Goal: Information Seeking & Learning: Learn about a topic

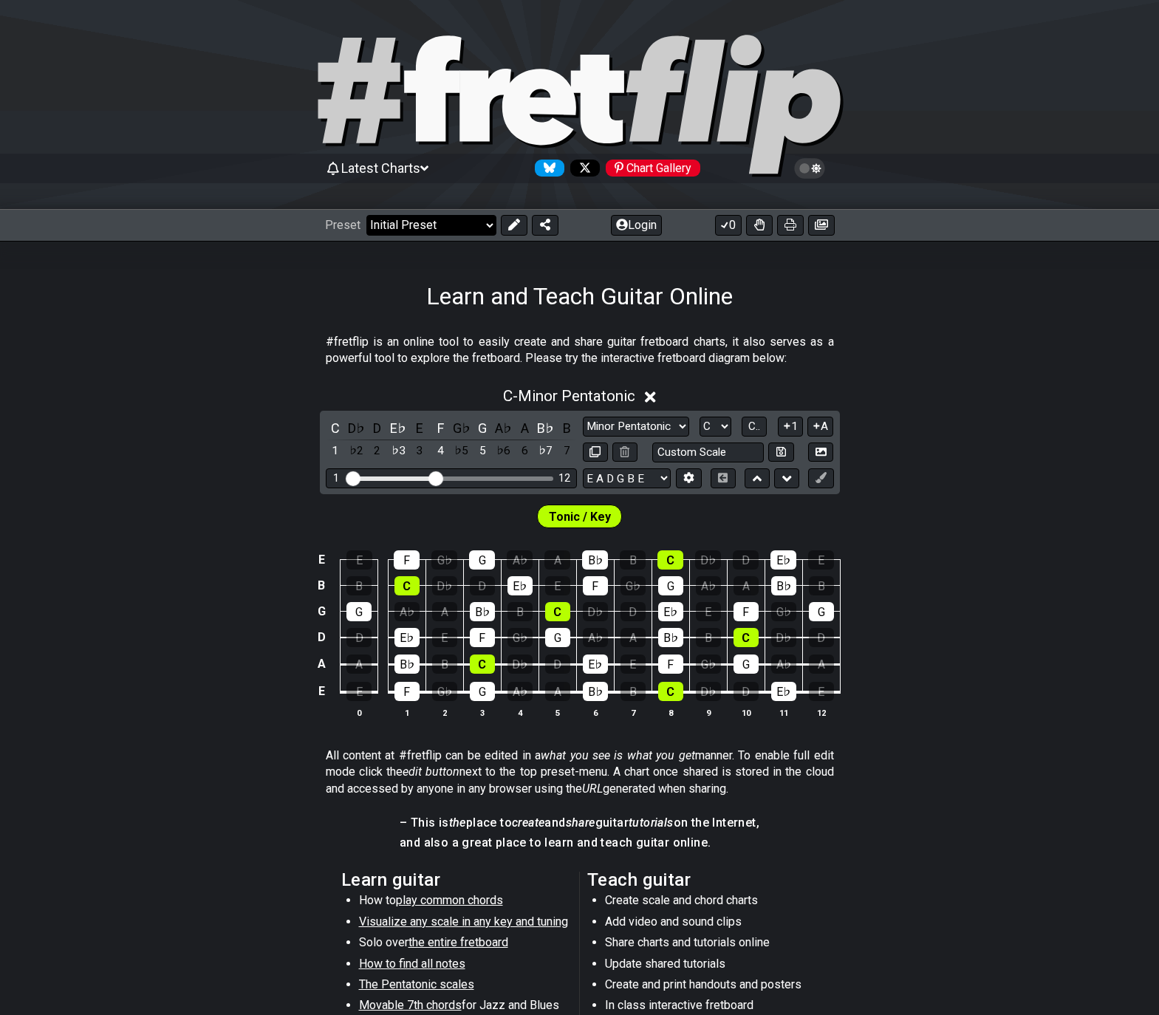
click at [435, 227] on select "Welcome to #fretflip! Initial Preset Custom Preset Minor Pentatonic Major Penta…" at bounding box center [431, 225] width 130 height 21
click at [366, 215] on select "Welcome to #fretflip! Initial Preset Custom Preset Minor Pentatonic Major Penta…" at bounding box center [431, 225] width 130 height 21
select select "/template"
select select "A"
select select "Root"
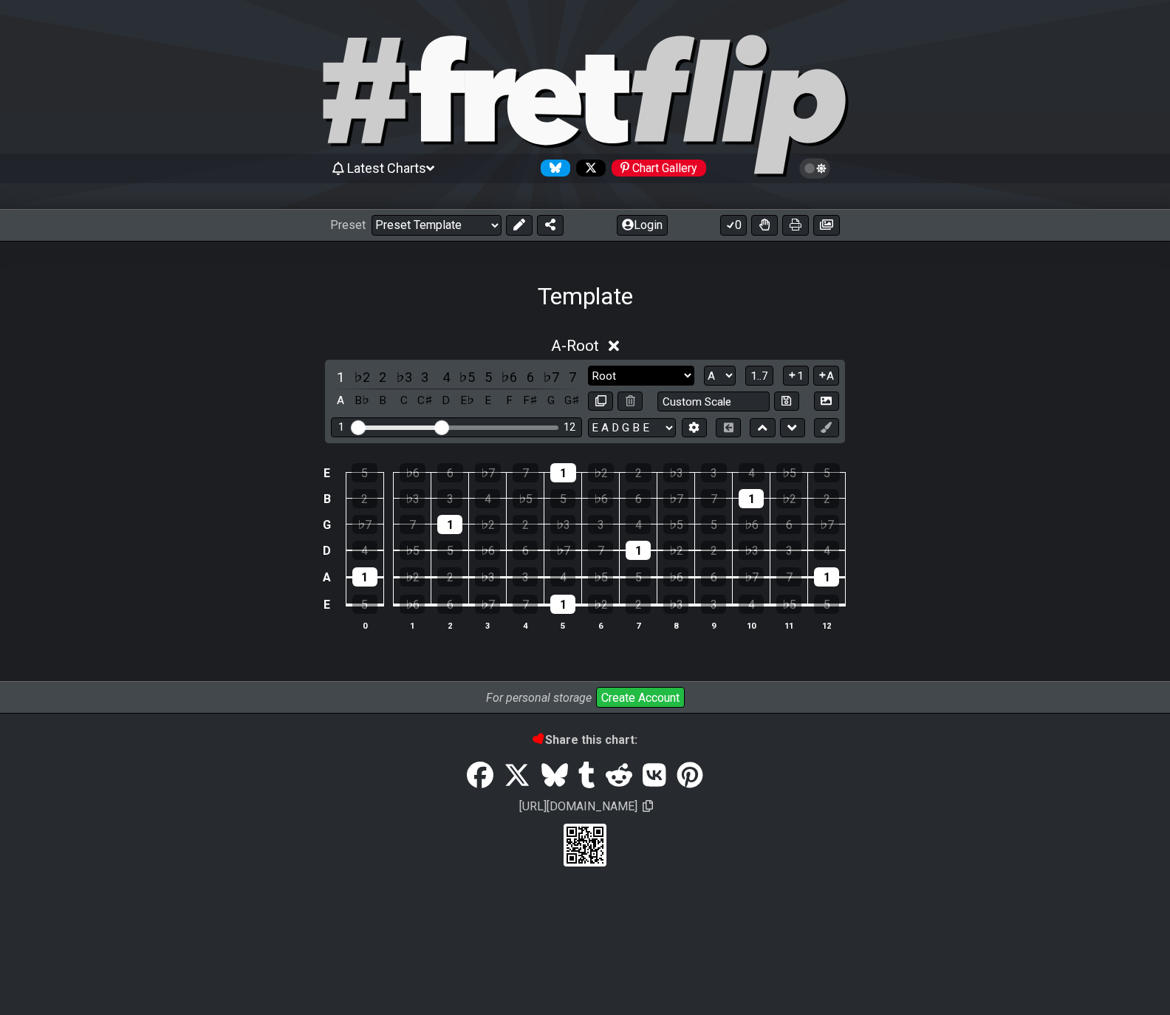
click at [683, 374] on select "Root Root Minor Pentatonic Major Pentatonic Minor Blues Major Blues Major / Ion…" at bounding box center [641, 376] width 106 height 20
click at [723, 377] on select "A♭ A A♯ B♭ B C C♯ D♭ D D♯ E♭ E F F♯ G♭ G G♯" at bounding box center [720, 376] width 32 height 20
select select "G"
click at [704, 366] on select "A♭ A A♯ B♭ B C C♯ D♭ D D♯ E♭ E F F♯ G♭ G G♯" at bounding box center [720, 376] width 32 height 20
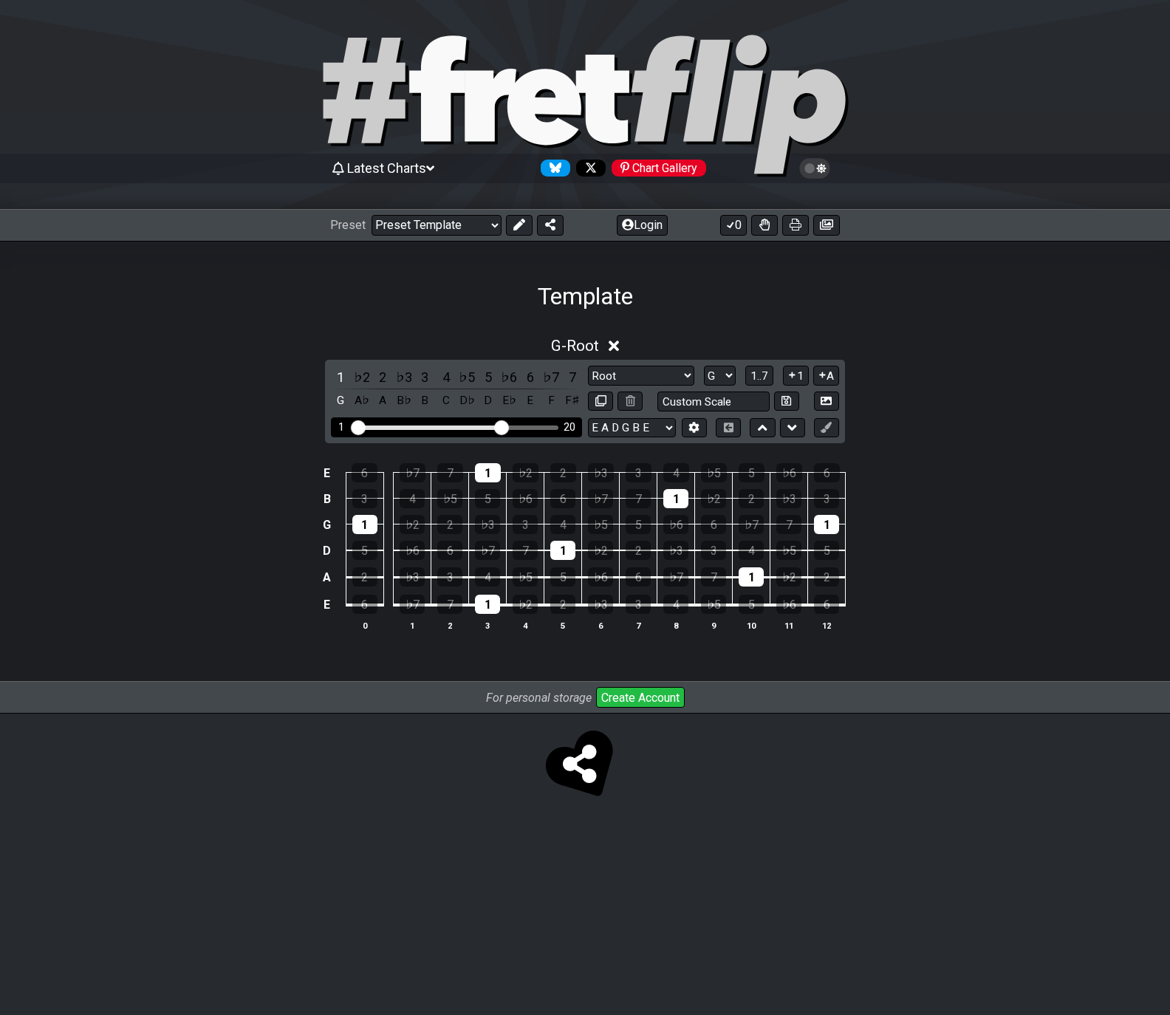
drag, startPoint x: 445, startPoint y: 426, endPoint x: 499, endPoint y: 430, distance: 54.0
click at [499, 426] on input "Visible fret range" at bounding box center [457, 426] width 210 height 0
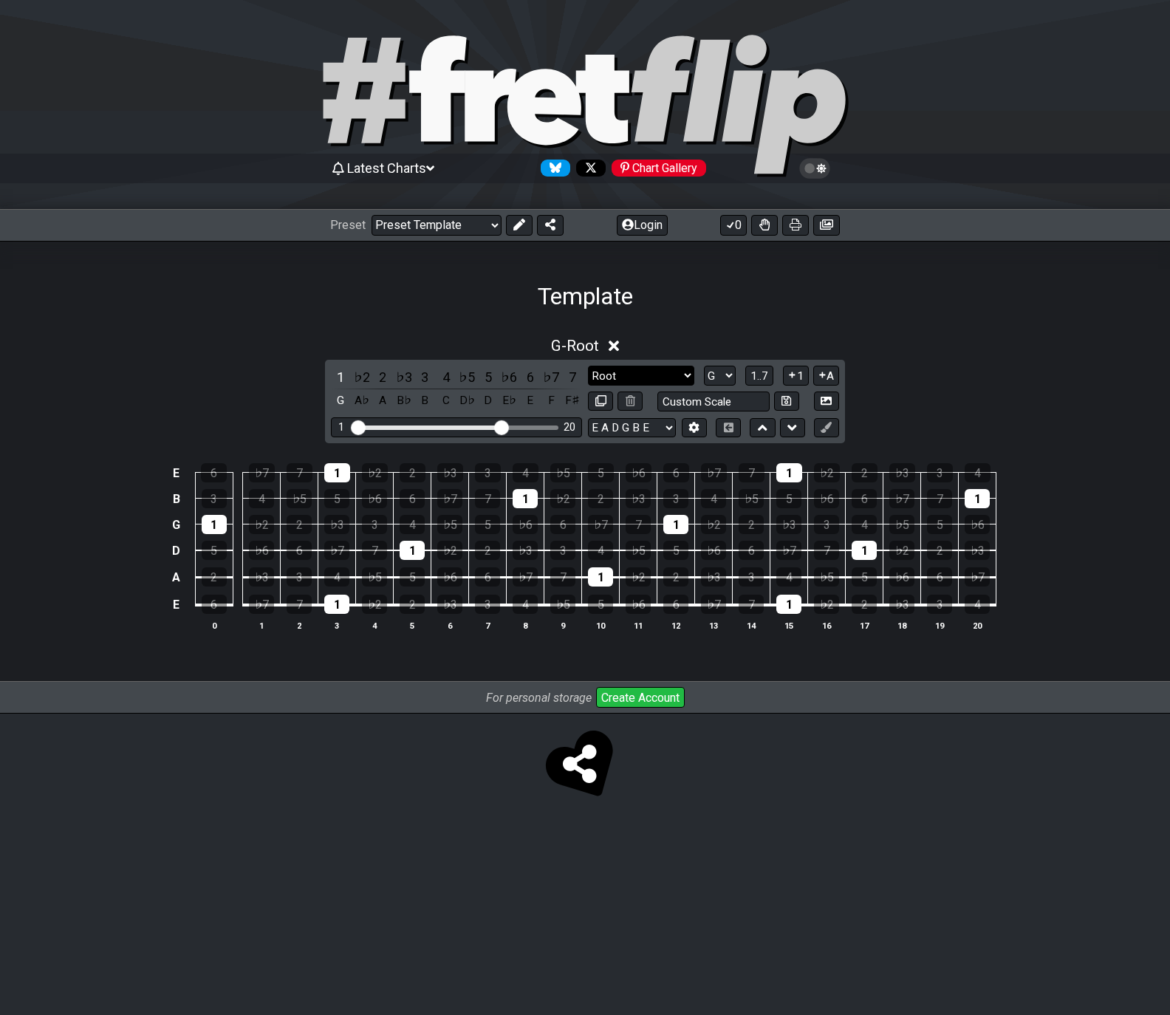
click at [685, 373] on select "Root Root Minor Pentatonic Major Pentatonic Minor Blues Major Blues Major / Ion…" at bounding box center [641, 376] width 106 height 20
click at [588, 366] on select "Root Root Minor Pentatonic Major Pentatonic Minor Blues Major Blues Major / Ion…" at bounding box center [641, 376] width 106 height 20
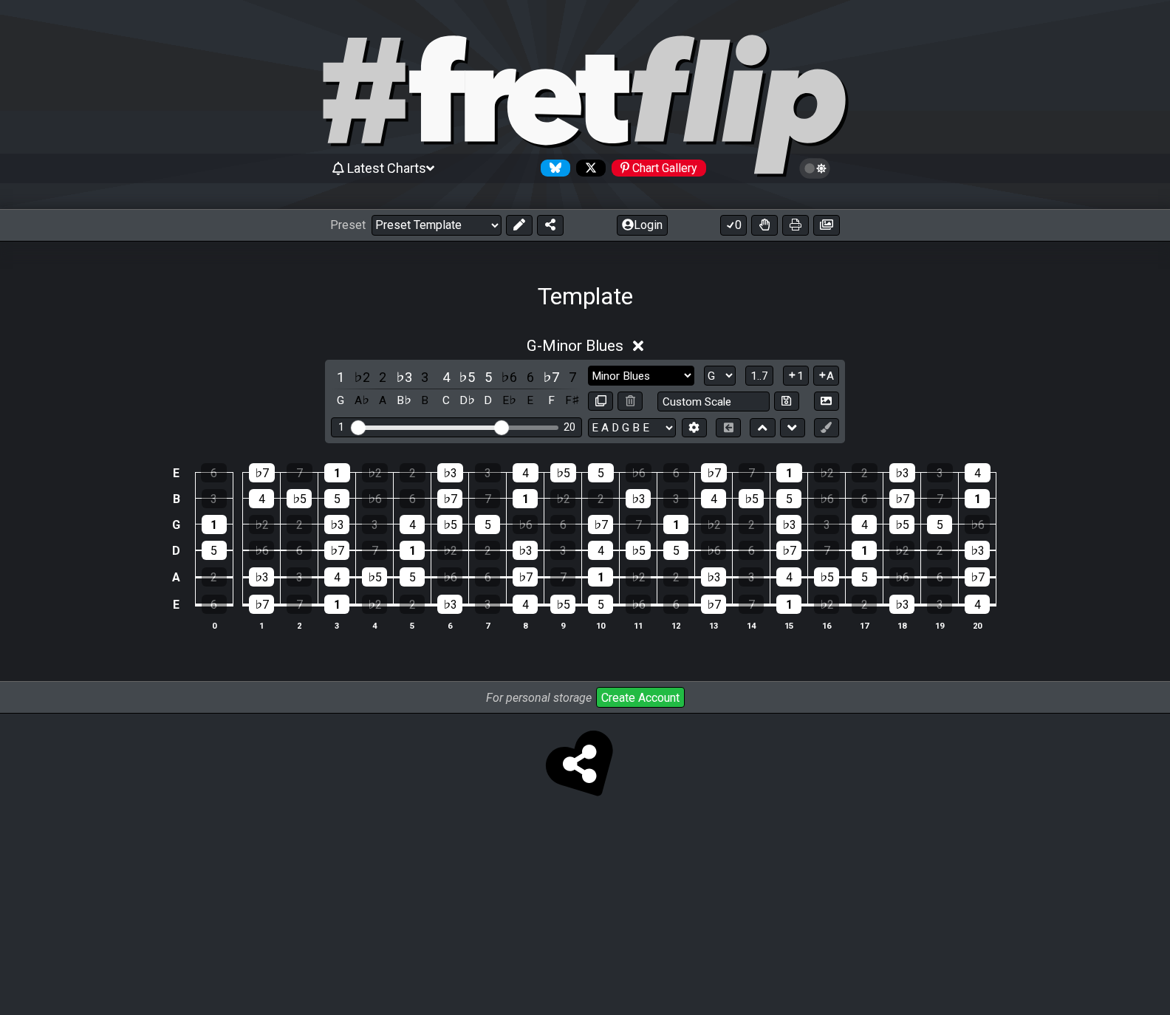
click at [679, 375] on select "Root Root Minor Pentatonic Major Pentatonic Minor Blues Major Blues Major / Ion…" at bounding box center [641, 376] width 106 height 20
select select "Major / Ionian"
click at [588, 366] on select "Root Root Minor Pentatonic Major Pentatonic Minor Blues Major Blues Major / Ion…" at bounding box center [641, 376] width 106 height 20
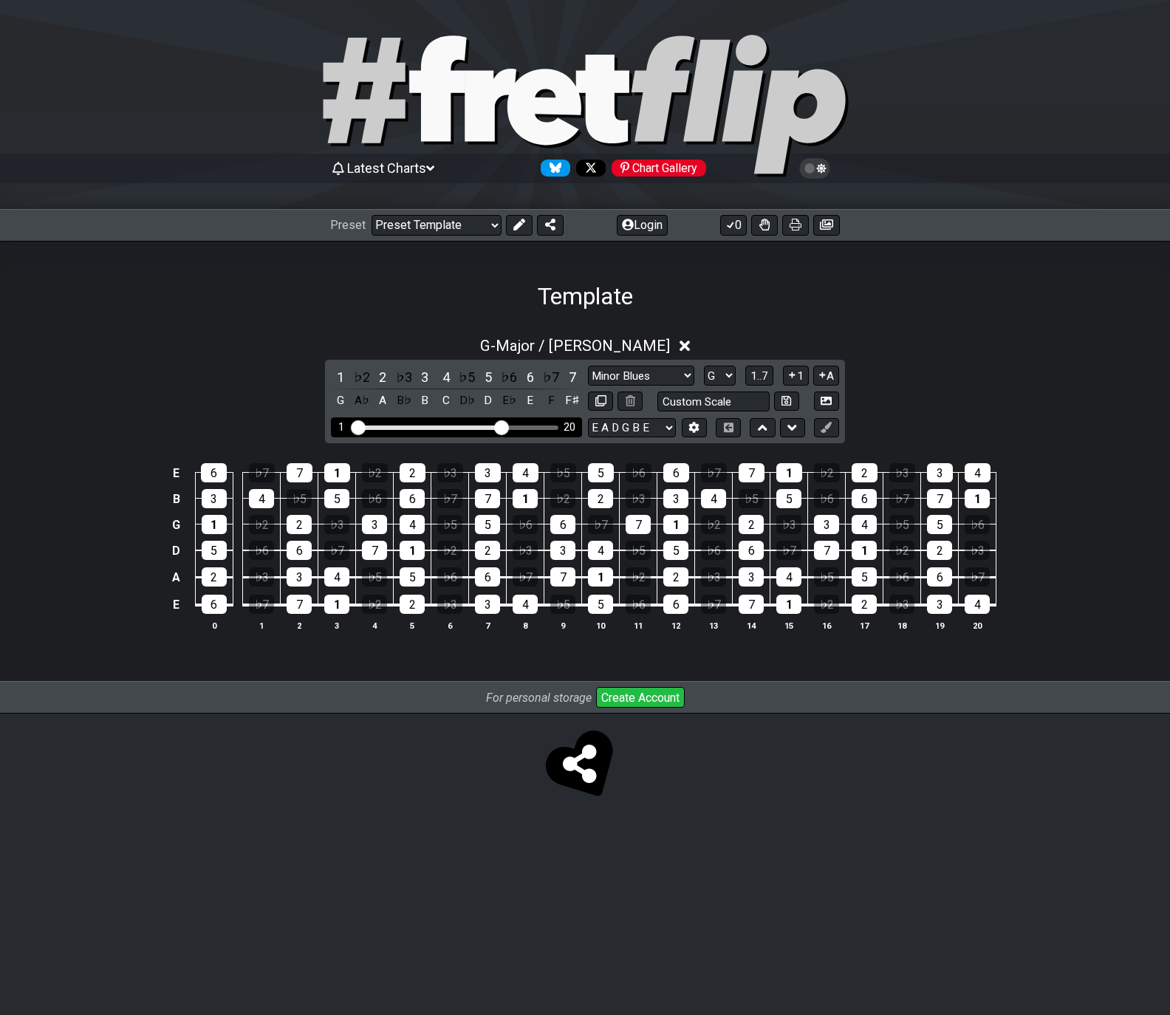
drag, startPoint x: 598, startPoint y: 402, endPoint x: 514, endPoint y: 421, distance: 85.6
click at [598, 402] on icon at bounding box center [600, 400] width 11 height 11
select select "Major / [PERSON_NAME]"
select select "G"
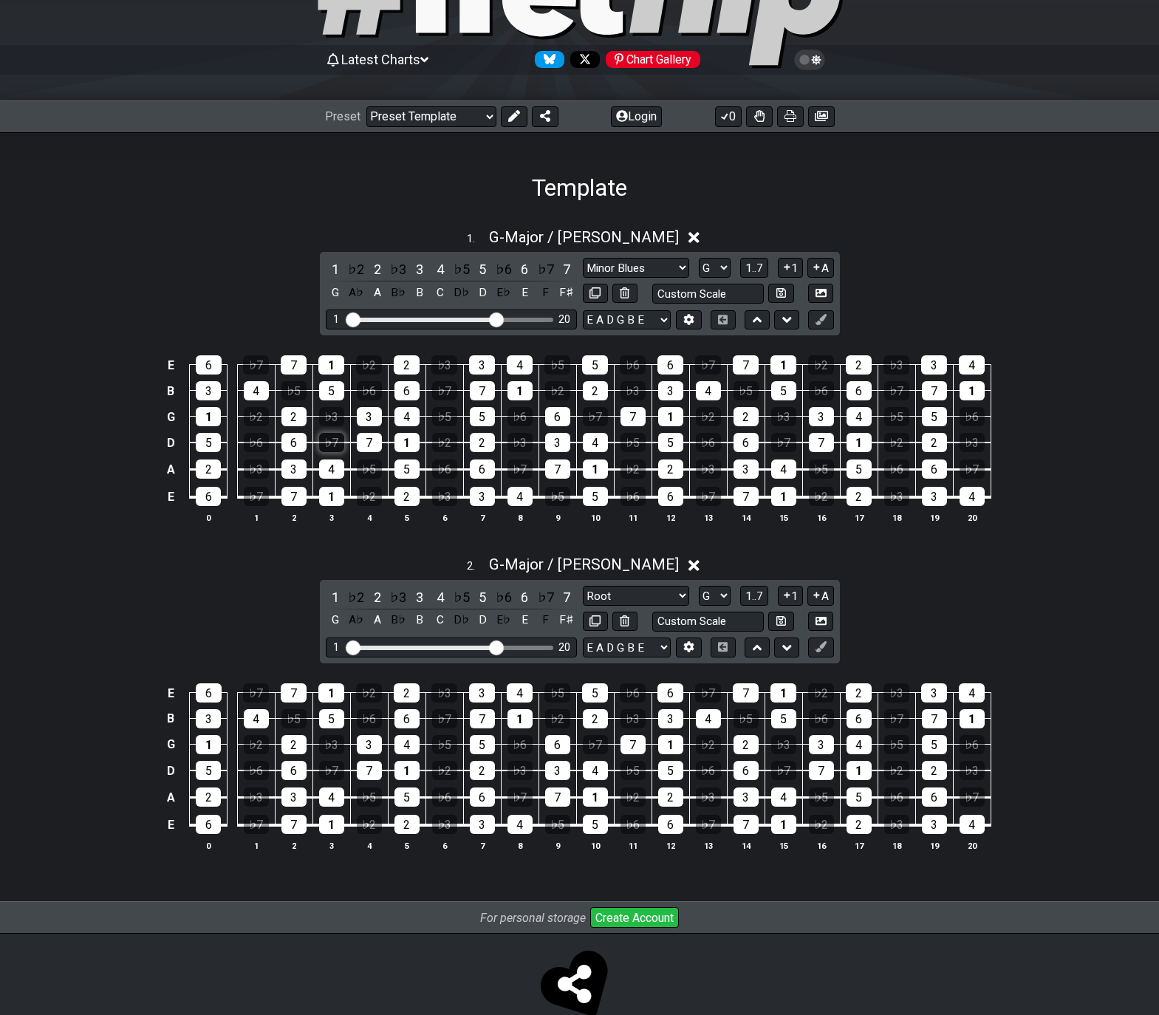
scroll to position [141, 0]
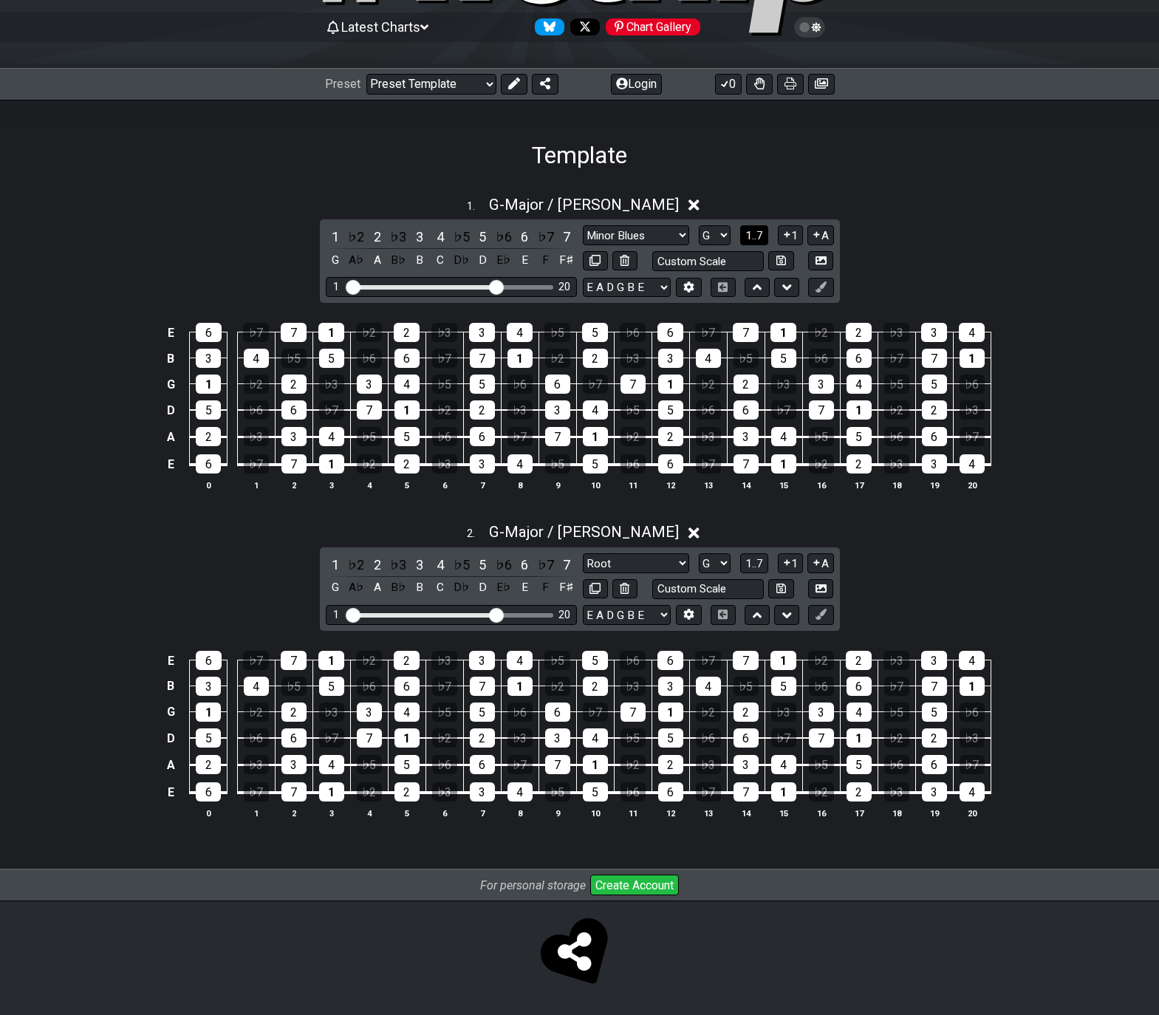
click at [755, 238] on span "1..7" at bounding box center [754, 235] width 18 height 13
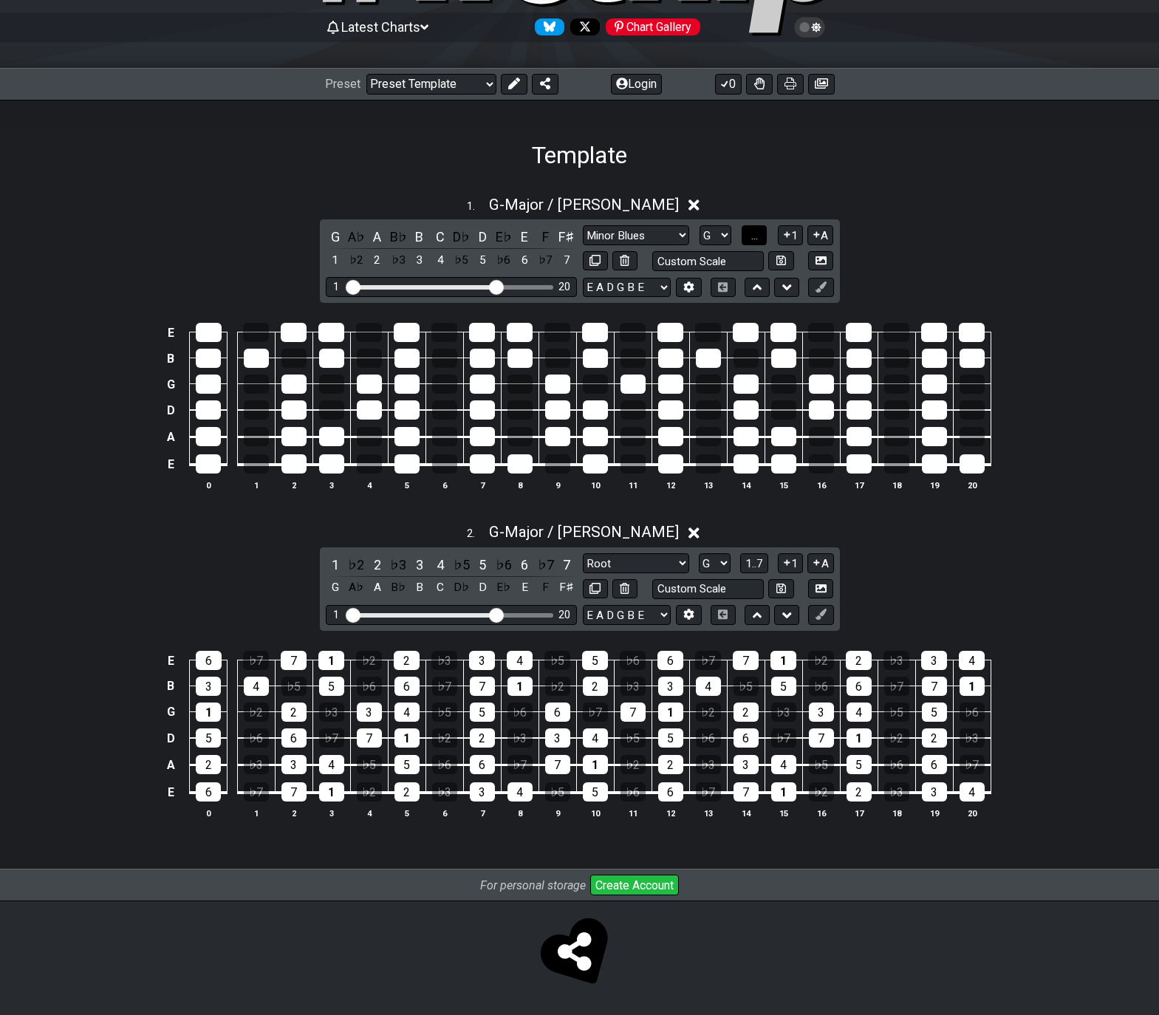
click at [755, 238] on span "..." at bounding box center [754, 235] width 7 height 13
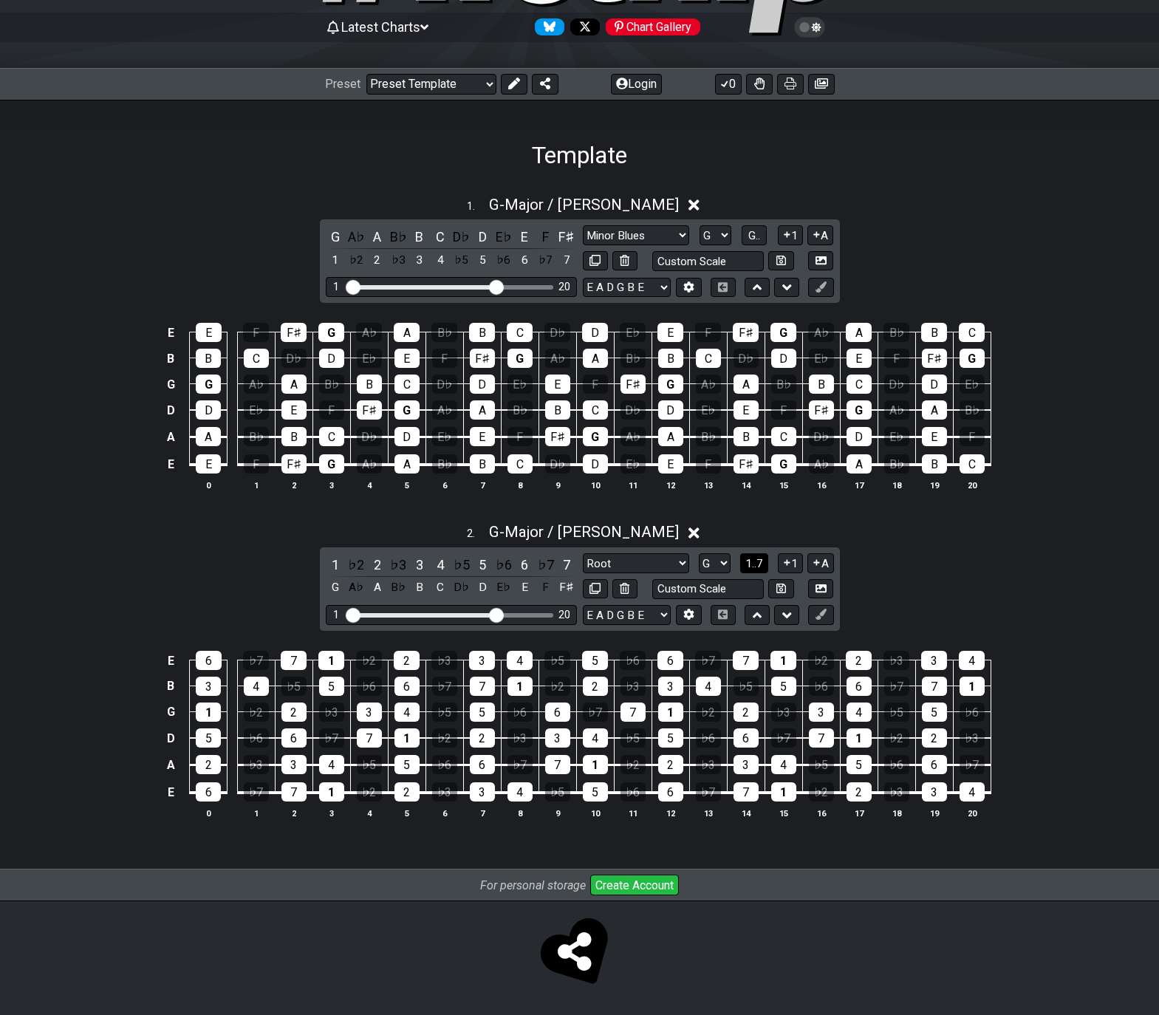
click at [752, 563] on span "1..7" at bounding box center [754, 563] width 18 height 13
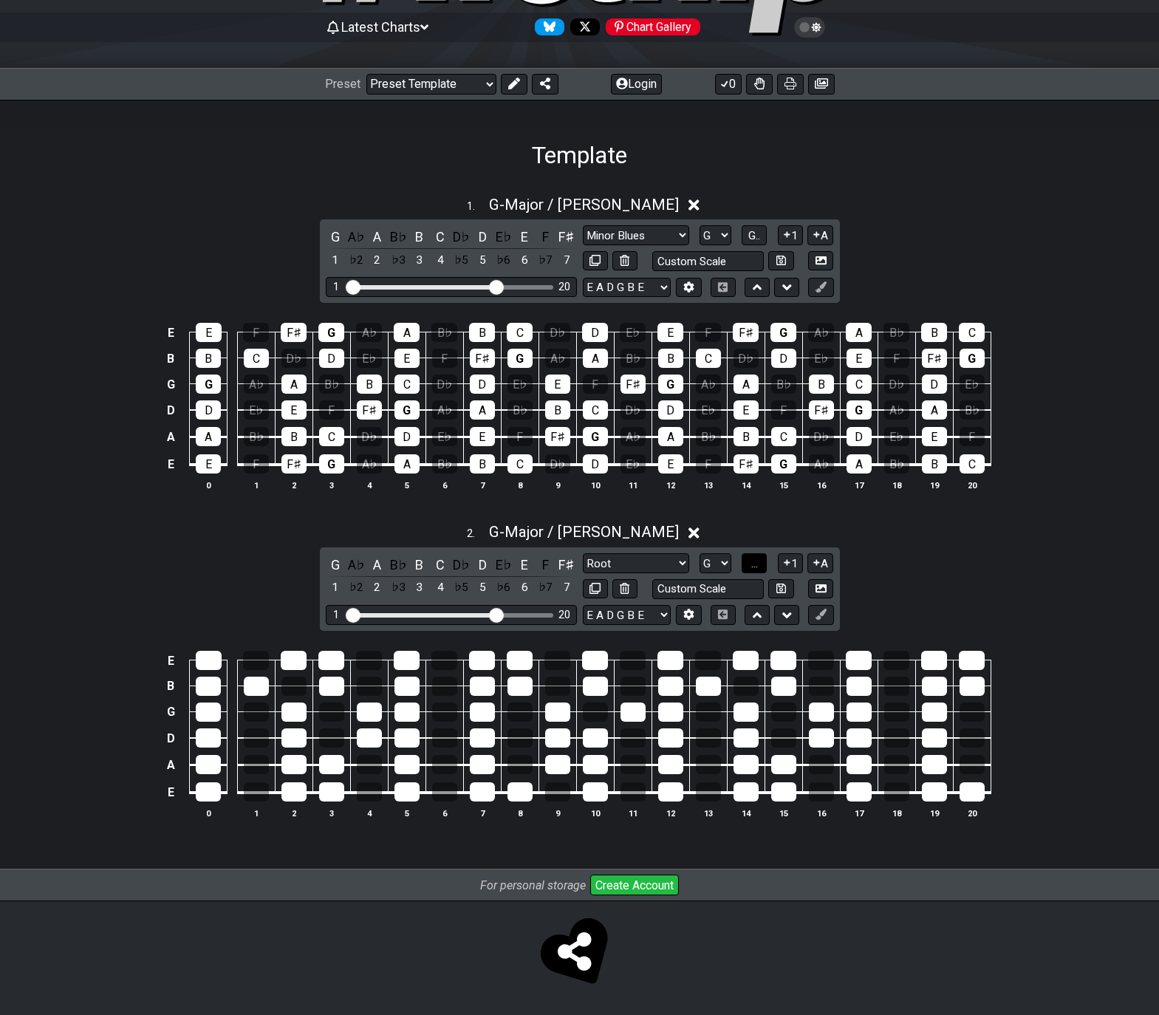
click at [752, 563] on span "..." at bounding box center [754, 563] width 7 height 13
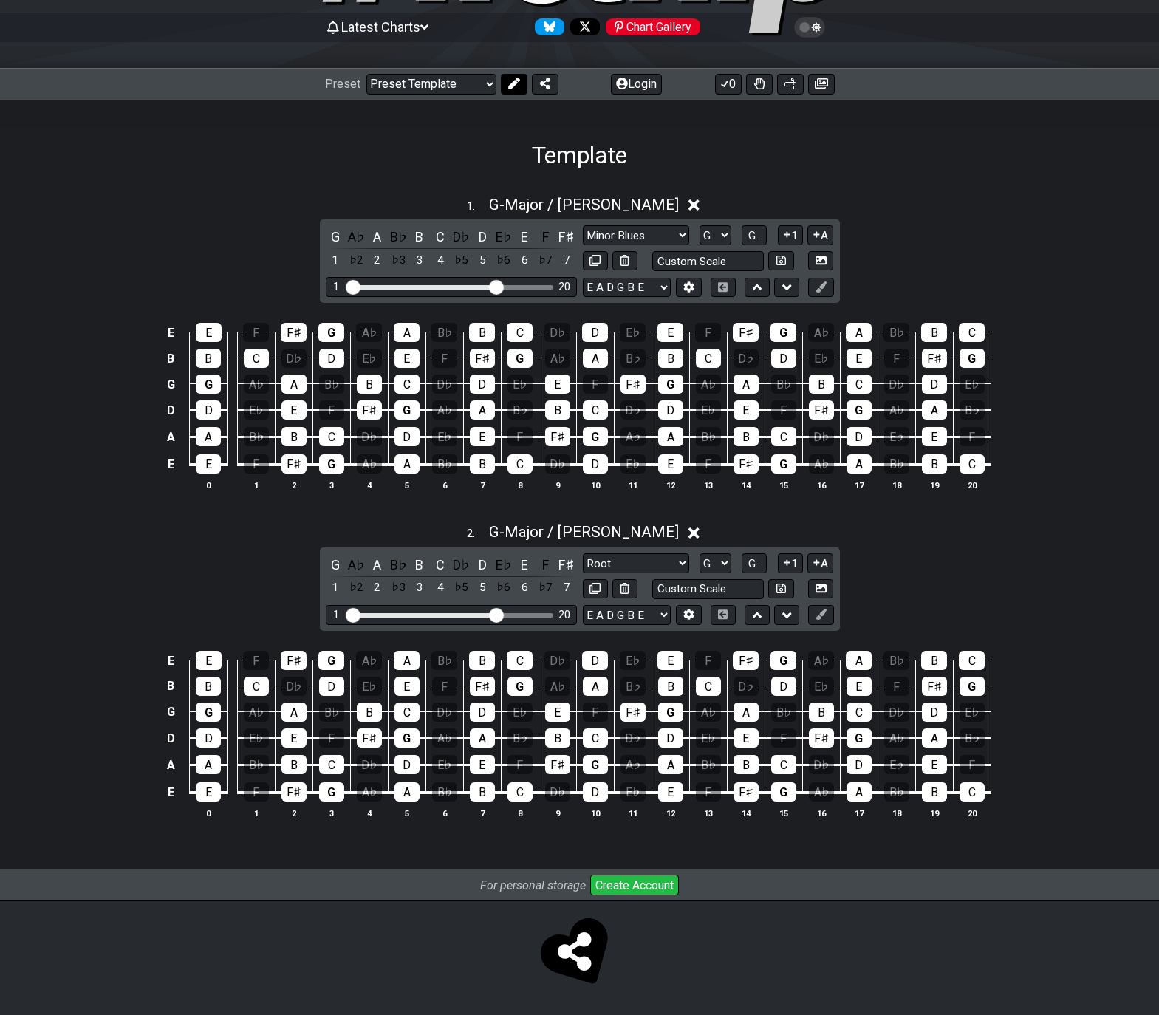
click at [513, 90] on button at bounding box center [514, 84] width 27 height 21
click at [818, 290] on icon at bounding box center [820, 286] width 11 height 11
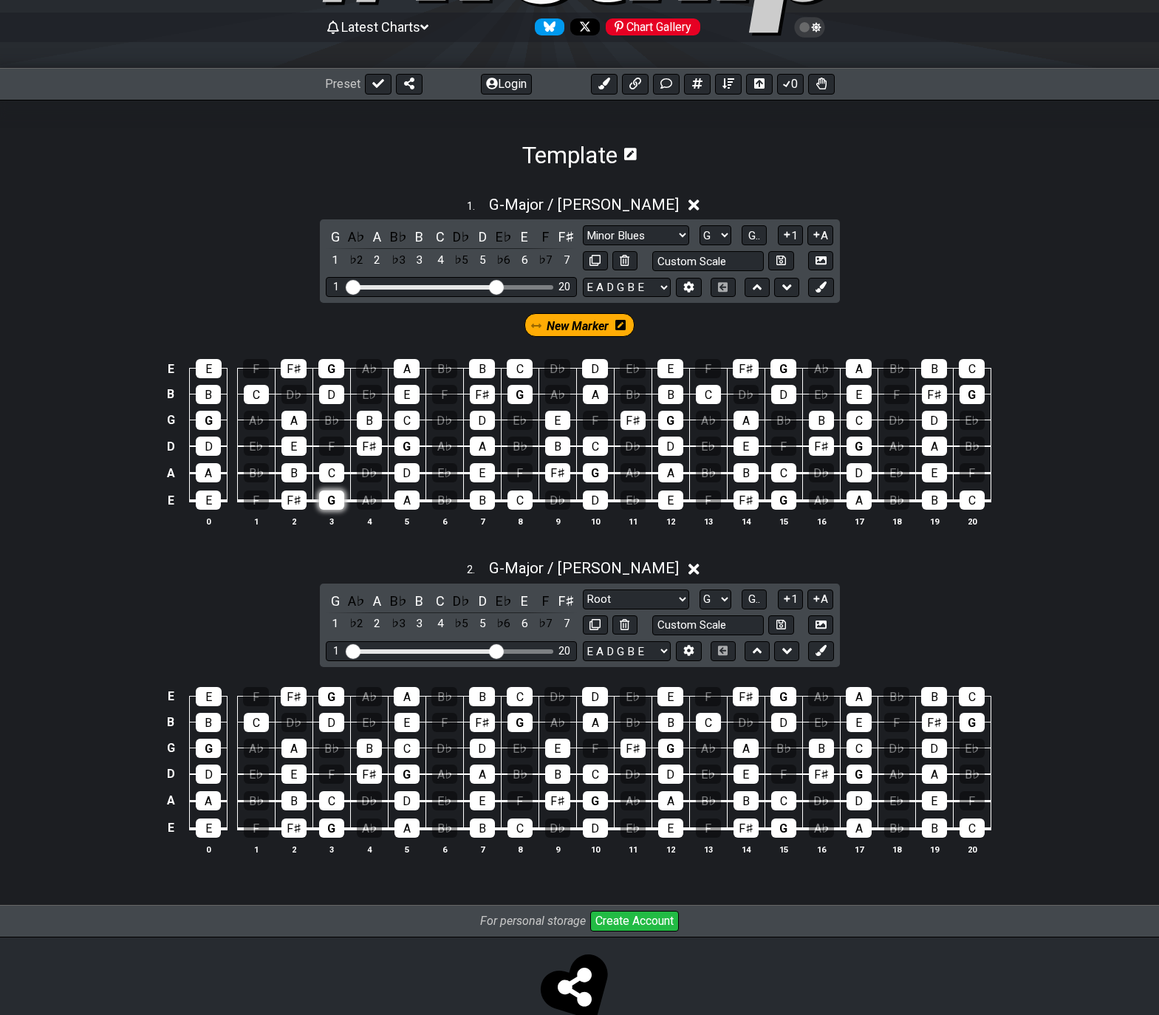
click at [326, 499] on div "G" at bounding box center [331, 499] width 25 height 19
click at [322, 471] on div "C" at bounding box center [331, 472] width 25 height 19
click at [296, 471] on div "B" at bounding box center [293, 472] width 25 height 19
click at [324, 393] on div "D" at bounding box center [331, 394] width 25 height 19
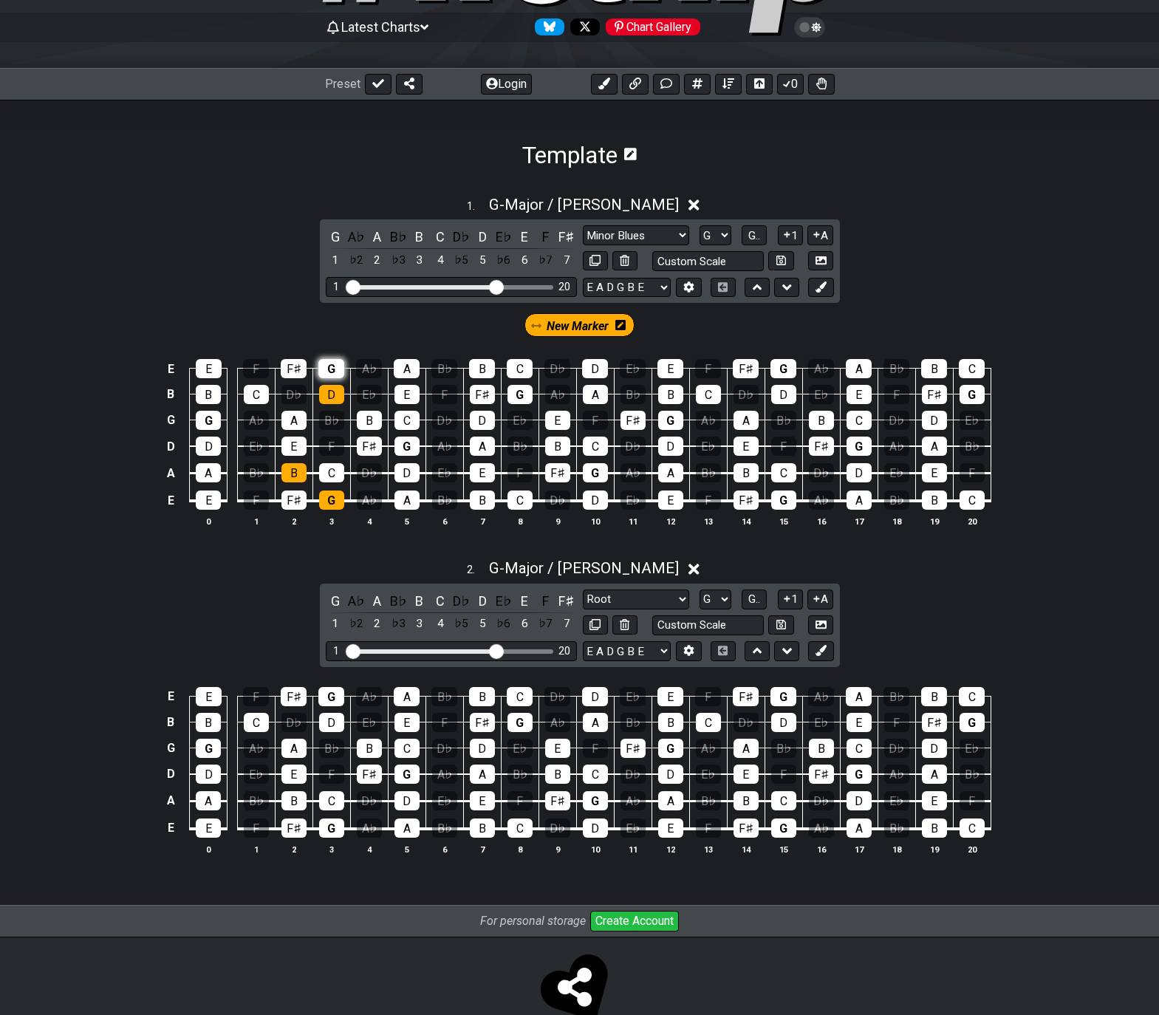
click at [326, 364] on div "G" at bounding box center [331, 368] width 26 height 19
click at [204, 445] on div "D" at bounding box center [208, 446] width 25 height 19
click at [202, 428] on div "G" at bounding box center [208, 420] width 25 height 19
click at [331, 400] on div "D" at bounding box center [331, 394] width 25 height 19
click at [216, 397] on div "B" at bounding box center [208, 394] width 25 height 19
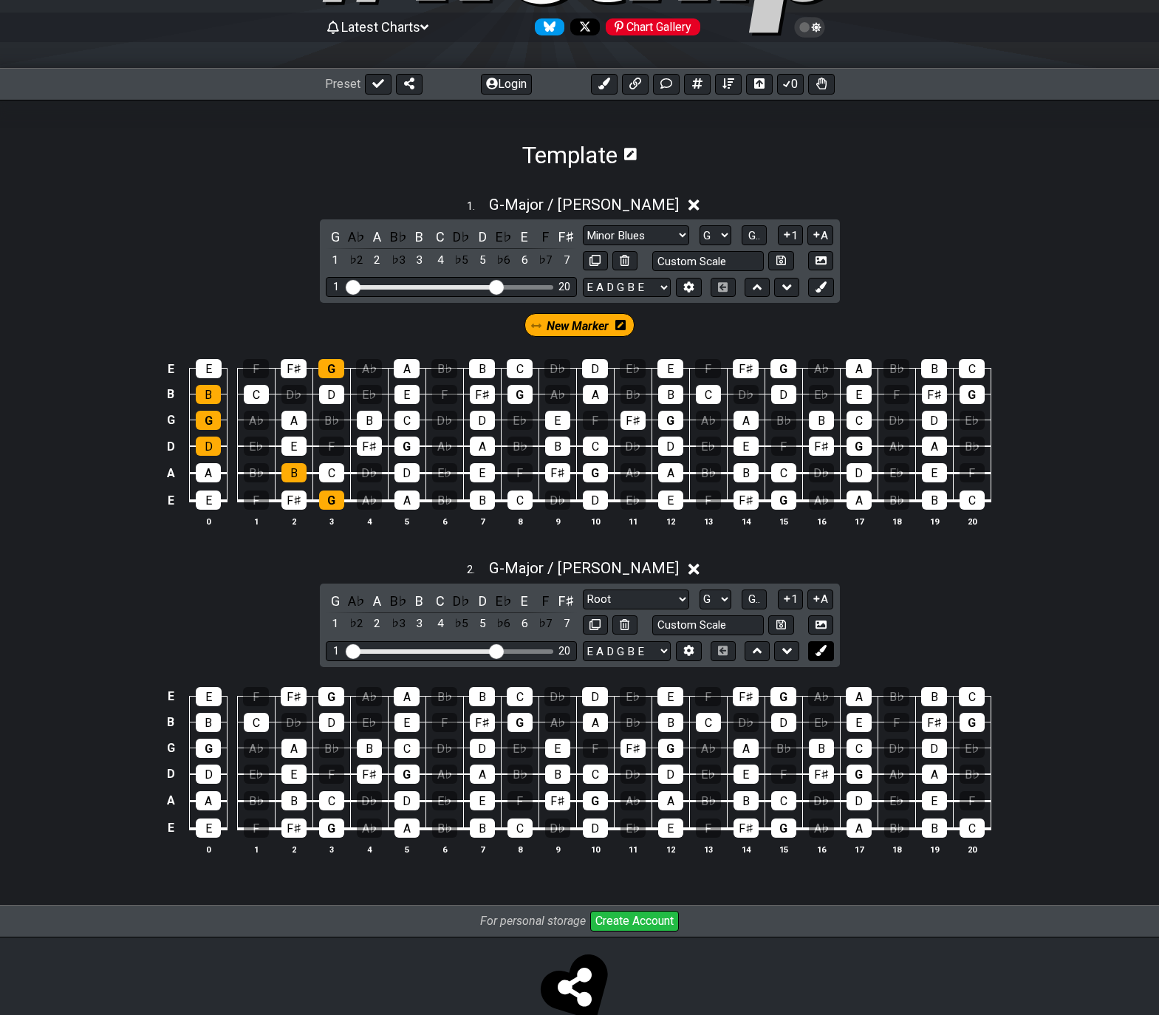
click at [824, 653] on icon at bounding box center [820, 650] width 11 height 11
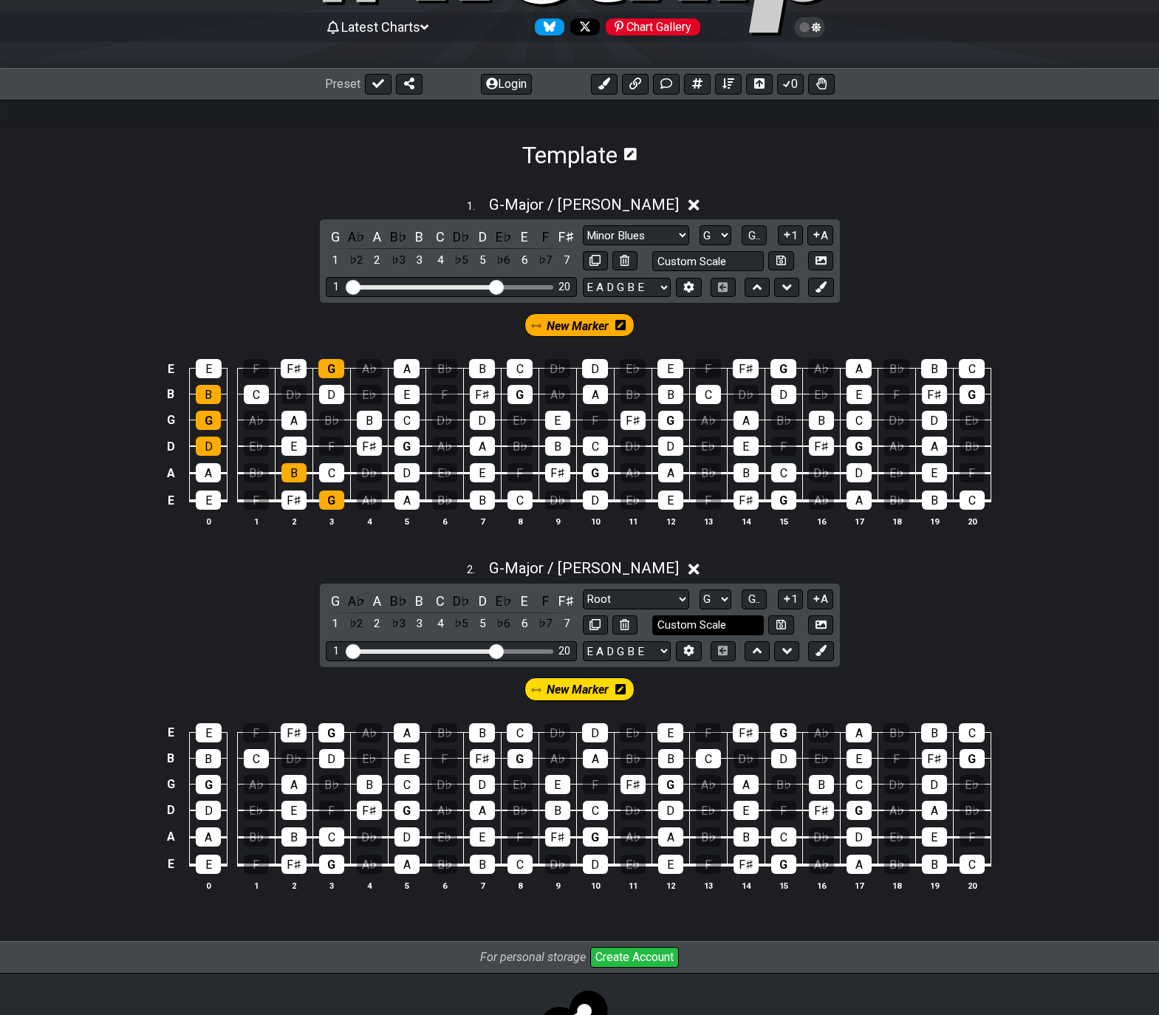
scroll to position [213, 0]
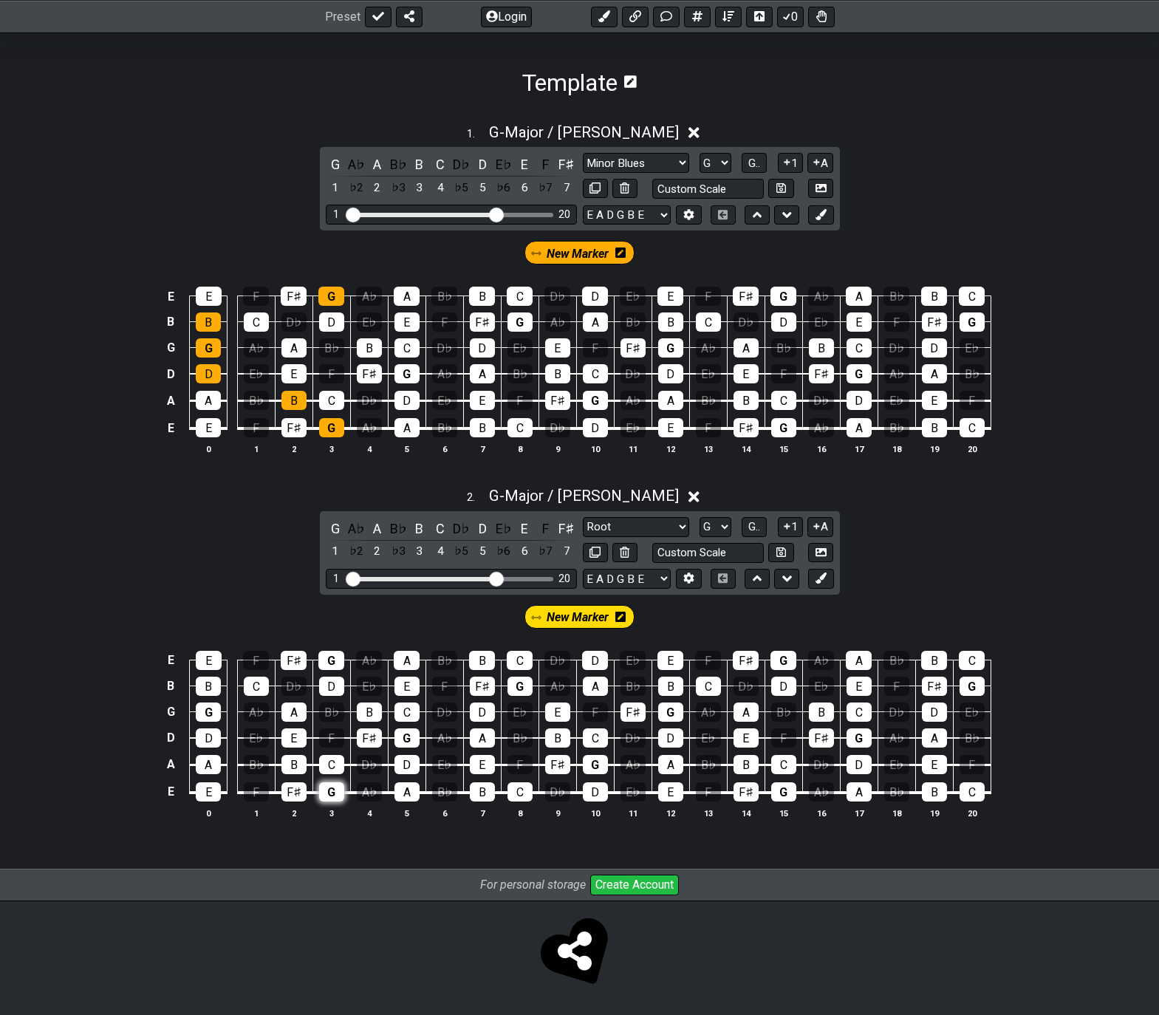
click at [329, 791] on div "G" at bounding box center [331, 791] width 25 height 19
click at [623, 615] on icon at bounding box center [620, 617] width 10 height 10
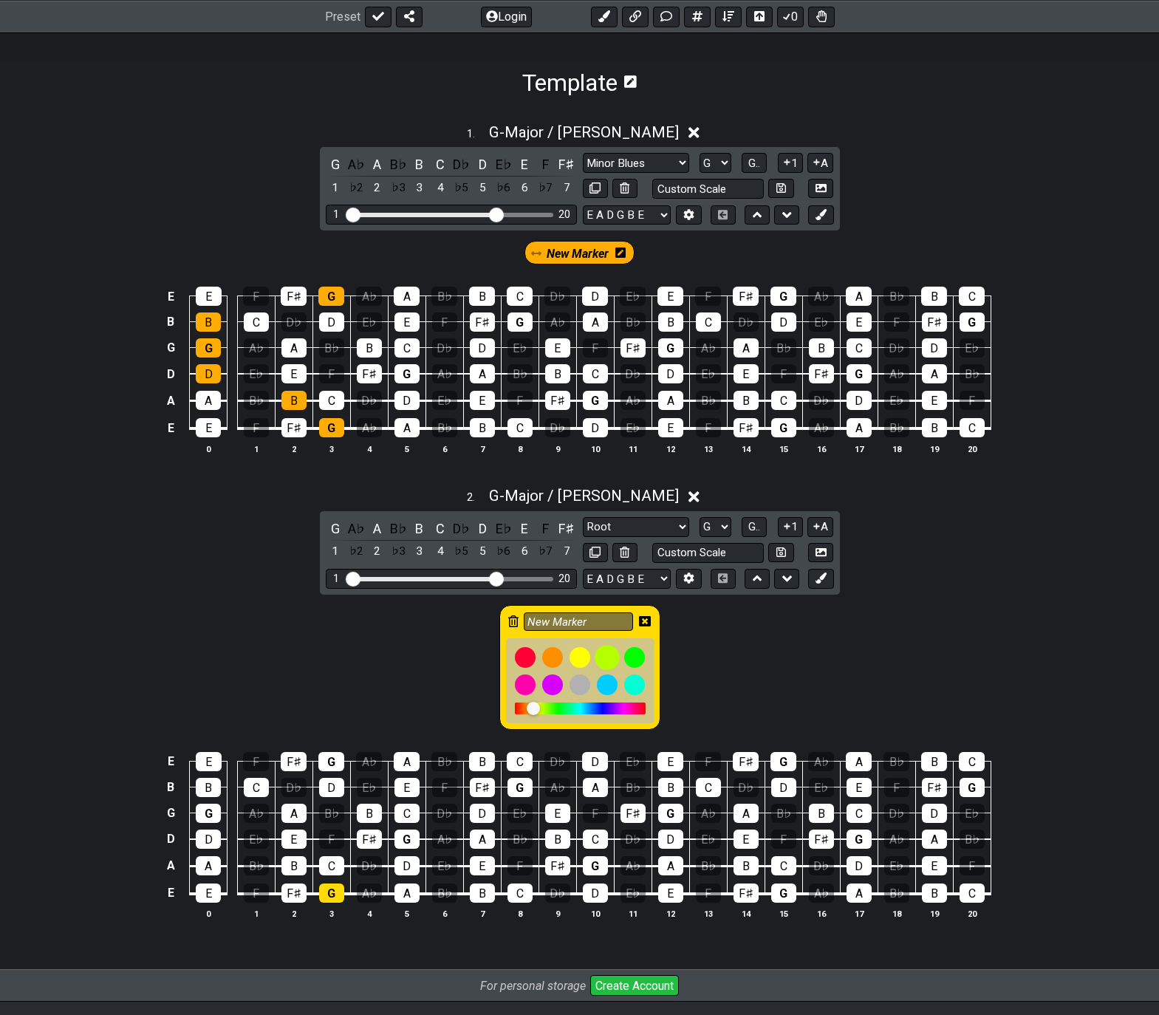
click at [603, 654] on div at bounding box center [607, 657] width 25 height 25
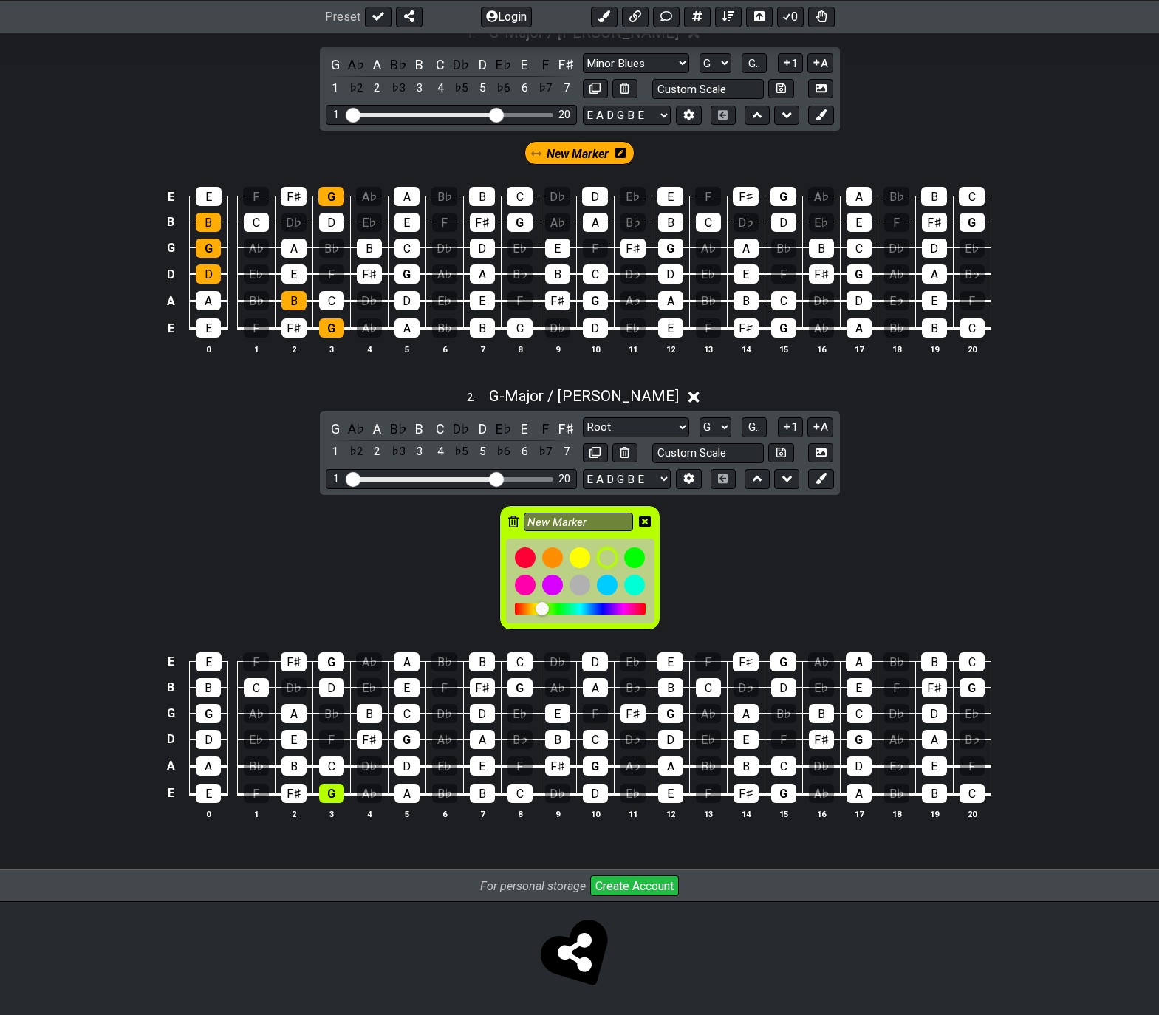
scroll to position [315, 0]
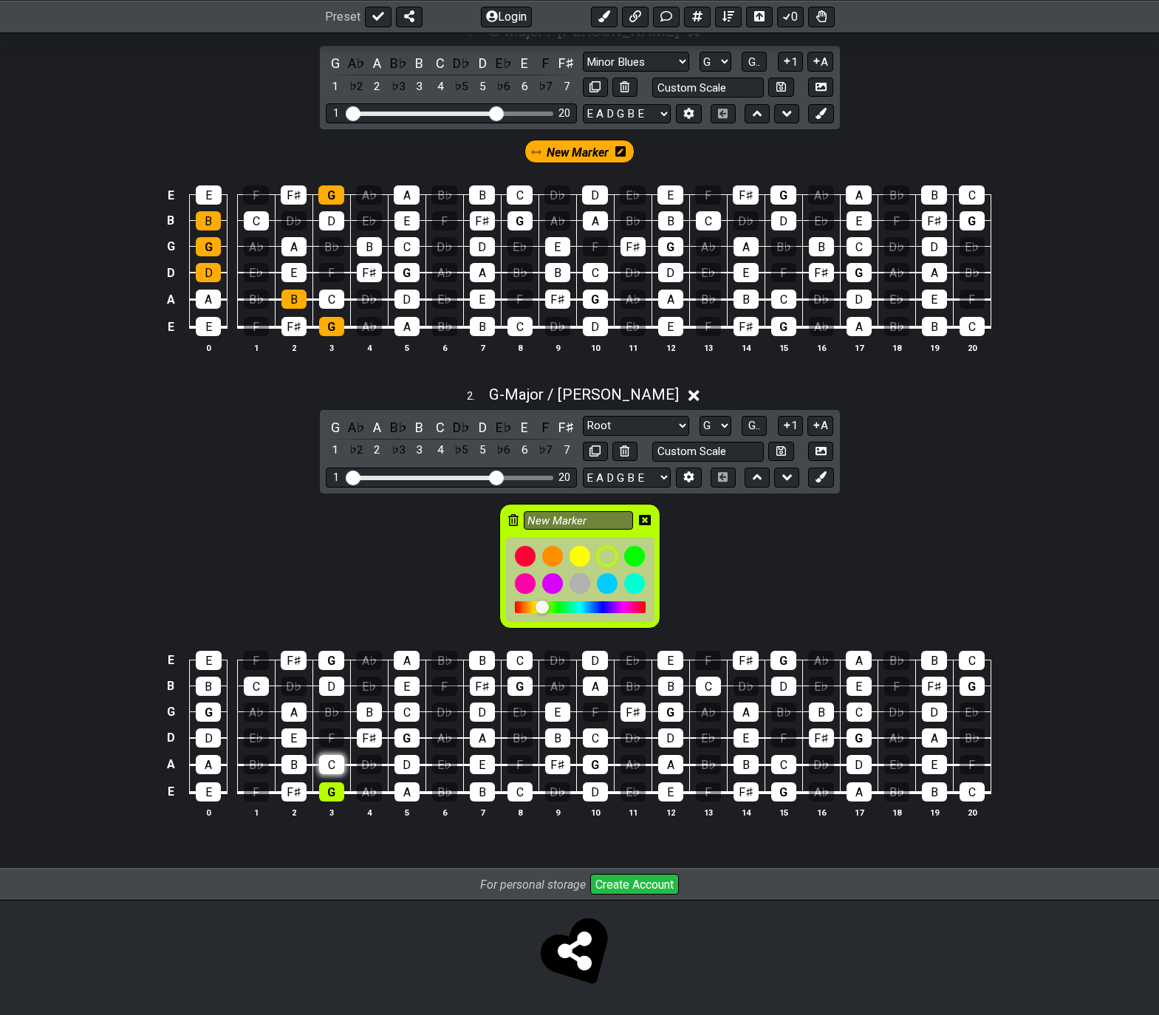
click at [332, 761] on div "C" at bounding box center [331, 764] width 25 height 19
click at [327, 685] on div "D" at bounding box center [331, 686] width 25 height 19
click at [328, 660] on div "G" at bounding box center [331, 660] width 26 height 19
click at [330, 710] on div "B♭" at bounding box center [331, 711] width 25 height 19
click at [329, 736] on div "F" at bounding box center [331, 737] width 25 height 19
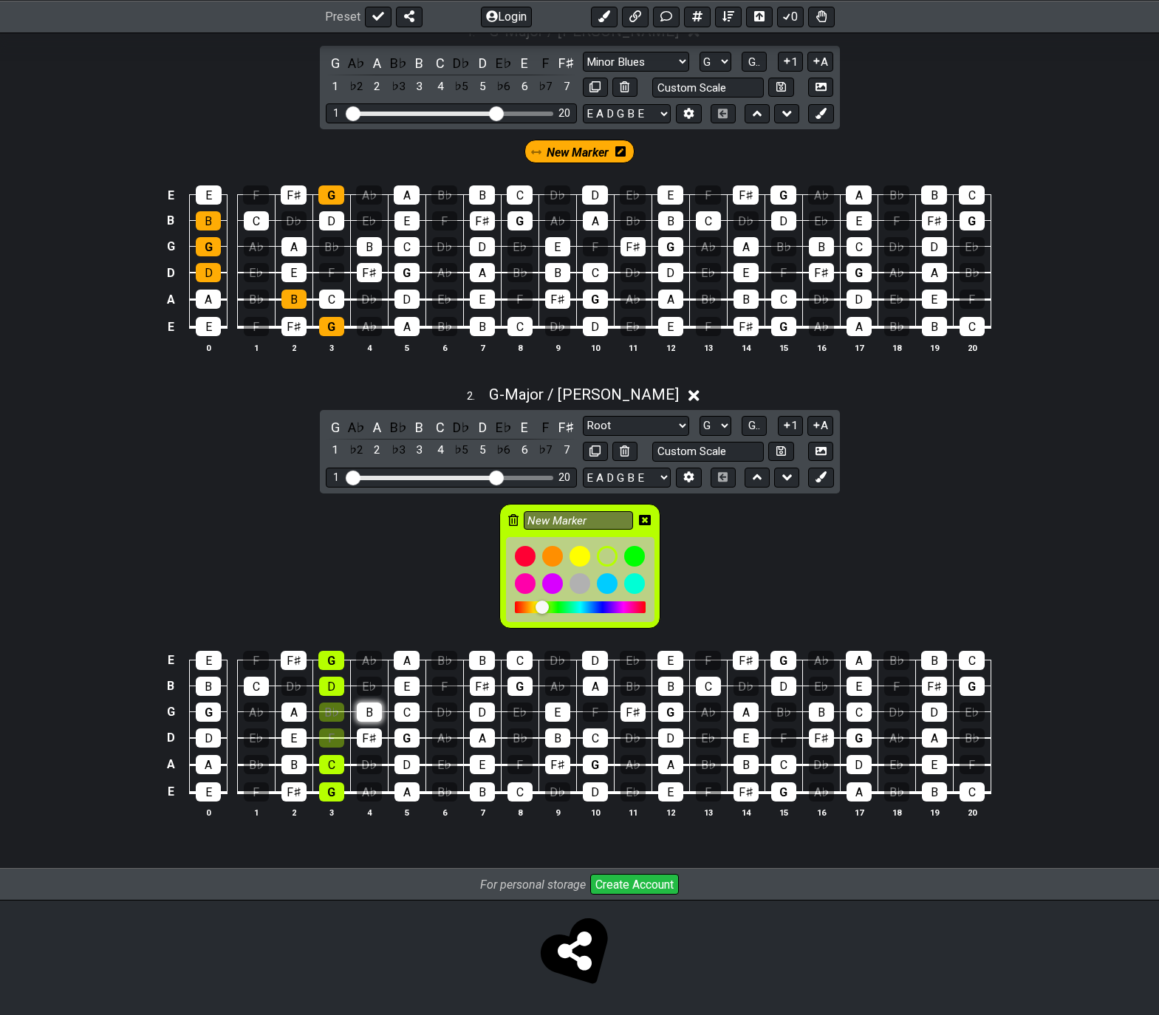
click at [372, 714] on div "B" at bounding box center [369, 711] width 25 height 19
click at [397, 733] on div "G" at bounding box center [406, 737] width 25 height 19
click at [401, 764] on div "D" at bounding box center [406, 764] width 25 height 19
click at [597, 451] on icon at bounding box center [594, 450] width 11 height 11
select select "Major / [PERSON_NAME]"
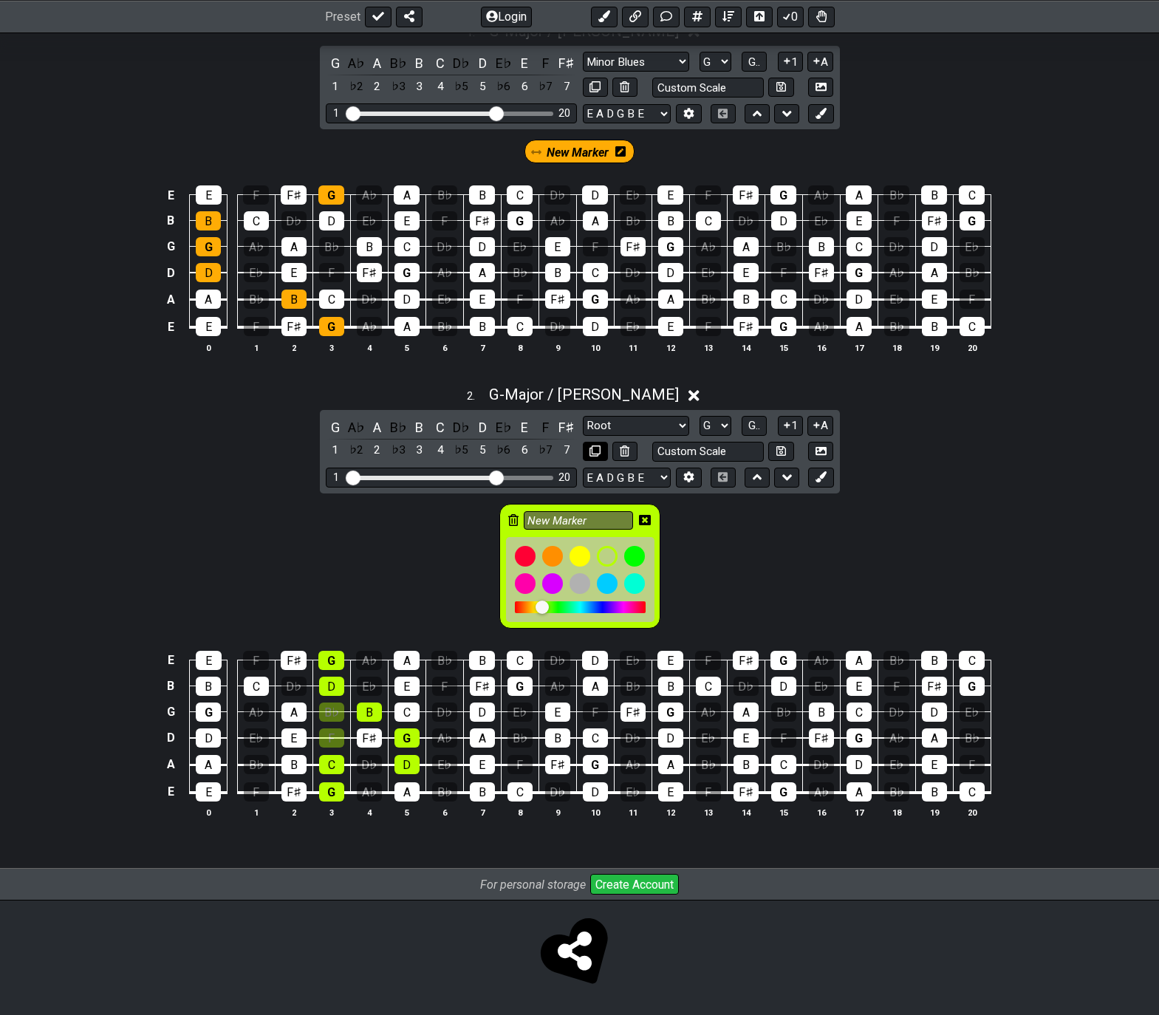
select select "G"
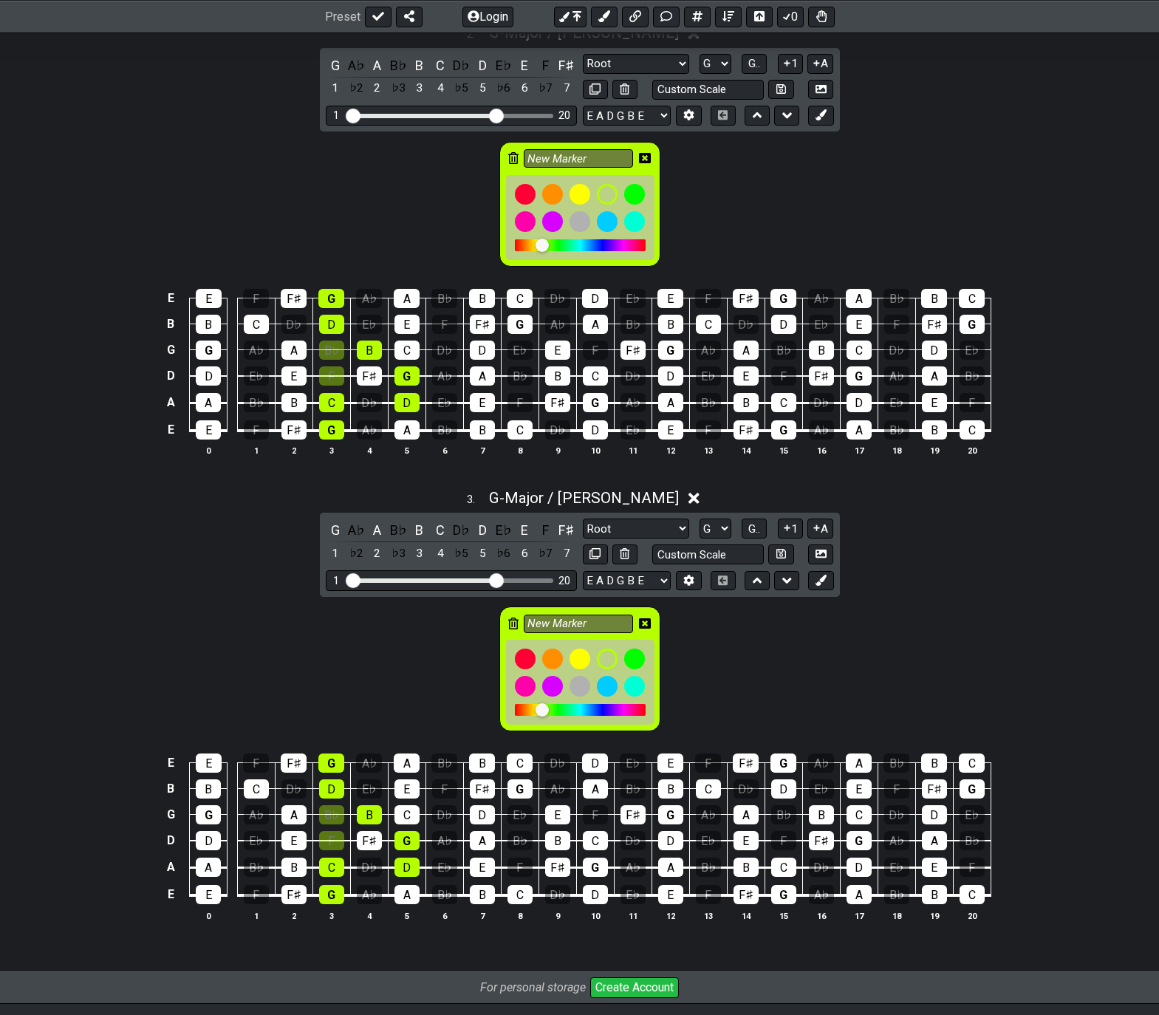
scroll to position [684, 0]
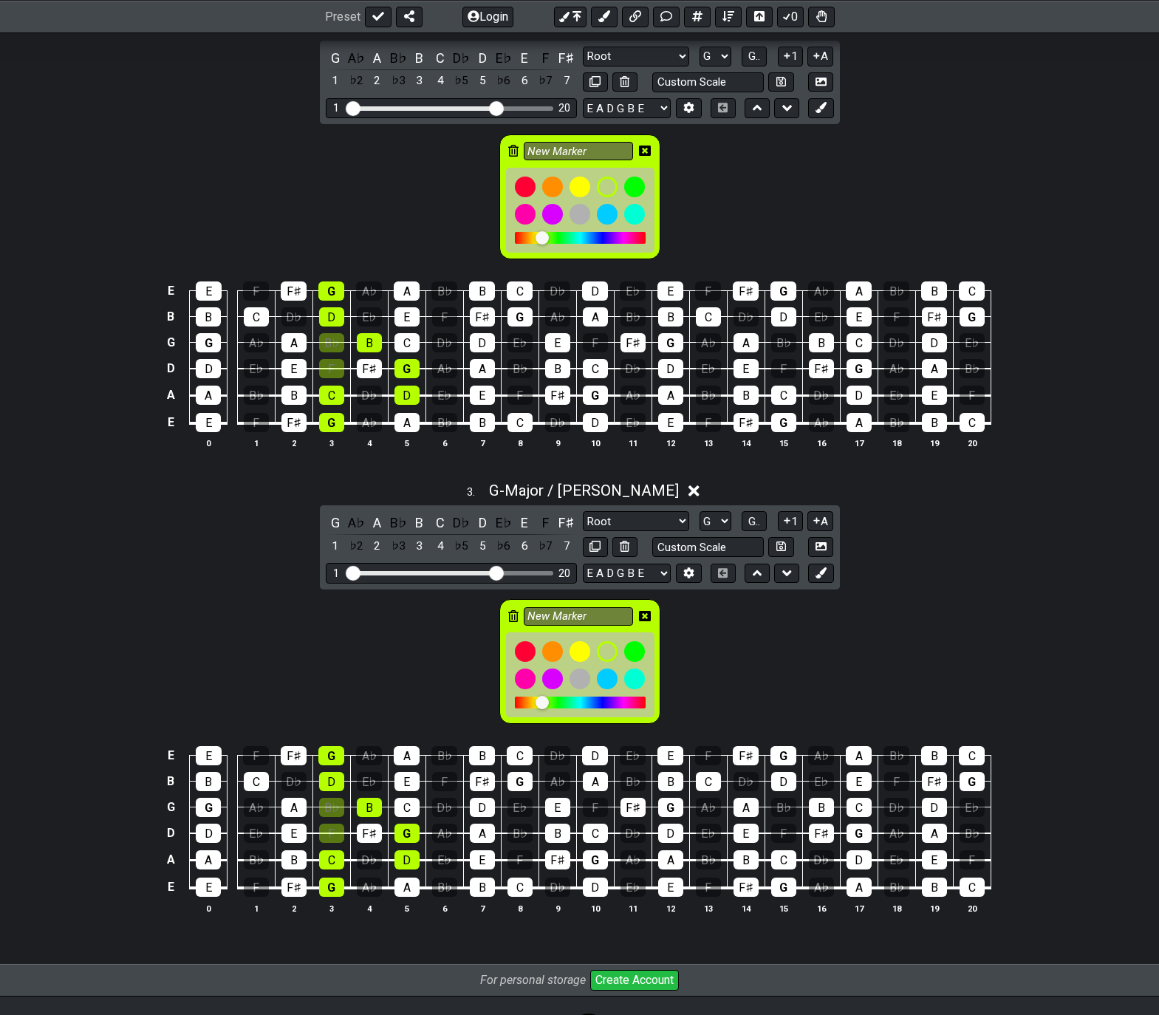
click at [512, 617] on icon at bounding box center [513, 616] width 10 height 12
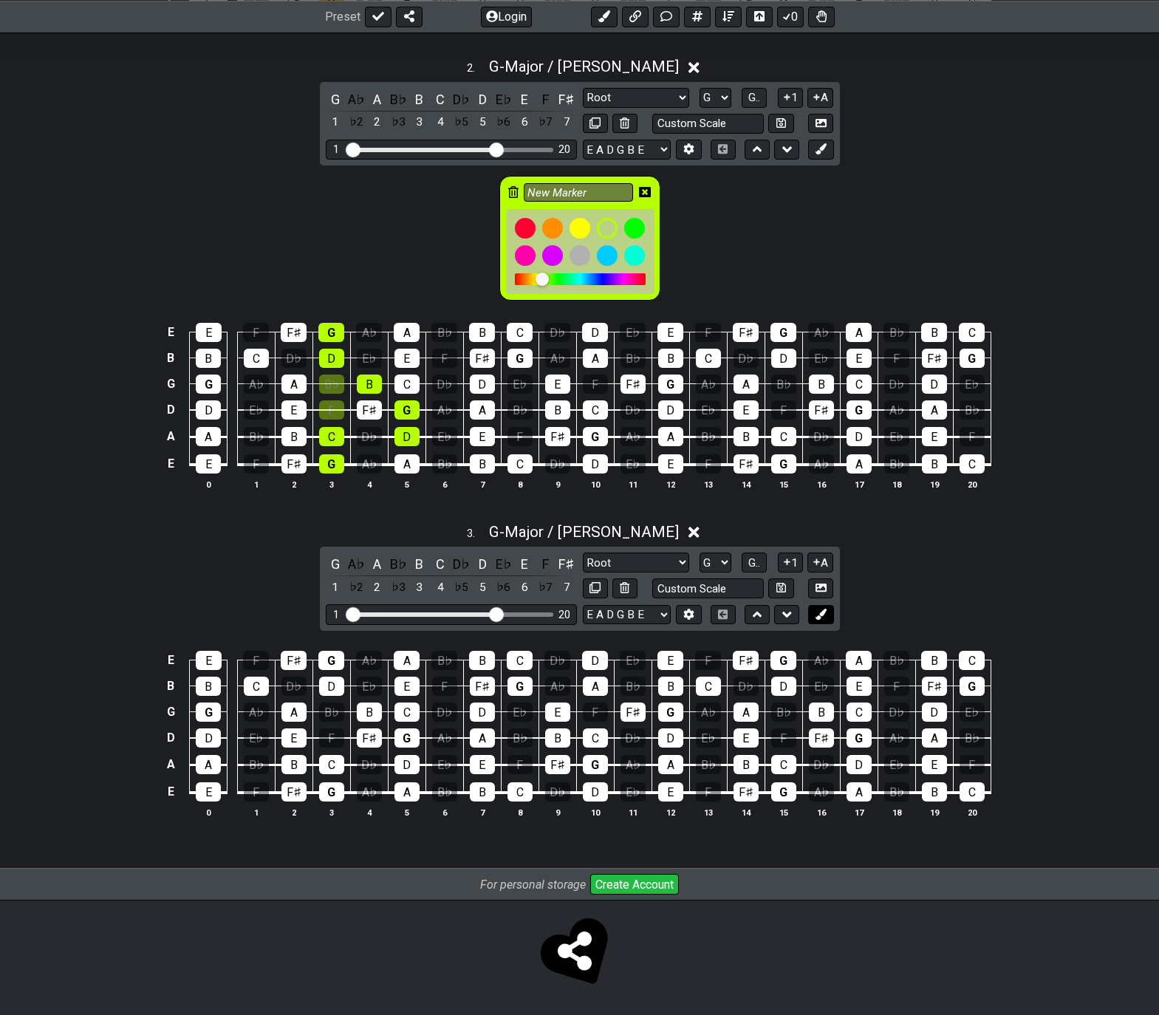
click at [821, 613] on icon at bounding box center [820, 614] width 11 height 11
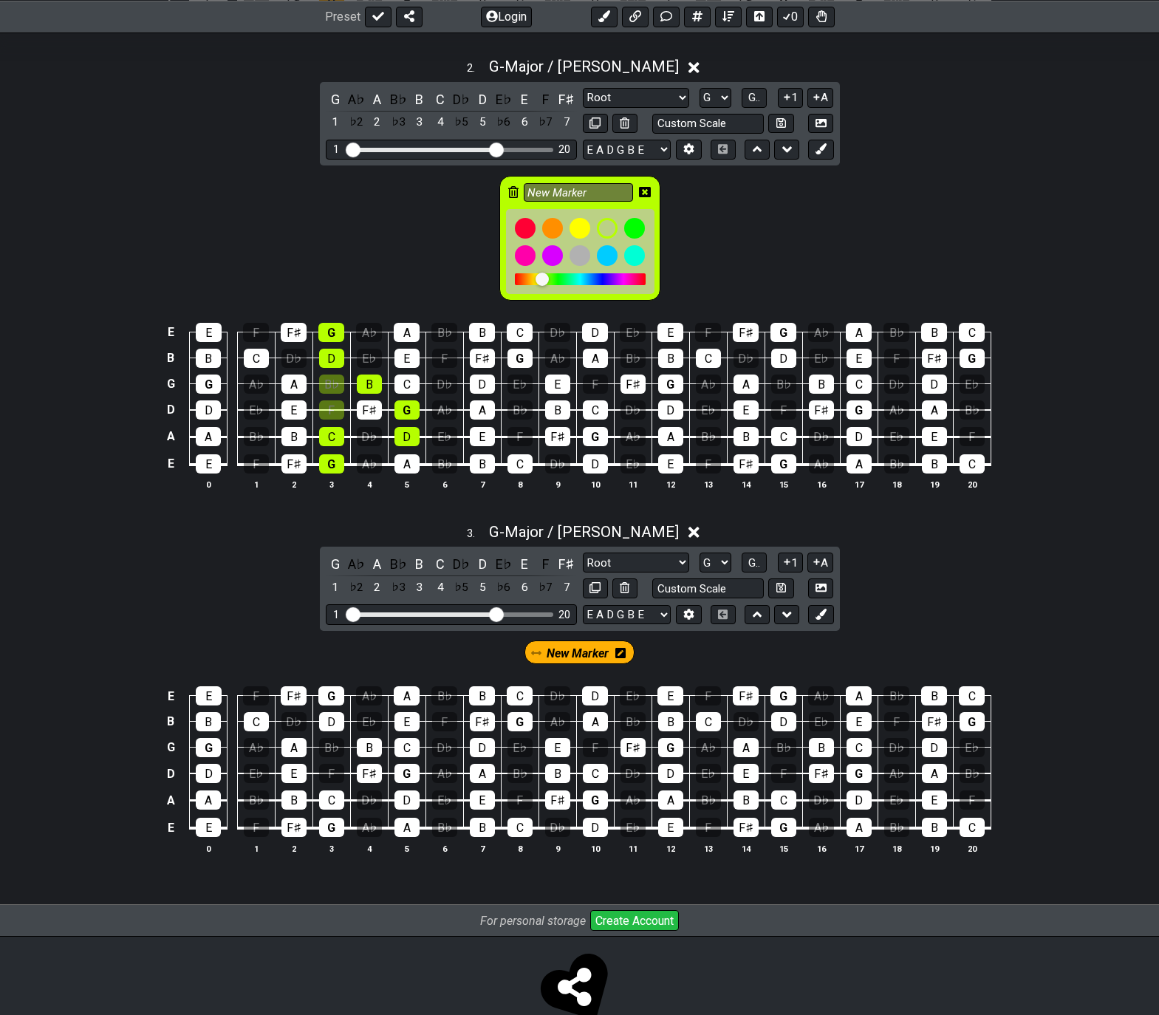
click at [620, 649] on icon at bounding box center [620, 653] width 10 height 10
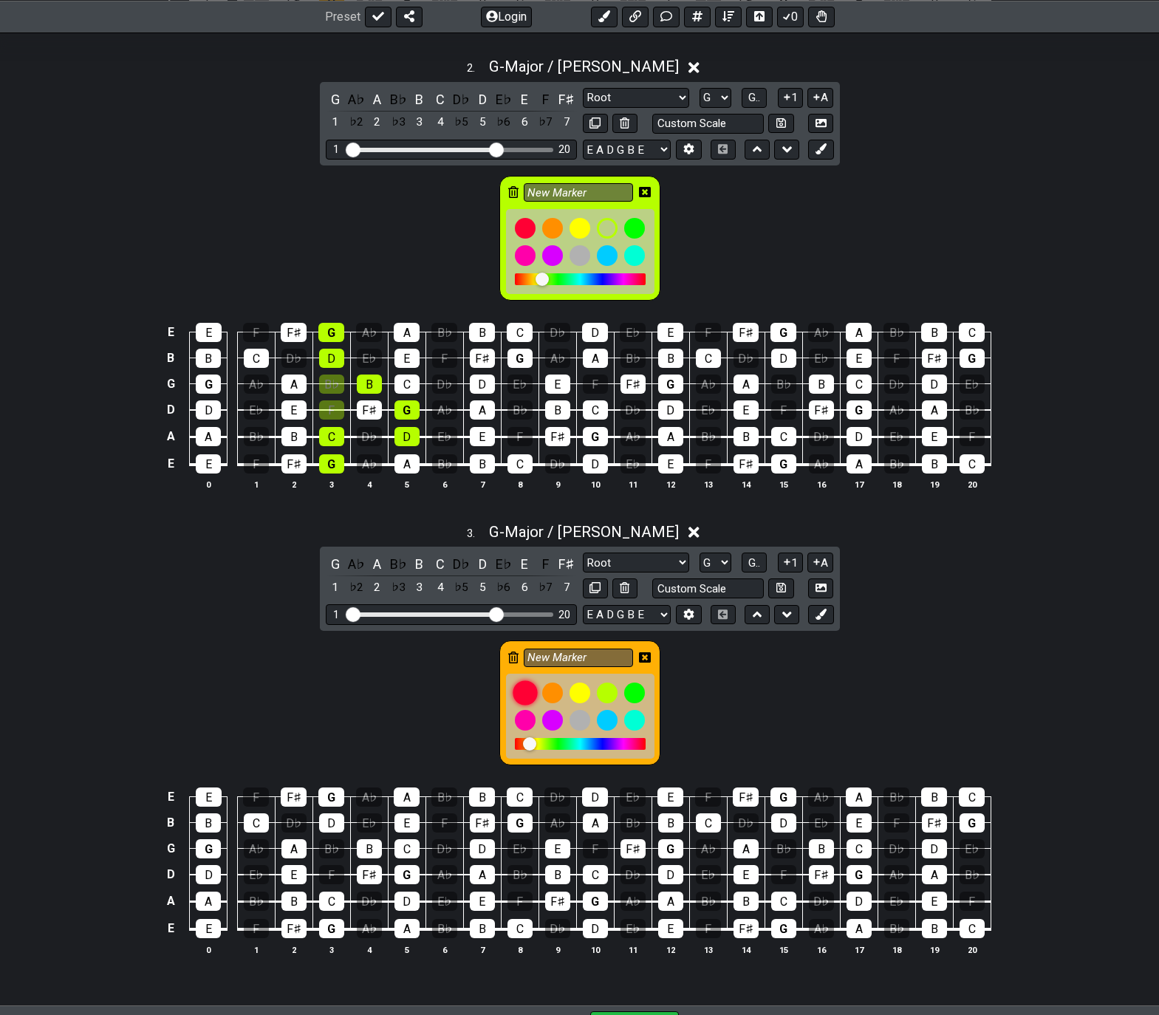
click at [533, 698] on div at bounding box center [525, 692] width 25 height 25
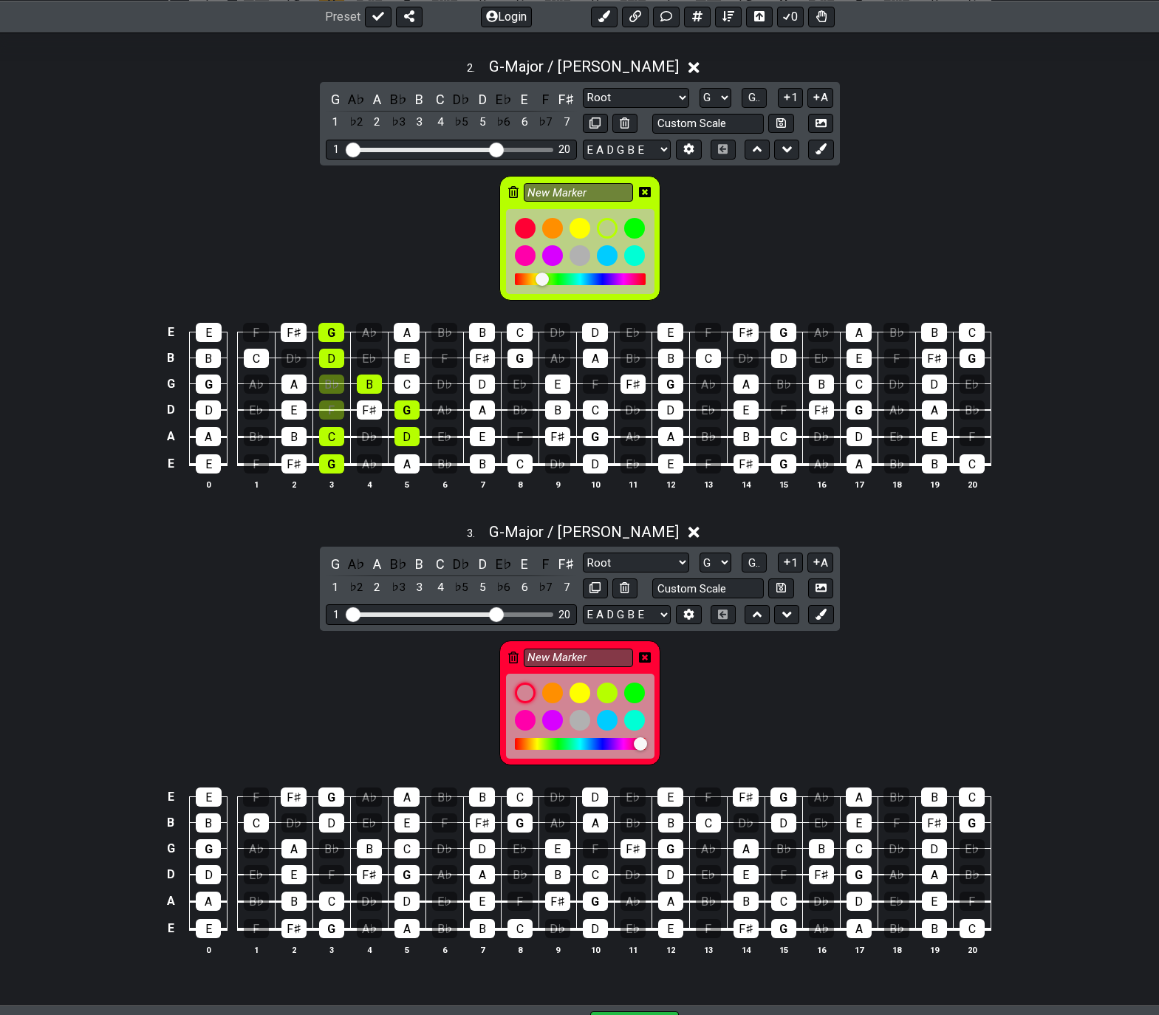
click at [647, 657] on icon at bounding box center [645, 657] width 12 height 10
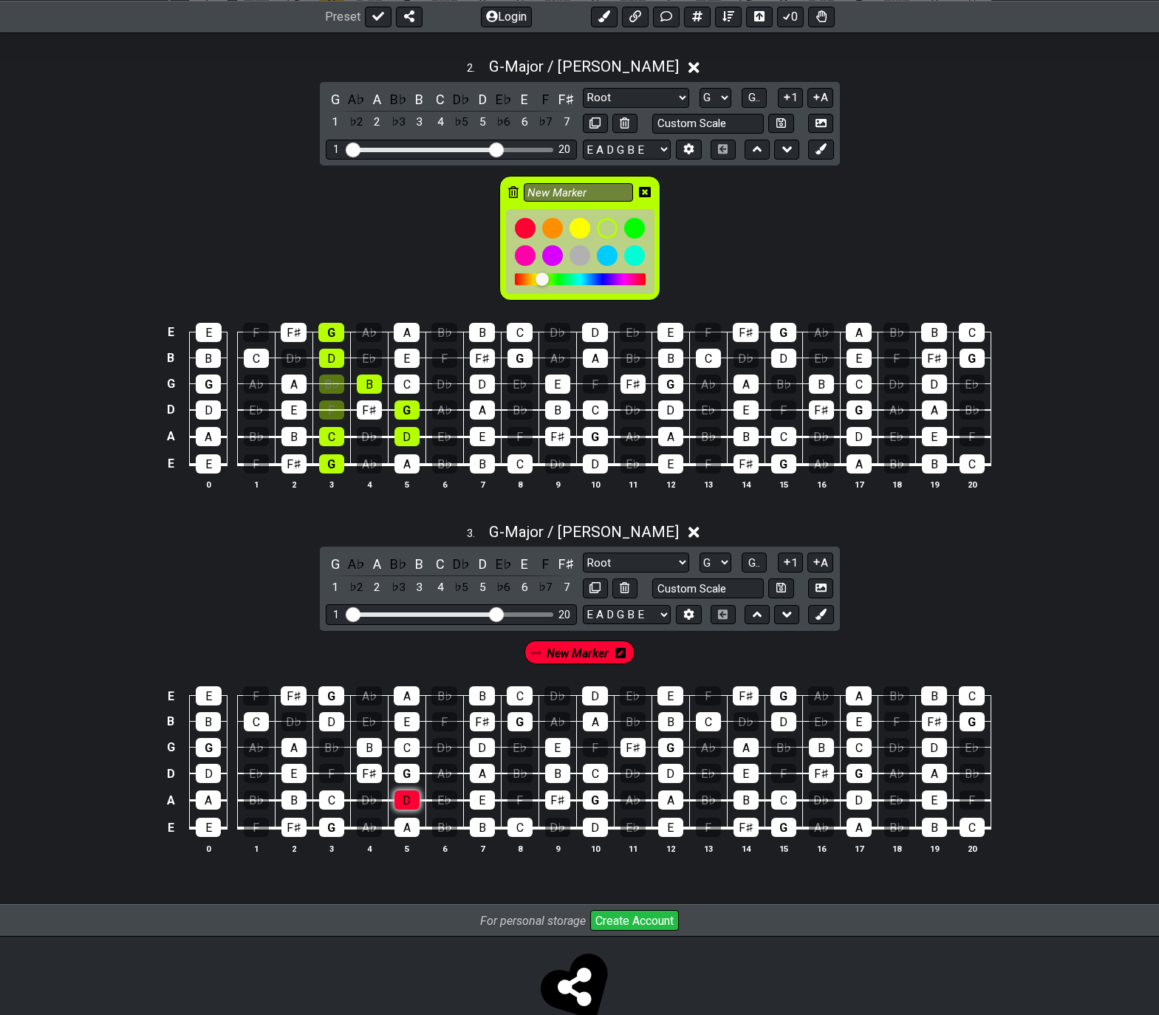
click at [404, 795] on div "D" at bounding box center [406, 799] width 25 height 19
click at [406, 775] on div "G" at bounding box center [406, 773] width 25 height 19
click at [479, 745] on div "D" at bounding box center [482, 747] width 25 height 19
click at [516, 722] on div "G" at bounding box center [519, 721] width 25 height 19
click at [476, 691] on div "B" at bounding box center [482, 695] width 26 height 19
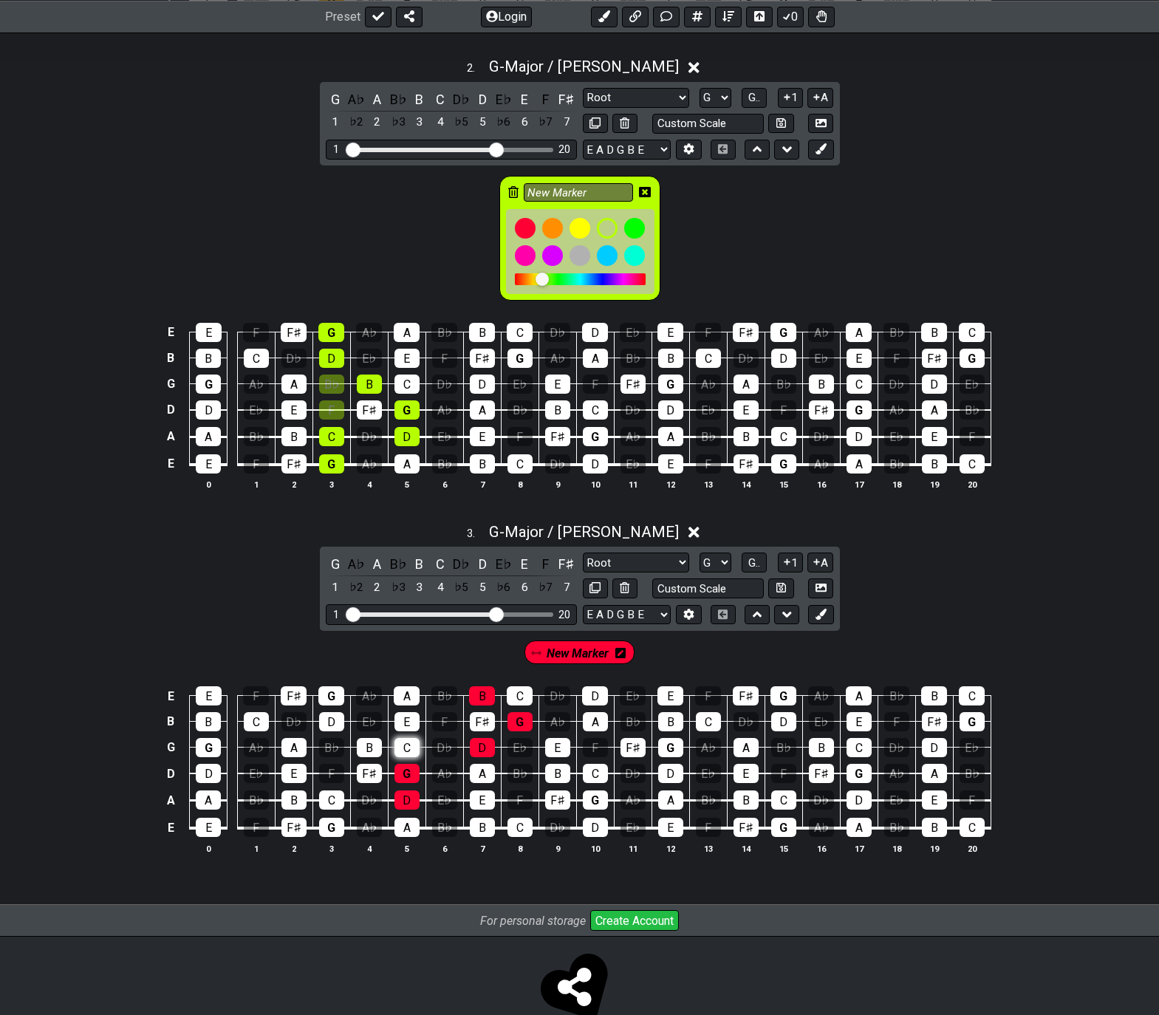
click at [413, 746] on div "C" at bounding box center [406, 747] width 25 height 19
click at [406, 719] on div "E" at bounding box center [406, 721] width 25 height 19
click at [407, 694] on div "A" at bounding box center [407, 695] width 26 height 19
click at [409, 702] on div "A" at bounding box center [407, 695] width 26 height 19
click at [409, 717] on div "E" at bounding box center [406, 721] width 25 height 19
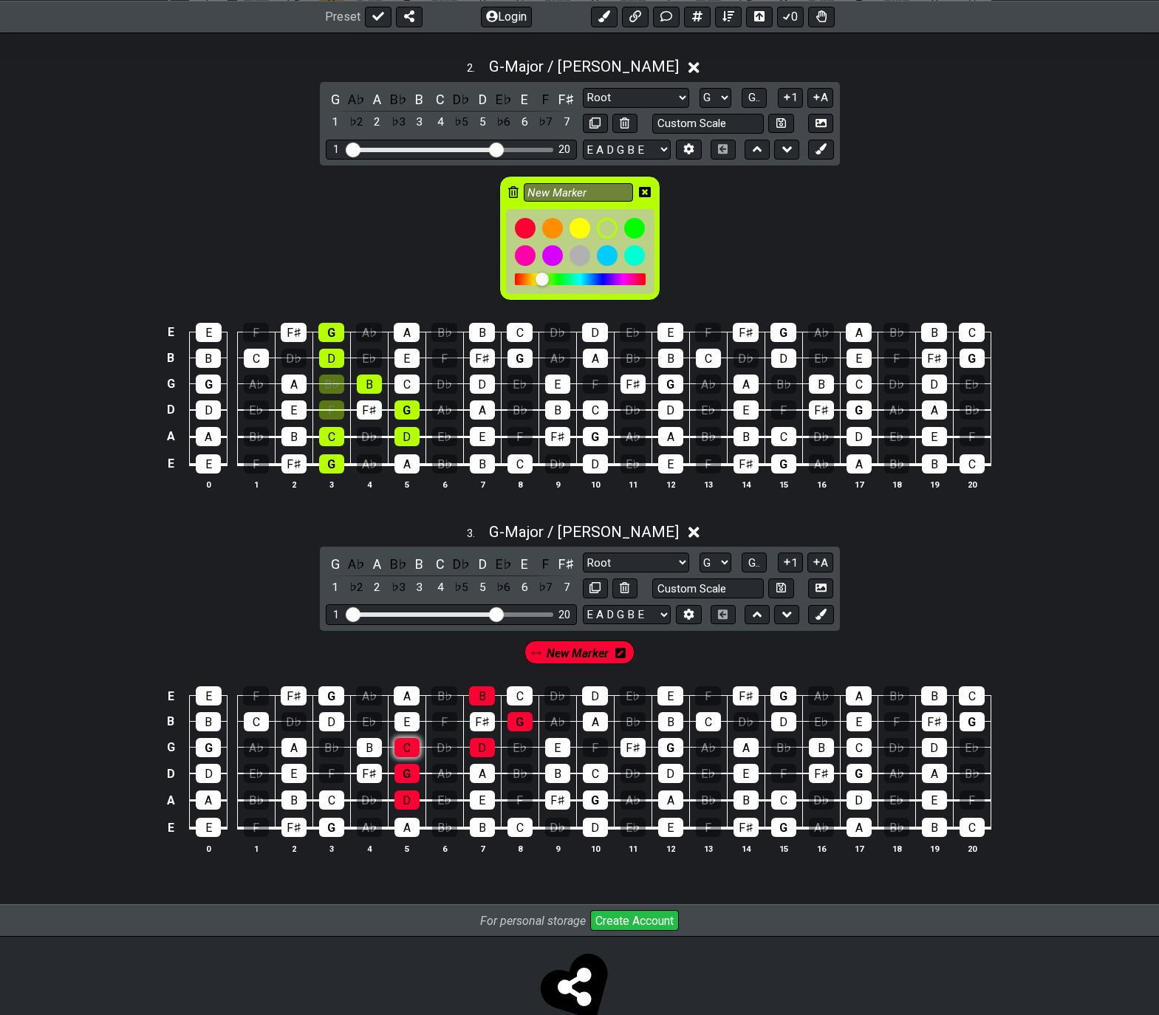
click at [404, 747] on div "C" at bounding box center [406, 747] width 25 height 19
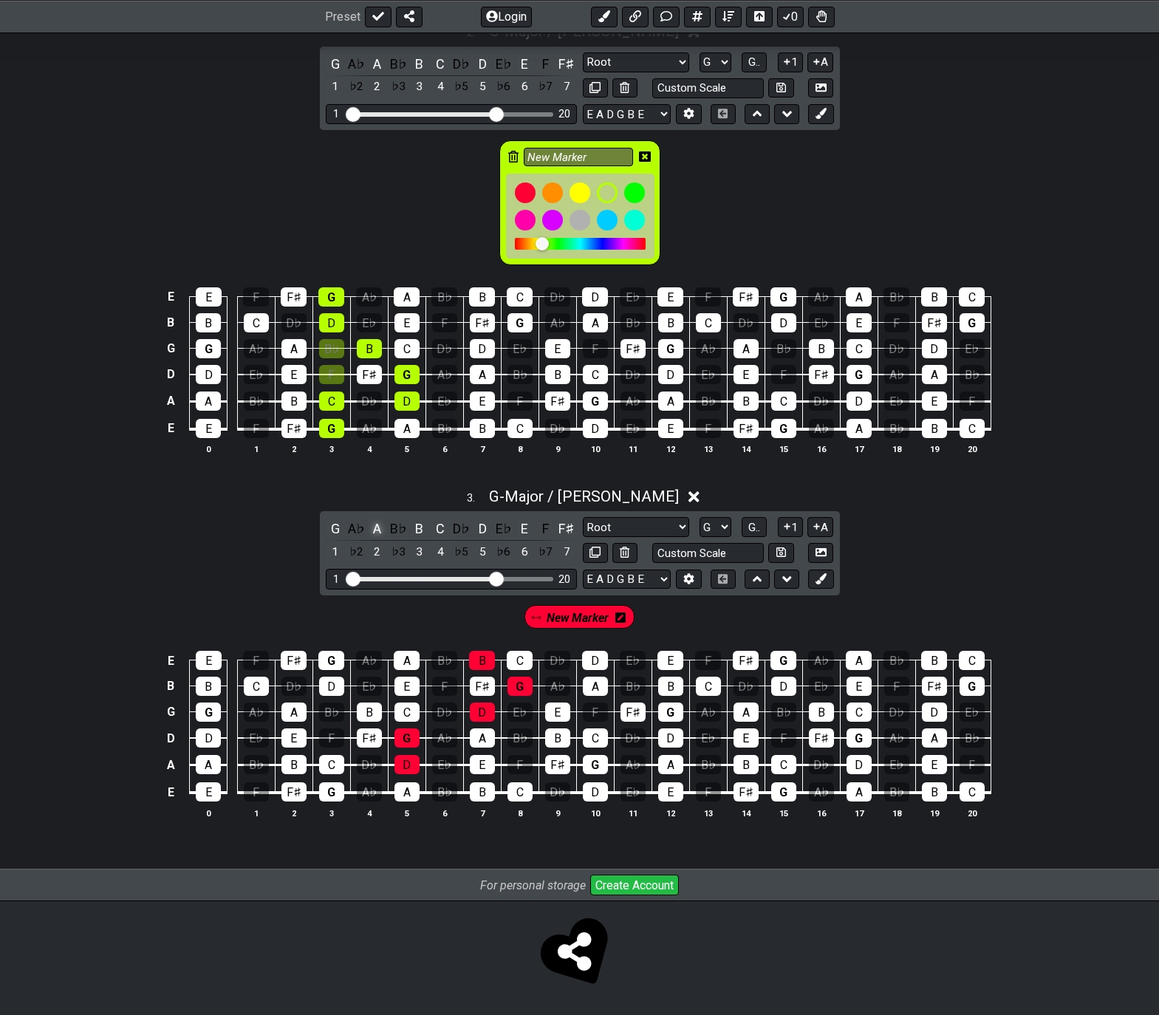
click at [373, 527] on div "A" at bounding box center [377, 529] width 19 height 20
click at [572, 617] on span "New Marker" at bounding box center [578, 617] width 62 height 21
click at [380, 528] on div "A" at bounding box center [377, 529] width 19 height 20
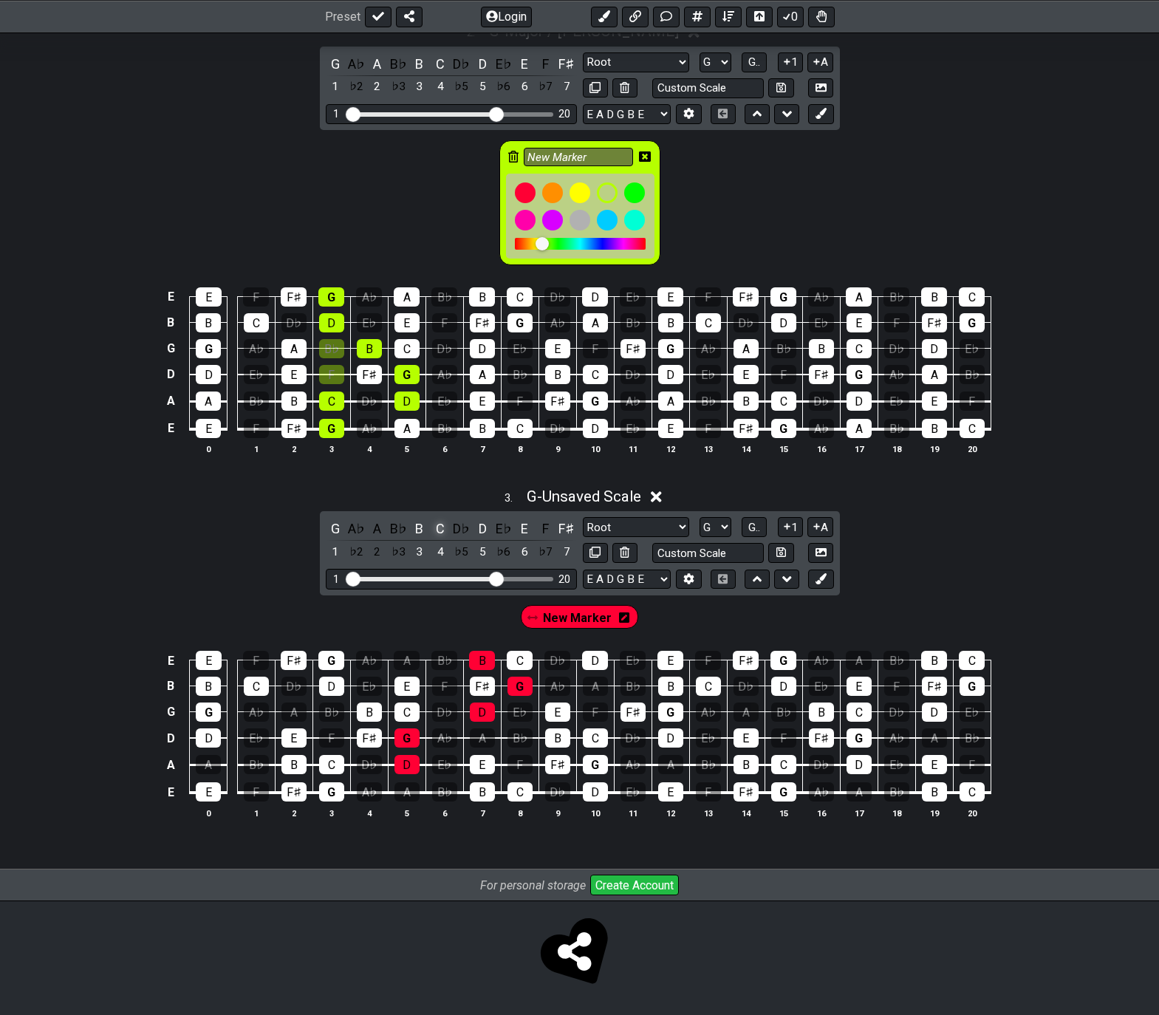
click at [439, 529] on div "C" at bounding box center [440, 529] width 19 height 20
click at [527, 531] on div "E" at bounding box center [524, 529] width 19 height 20
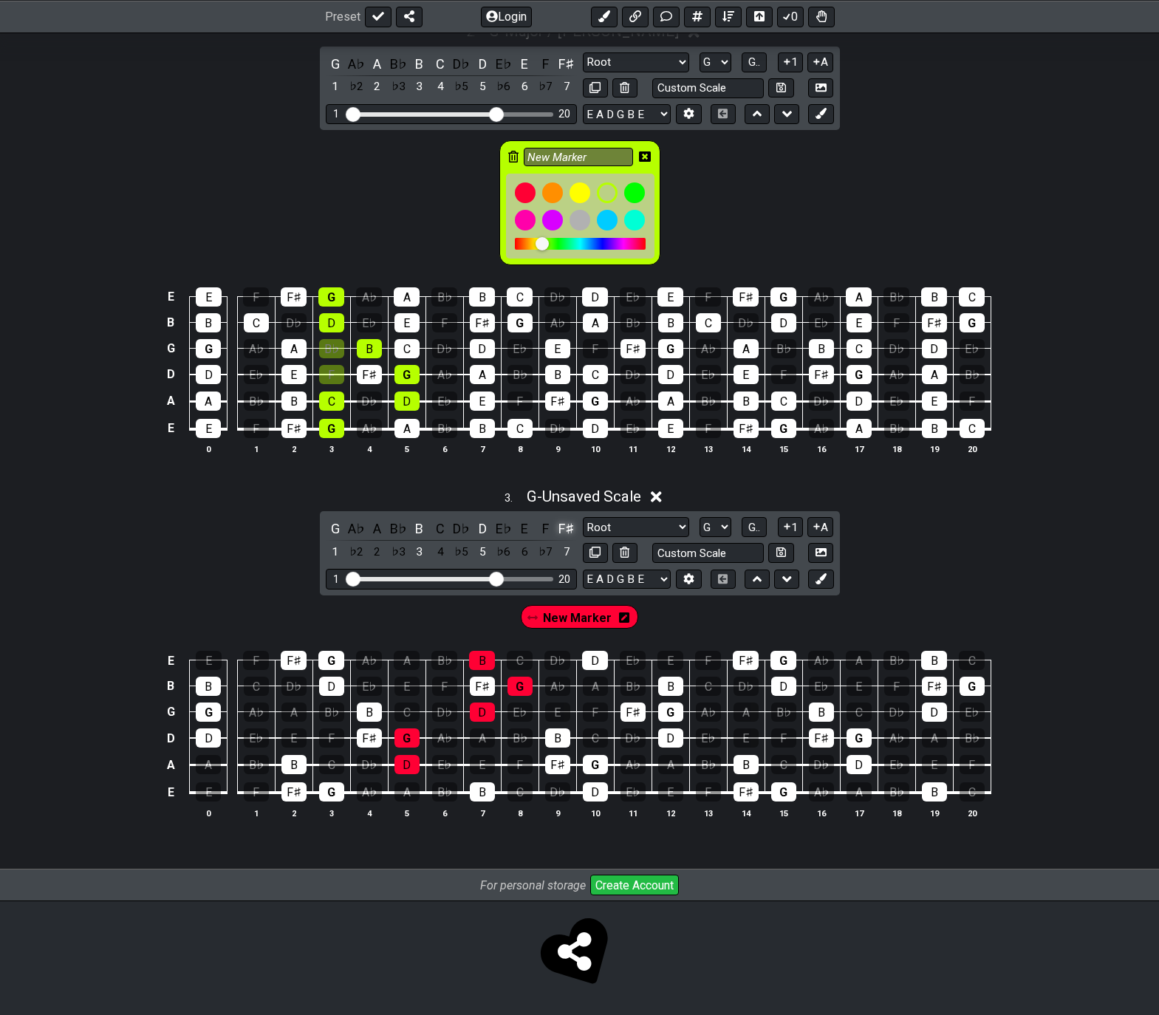
click at [569, 531] on div "F♯" at bounding box center [566, 529] width 19 height 20
click at [565, 530] on div "F♯" at bounding box center [566, 529] width 19 height 20
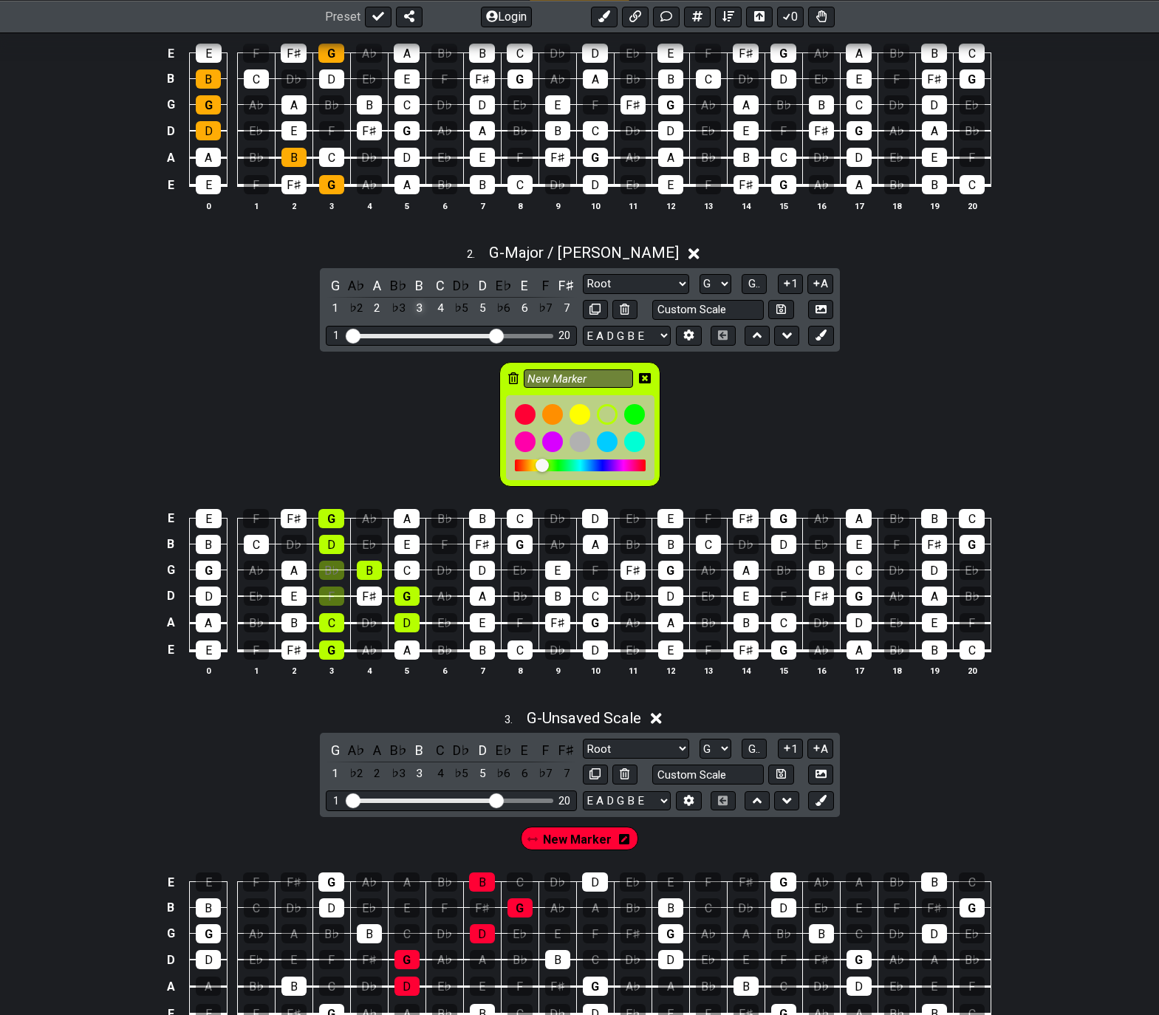
scroll to position [530, 0]
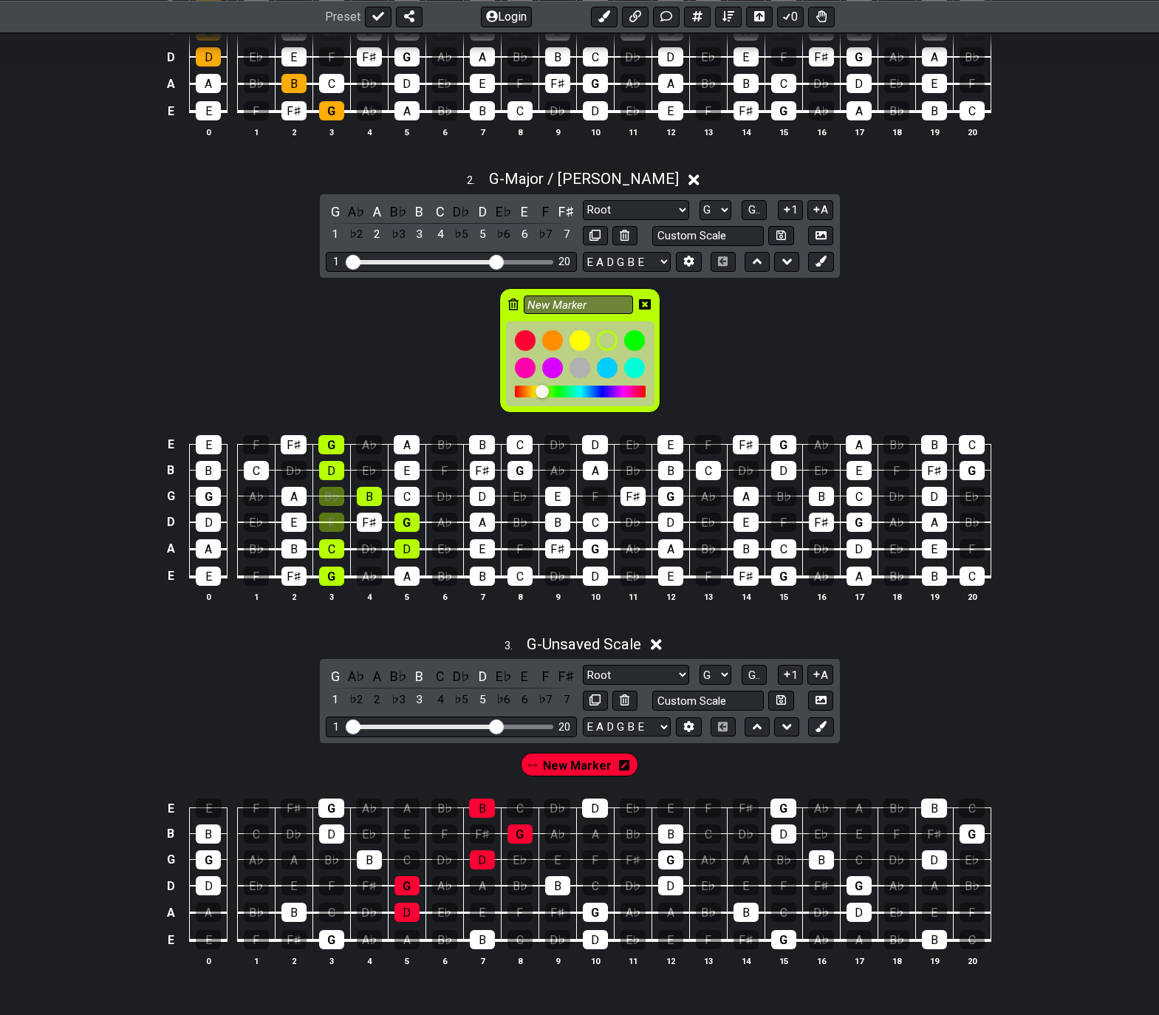
click at [646, 302] on icon at bounding box center [645, 304] width 12 height 12
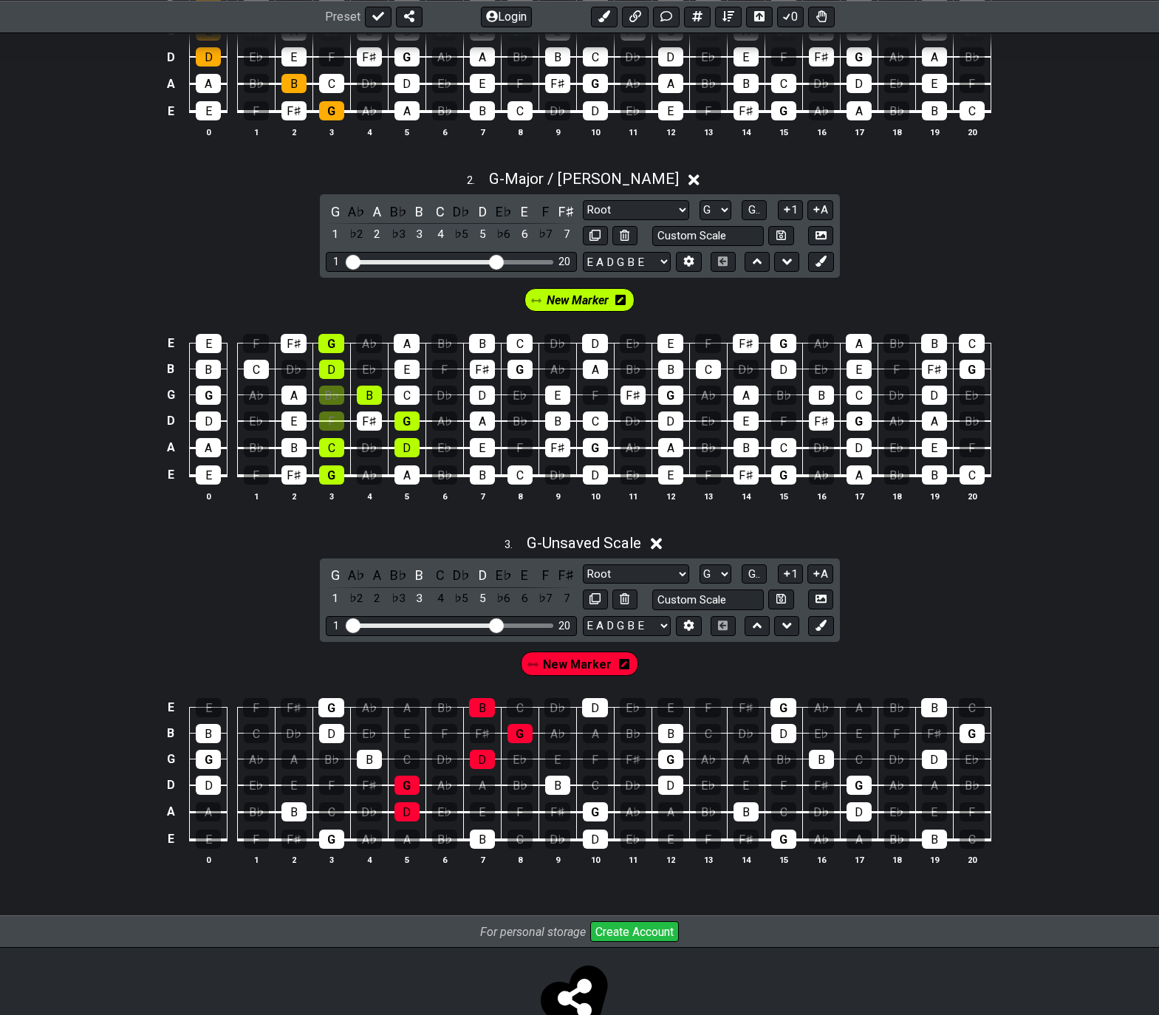
click at [591, 312] on div "New Marker" at bounding box center [579, 300] width 117 height 30
click at [586, 301] on span "New Marker" at bounding box center [578, 300] width 62 height 21
click at [380, 211] on div "A" at bounding box center [377, 212] width 19 height 20
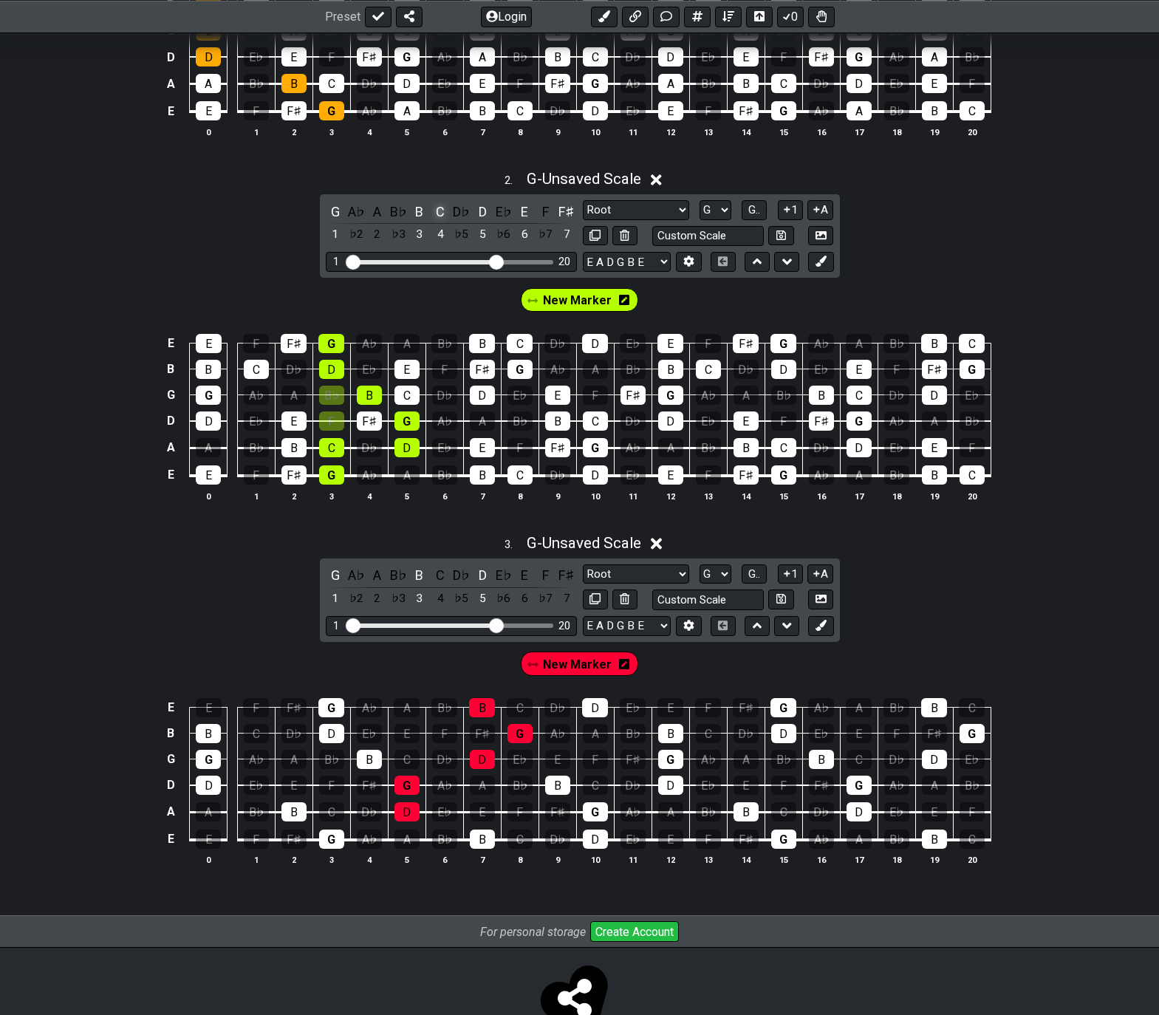
click at [439, 213] on div "C" at bounding box center [440, 212] width 19 height 20
click at [521, 208] on div "E" at bounding box center [524, 212] width 19 height 20
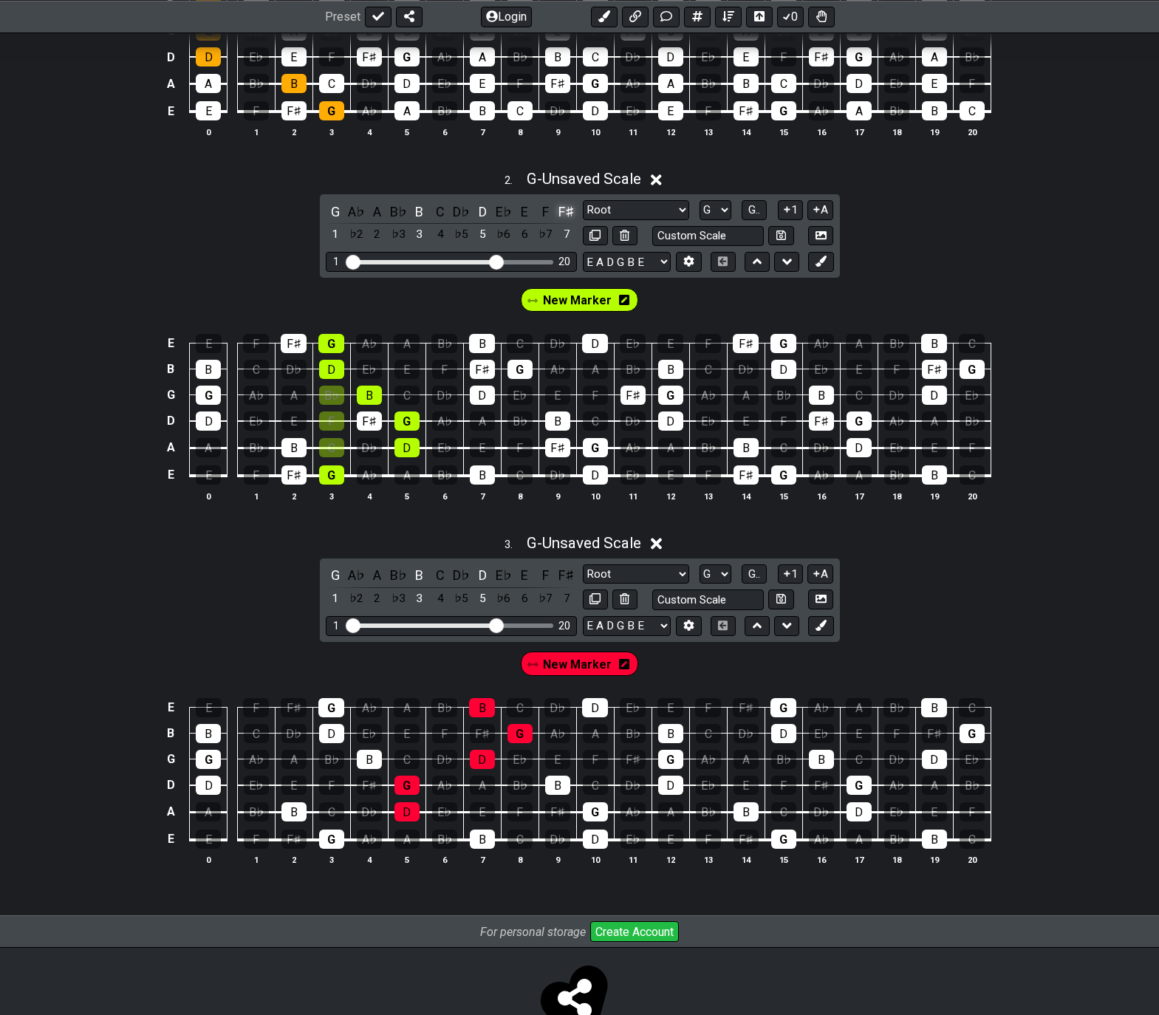
click at [571, 214] on div "F♯" at bounding box center [566, 212] width 19 height 20
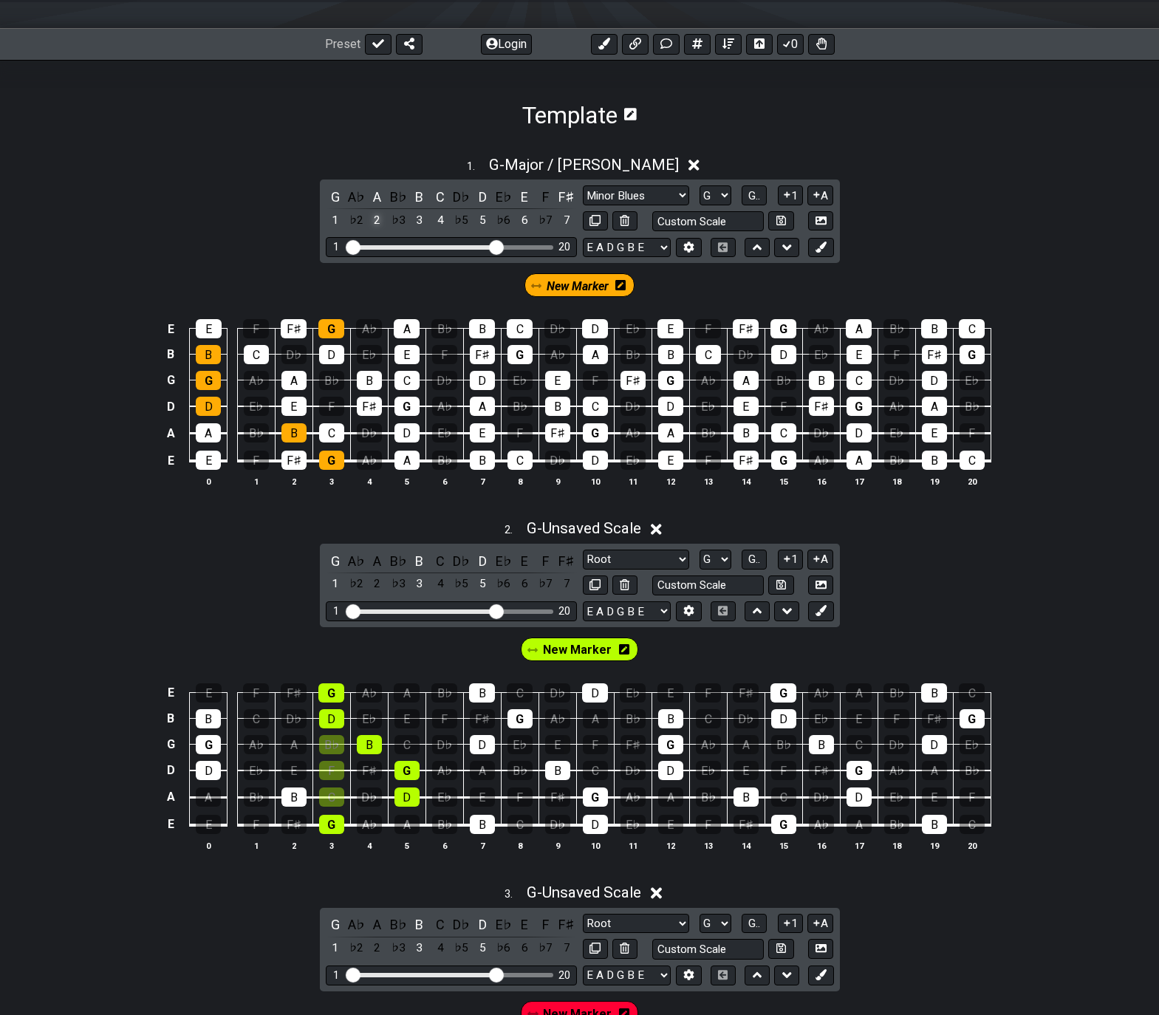
scroll to position [161, 0]
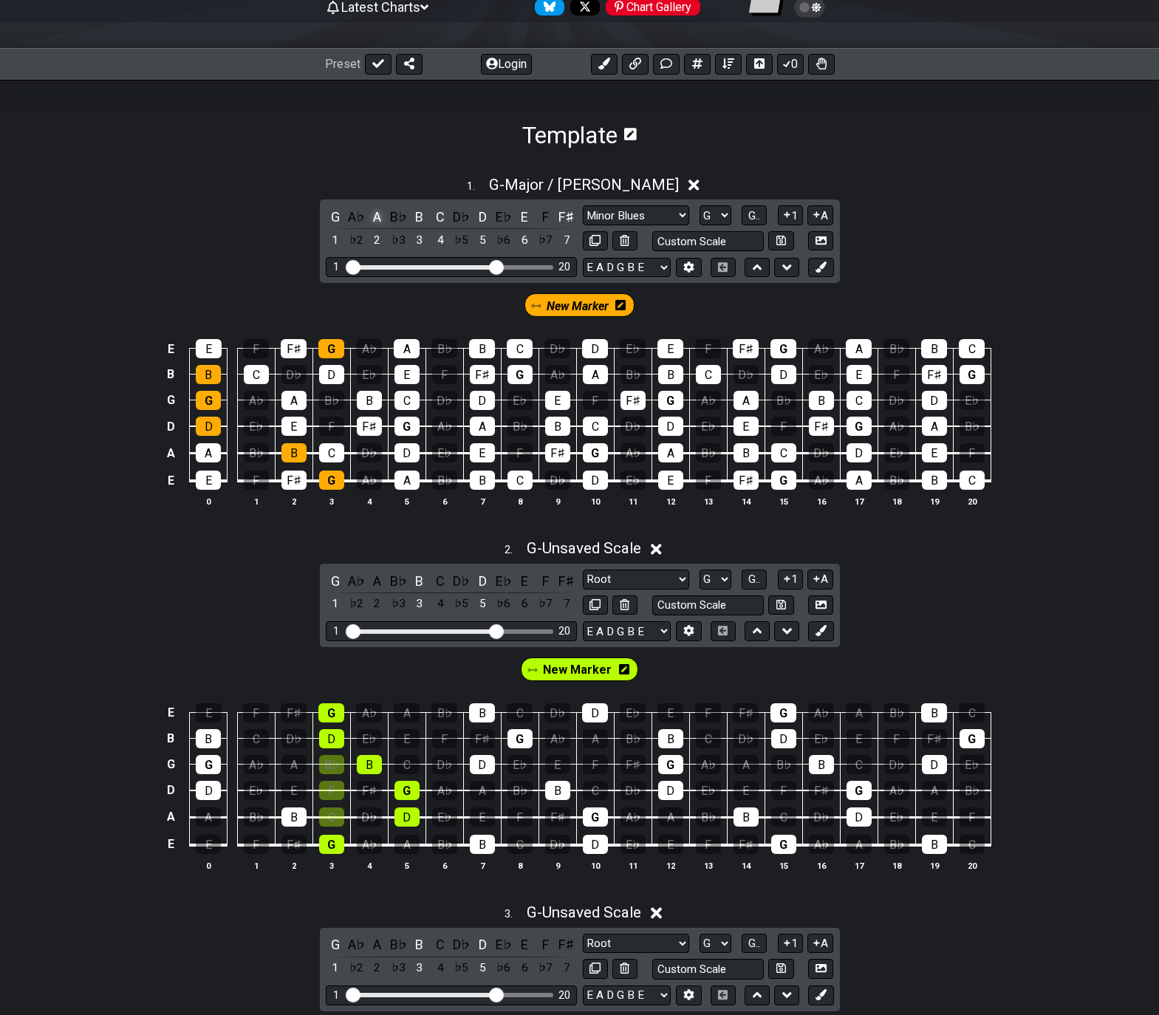
click at [377, 217] on div "A" at bounding box center [377, 217] width 19 height 20
click at [563, 304] on span "New Marker" at bounding box center [578, 305] width 62 height 21
click at [377, 213] on div "A" at bounding box center [377, 217] width 19 height 20
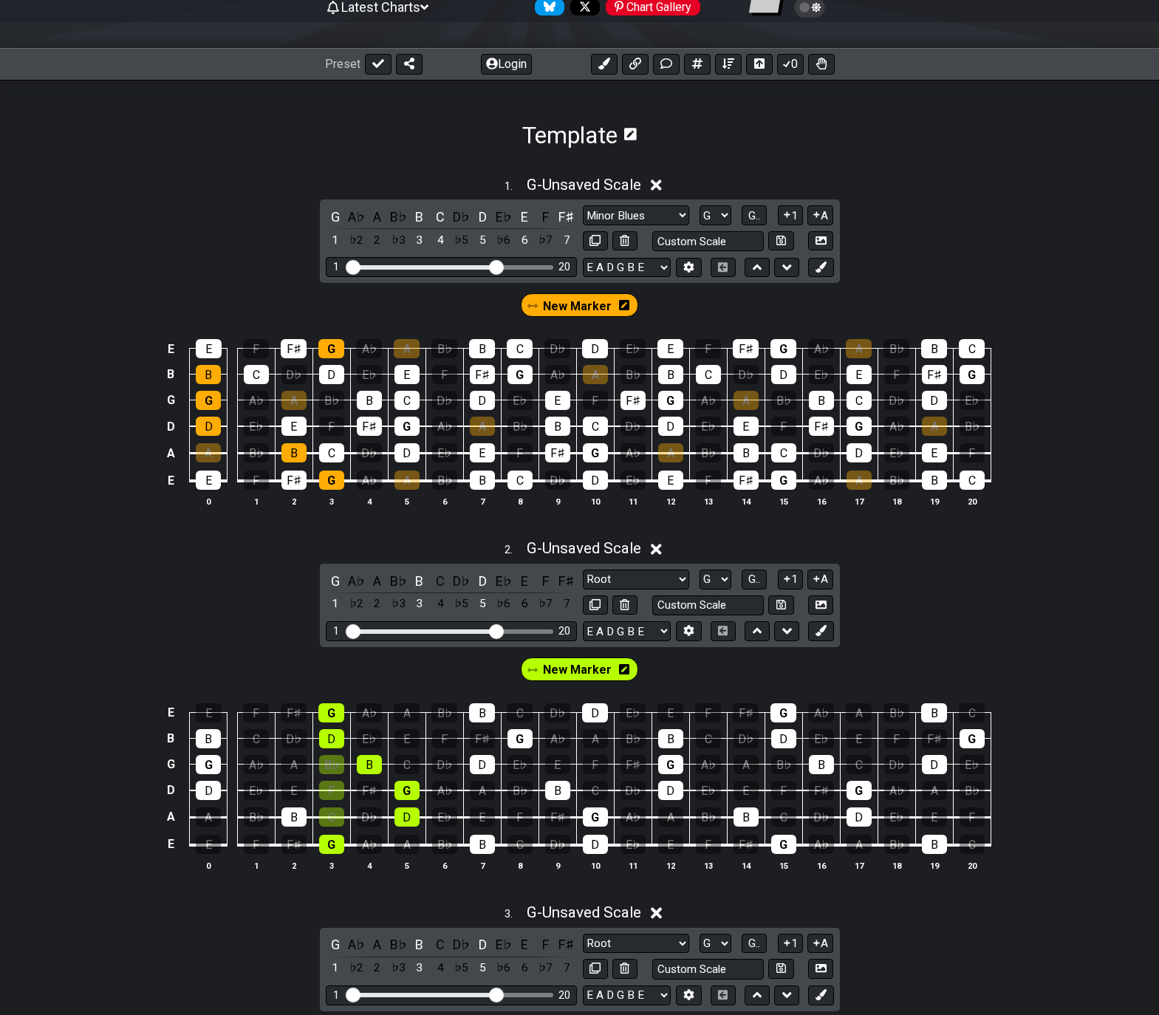
click at [561, 309] on span "New Marker" at bounding box center [577, 305] width 69 height 21
click at [373, 215] on div "A" at bounding box center [377, 217] width 19 height 20
click at [438, 217] on div "C" at bounding box center [440, 217] width 19 height 20
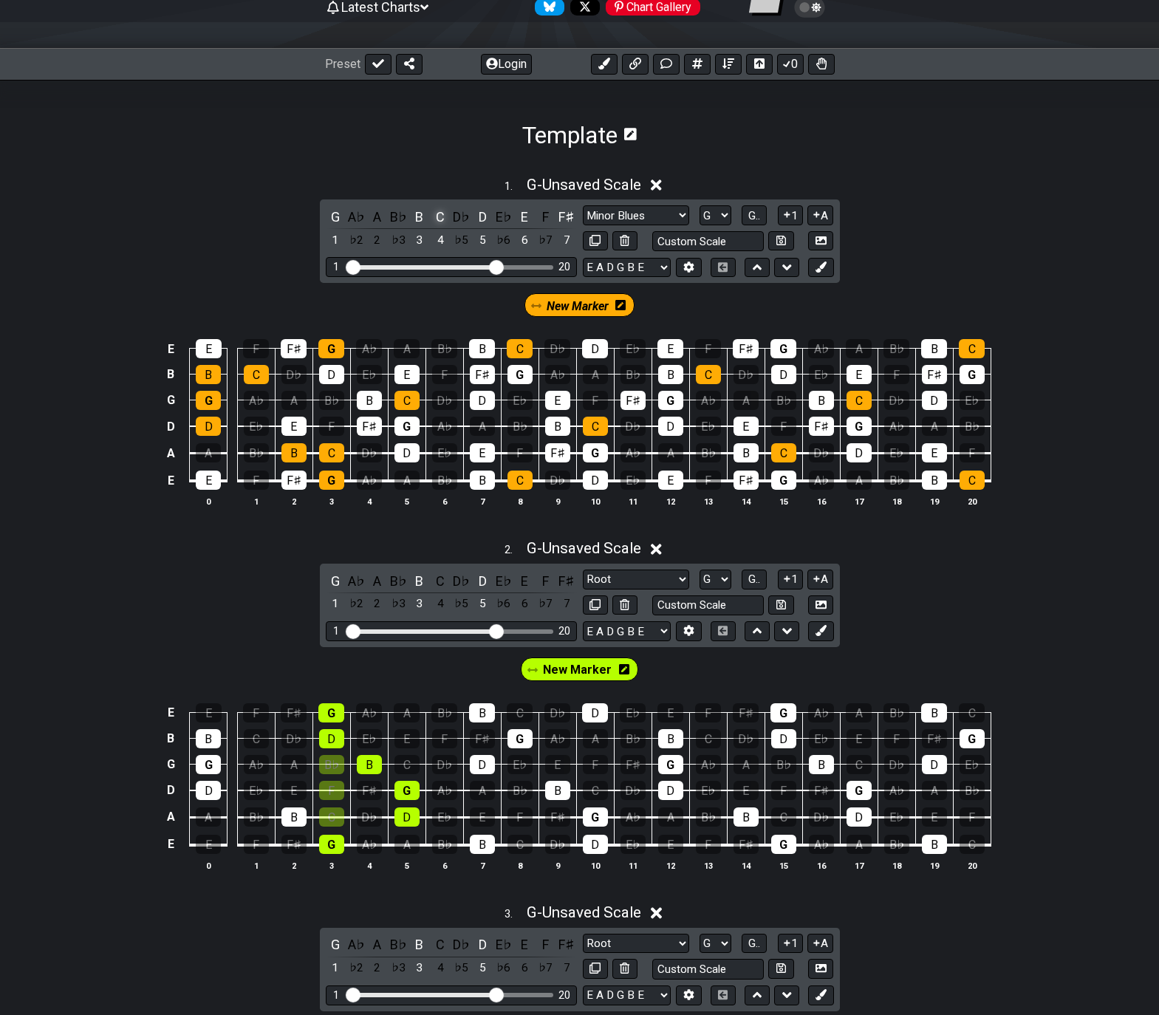
click at [438, 215] on div "C" at bounding box center [440, 217] width 19 height 20
click at [576, 307] on span "New Marker" at bounding box center [578, 305] width 62 height 21
click at [439, 214] on div "C" at bounding box center [440, 217] width 19 height 20
click at [527, 215] on div "E" at bounding box center [524, 217] width 19 height 20
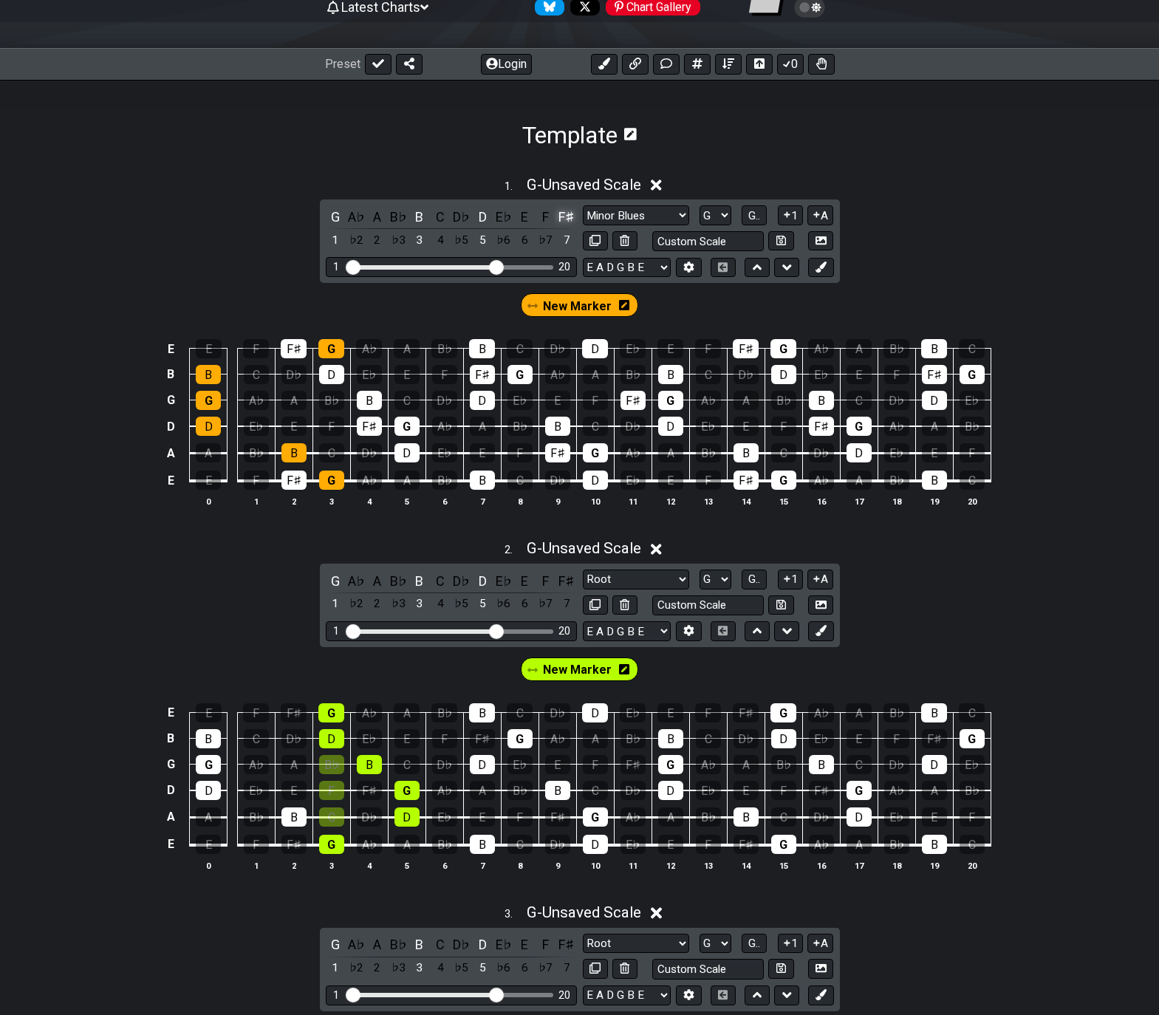
click at [565, 218] on div "F♯" at bounding box center [566, 217] width 19 height 20
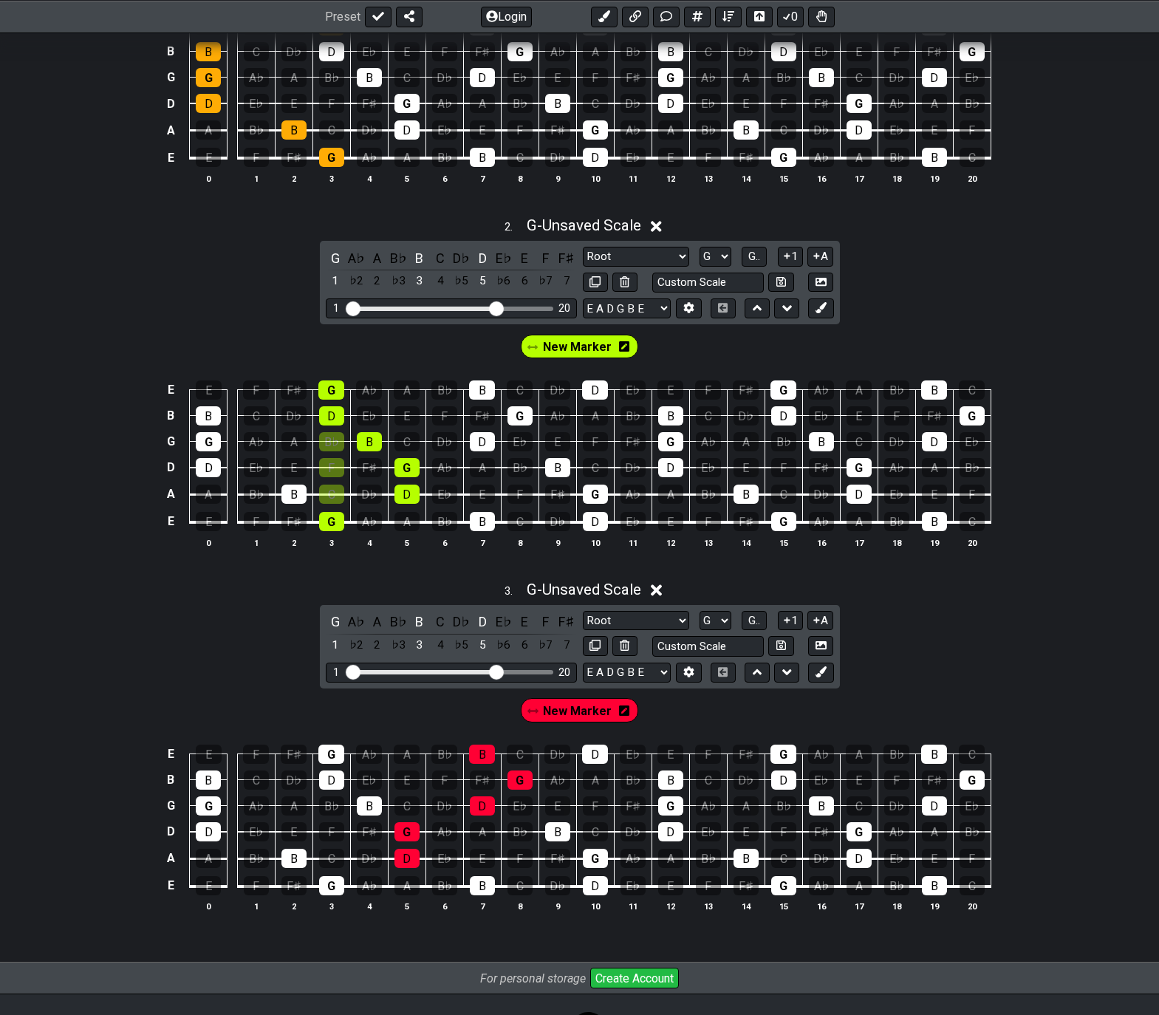
scroll to position [530, 0]
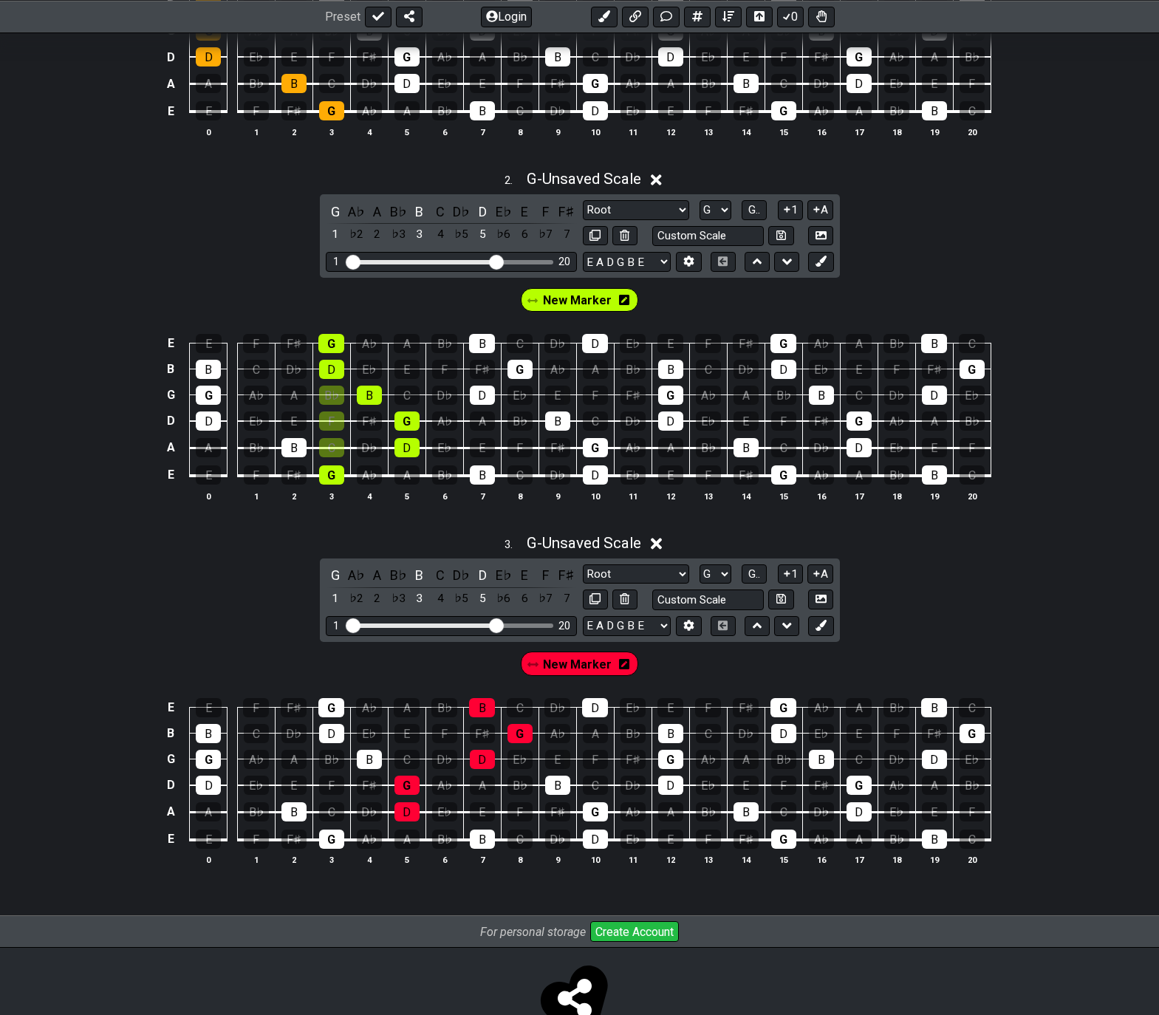
click at [565, 300] on span "New Marker" at bounding box center [577, 300] width 69 height 21
click at [326, 442] on div "C" at bounding box center [331, 447] width 25 height 19
click at [326, 417] on div "F" at bounding box center [331, 420] width 25 height 19
click at [319, 397] on div "B♭" at bounding box center [331, 395] width 25 height 19
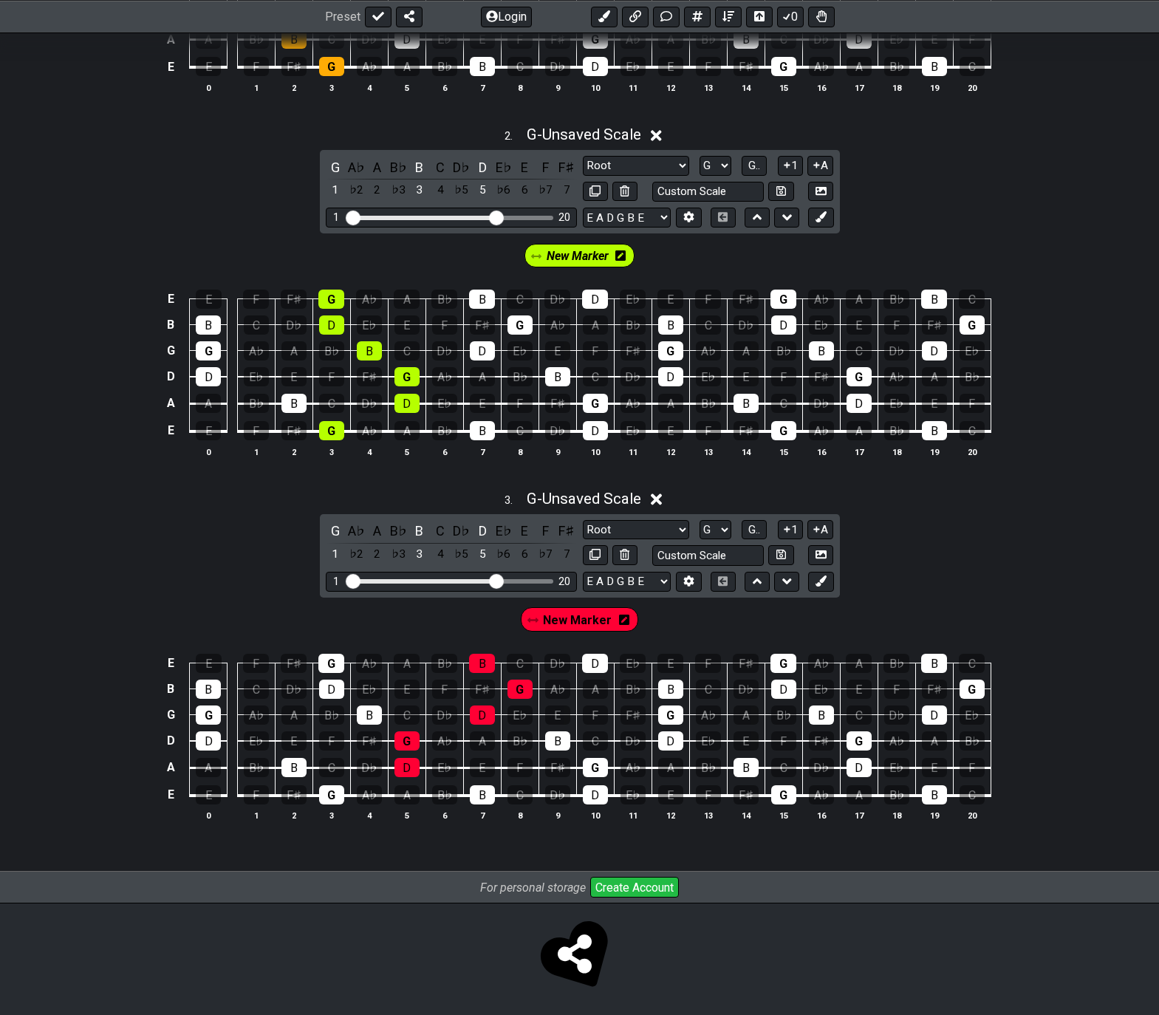
scroll to position [578, 0]
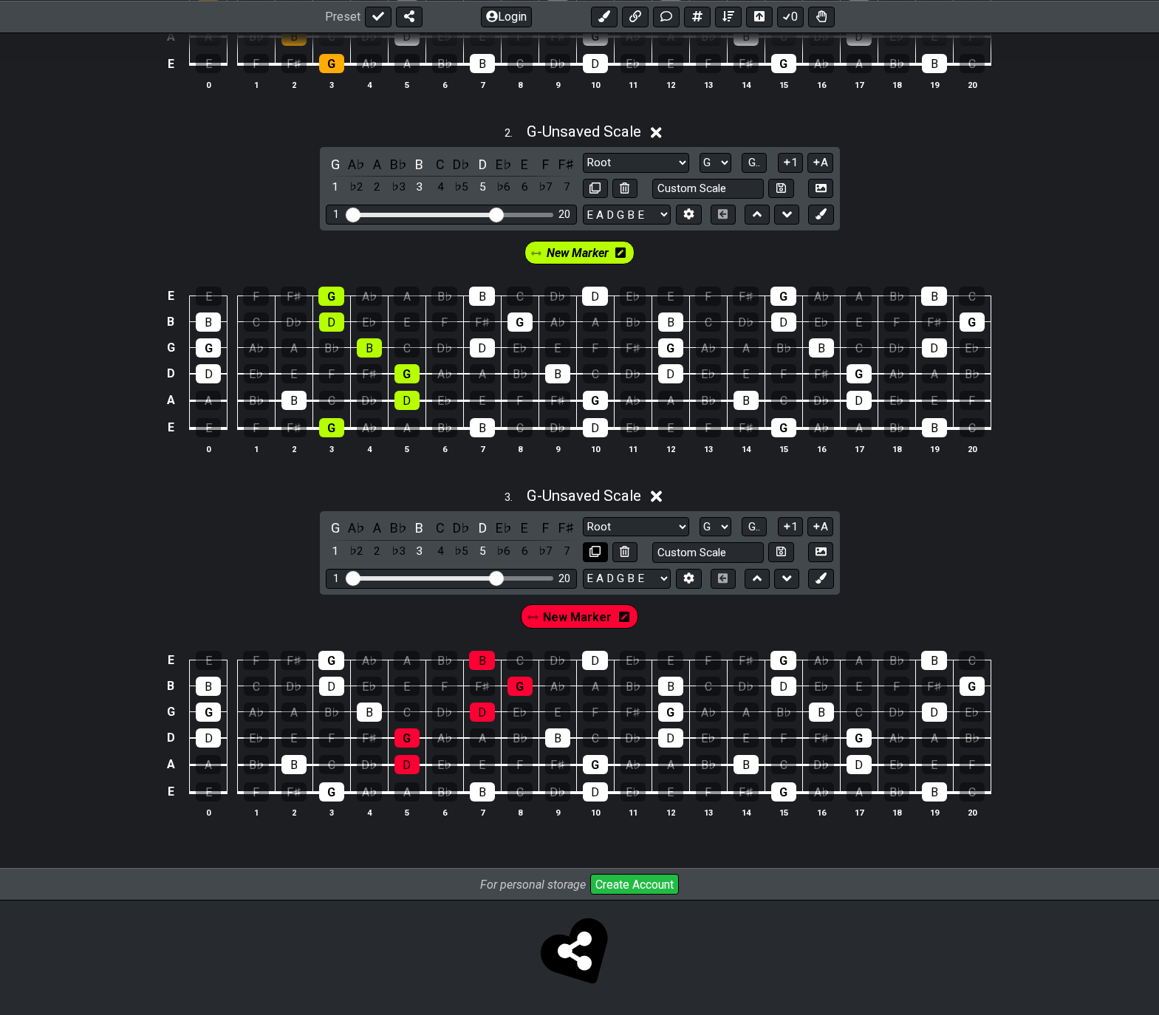
click at [598, 551] on icon at bounding box center [594, 551] width 11 height 11
select select "Major / Ionian"
select select "G"
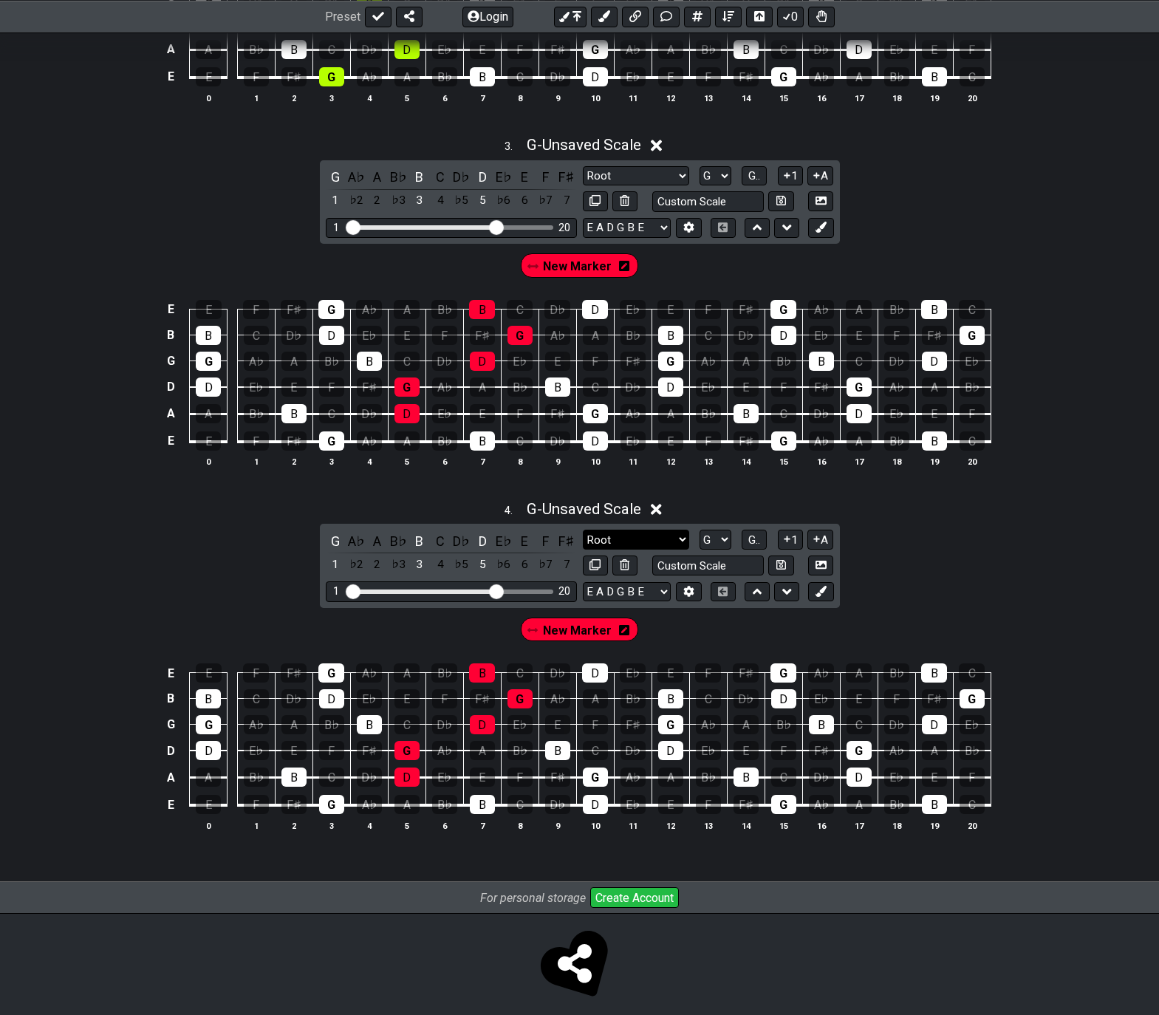
scroll to position [941, 0]
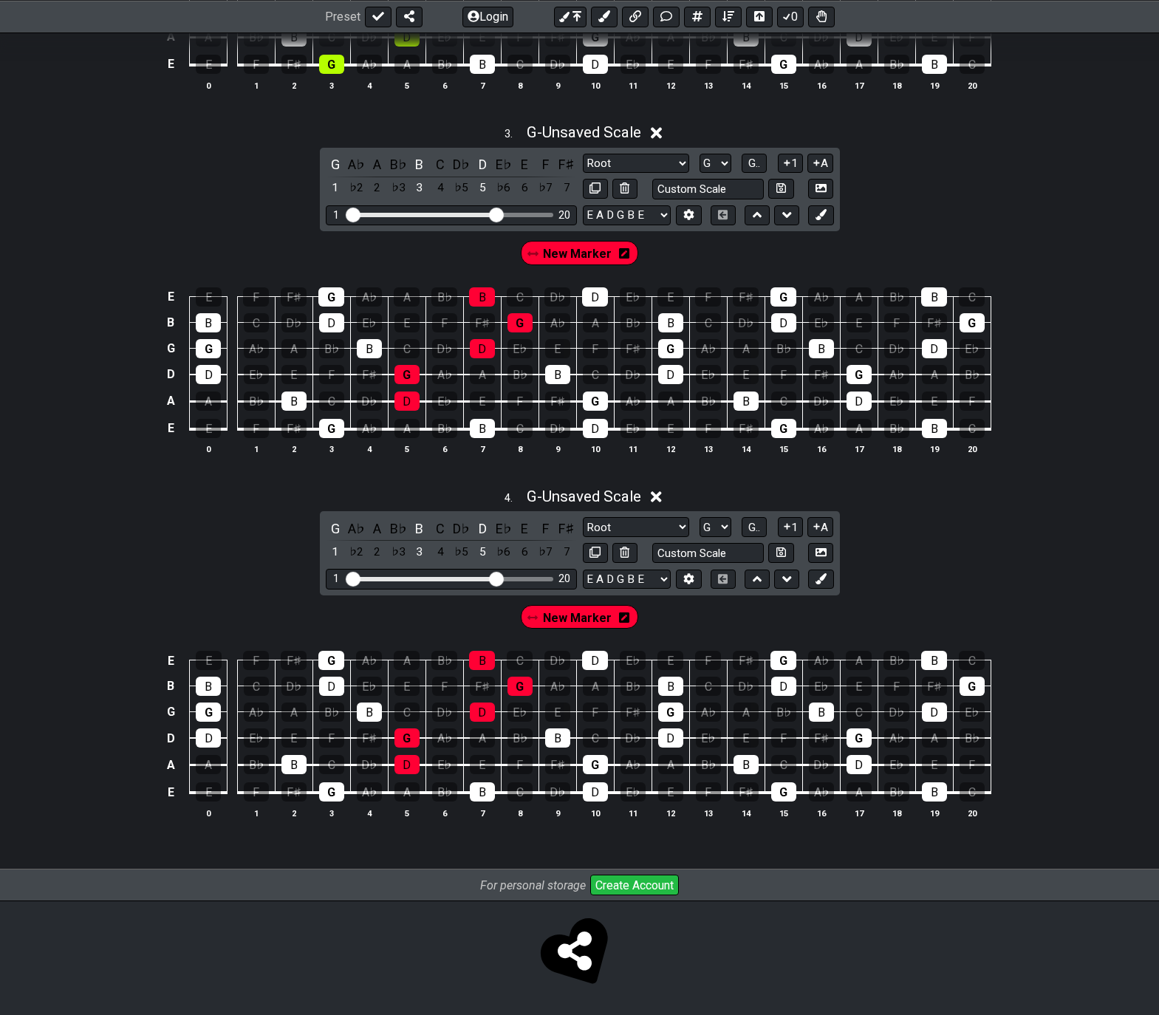
click at [620, 617] on icon at bounding box center [624, 618] width 10 height 12
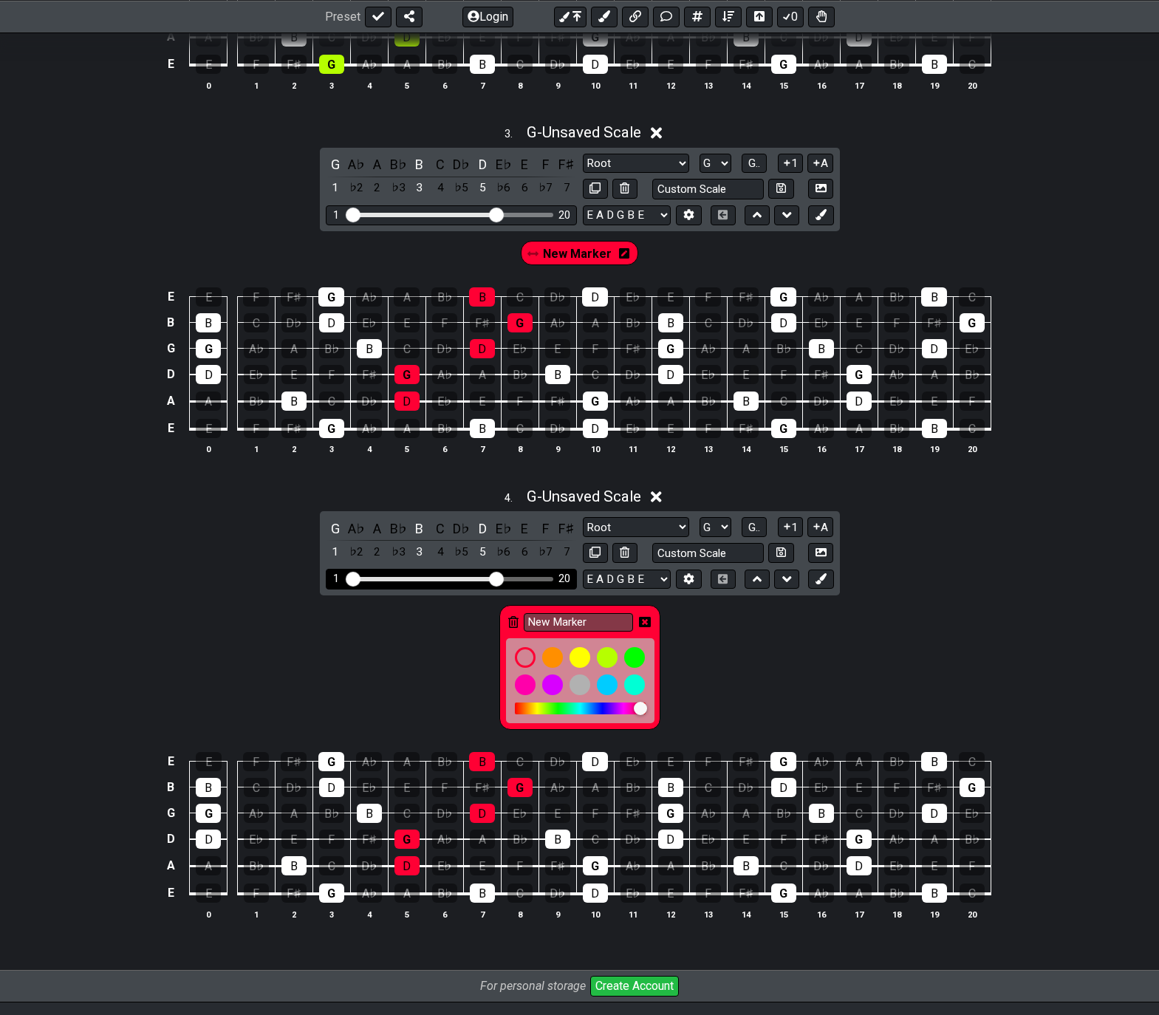
drag, startPoint x: 510, startPoint y: 622, endPoint x: 546, endPoint y: 612, distance: 37.6
click at [510, 622] on icon at bounding box center [513, 622] width 10 height 12
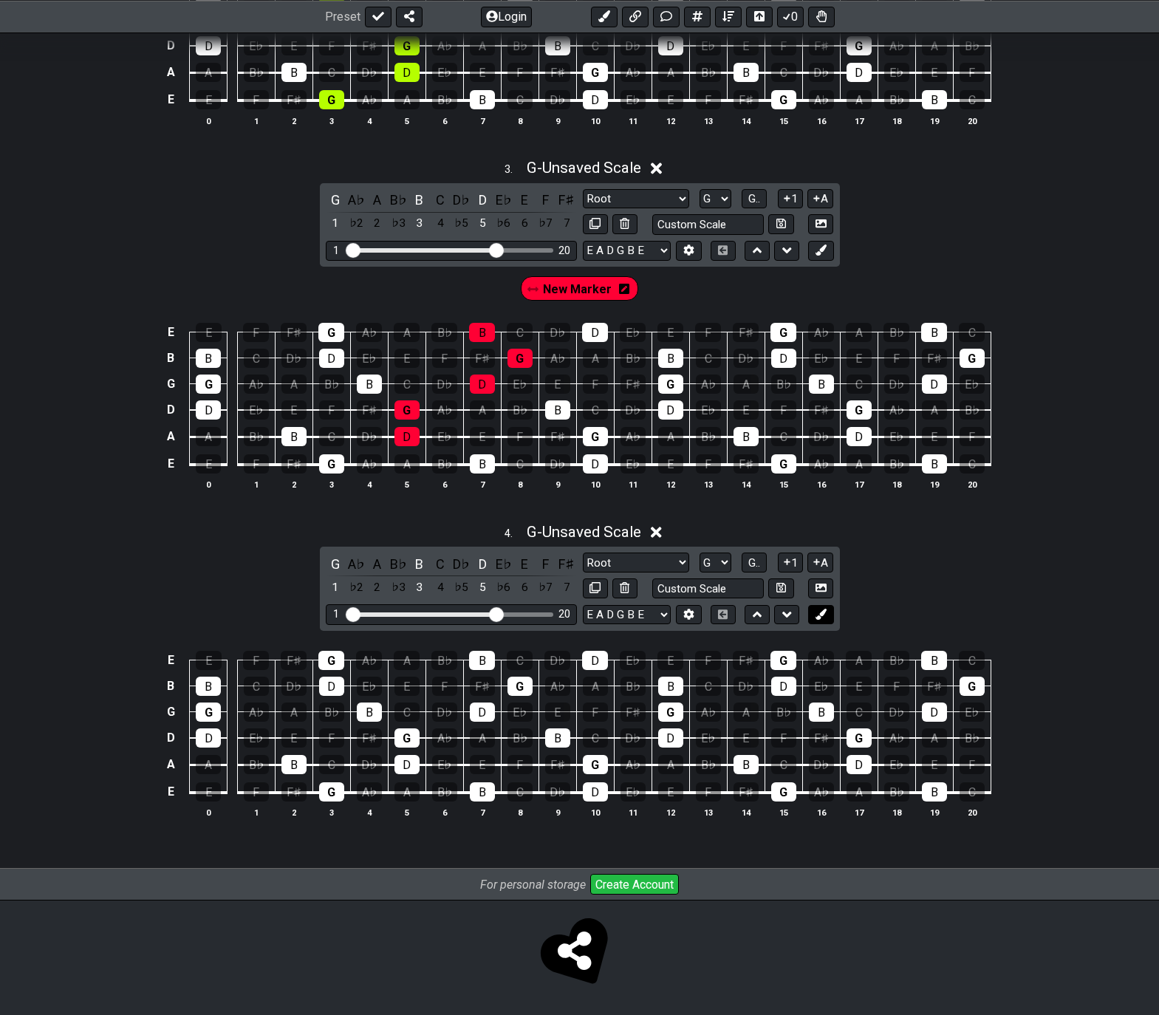
click at [819, 611] on icon at bounding box center [820, 614] width 11 height 11
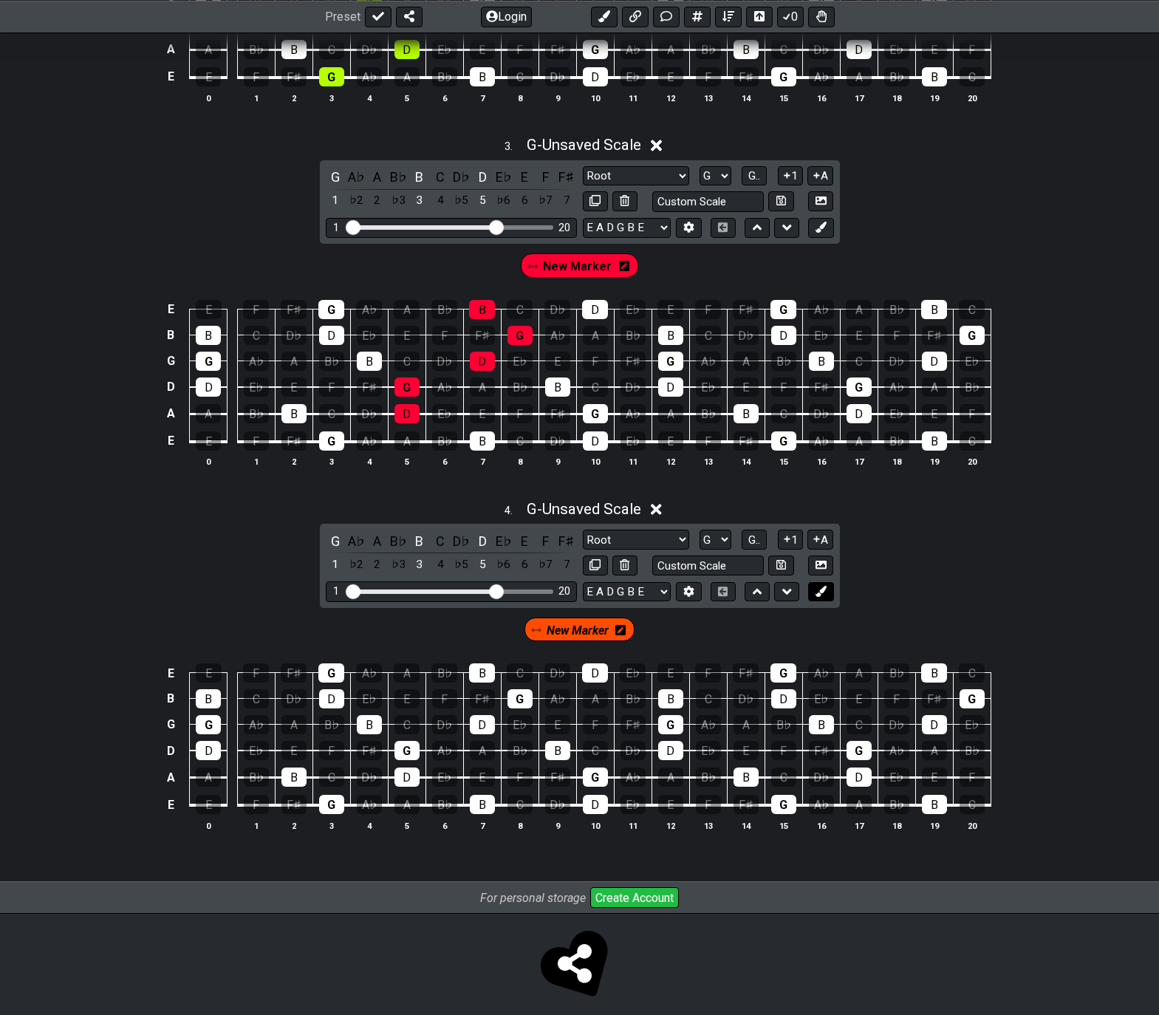
scroll to position [941, 0]
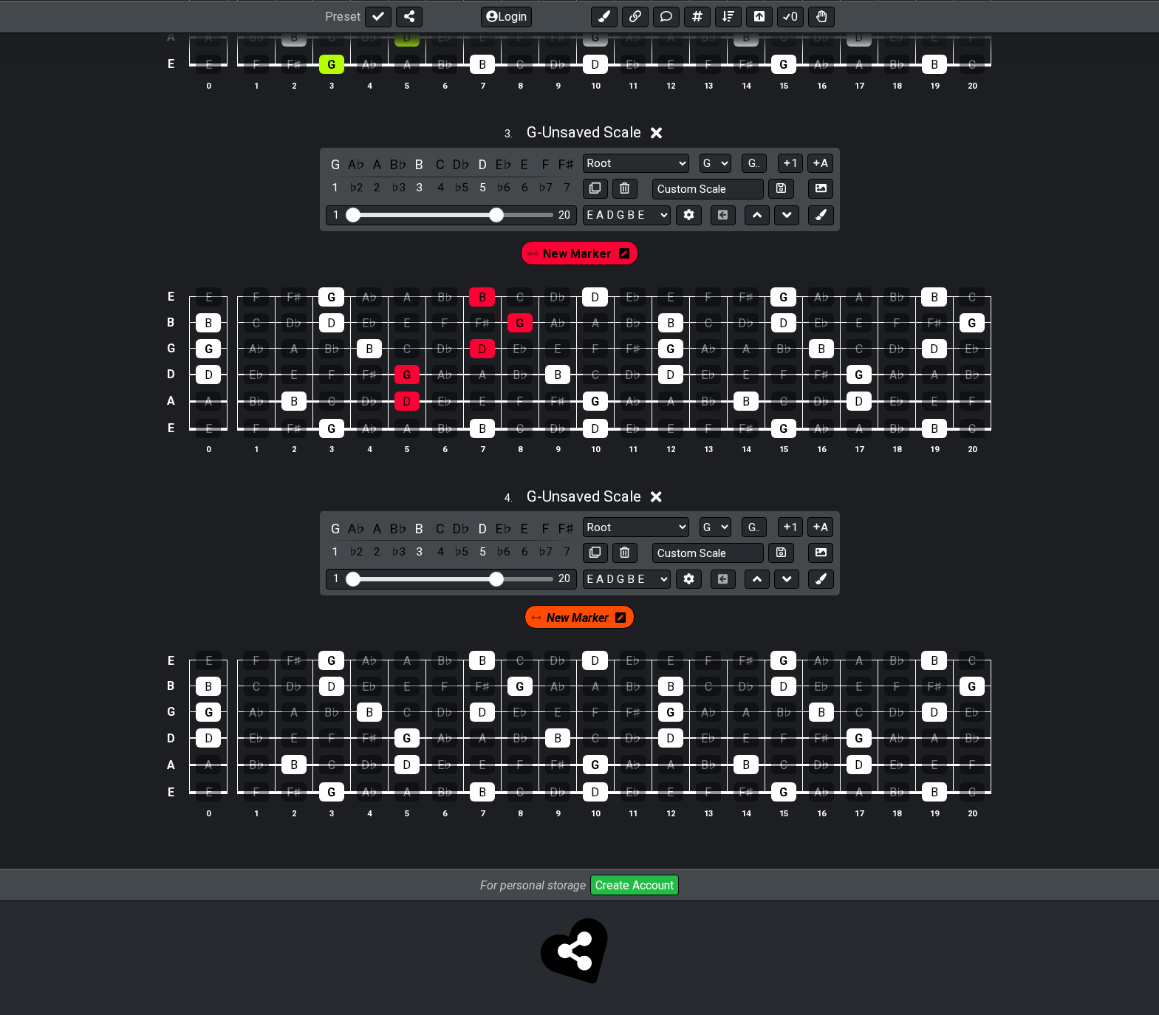
click at [621, 621] on icon at bounding box center [620, 617] width 10 height 10
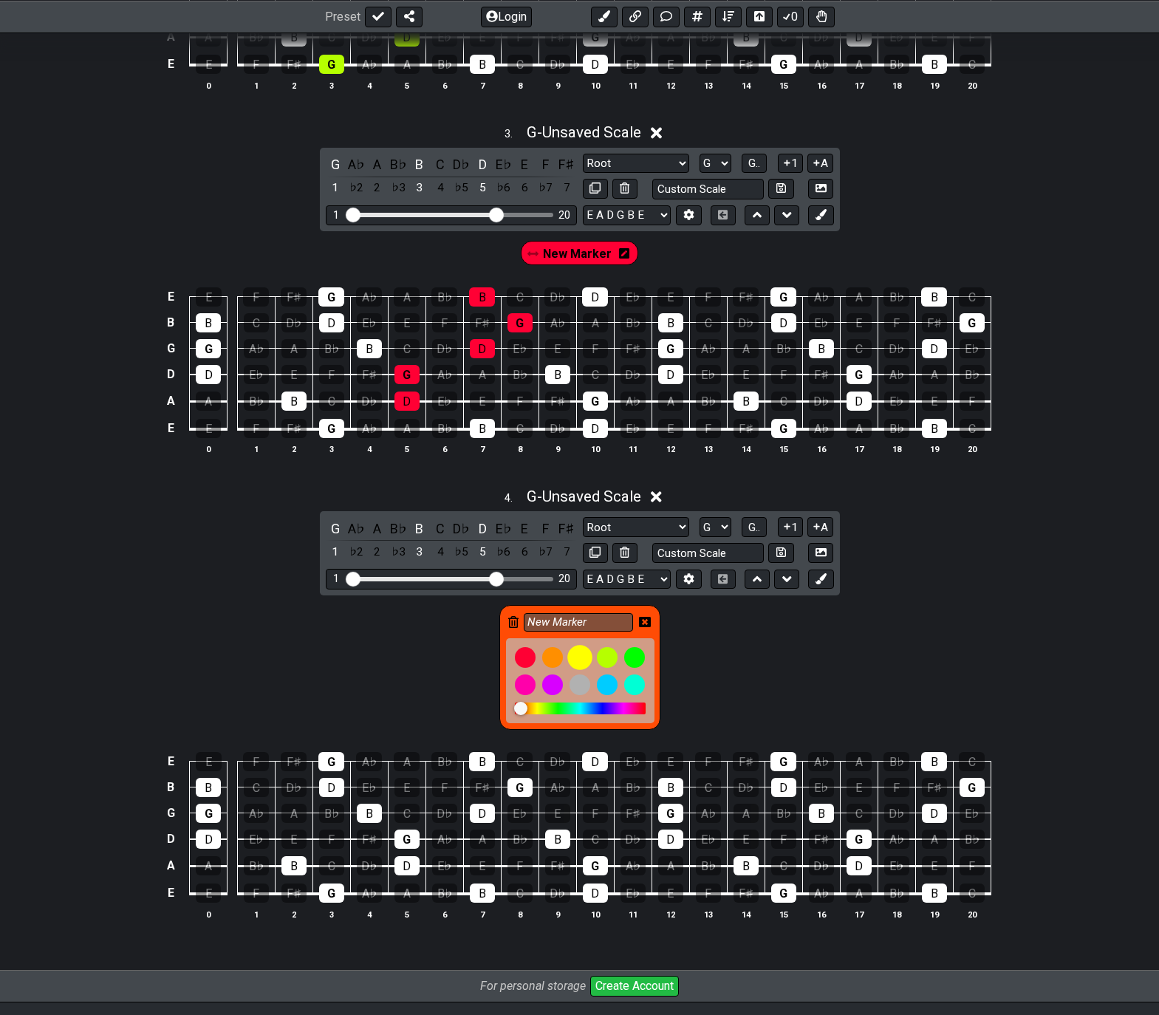
click at [584, 652] on div at bounding box center [579, 657] width 25 height 25
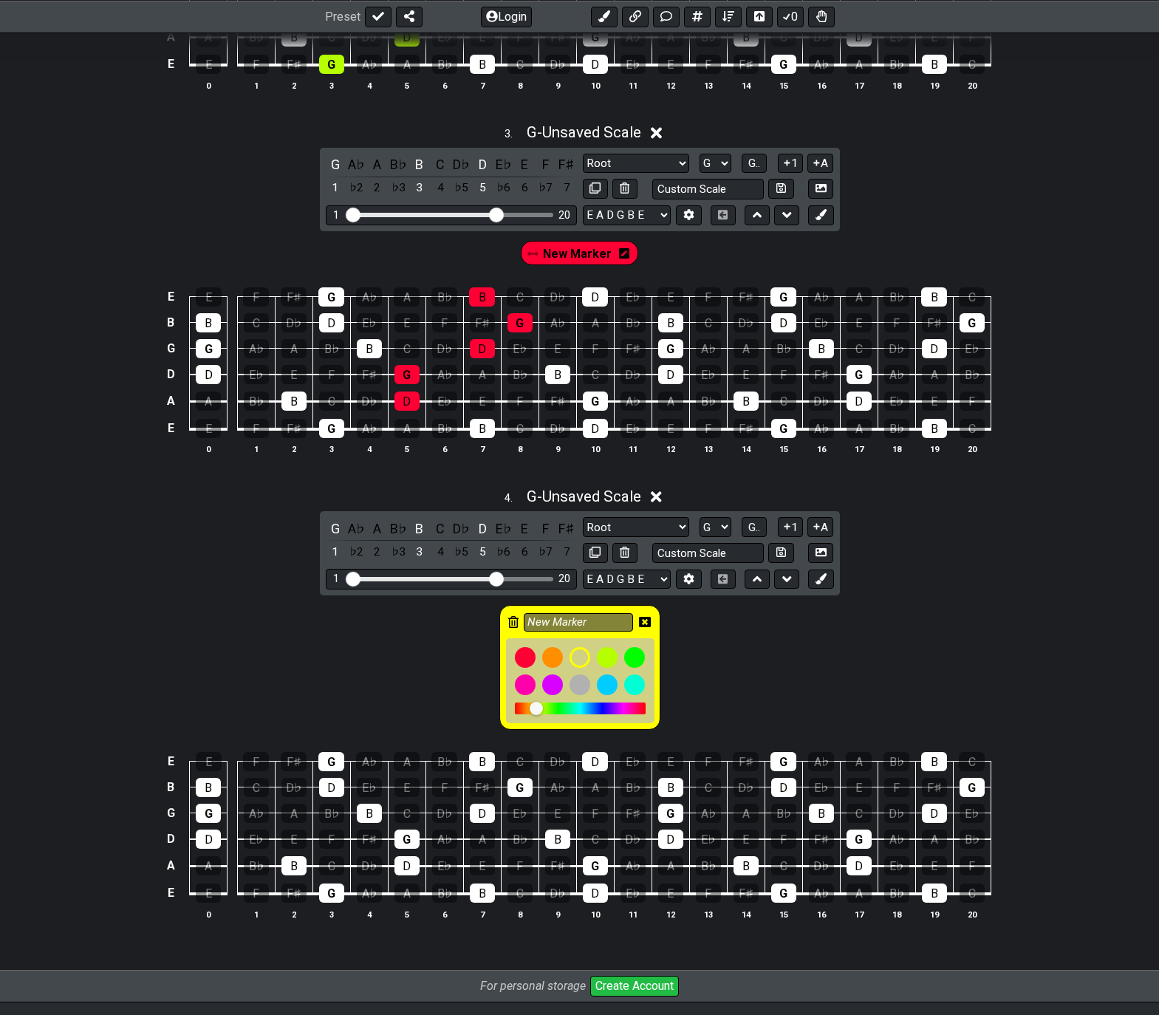
click at [638, 622] on div "New Marker" at bounding box center [579, 667] width 161 height 125
click at [642, 620] on icon at bounding box center [645, 622] width 12 height 10
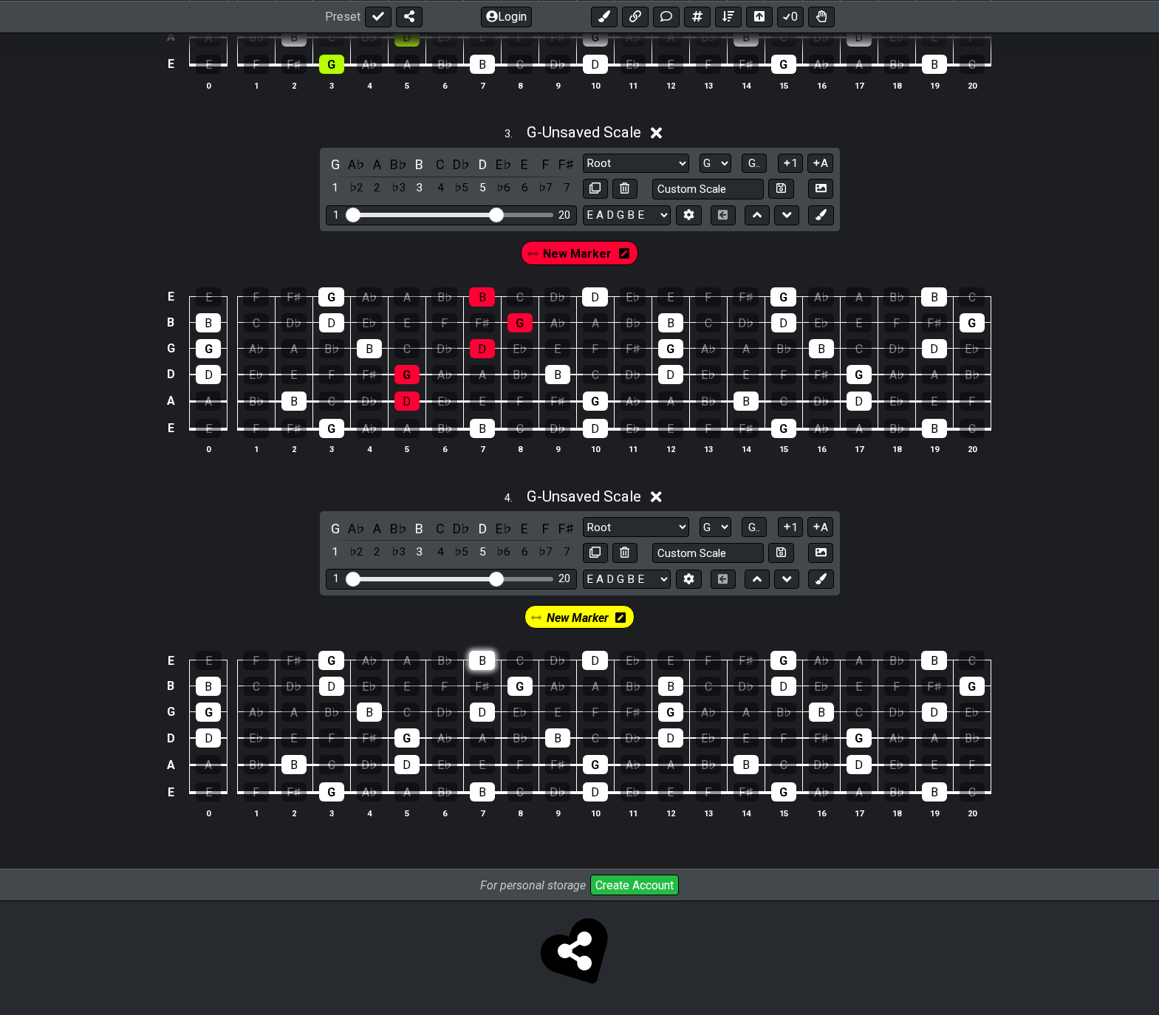
click at [479, 663] on div "B" at bounding box center [482, 660] width 26 height 19
click at [479, 707] on div "D" at bounding box center [482, 711] width 25 height 19
click at [519, 677] on div "G" at bounding box center [519, 686] width 25 height 19
click at [555, 737] on div "B" at bounding box center [557, 737] width 25 height 19
click at [596, 765] on div "G" at bounding box center [595, 764] width 25 height 19
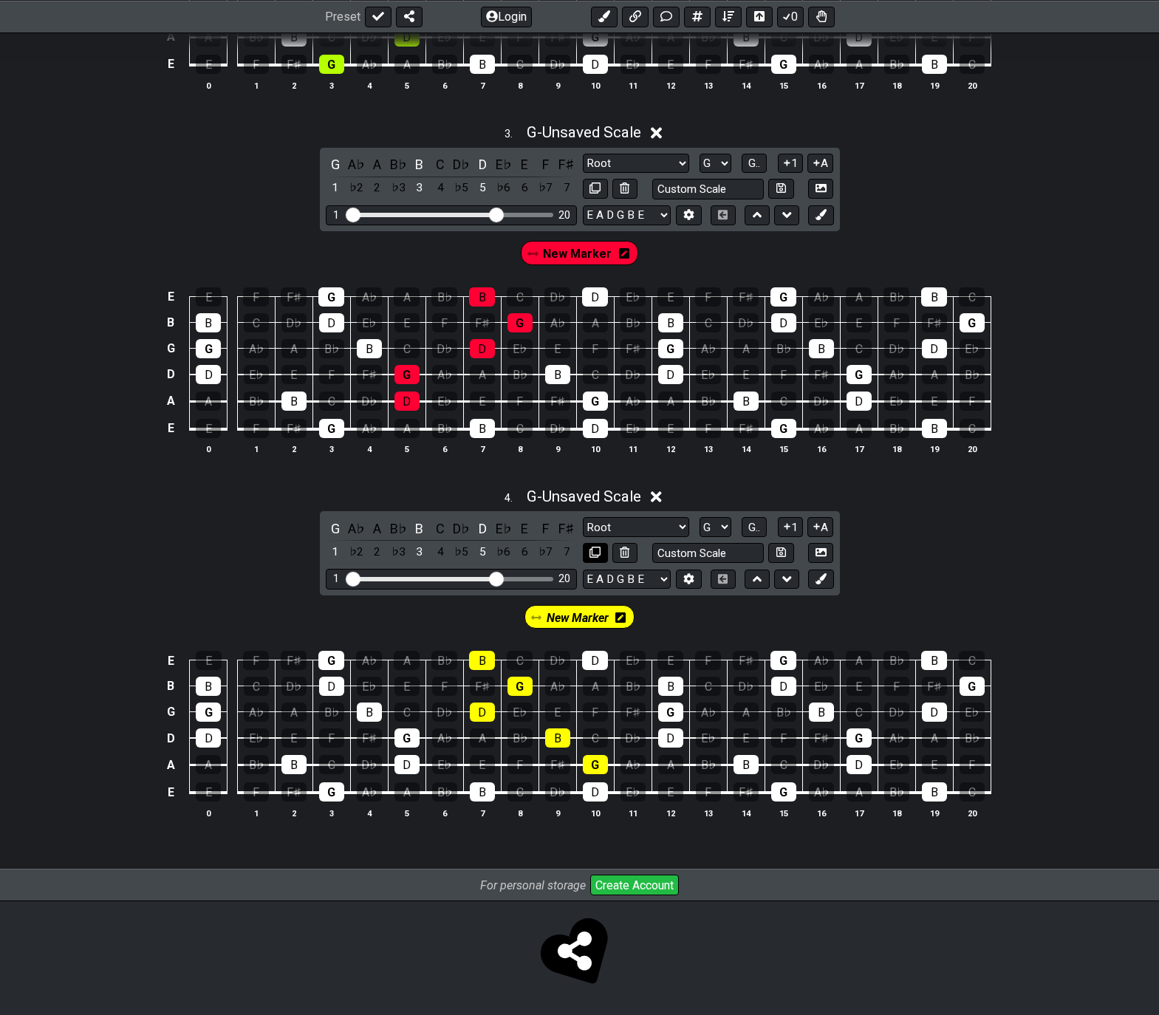
click at [594, 550] on icon at bounding box center [594, 552] width 11 height 11
select select "Major / Ionian"
select select "G"
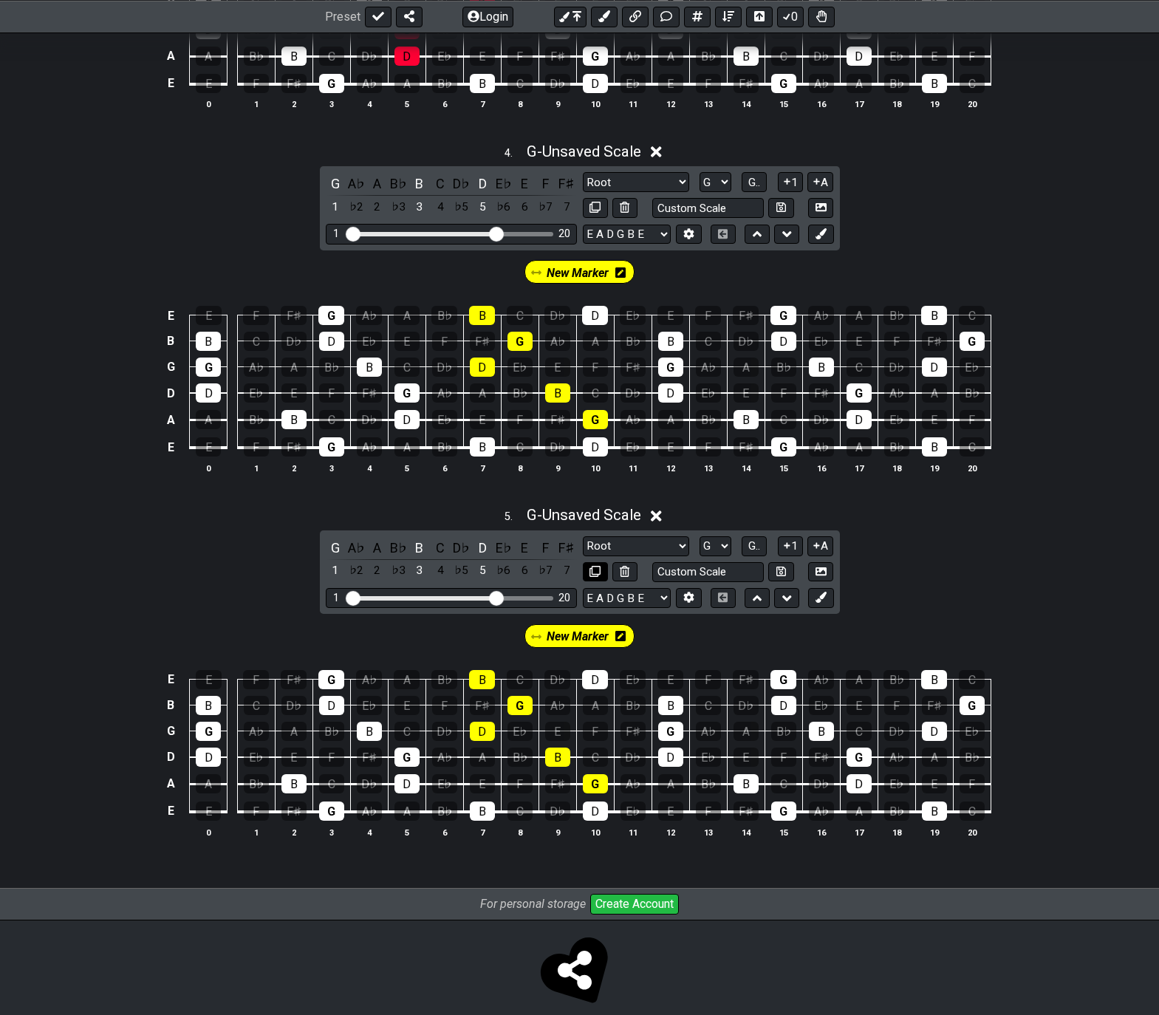
scroll to position [1305, 0]
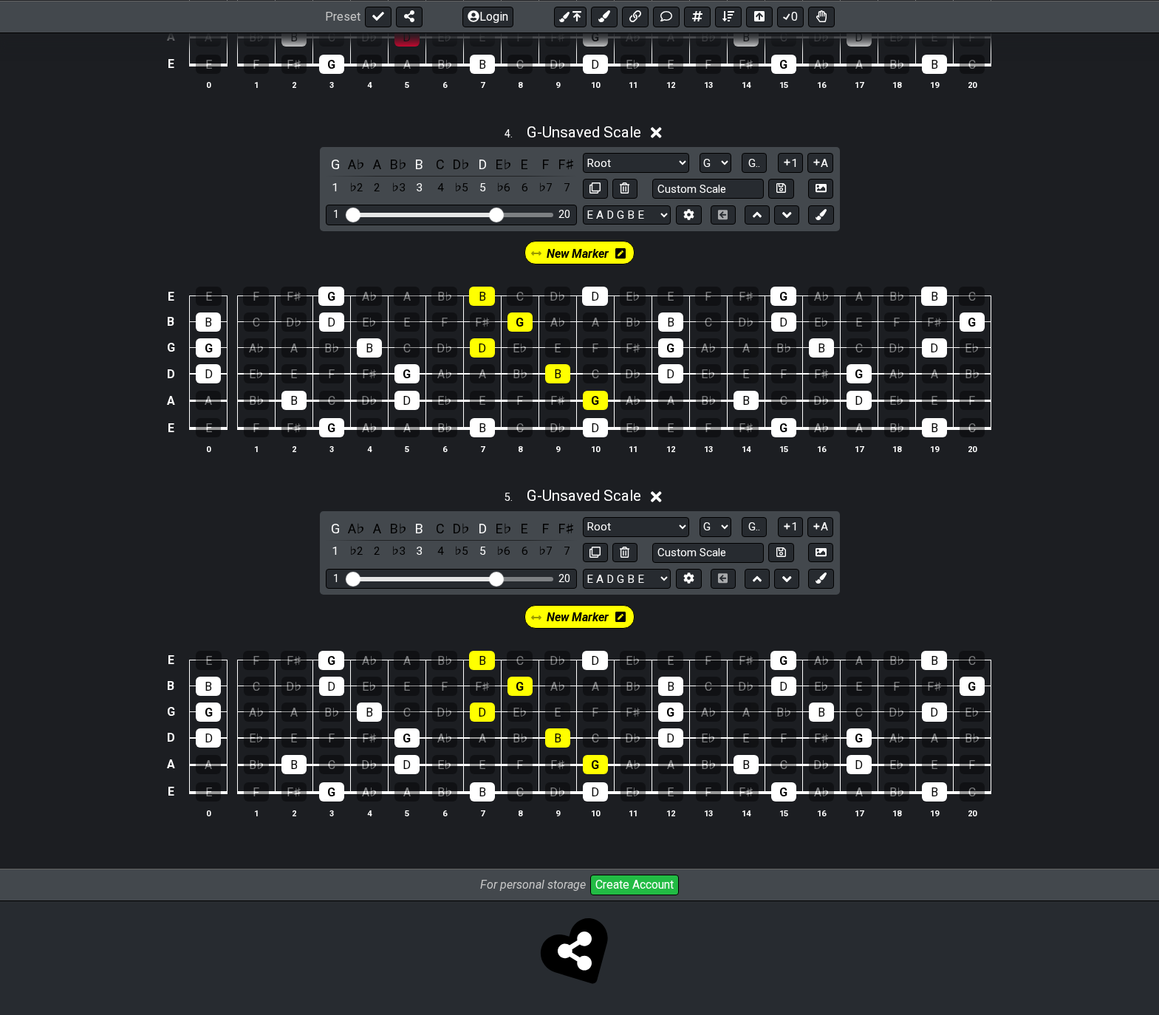
click at [618, 615] on icon at bounding box center [620, 617] width 10 height 10
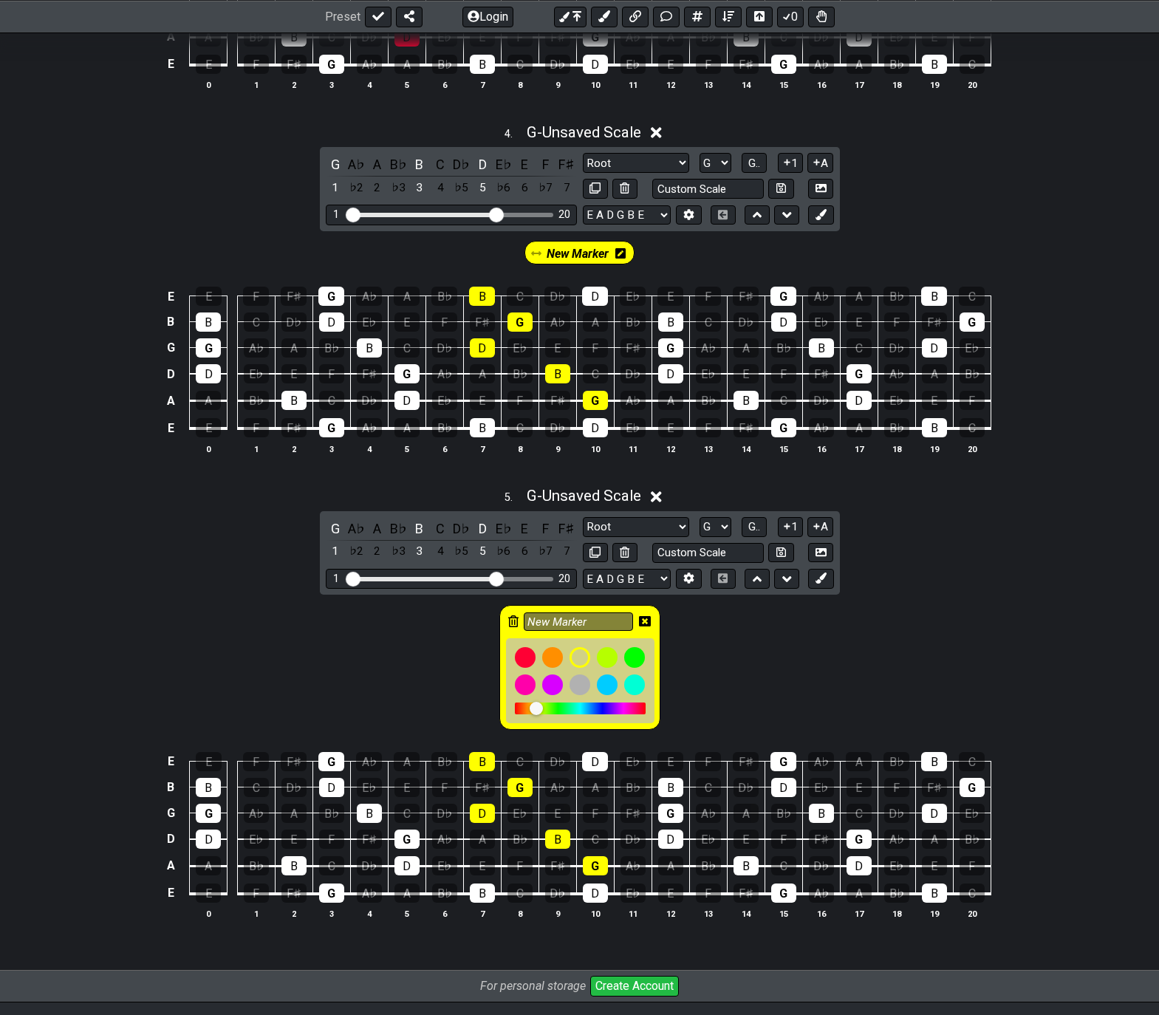
click at [513, 620] on icon at bounding box center [513, 621] width 10 height 12
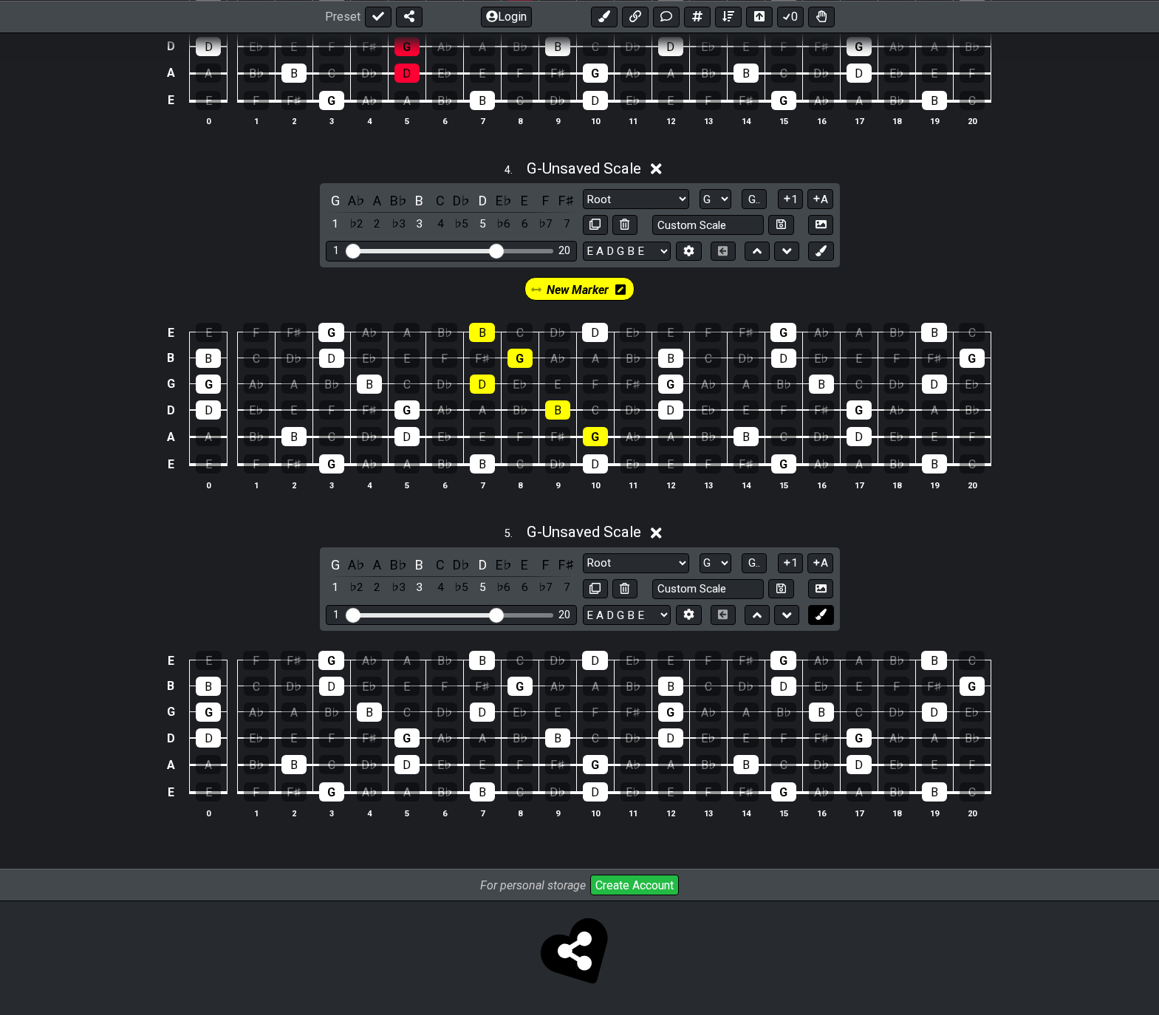
click at [814, 612] on button at bounding box center [820, 615] width 25 height 20
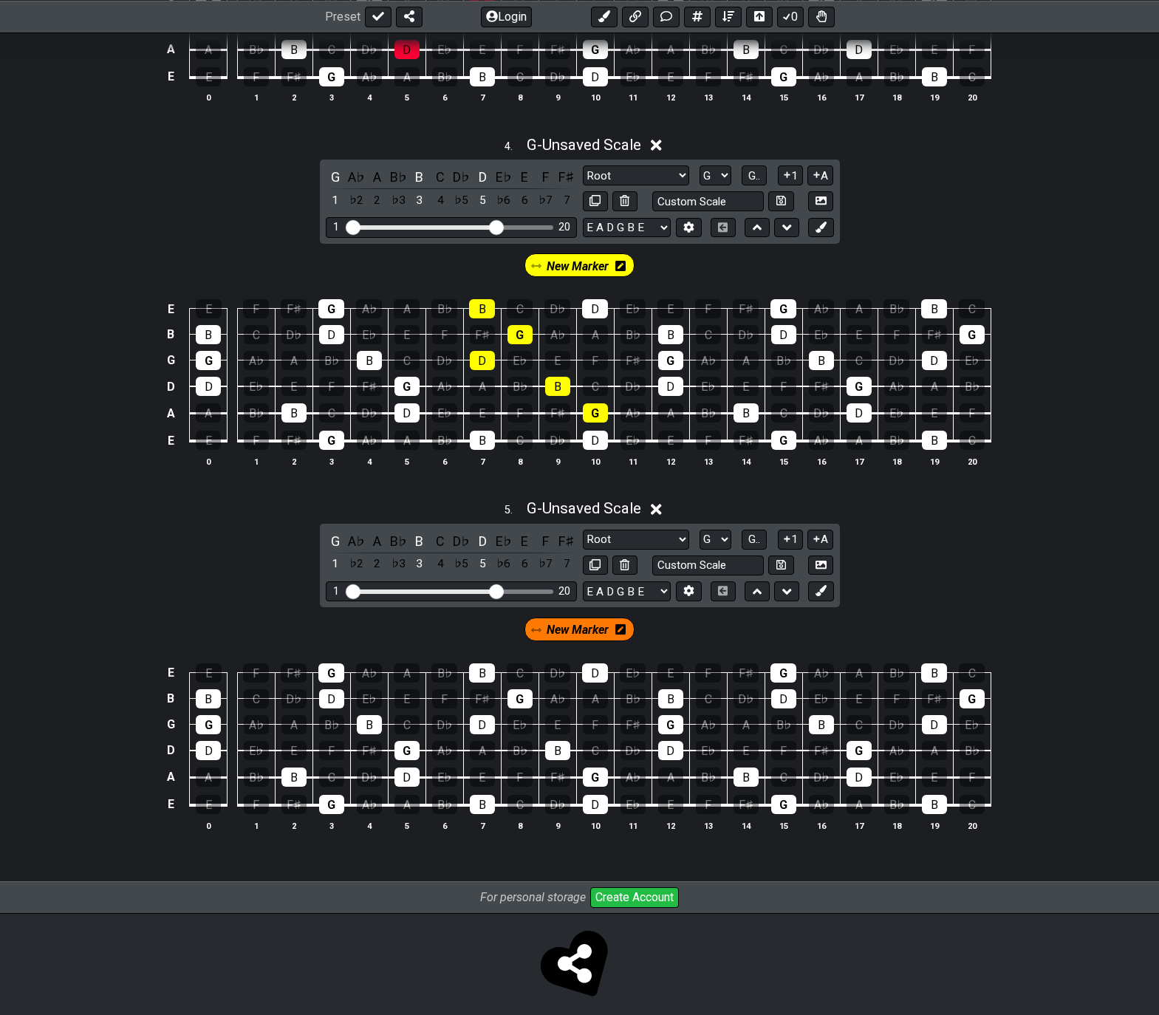
scroll to position [1305, 0]
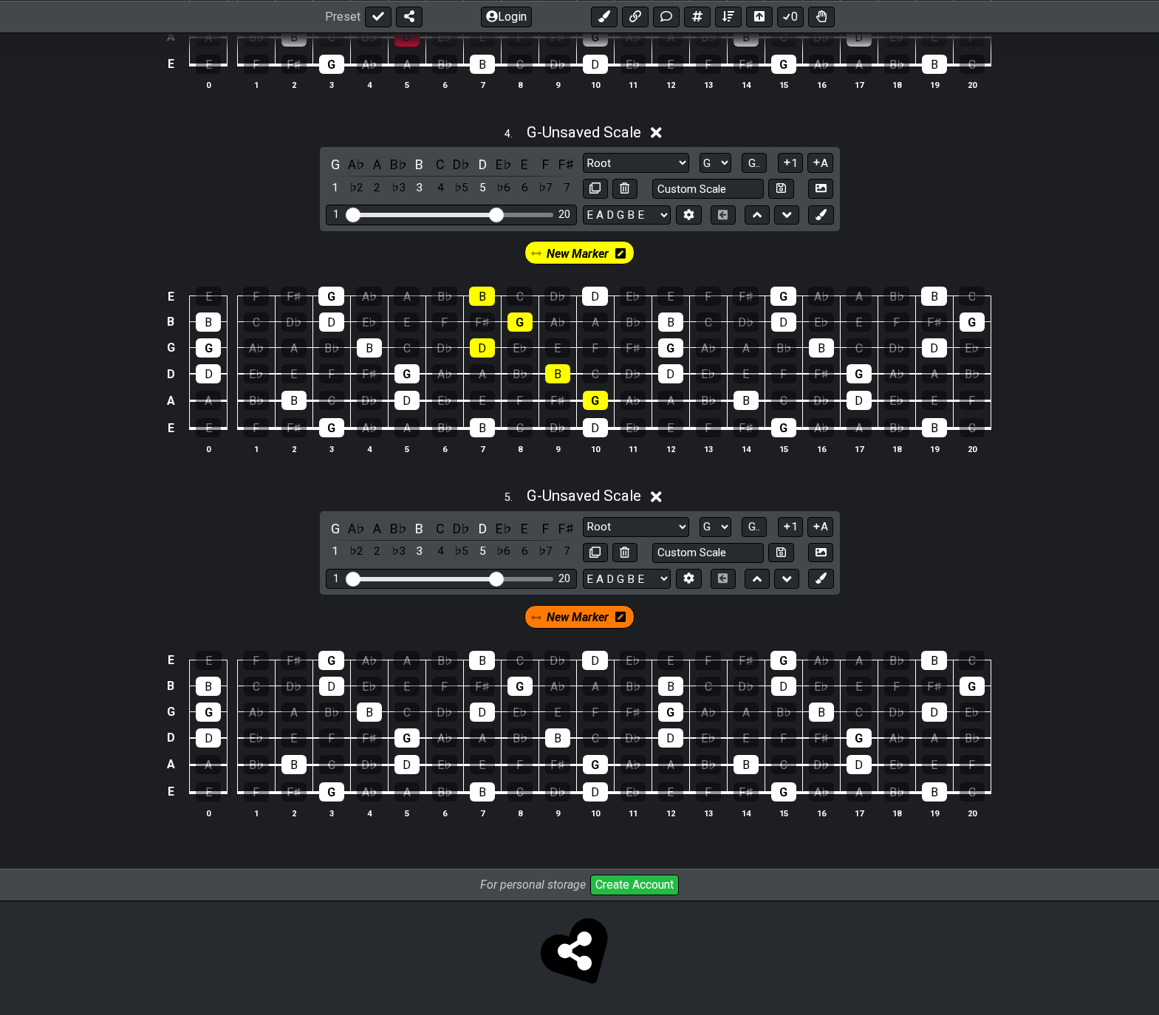
click at [620, 617] on icon at bounding box center [620, 617] width 10 height 12
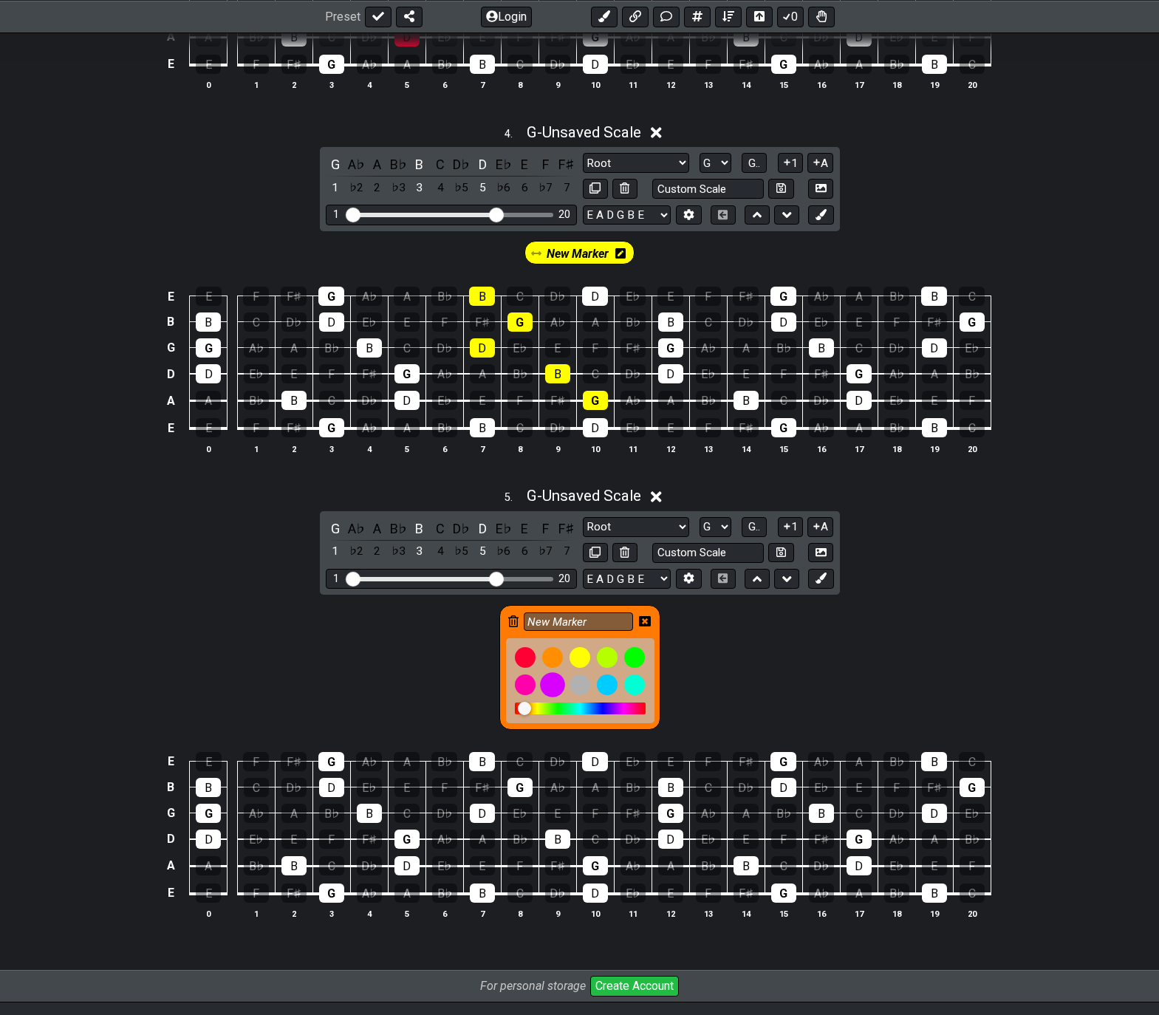
click at [554, 681] on div at bounding box center [552, 684] width 25 height 25
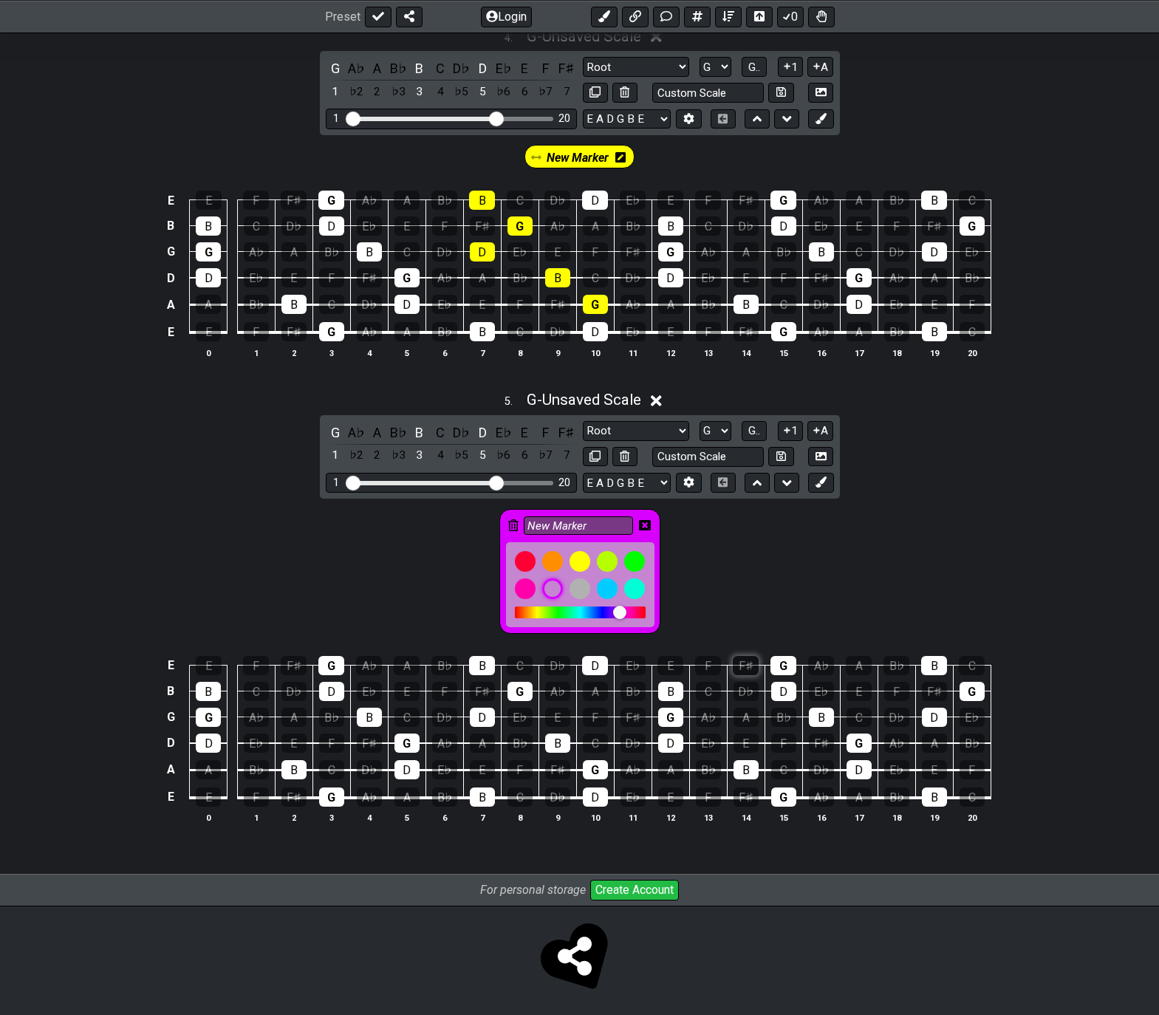
scroll to position [1406, 0]
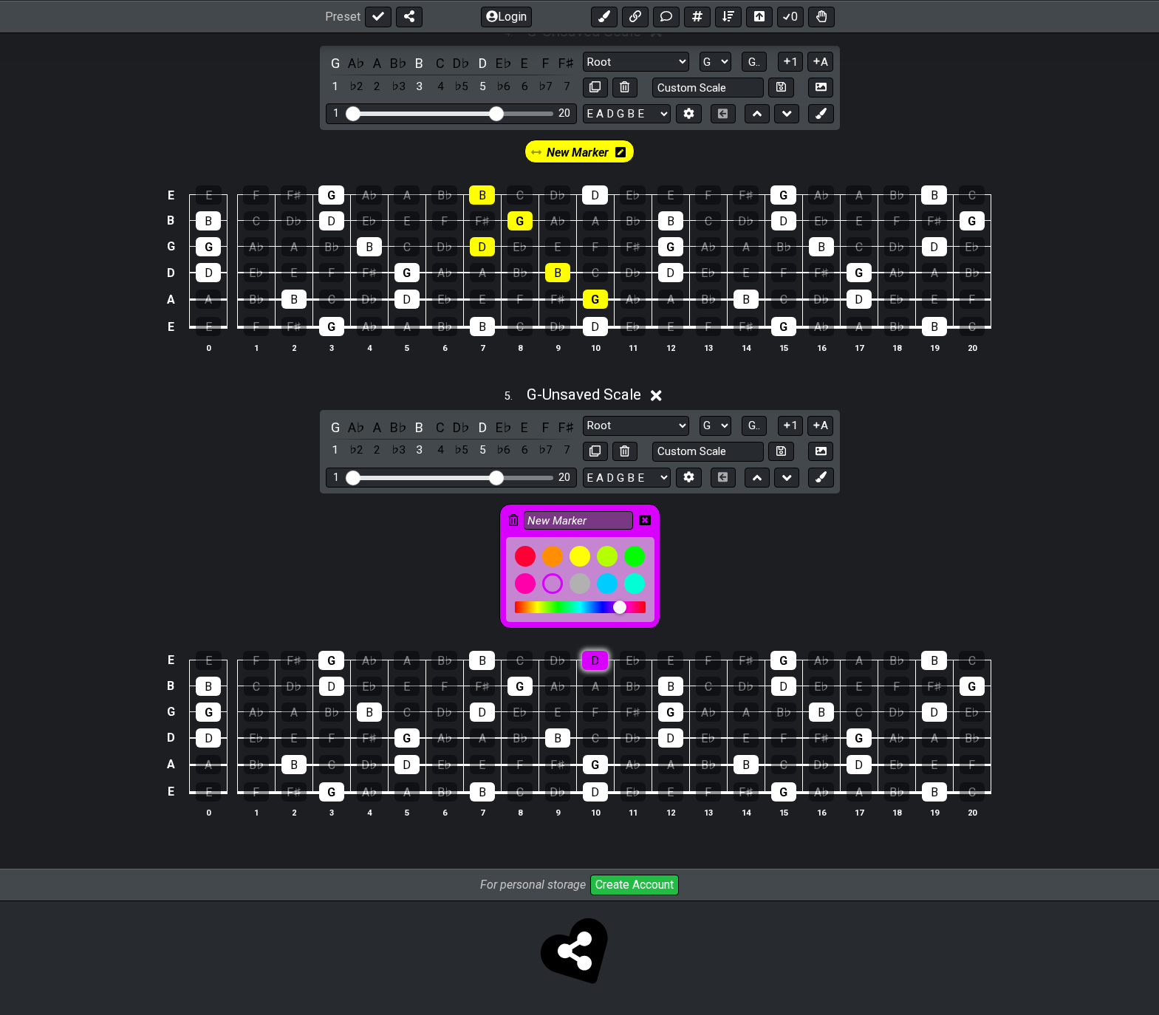
click at [588, 659] on div "D" at bounding box center [595, 660] width 26 height 19
click at [591, 764] on div "G" at bounding box center [595, 764] width 25 height 19
click at [590, 791] on div "D" at bounding box center [595, 791] width 25 height 19
click at [664, 686] on div "B" at bounding box center [670, 686] width 25 height 19
drag, startPoint x: 666, startPoint y: 706, endPoint x: 664, endPoint y: 719, distance: 13.5
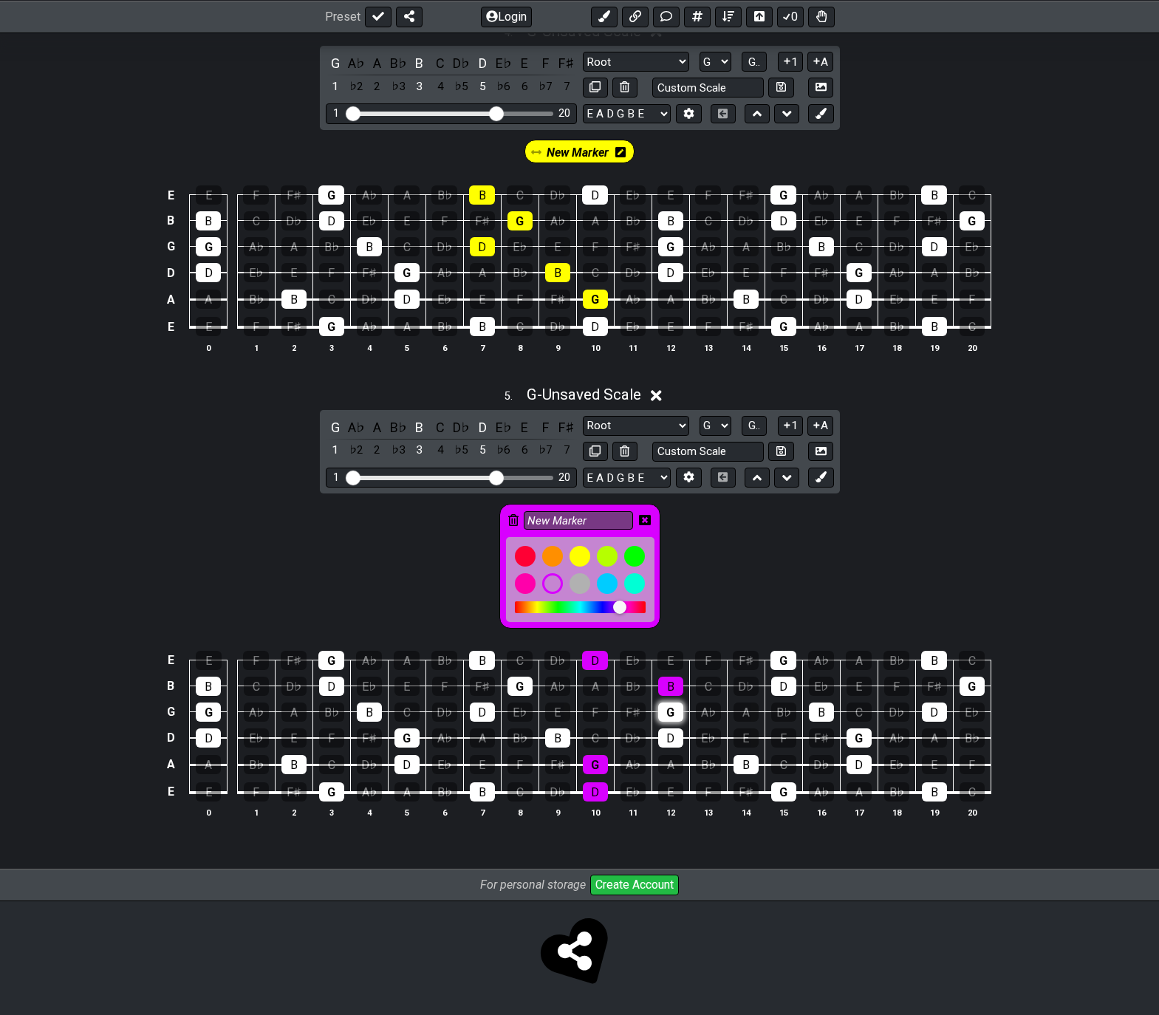
click at [666, 708] on div "G" at bounding box center [670, 711] width 25 height 19
click at [661, 735] on div "D" at bounding box center [670, 737] width 25 height 19
click at [643, 521] on icon at bounding box center [645, 520] width 12 height 12
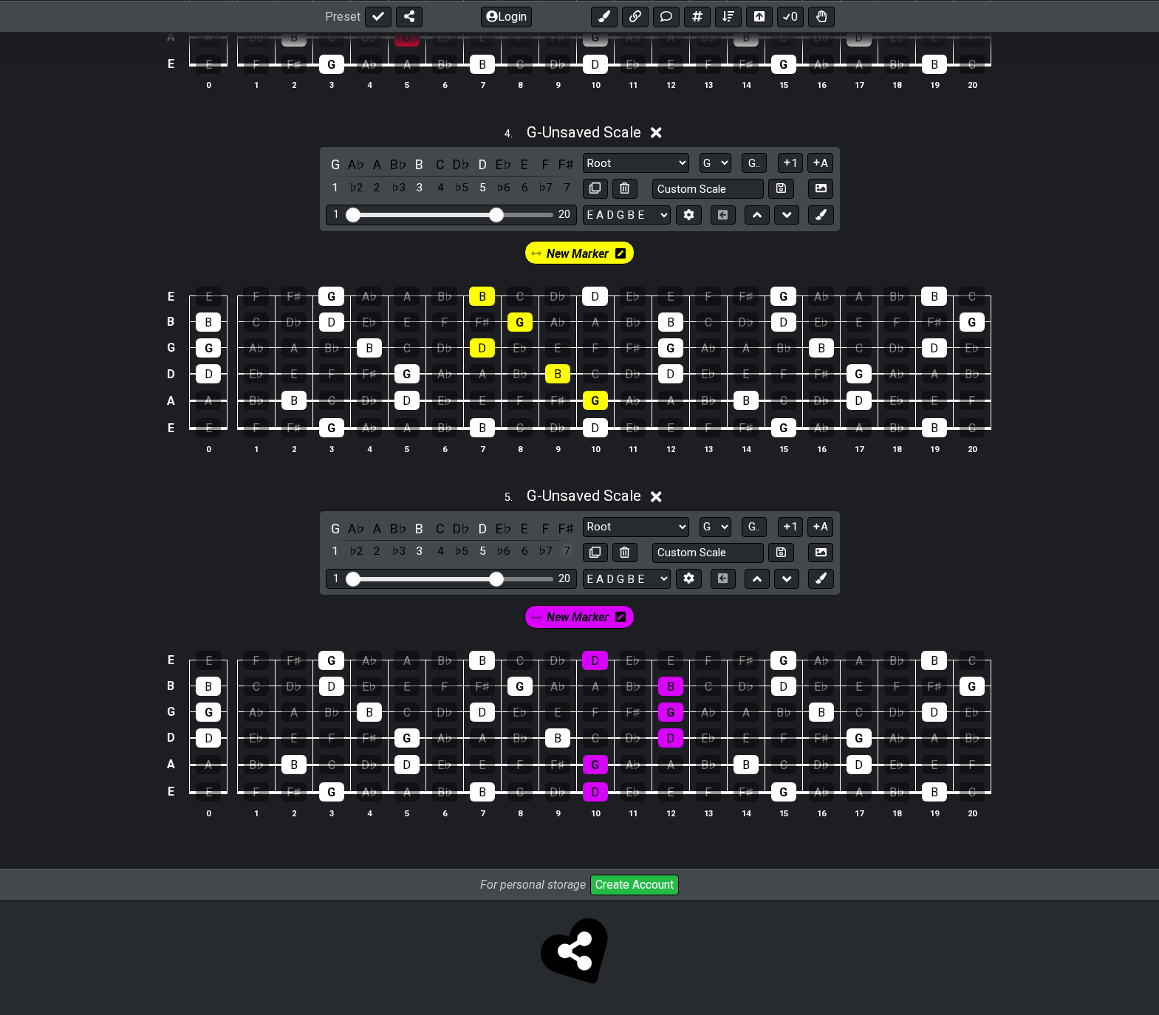
scroll to position [1305, 0]
click at [595, 547] on icon at bounding box center [594, 552] width 11 height 11
select select "Major / Ionian"
select select "G"
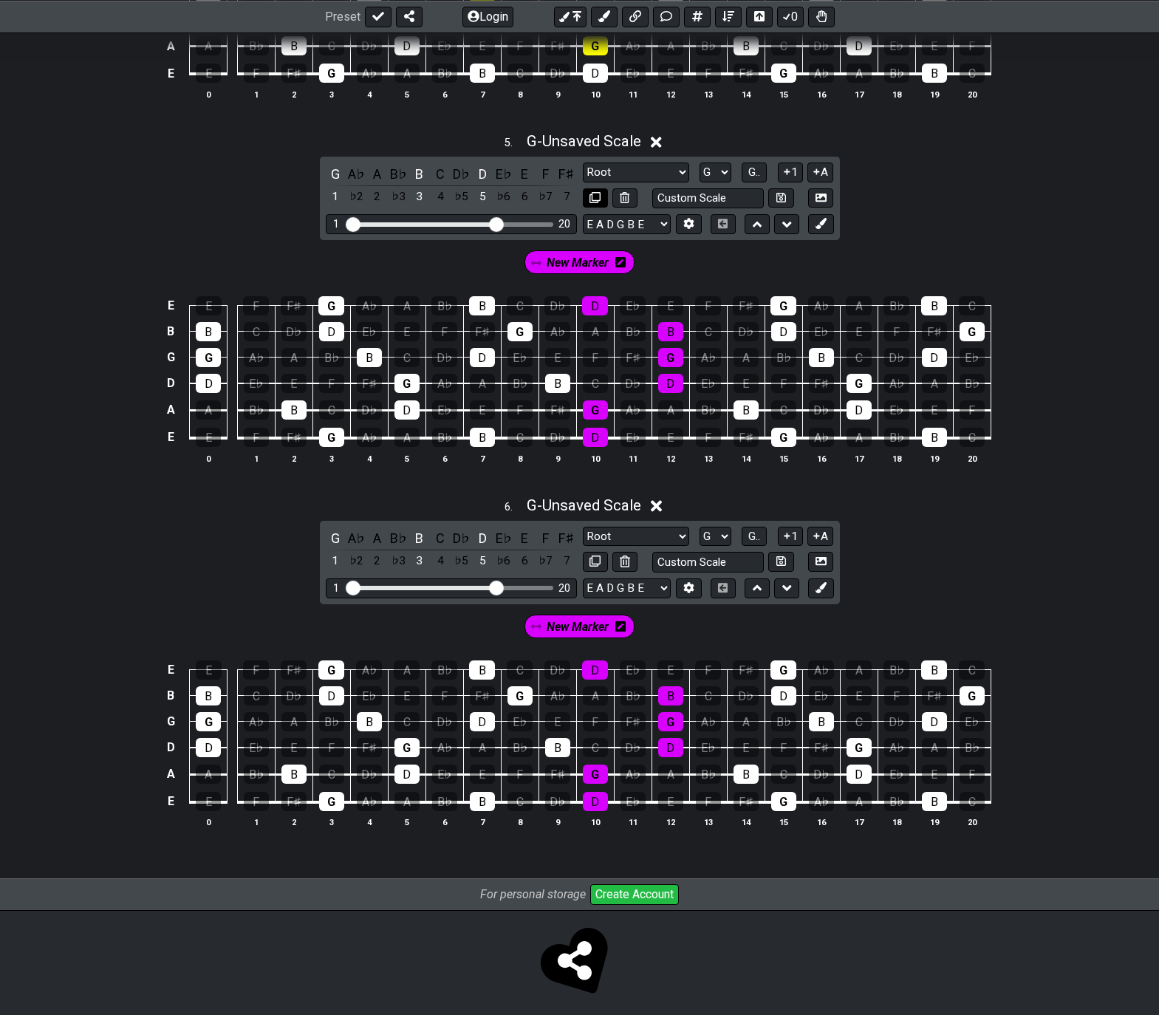
scroll to position [1669, 0]
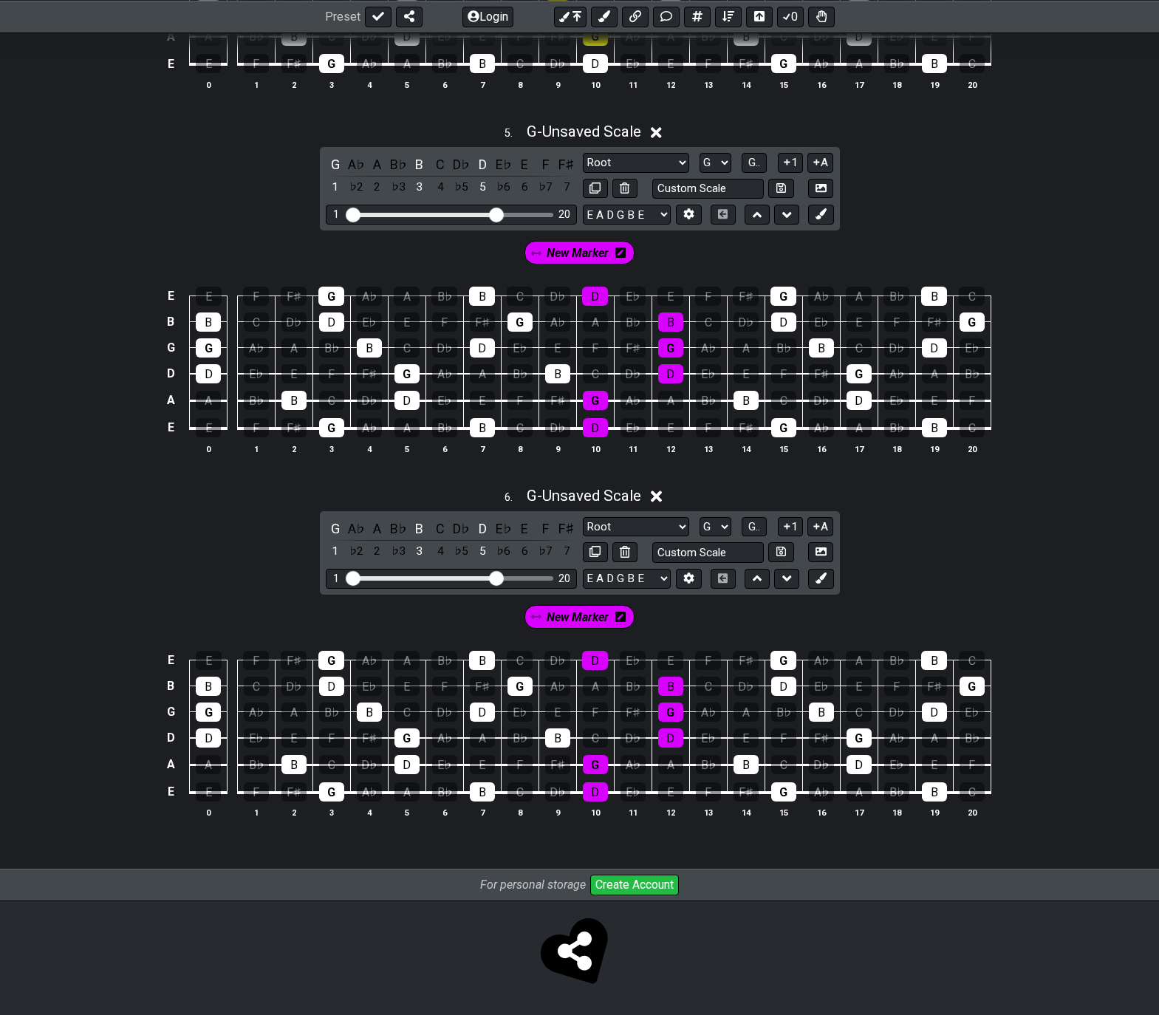
click at [621, 620] on icon at bounding box center [620, 617] width 10 height 10
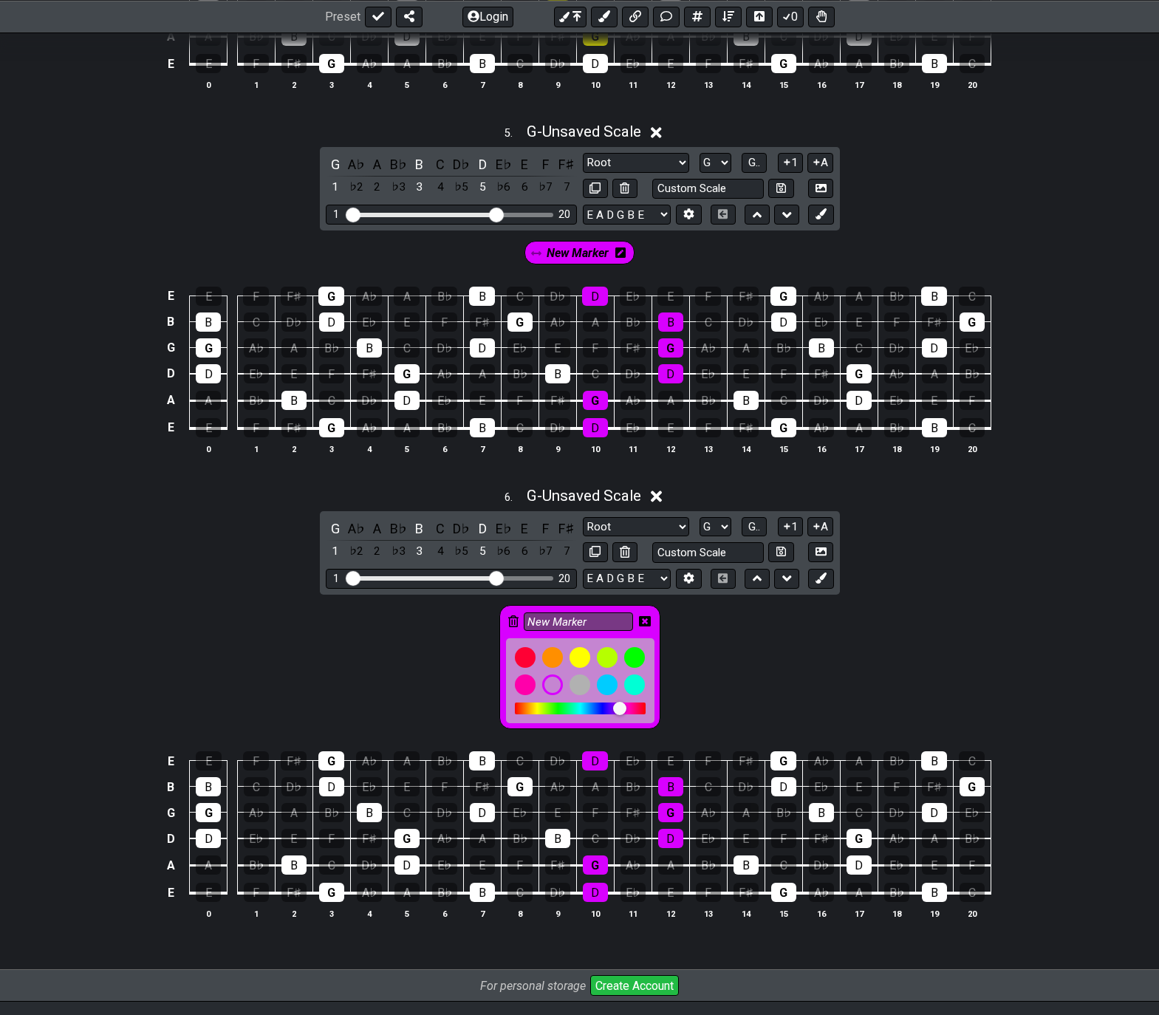
click at [513, 620] on icon at bounding box center [513, 621] width 10 height 12
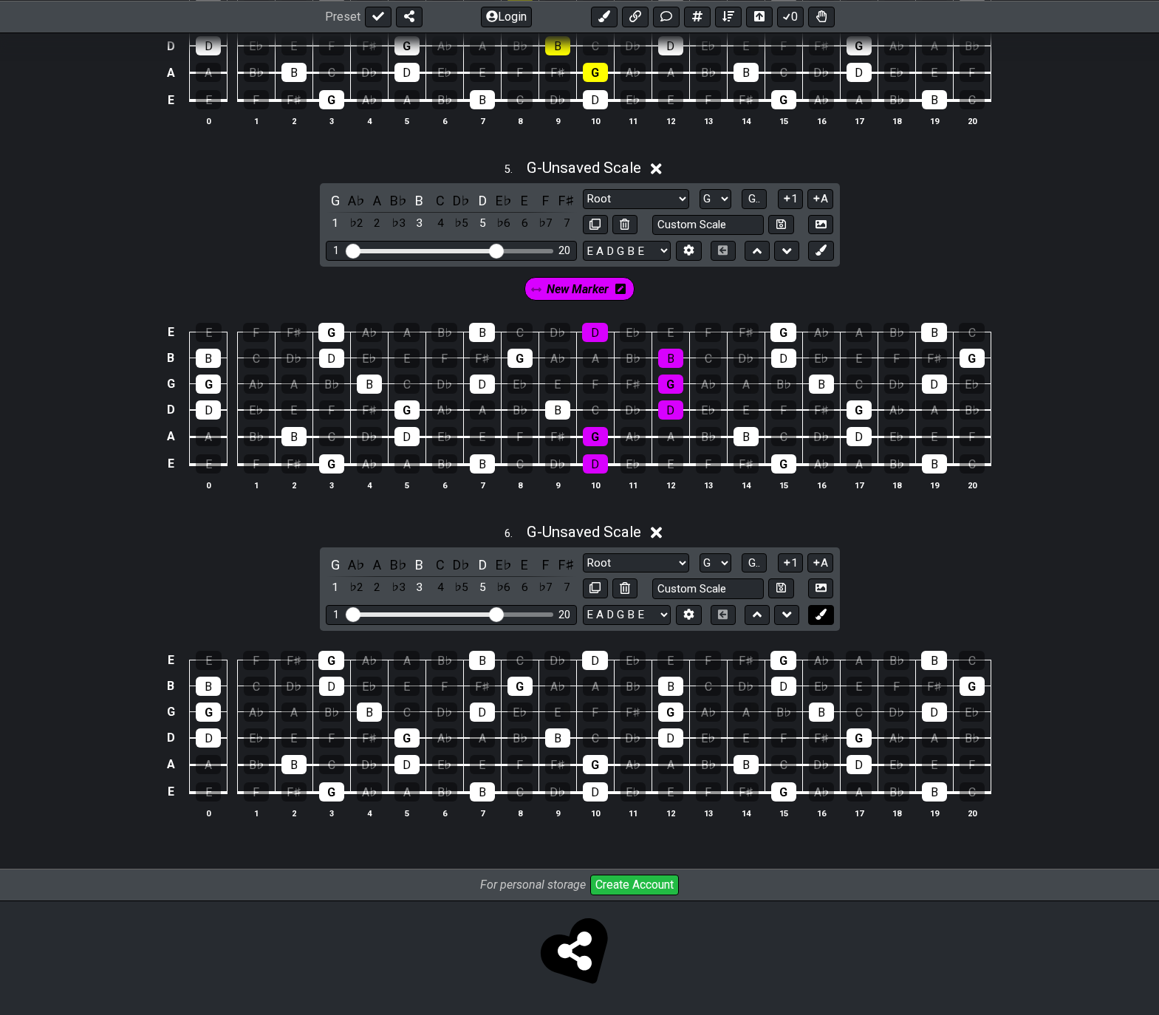
click at [823, 615] on icon at bounding box center [820, 614] width 11 height 11
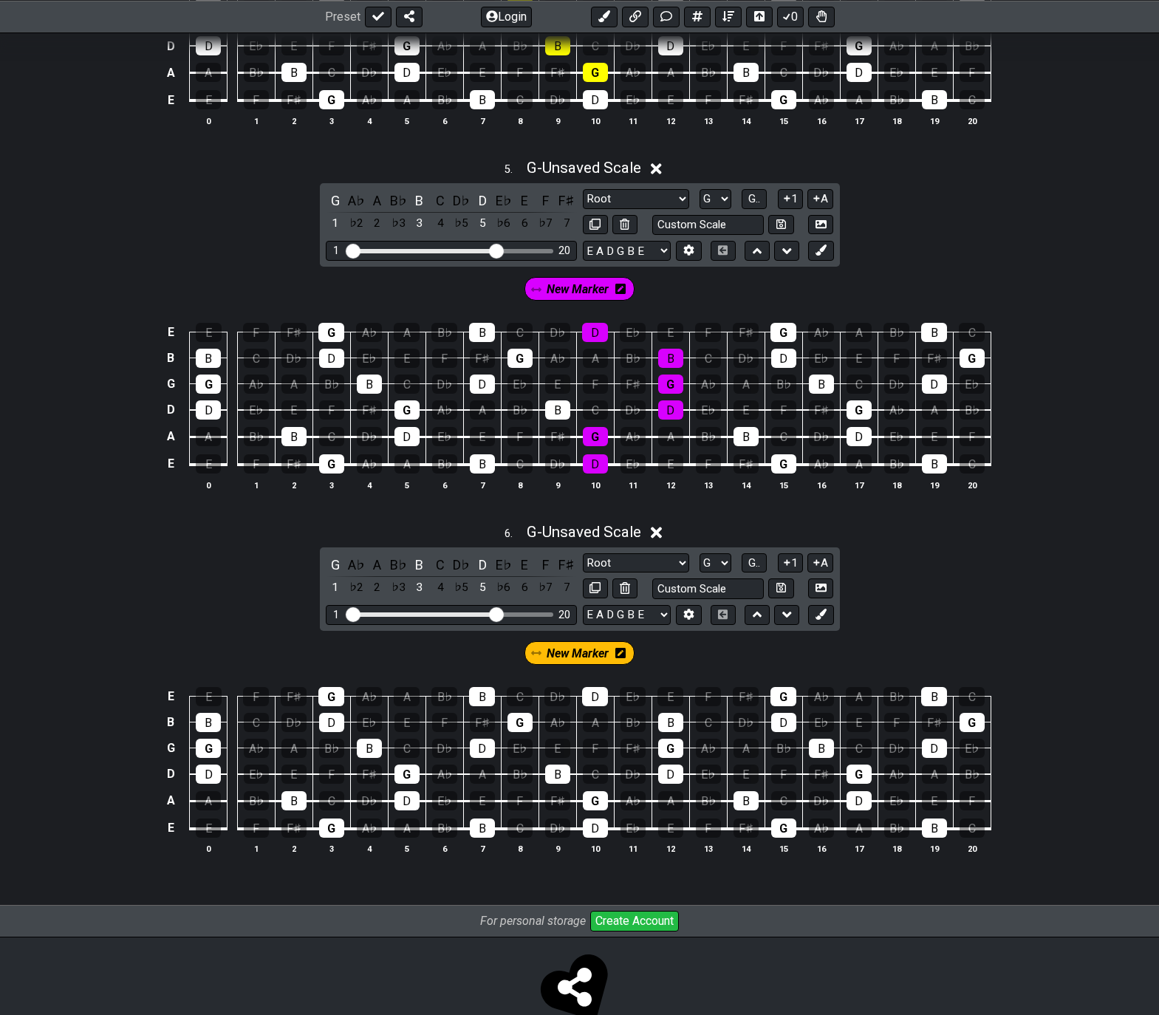
click at [617, 653] on icon at bounding box center [620, 653] width 10 height 10
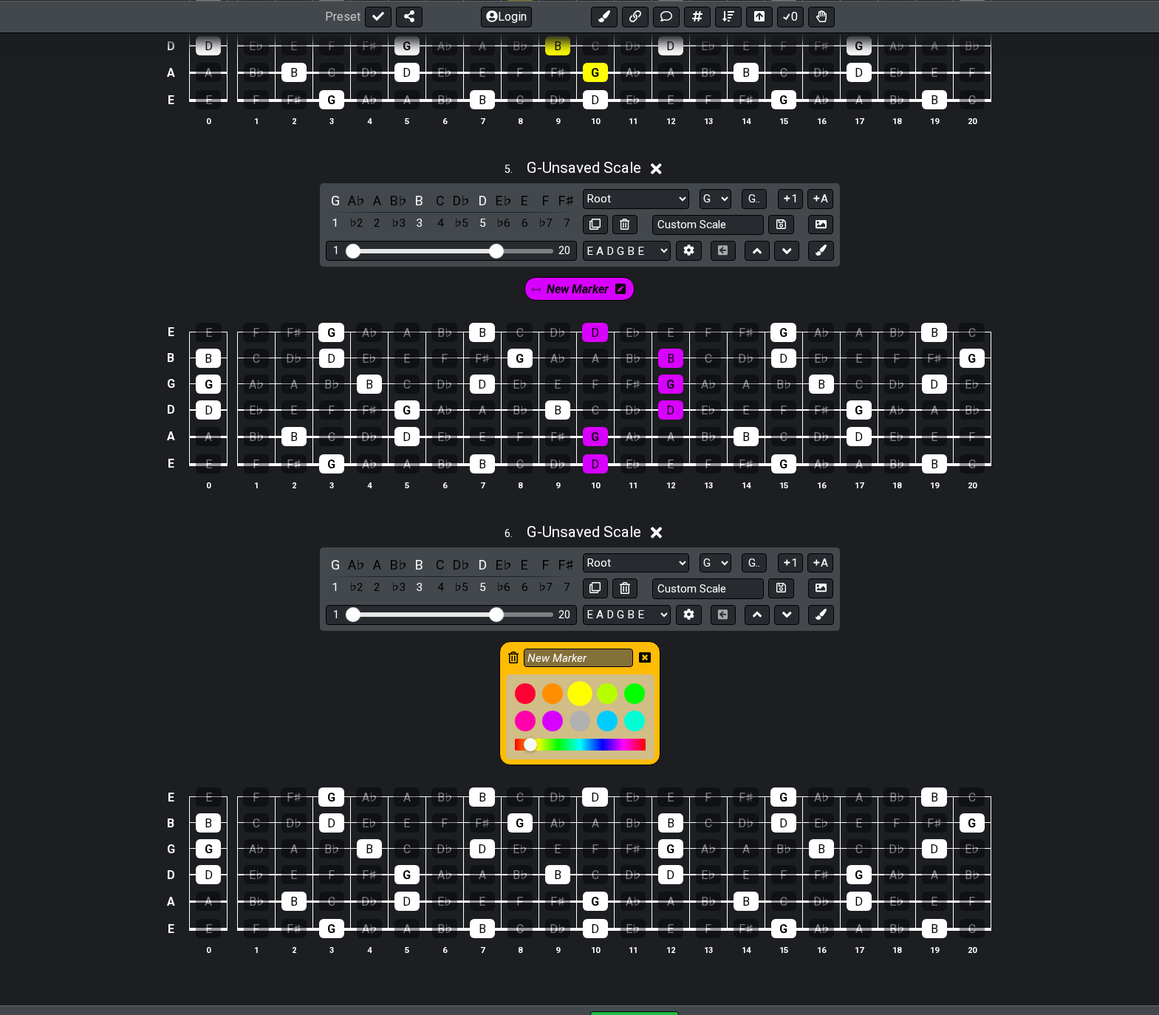
click at [581, 694] on div at bounding box center [579, 693] width 25 height 25
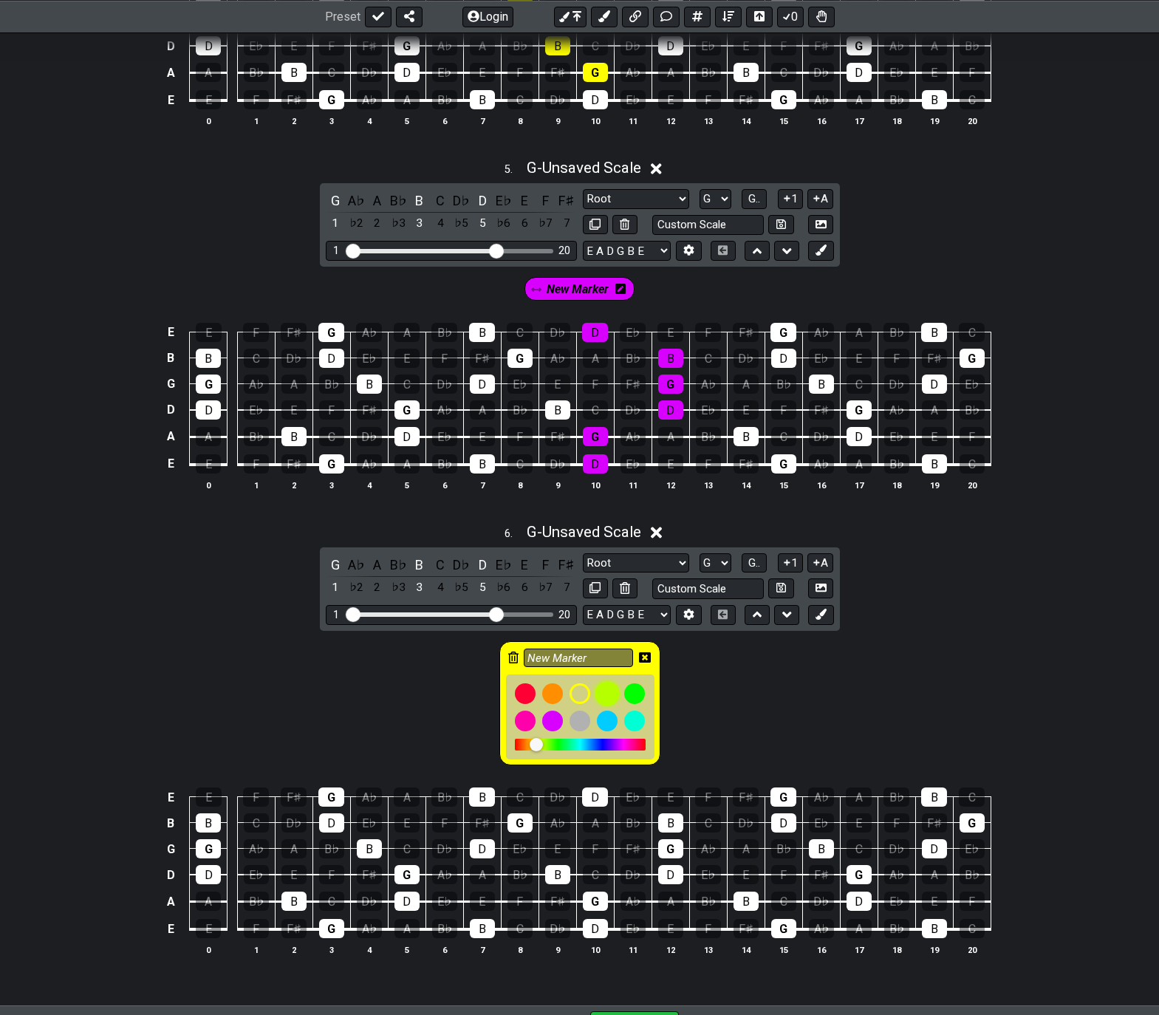
click at [603, 694] on div at bounding box center [607, 693] width 25 height 25
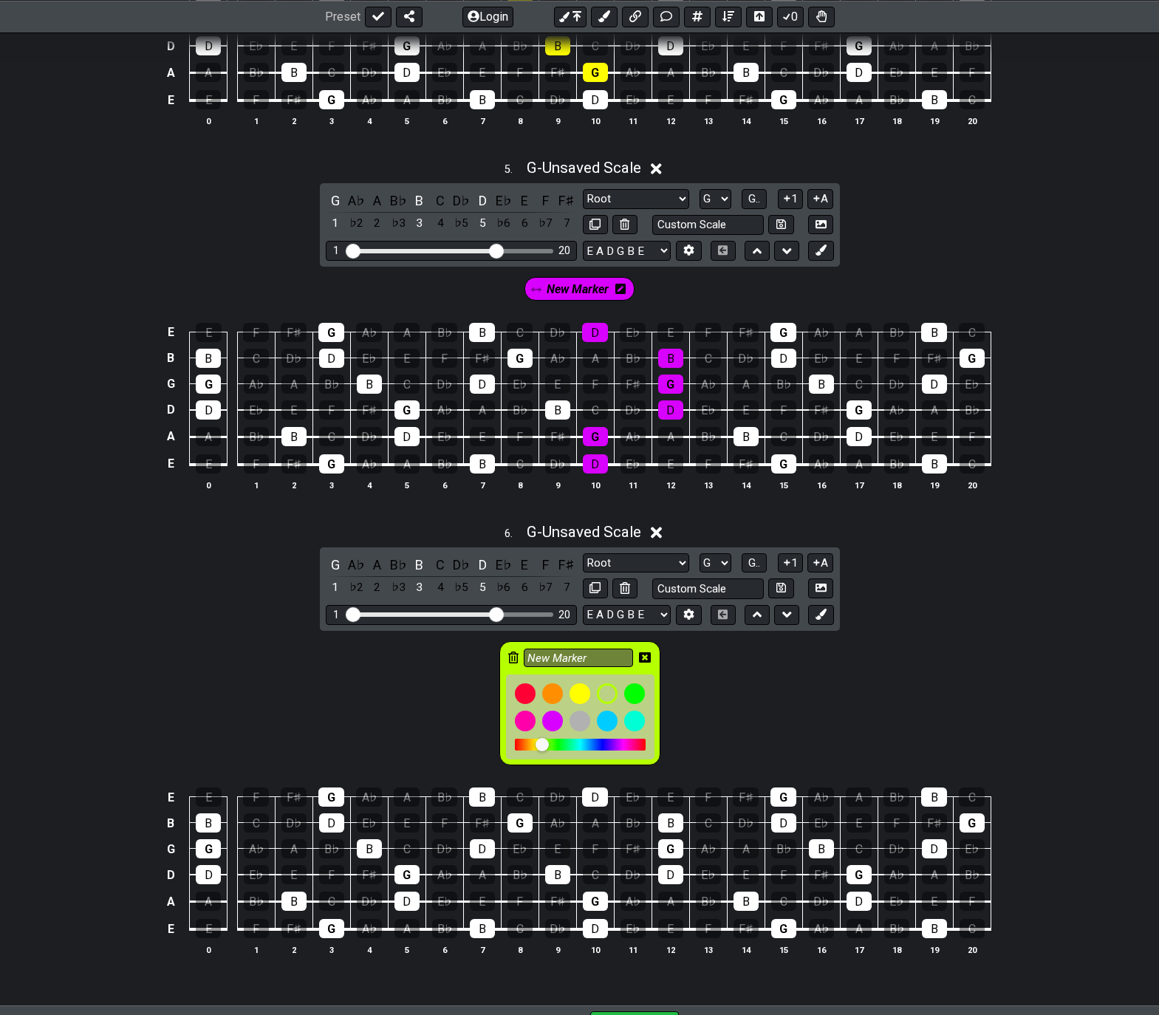
click at [645, 657] on icon at bounding box center [645, 657] width 12 height 12
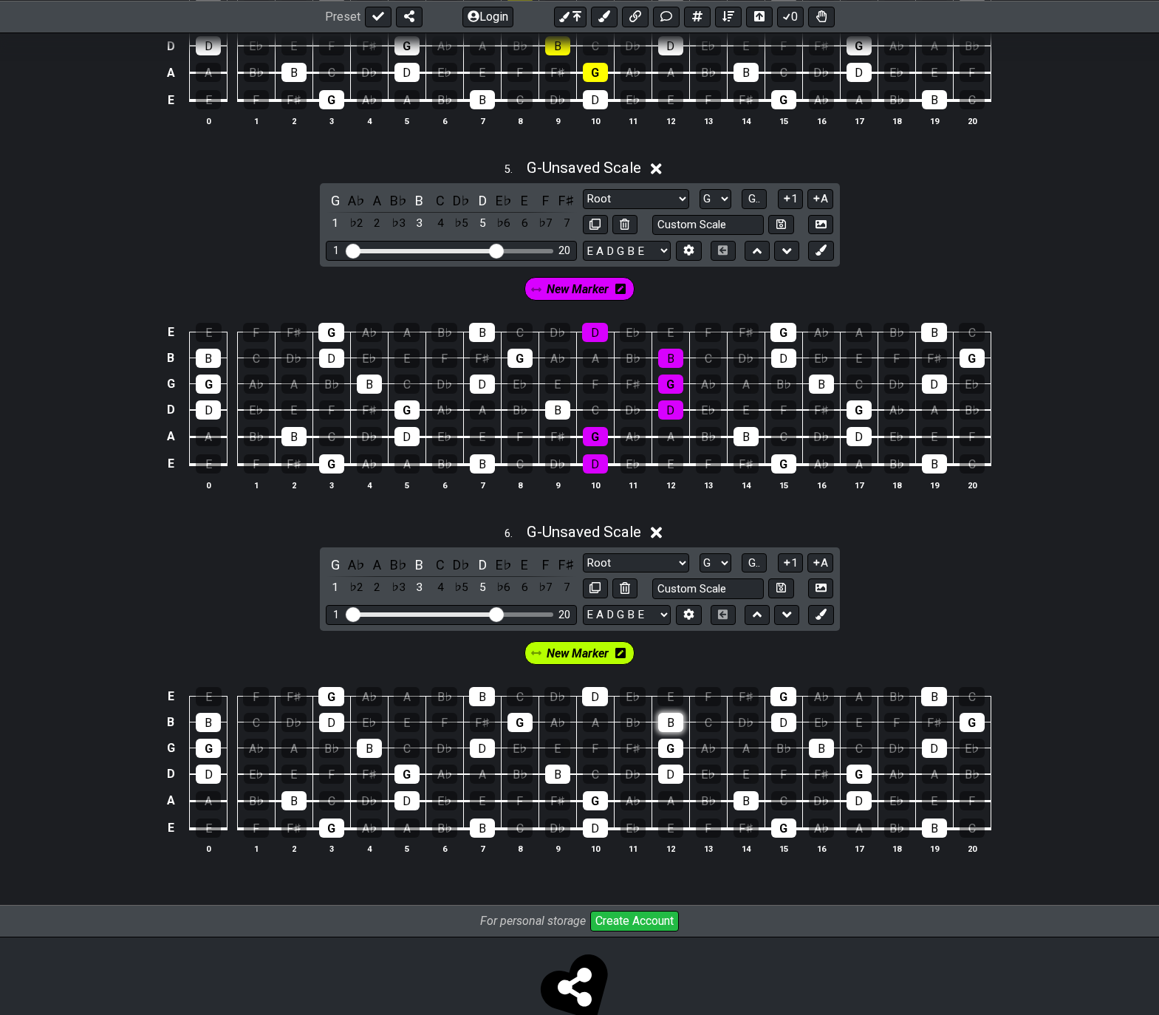
click at [668, 725] on div "B" at bounding box center [670, 722] width 25 height 19
click at [668, 750] on div "G" at bounding box center [670, 748] width 25 height 19
click at [663, 766] on div "D" at bounding box center [670, 773] width 25 height 19
click at [779, 699] on div "G" at bounding box center [783, 696] width 26 height 19
click at [776, 722] on div "D" at bounding box center [783, 722] width 25 height 19
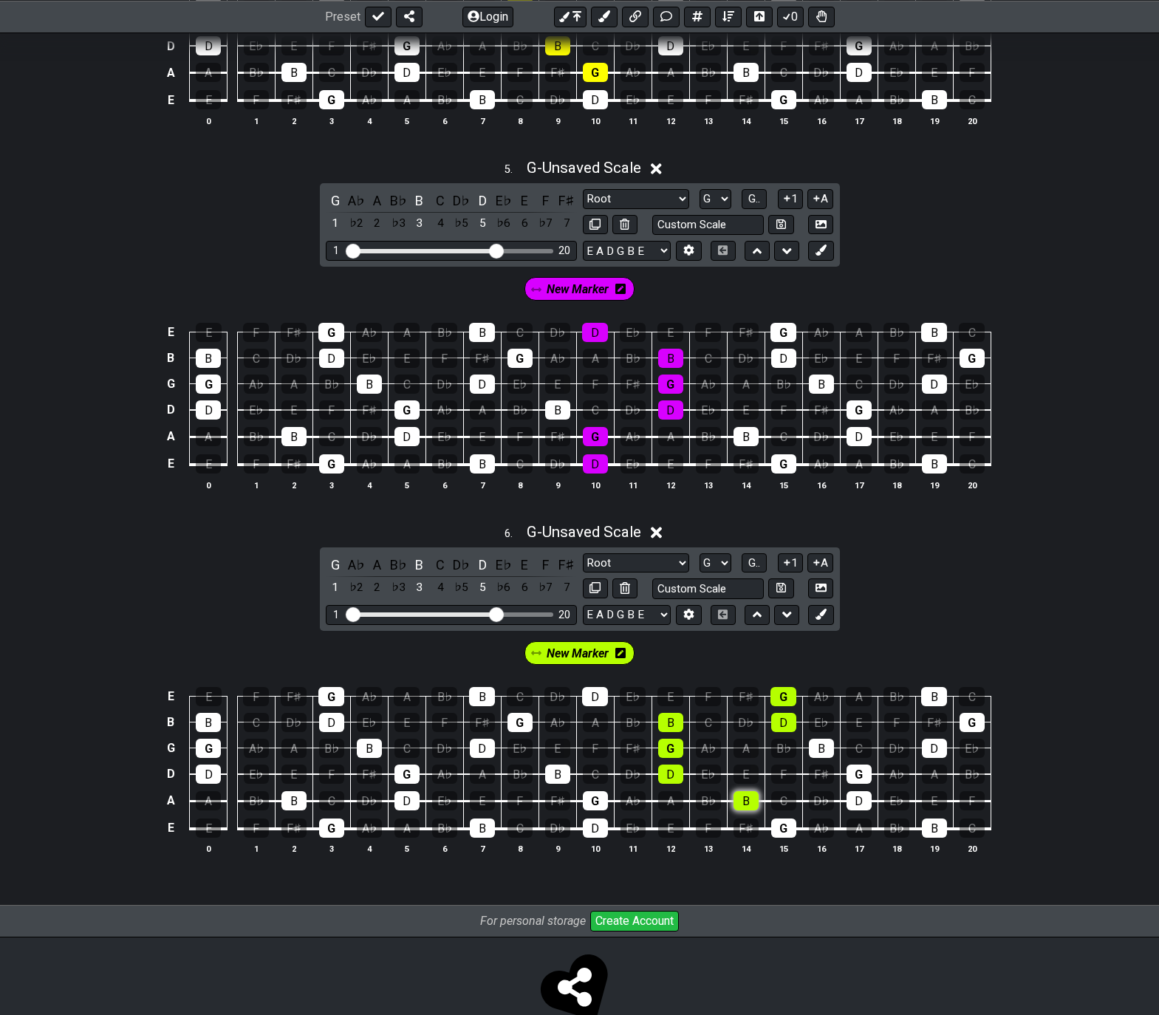
click at [745, 801] on div "B" at bounding box center [745, 800] width 25 height 19
click at [789, 824] on div "G" at bounding box center [783, 827] width 25 height 19
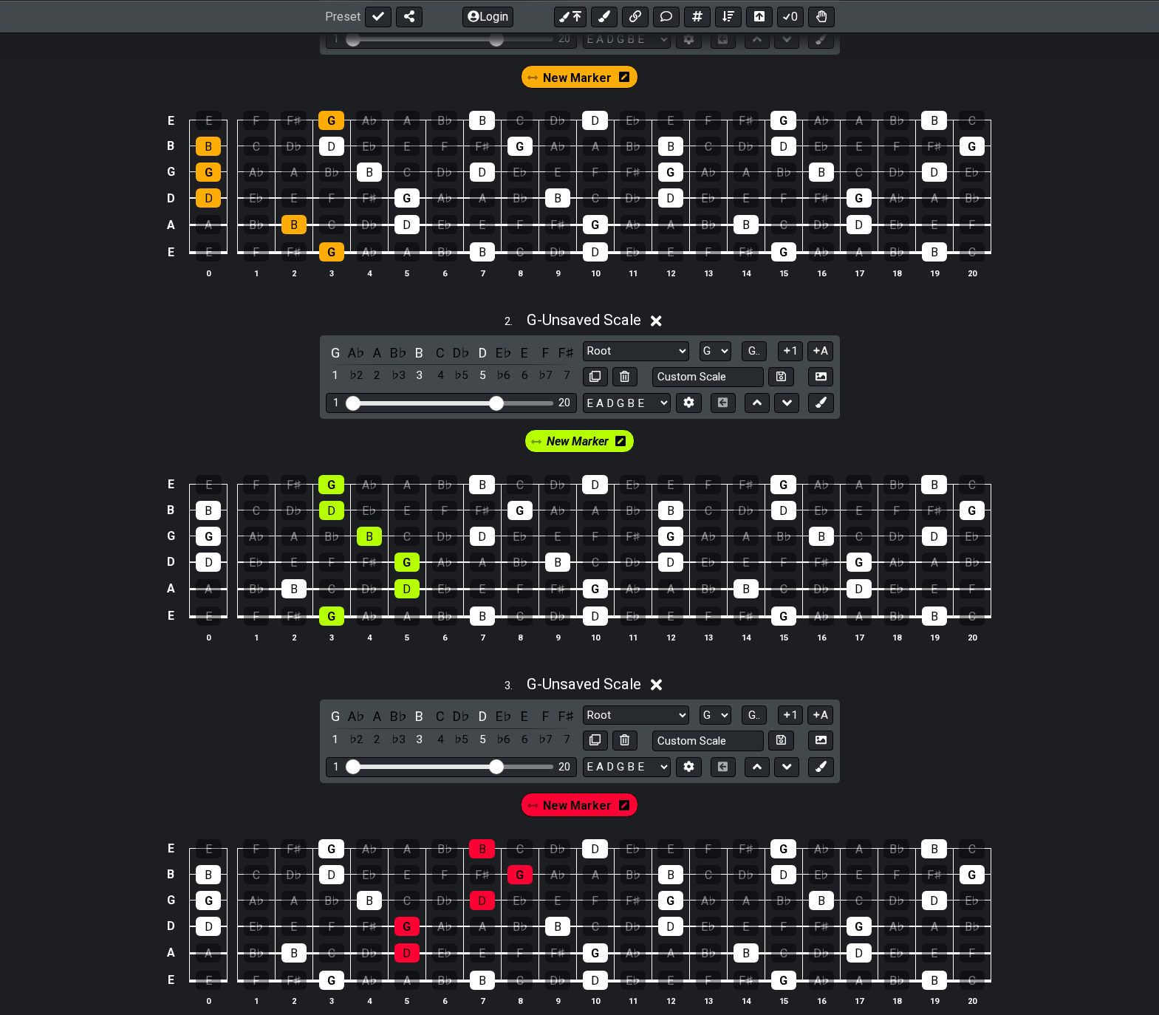
scroll to position [304, 0]
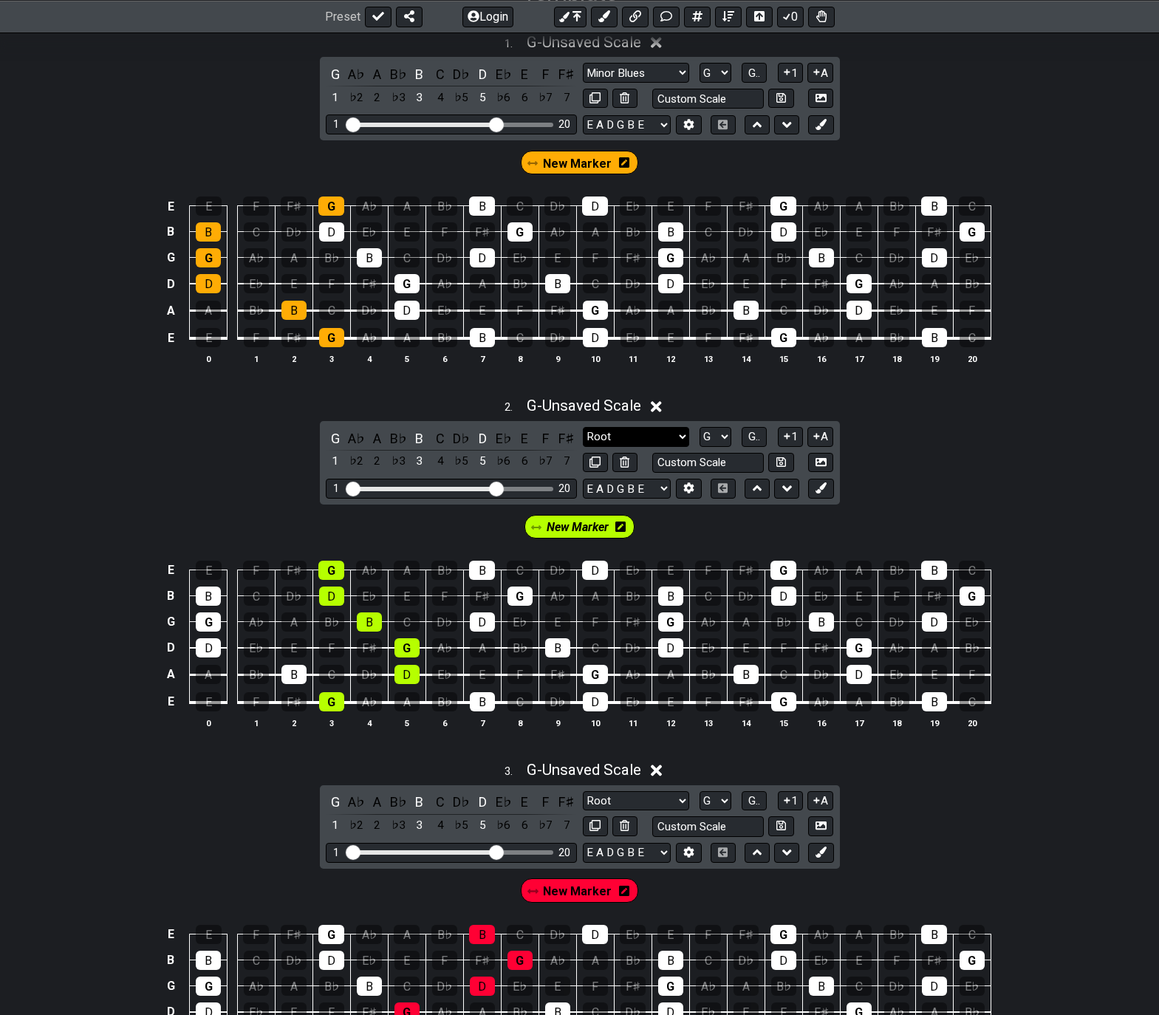
click at [682, 436] on select "Root Root Minor Pentatonic Major Pentatonic Minor Blues Major Blues Major / Ion…" at bounding box center [636, 437] width 106 height 20
select select "Major"
click at [583, 427] on select "Root Root Minor Pentatonic Major Pentatonic Minor Blues Major Blues Major / Ion…" at bounding box center [636, 437] width 106 height 20
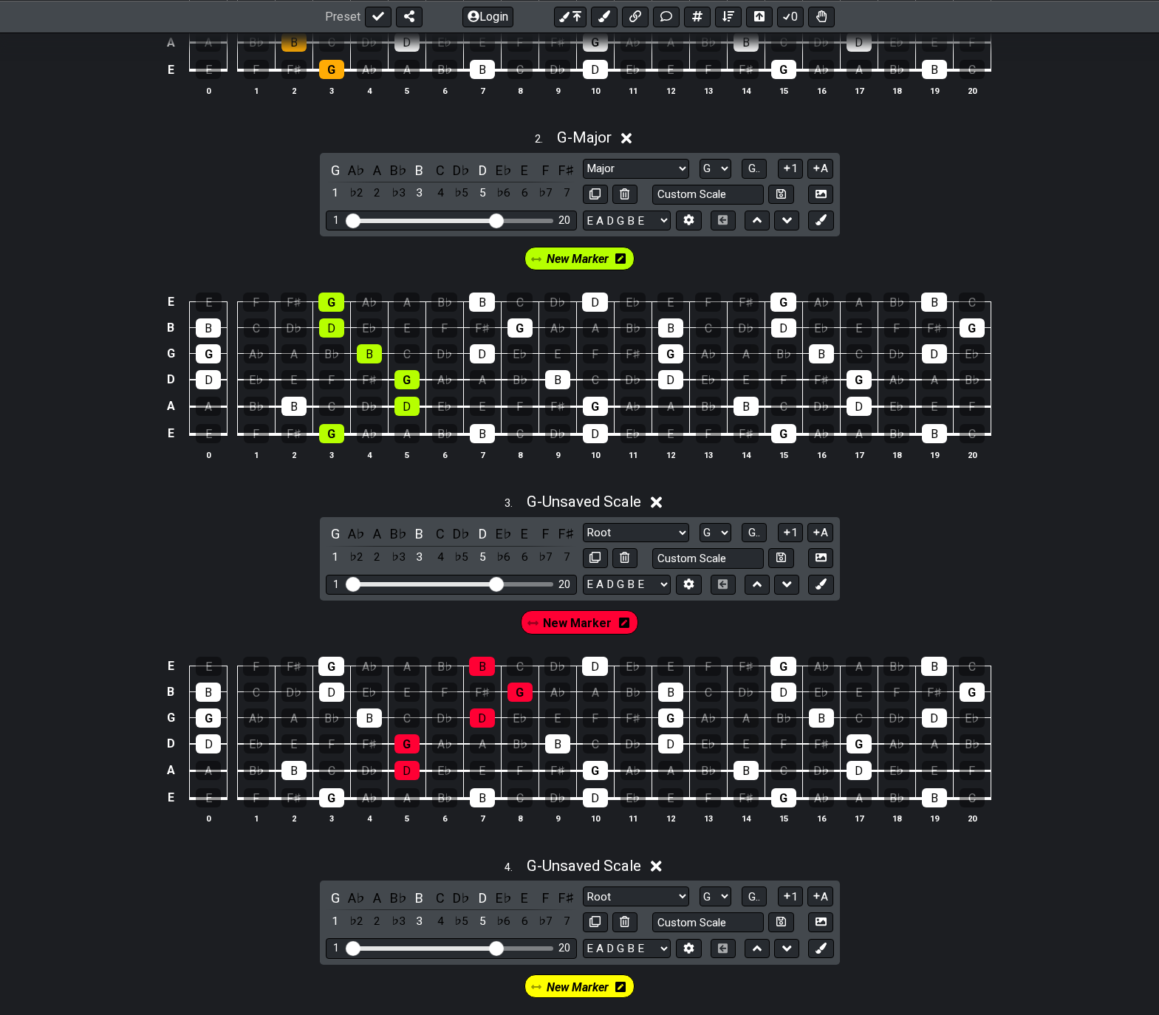
scroll to position [599, 0]
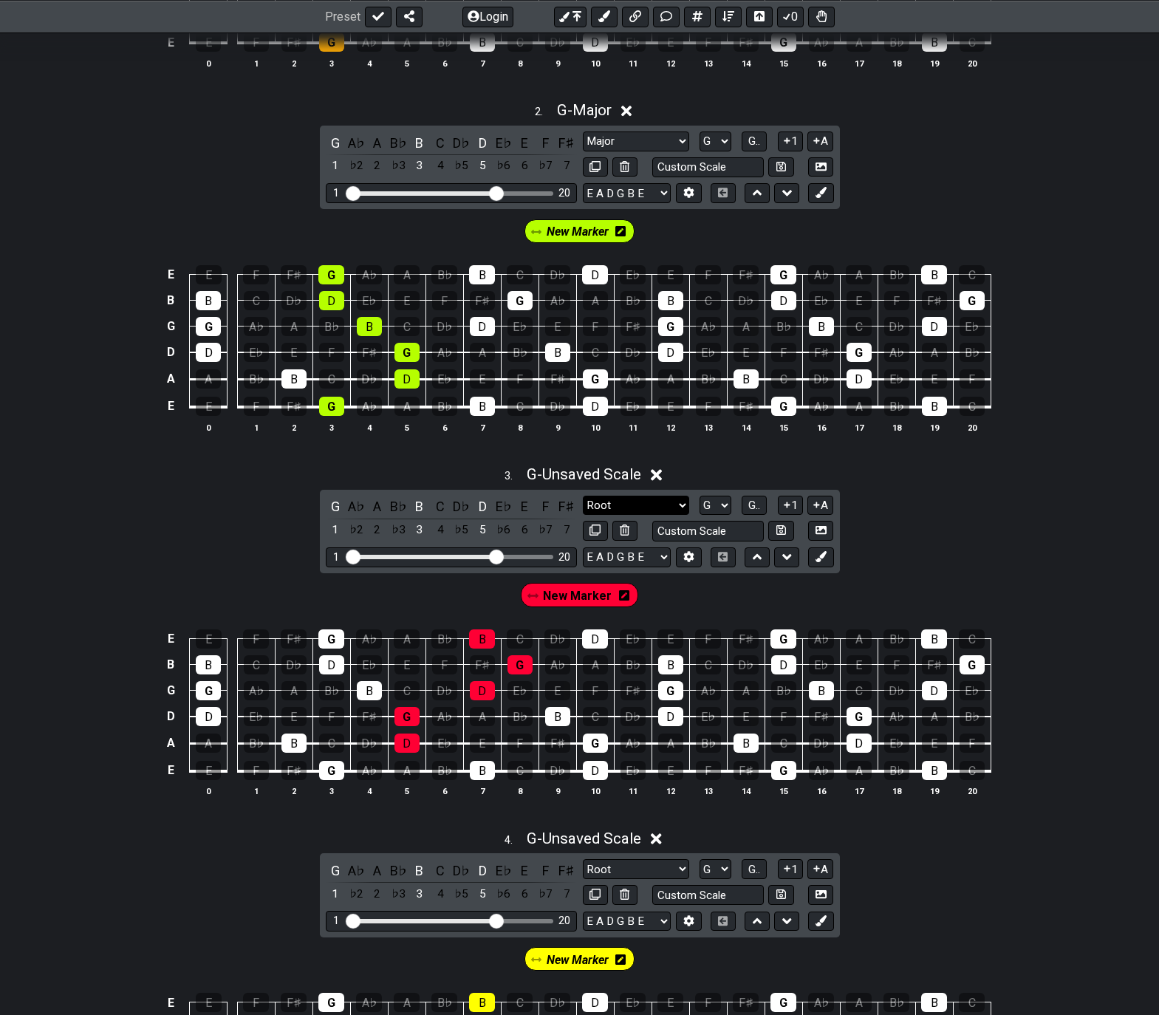
click at [655, 505] on select "Root Root Minor Pentatonic Major Pentatonic Minor Blues Major Blues Major / Ion…" at bounding box center [636, 506] width 106 height 20
select select "Major"
click at [583, 496] on select "Root Root Minor Pentatonic Major Pentatonic Minor Blues Major Blues Major / Ion…" at bounding box center [636, 506] width 106 height 20
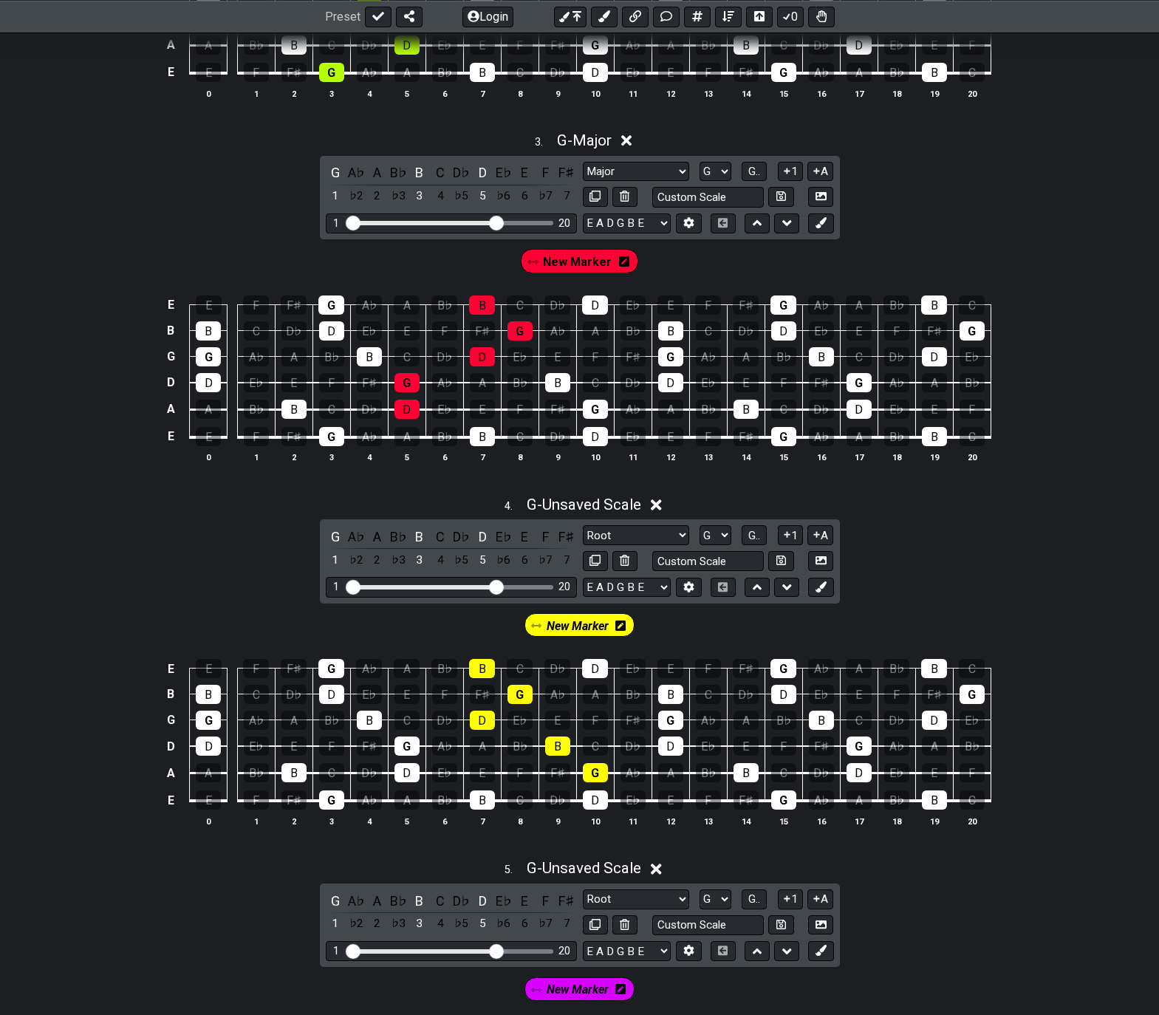
scroll to position [968, 0]
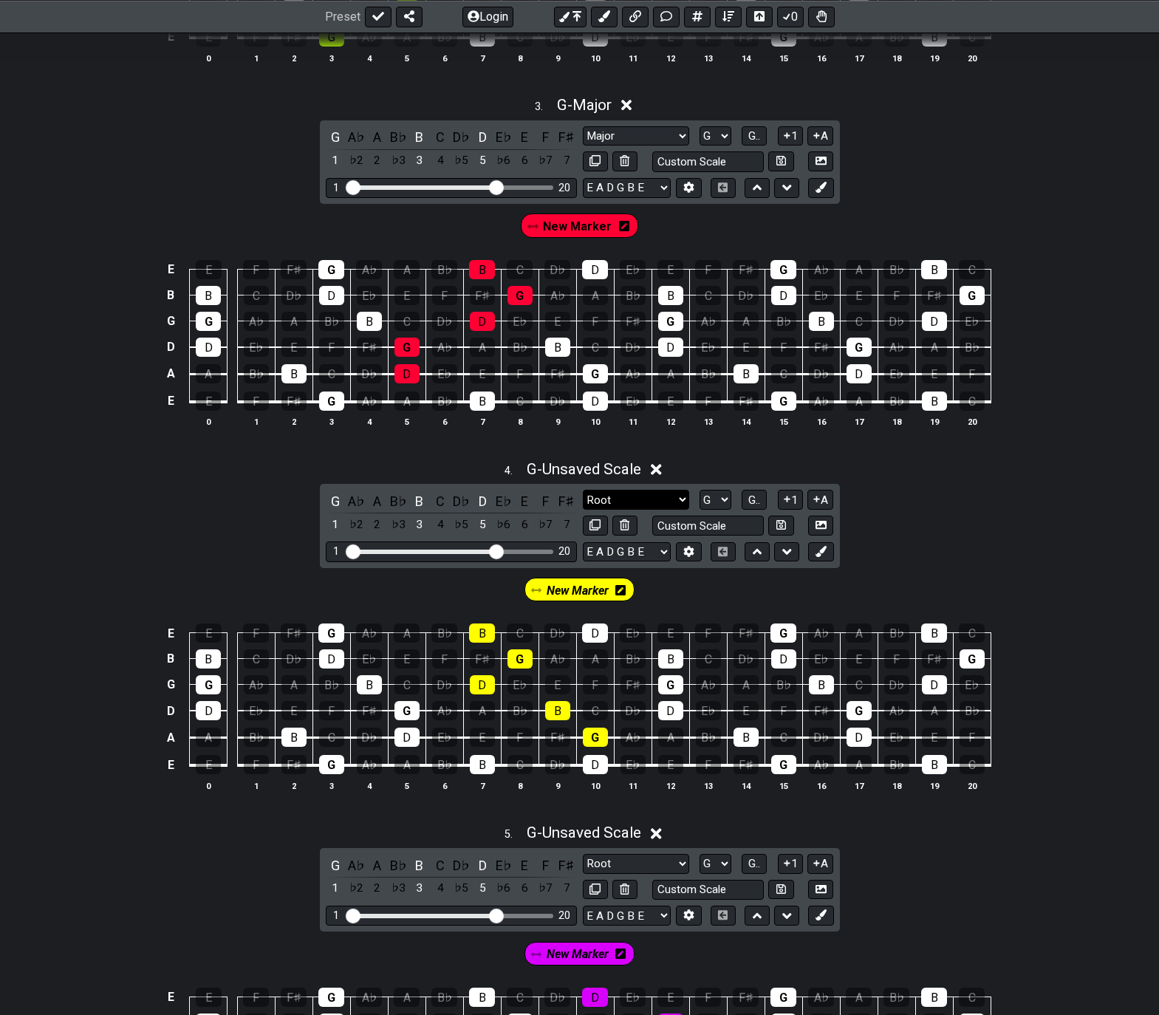
click at [684, 502] on select "Root Root Minor Pentatonic Major Pentatonic Minor Blues Major Blues Major / Ion…" at bounding box center [636, 500] width 106 height 20
select select "Major"
click at [583, 490] on select "Root Root Minor Pentatonic Major Pentatonic Minor Blues Major Blues Major / Ion…" at bounding box center [636, 500] width 106 height 20
click at [666, 524] on input "text" at bounding box center [708, 526] width 112 height 20
type input "Major Triad"
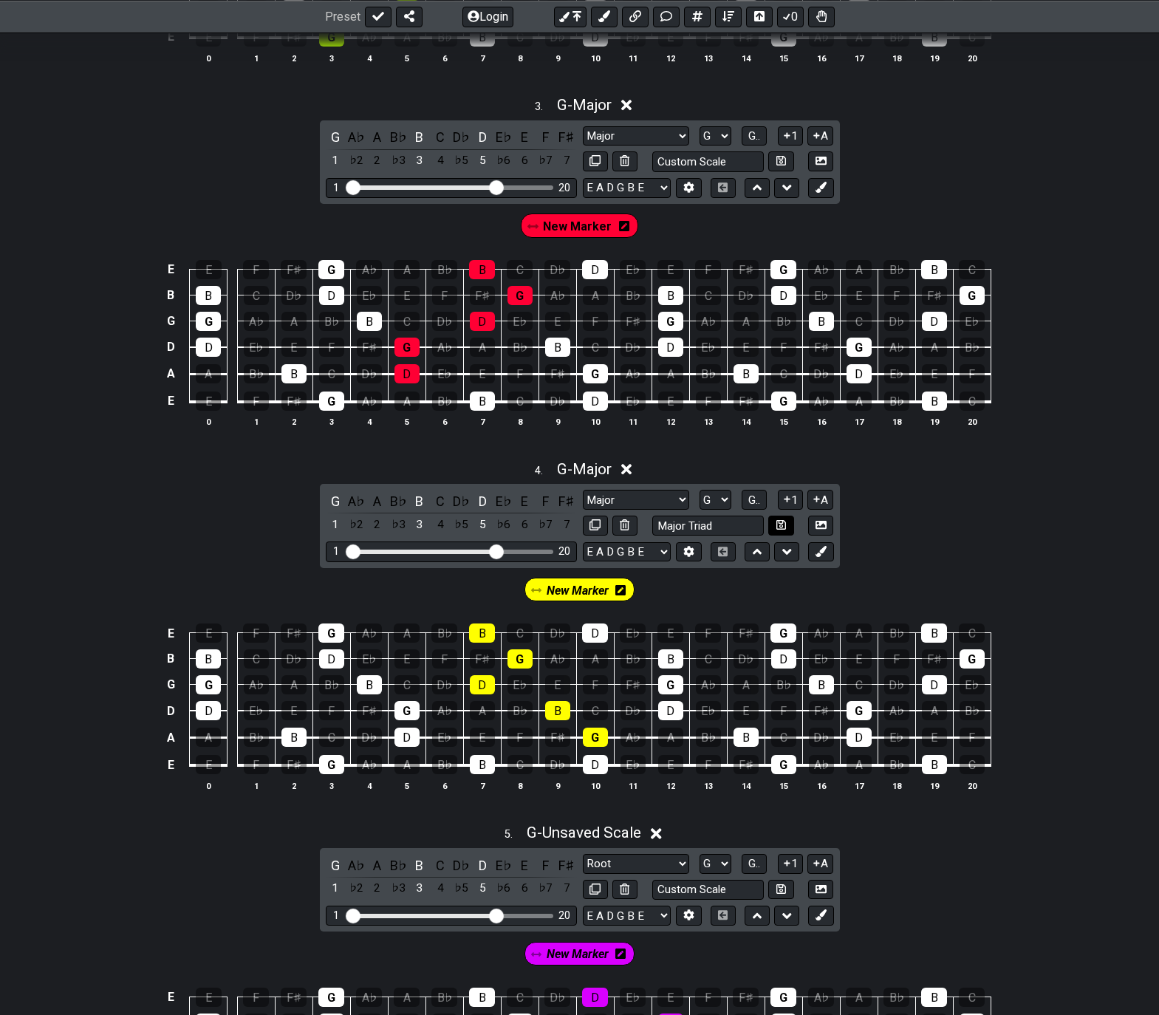
click at [775, 521] on button at bounding box center [780, 526] width 25 height 20
select select "Major Triad"
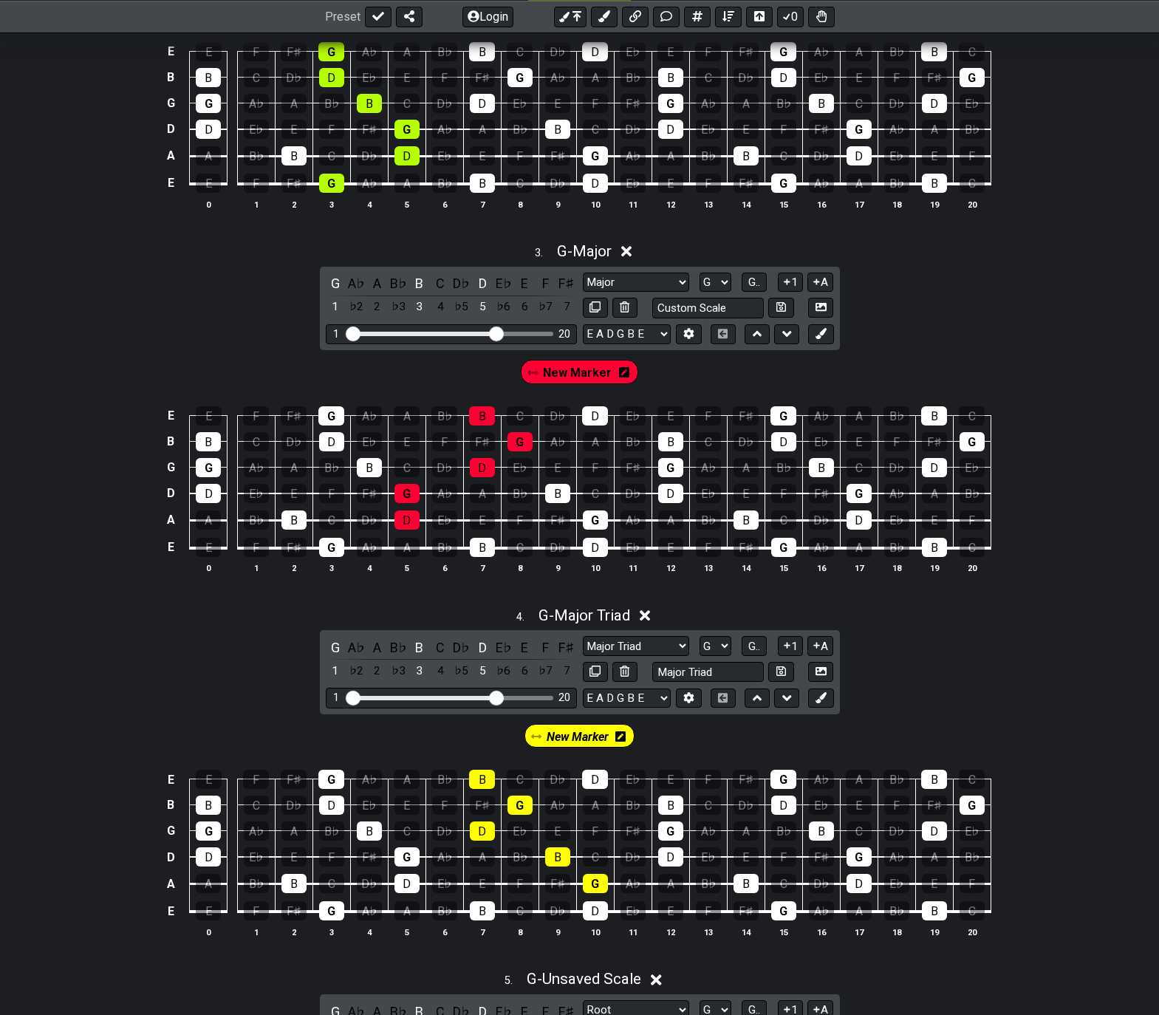
scroll to position [821, 0]
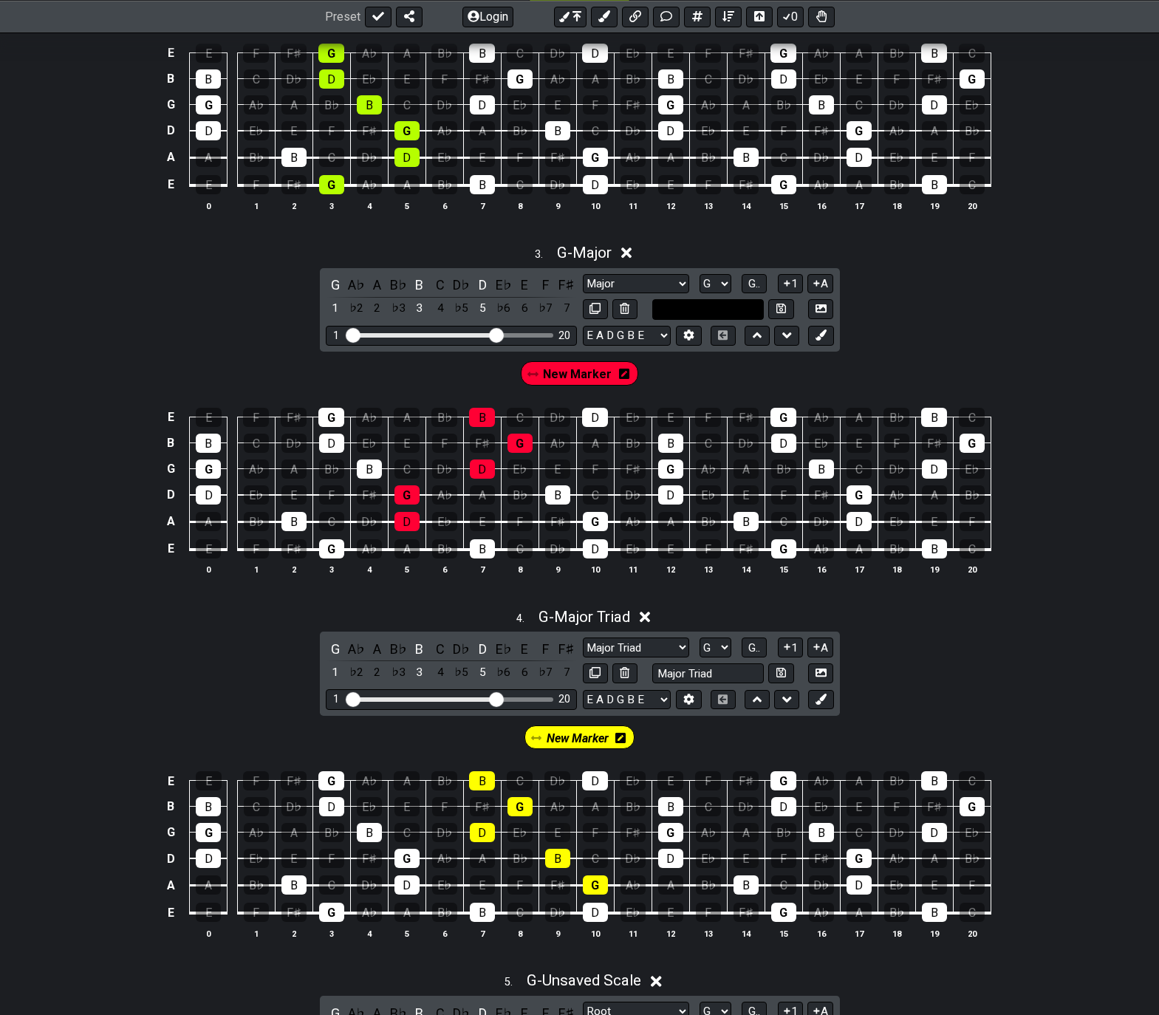
click at [681, 304] on input "text" at bounding box center [708, 309] width 112 height 20
type input "Major Triad"
click at [782, 309] on icon at bounding box center [781, 309] width 10 height 10
select select "Major Triad"
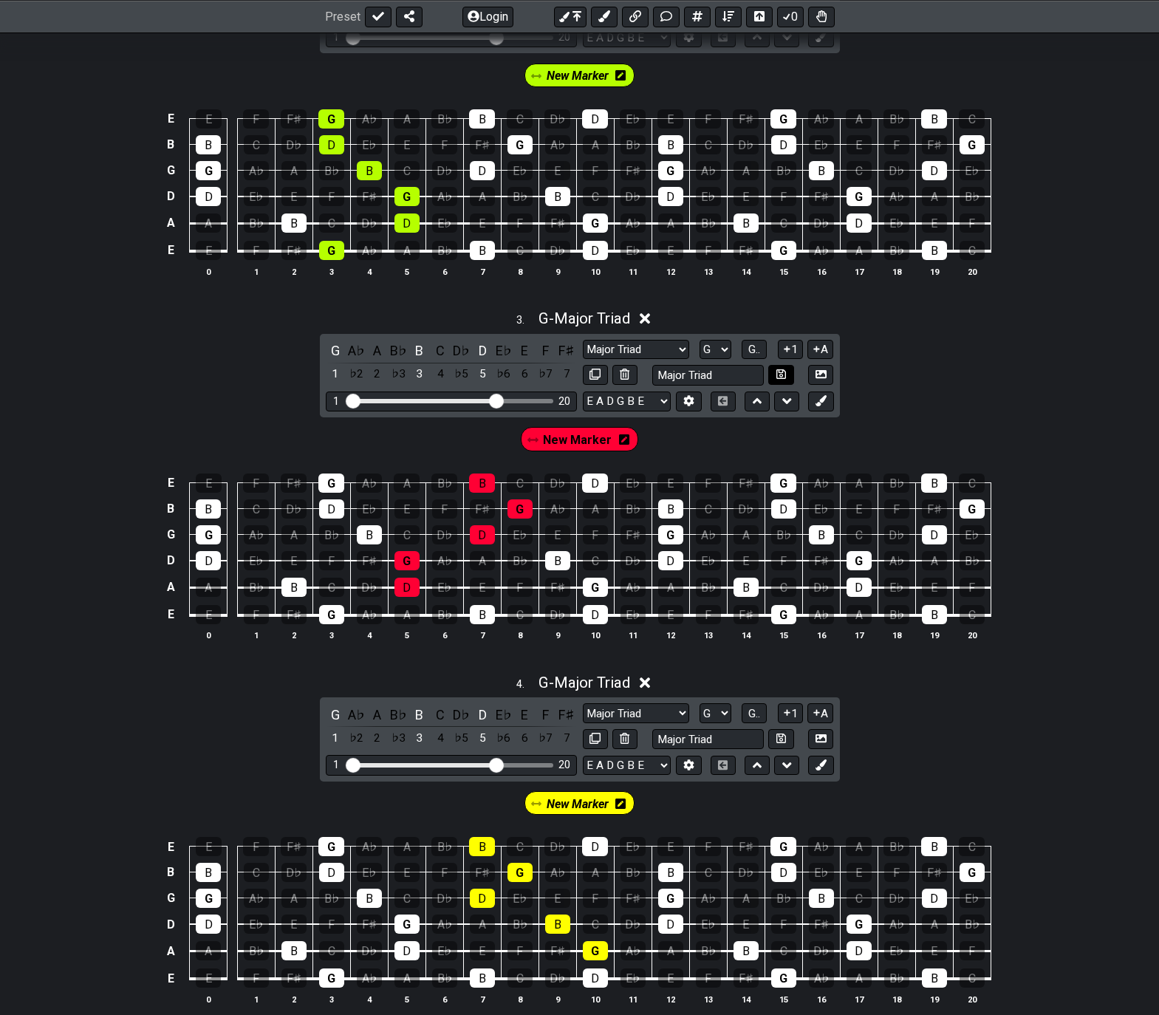
scroll to position [451, 0]
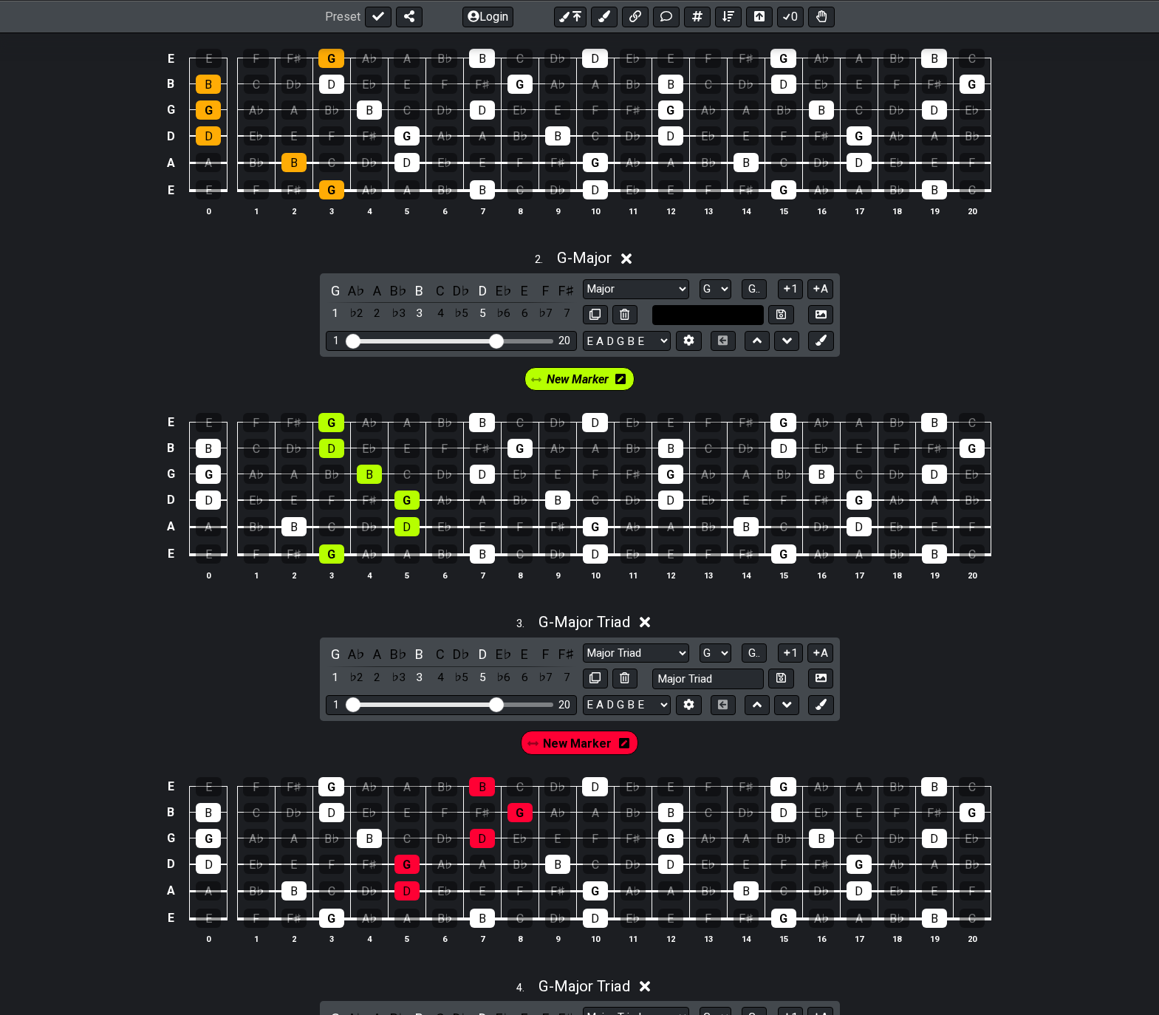
drag, startPoint x: 672, startPoint y: 311, endPoint x: 692, endPoint y: 309, distance: 20.1
click at [673, 312] on input "text" at bounding box center [708, 315] width 112 height 20
type input "Major Triad"
click at [781, 312] on icon at bounding box center [781, 314] width 10 height 11
select select "Major Triad"
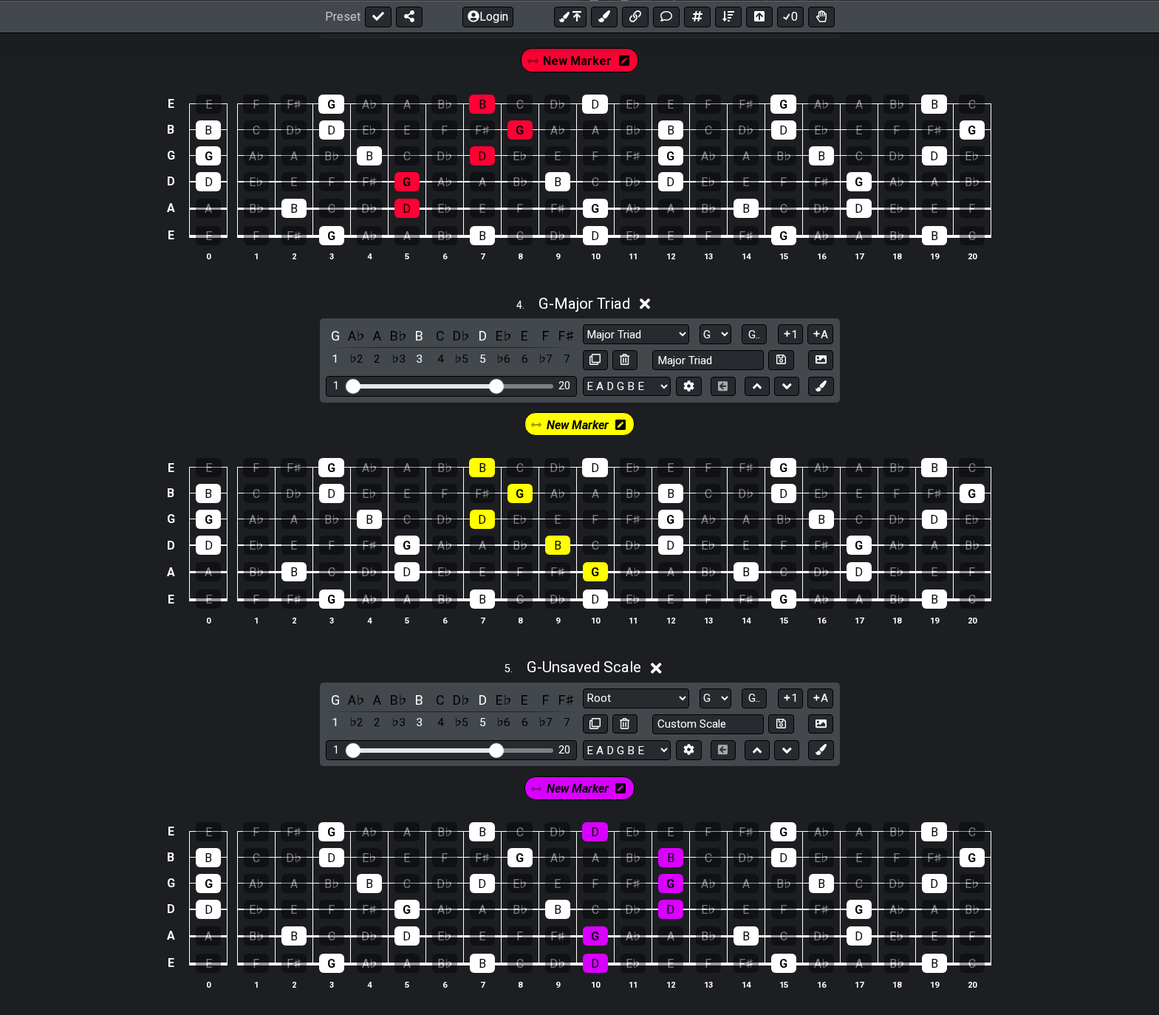
scroll to position [1338, 0]
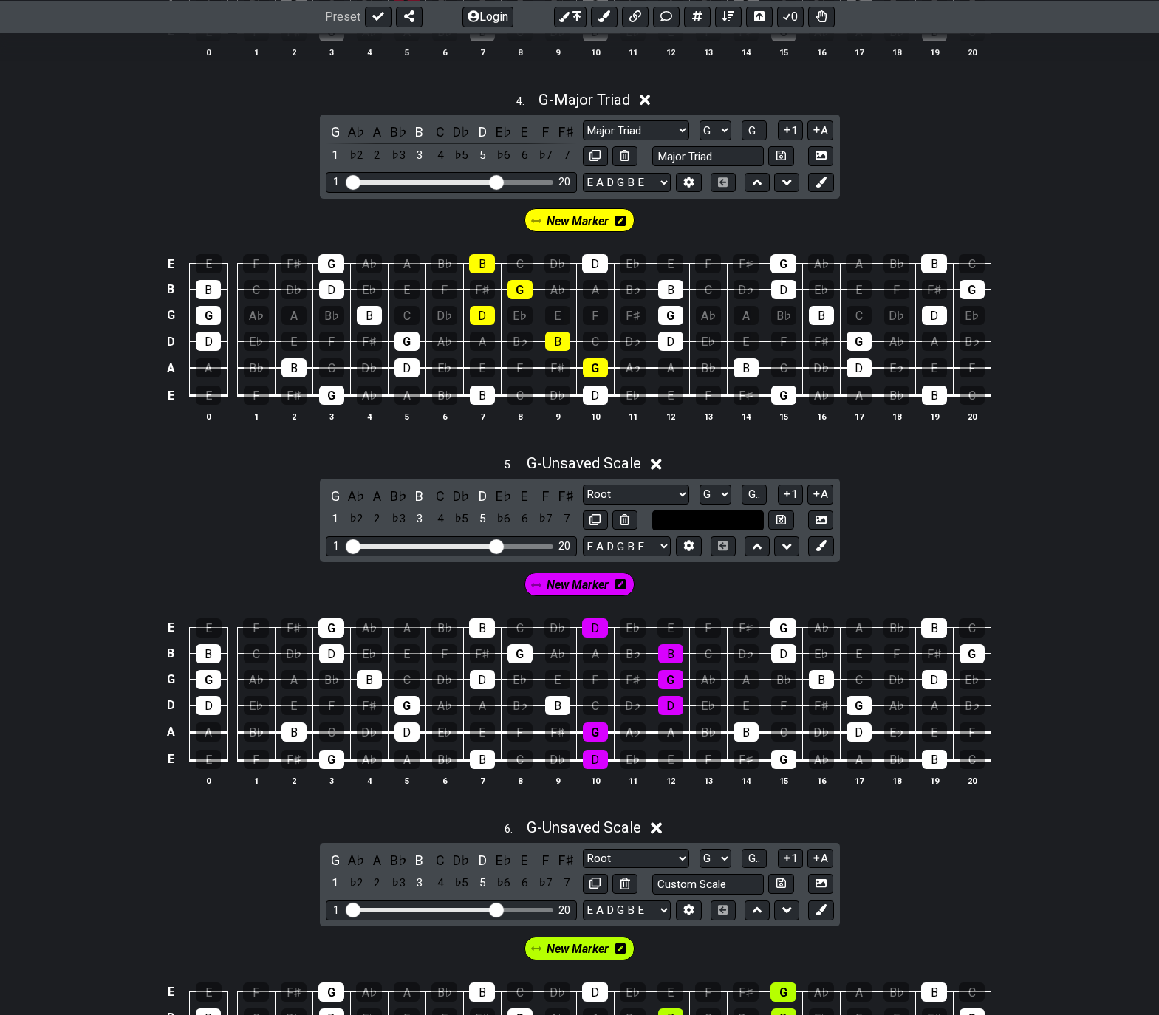
click at [732, 524] on input "text" at bounding box center [708, 520] width 112 height 20
type input "Major Triad"
click at [774, 519] on button at bounding box center [780, 520] width 25 height 20
select select "Major Triad"
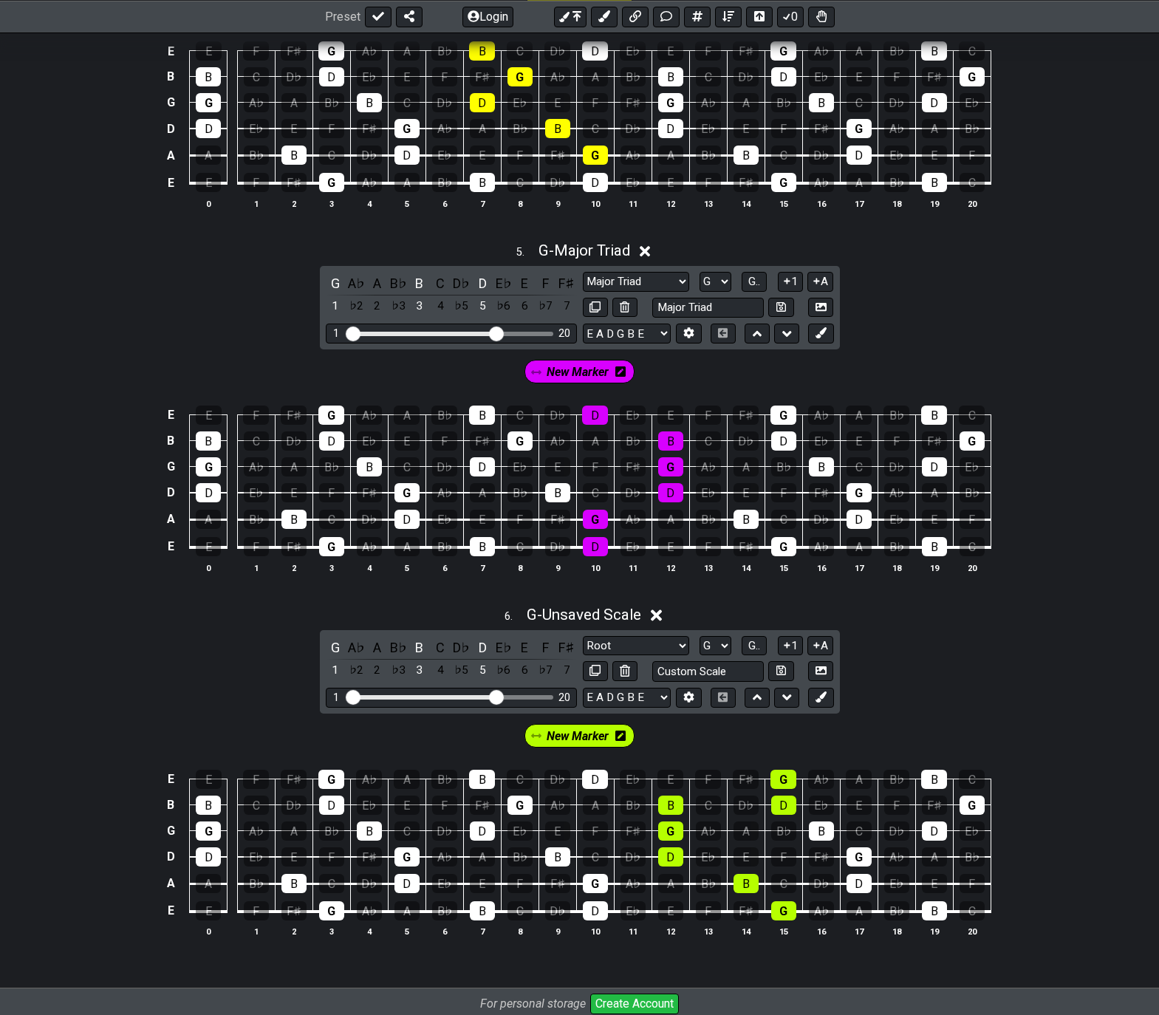
scroll to position [1559, 0]
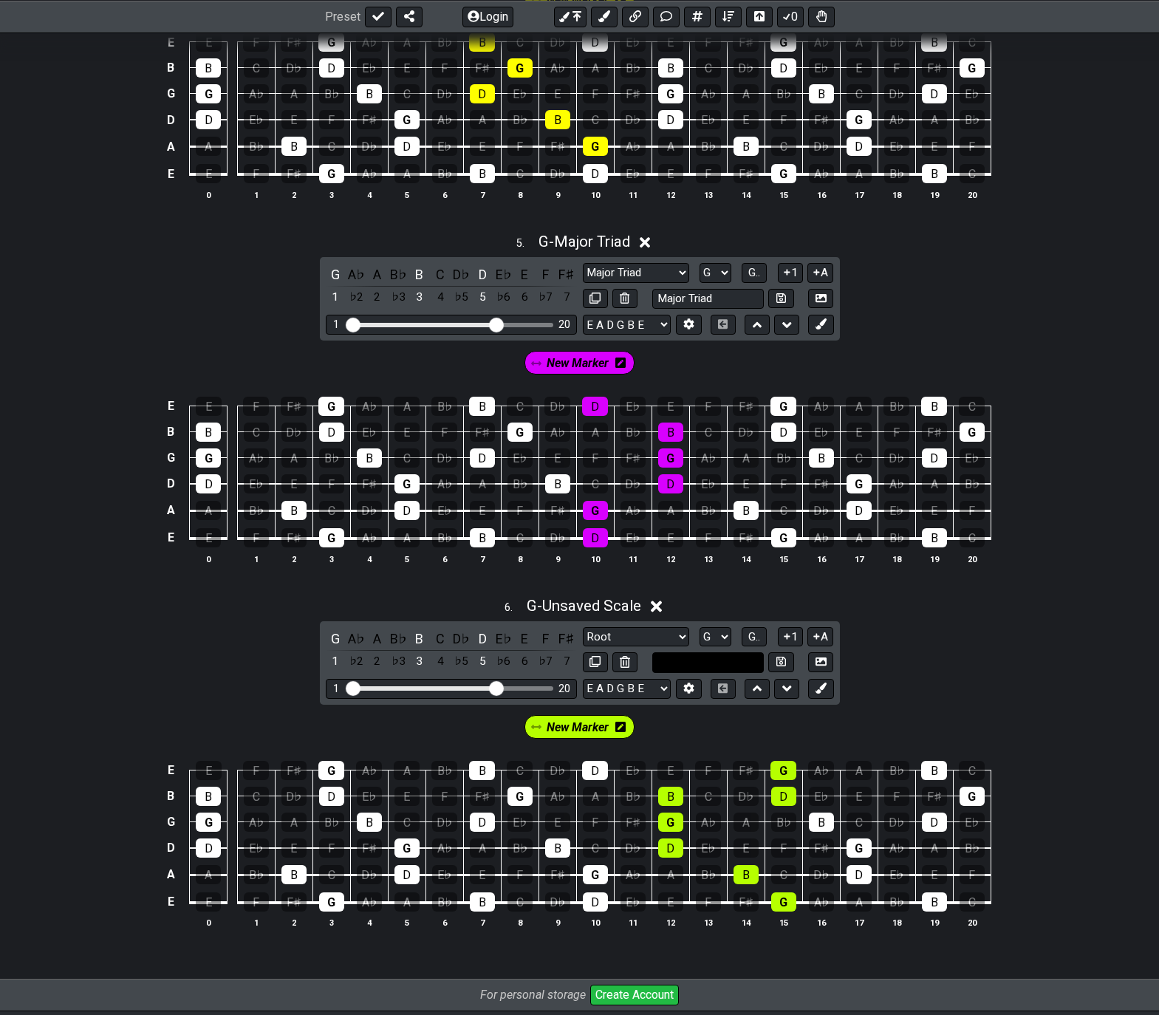
click at [736, 668] on input "text" at bounding box center [708, 662] width 112 height 20
type input "Major Triad"
click at [777, 663] on icon at bounding box center [781, 662] width 10 height 10
select select "Major Triad"
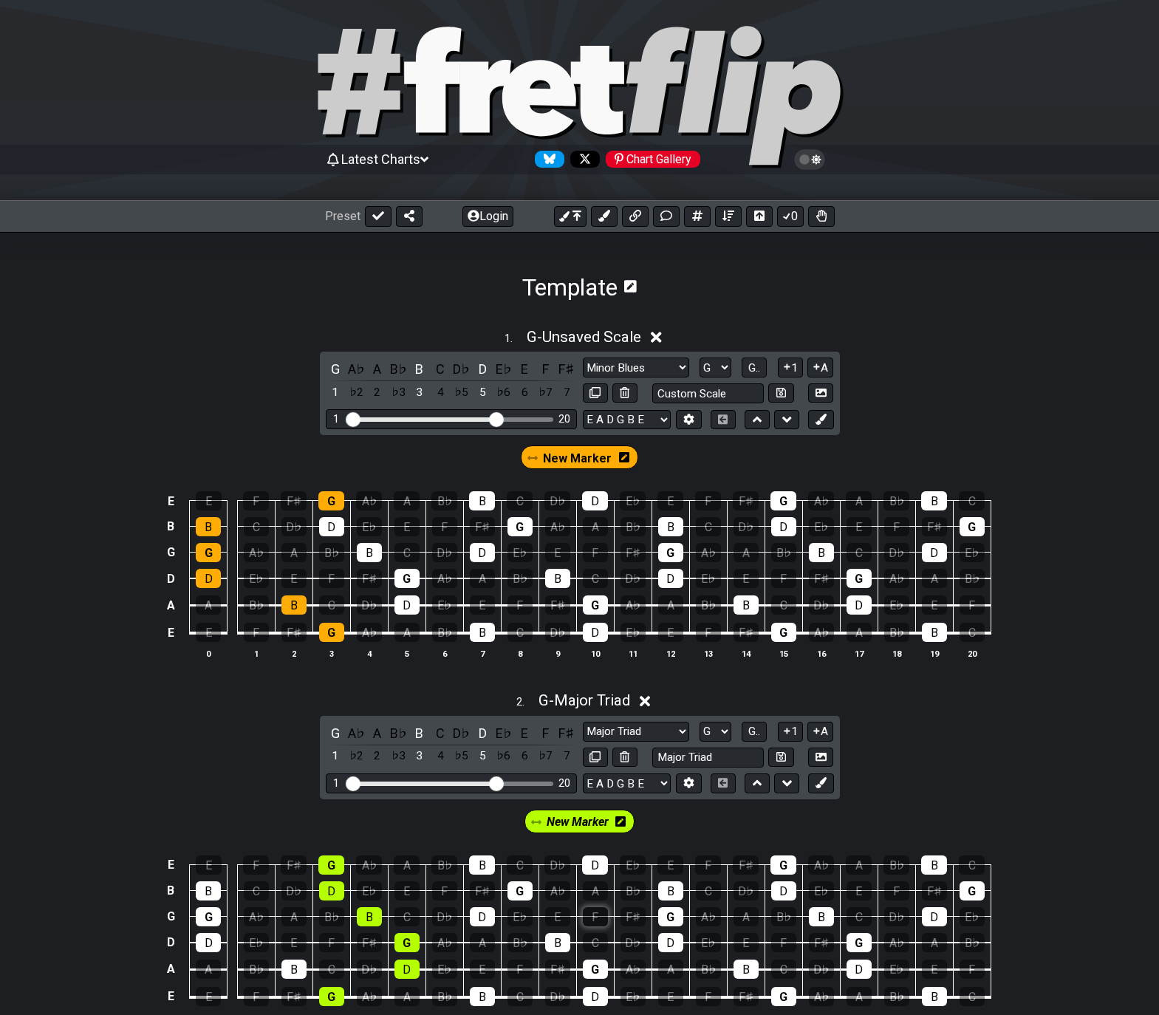
scroll to position [8, 0]
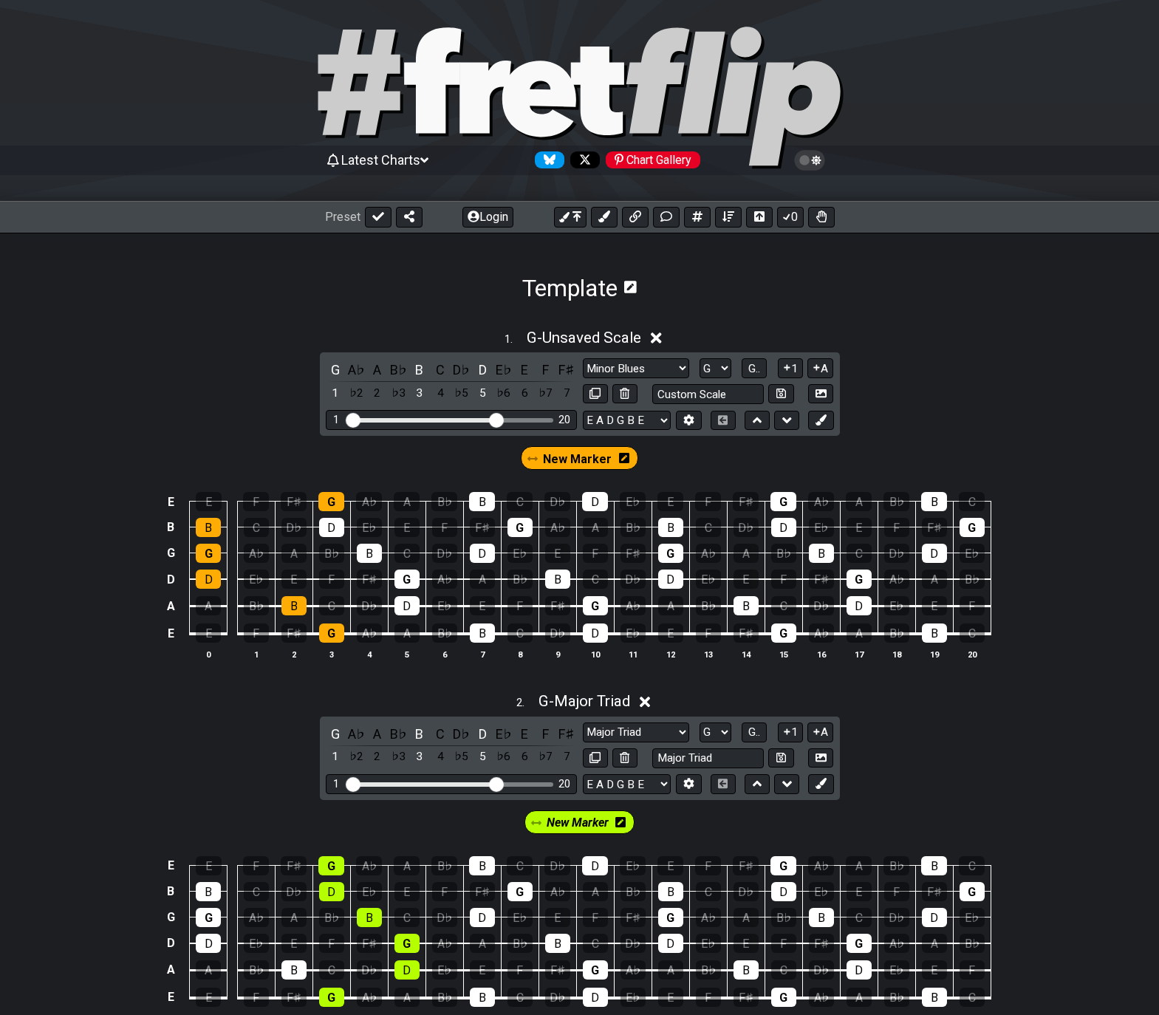
click at [624, 456] on icon at bounding box center [624, 458] width 10 height 10
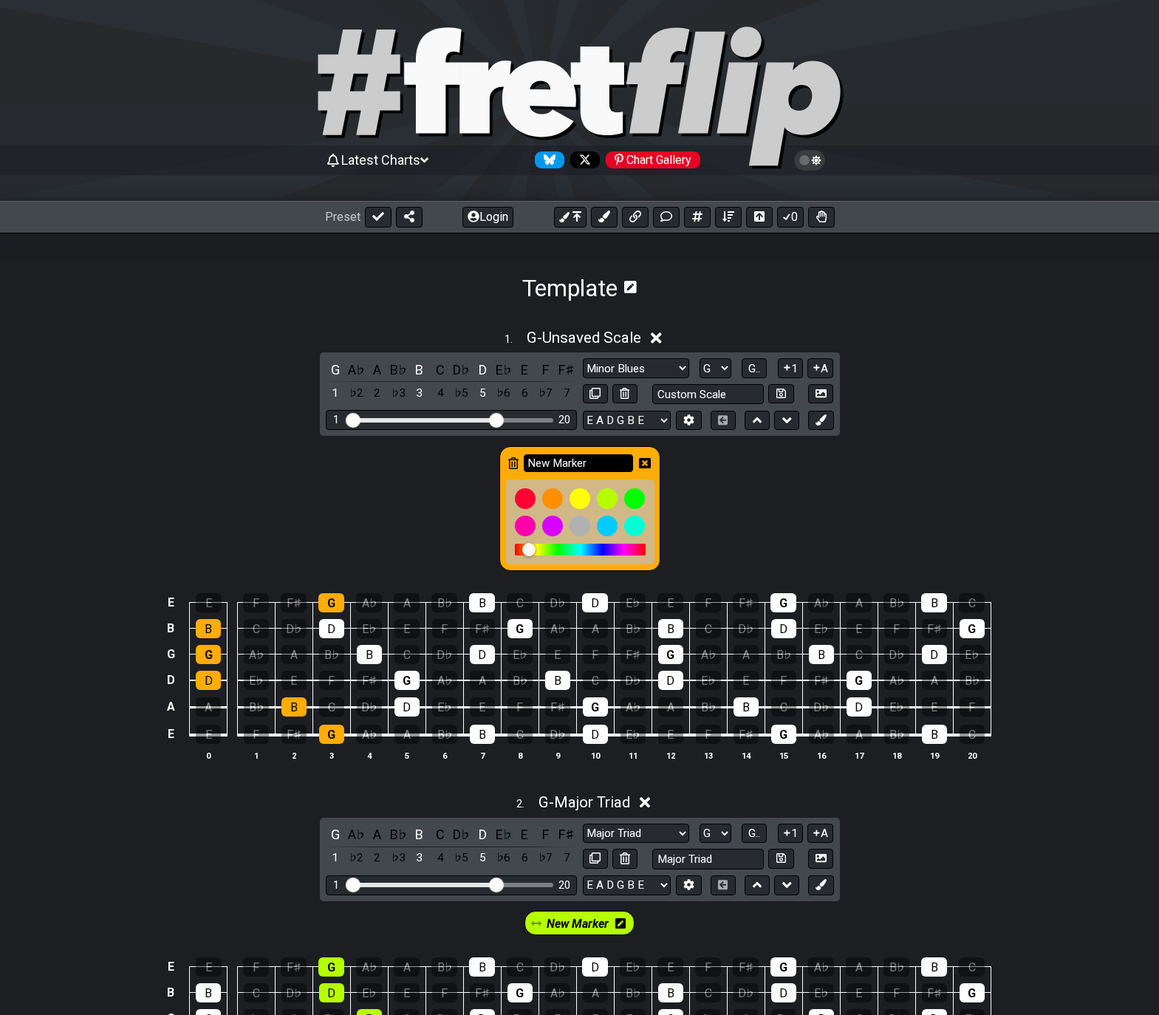
click at [612, 457] on input "New Marker" at bounding box center [578, 463] width 109 height 18
type input "G - Shape"
click at [646, 463] on icon at bounding box center [645, 463] width 12 height 12
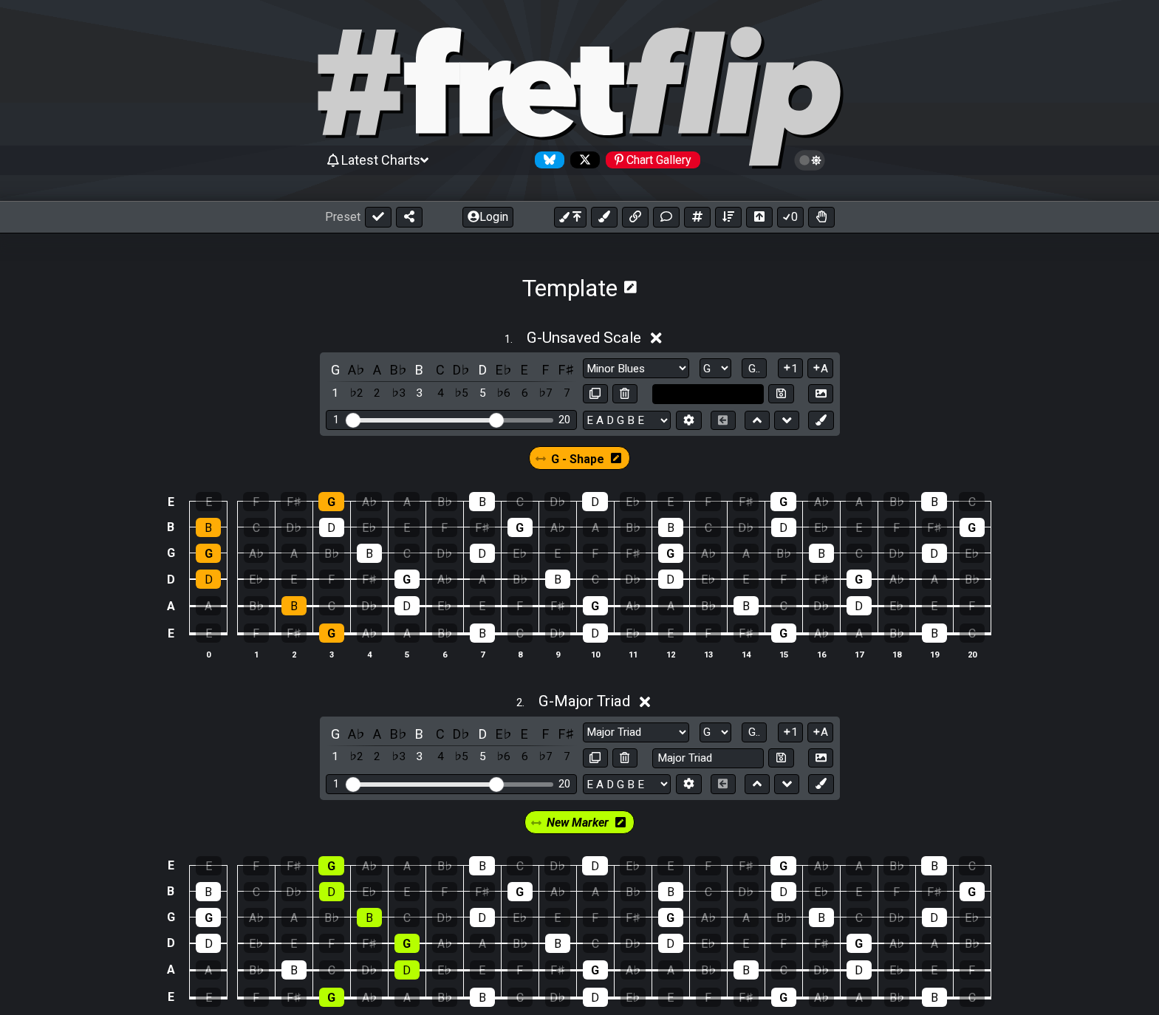
click at [710, 392] on input "text" at bounding box center [708, 394] width 112 height 20
type input "Major Triad"
click at [784, 391] on icon at bounding box center [781, 393] width 10 height 11
select select "Major Triad"
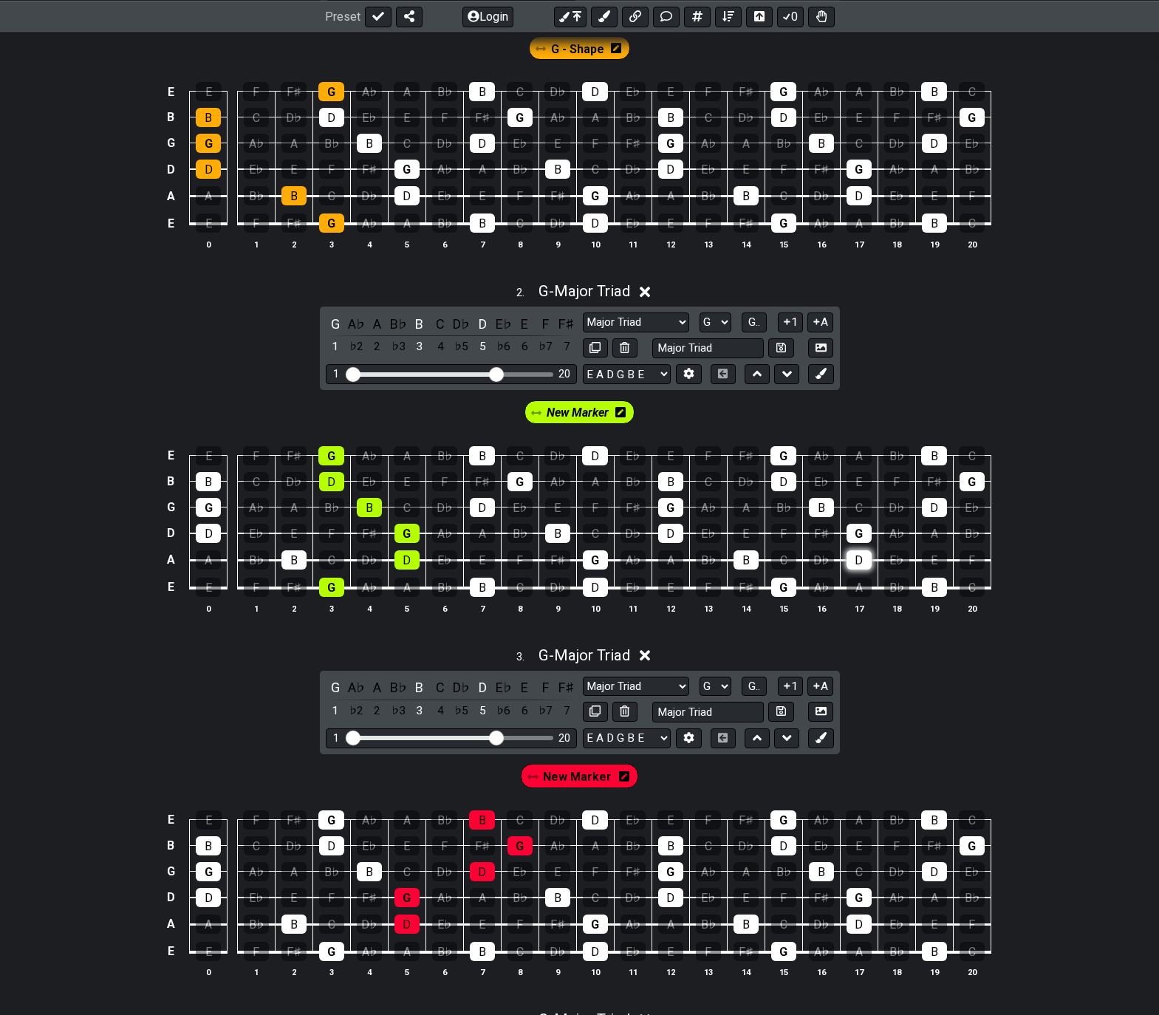
scroll to position [451, 0]
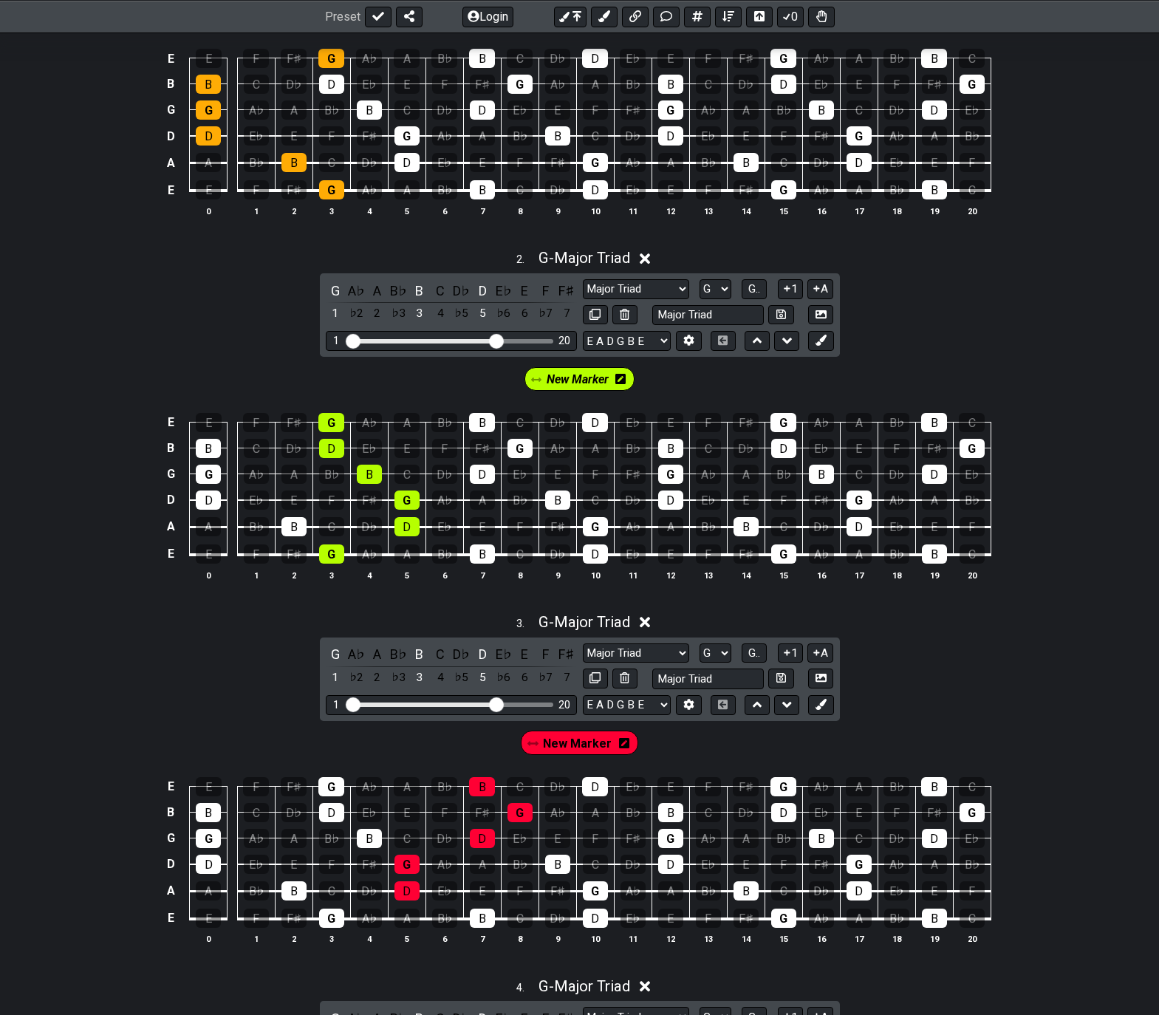
click at [622, 379] on icon at bounding box center [620, 379] width 10 height 12
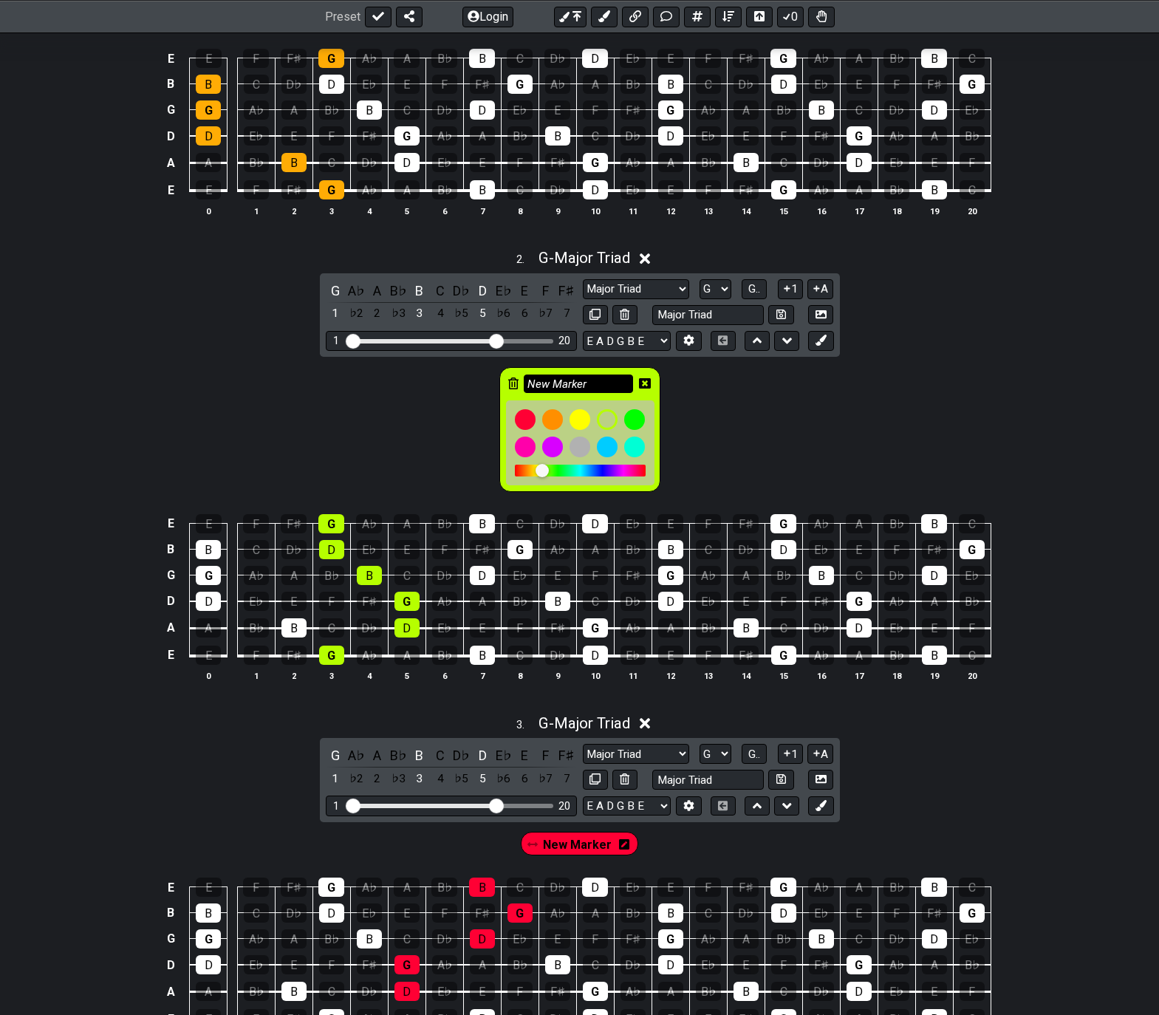
click at [612, 385] on input "New Marker" at bounding box center [578, 383] width 109 height 18
type input "E - Shape"
click at [643, 380] on icon at bounding box center [645, 383] width 12 height 10
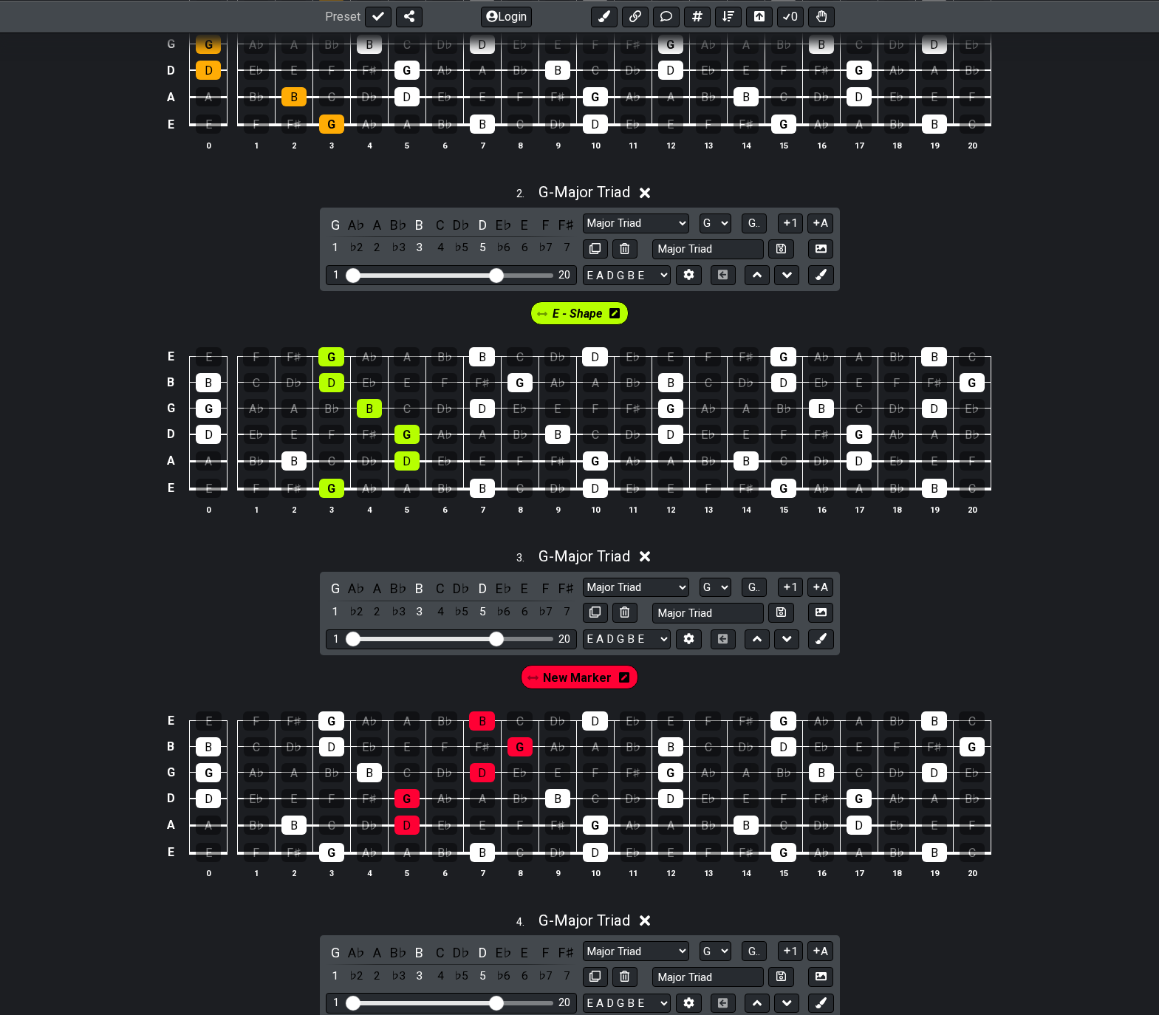
scroll to position [673, 0]
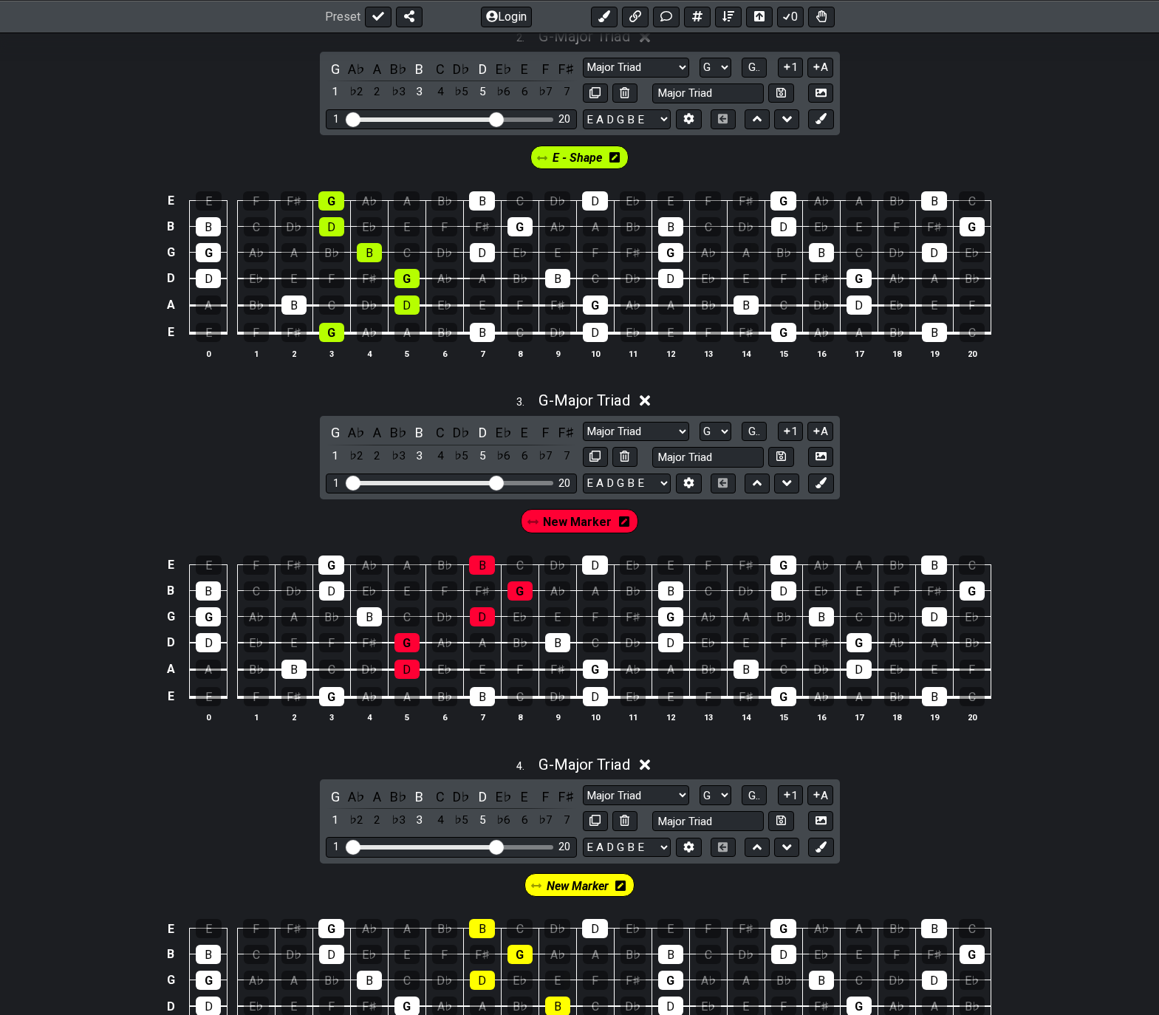
click at [620, 519] on icon at bounding box center [624, 521] width 10 height 10
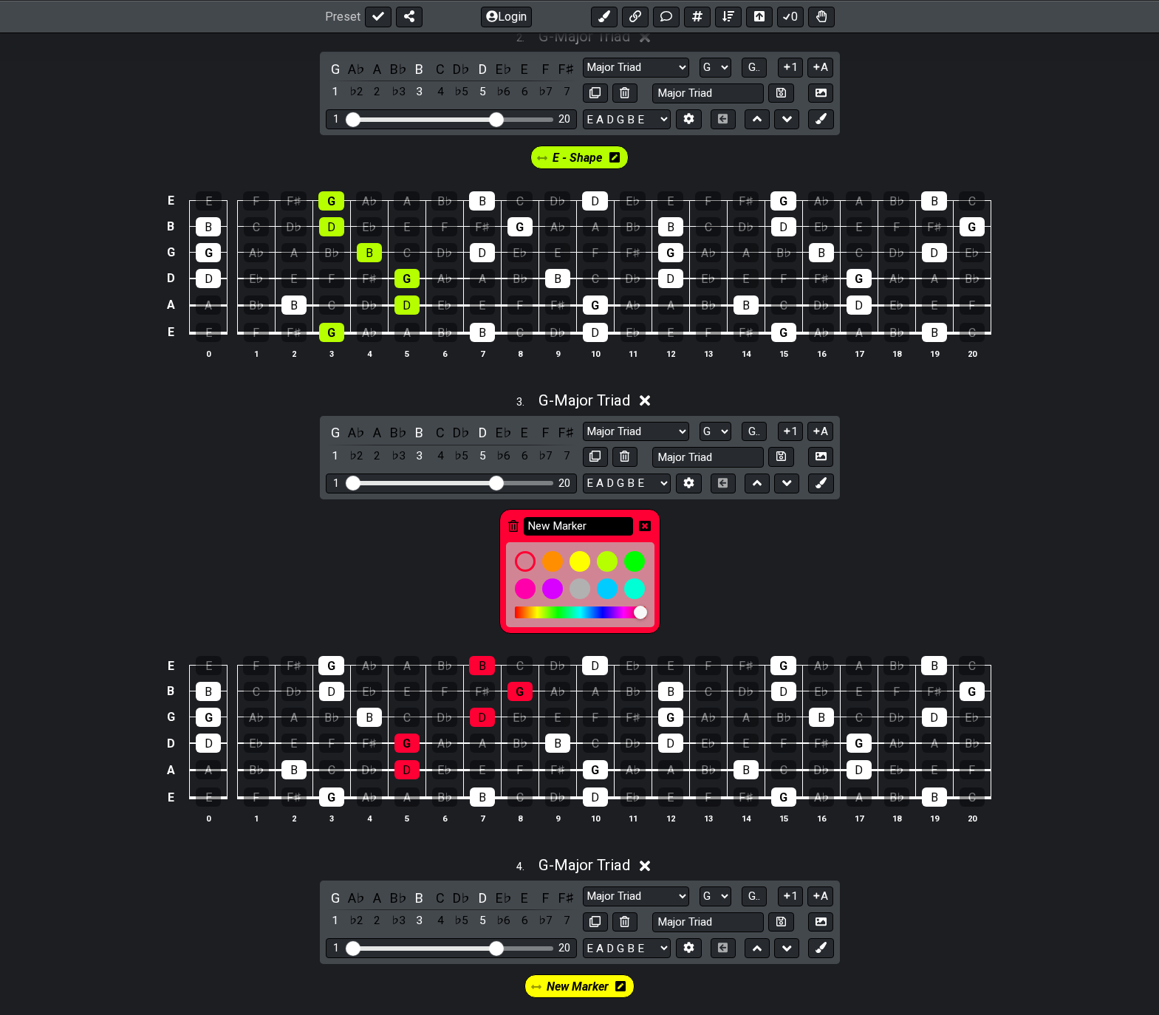
click at [601, 524] on input "New Marker" at bounding box center [578, 526] width 109 height 18
type input "D - Shape"
click at [645, 527] on icon at bounding box center [645, 526] width 12 height 10
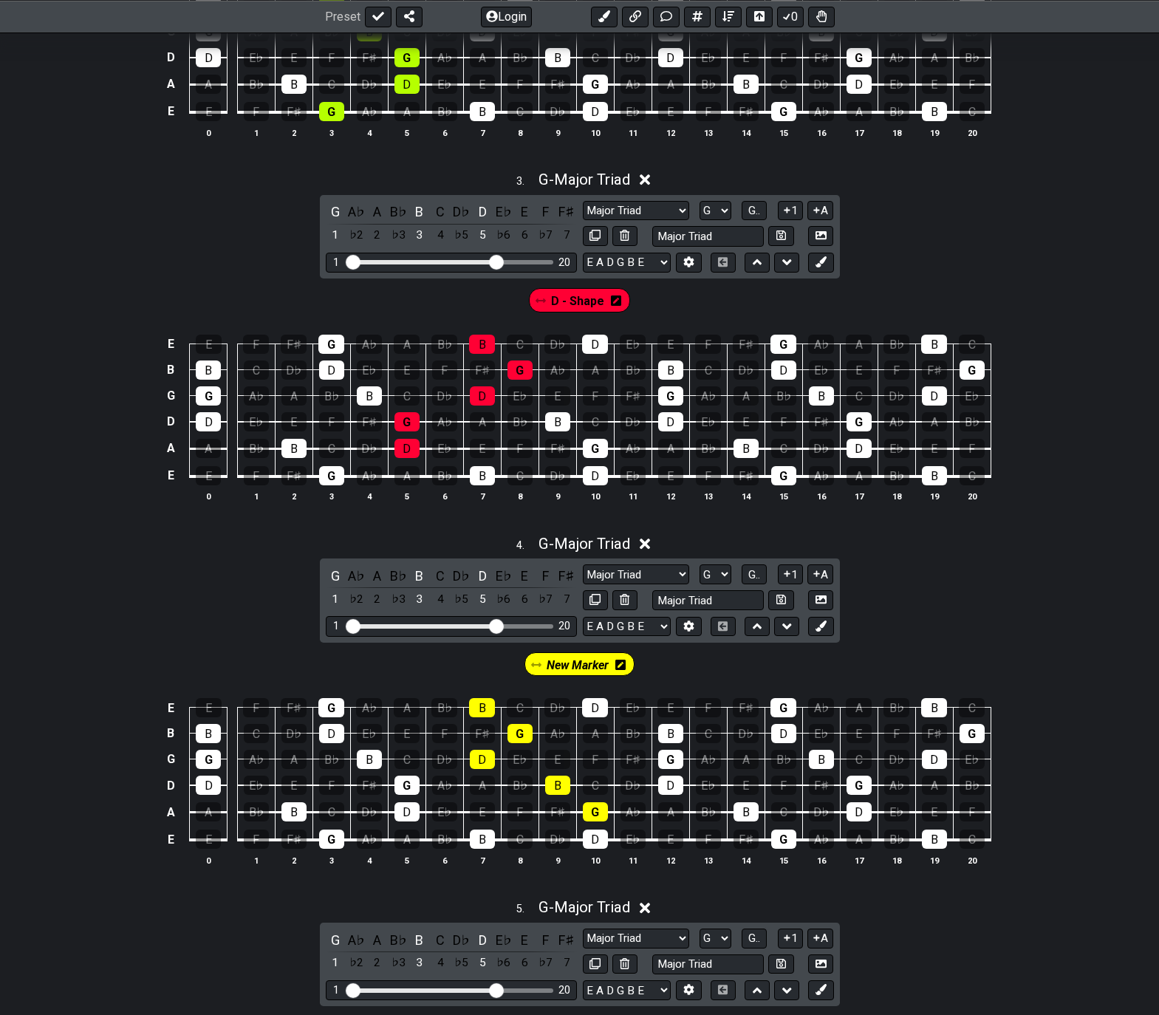
scroll to position [1042, 0]
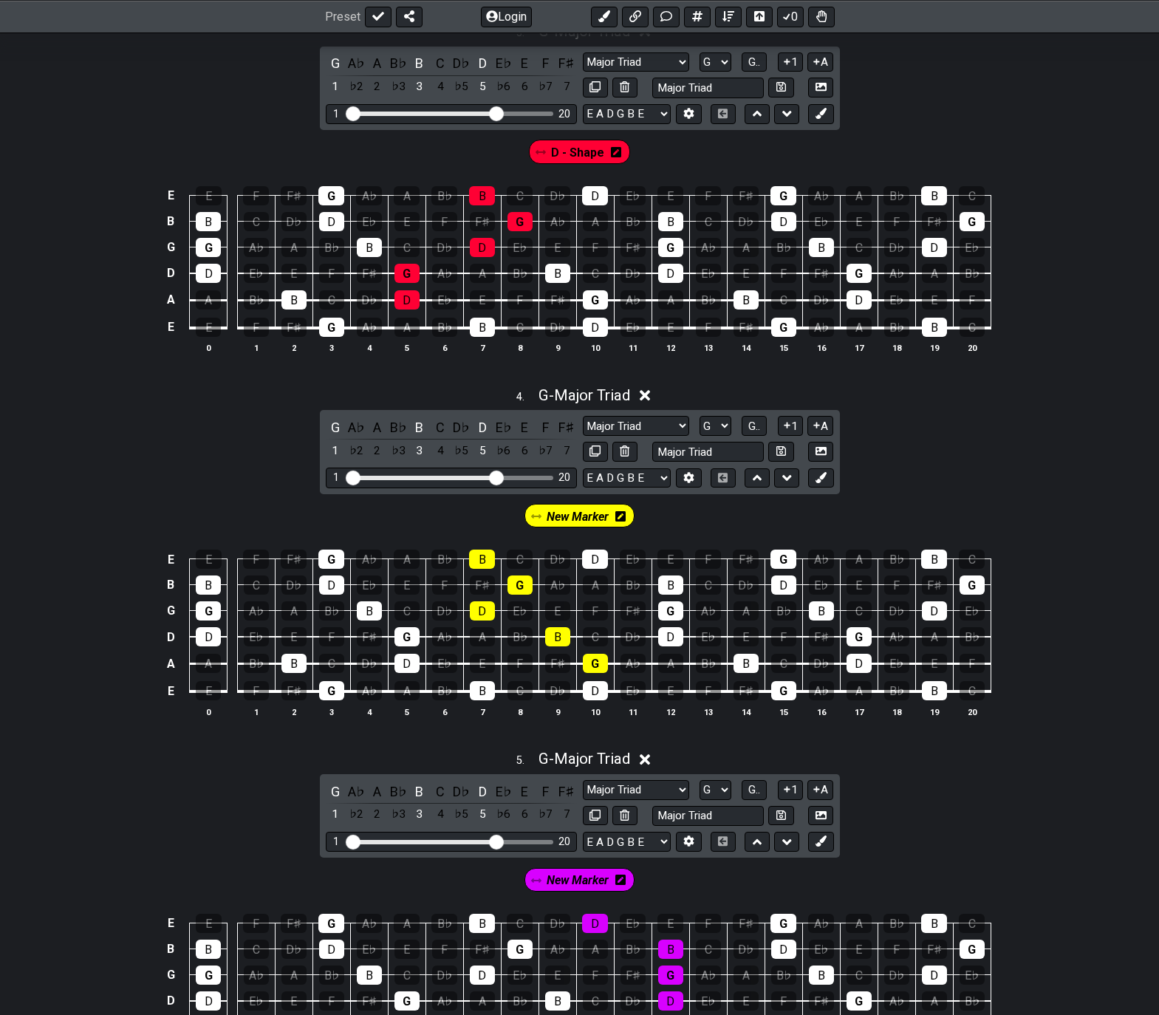
click at [617, 514] on icon at bounding box center [620, 516] width 10 height 10
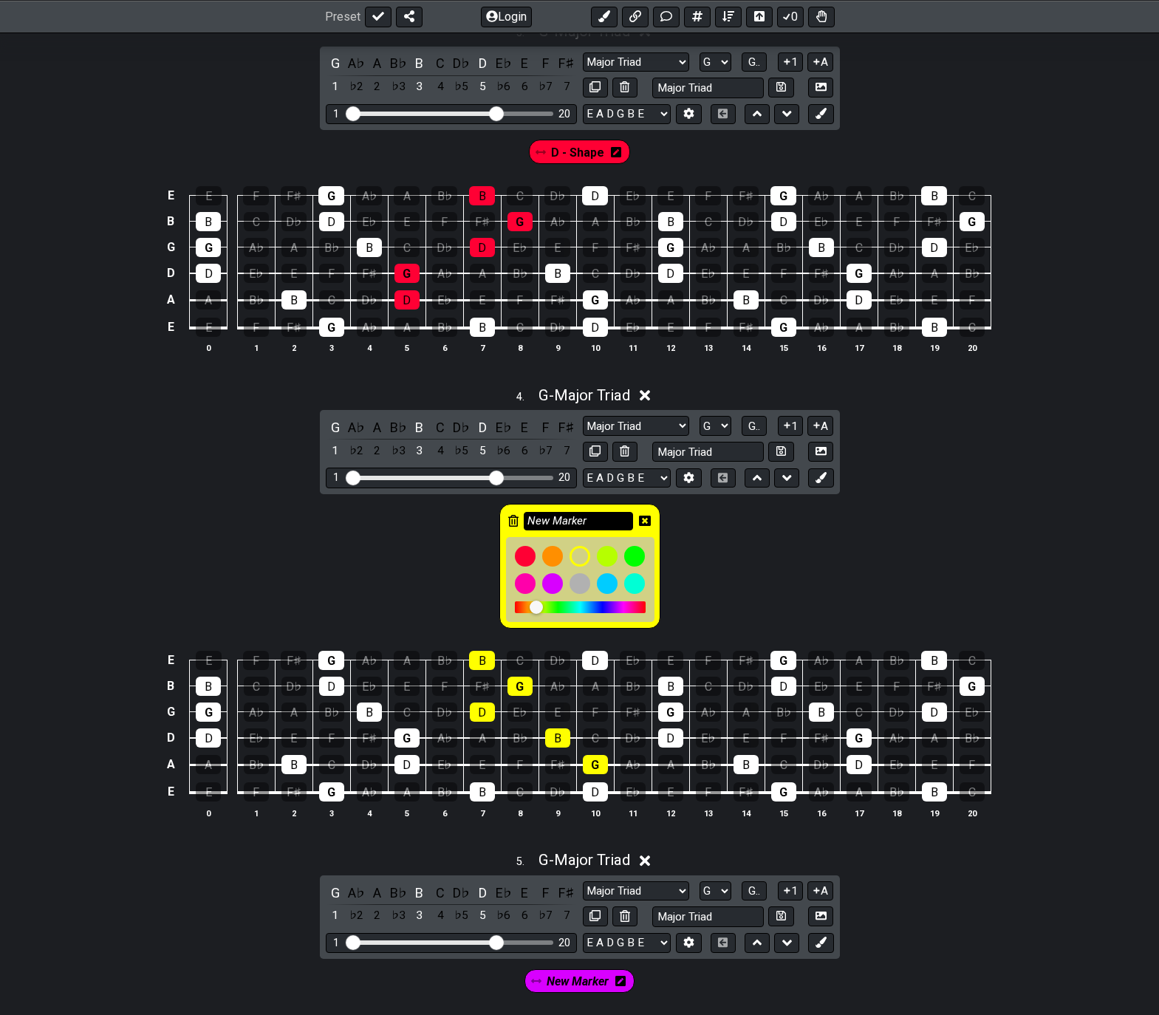
click at [615, 519] on input "New Marker" at bounding box center [578, 521] width 109 height 18
type input "C - Shape"
click at [649, 516] on icon at bounding box center [645, 521] width 12 height 10
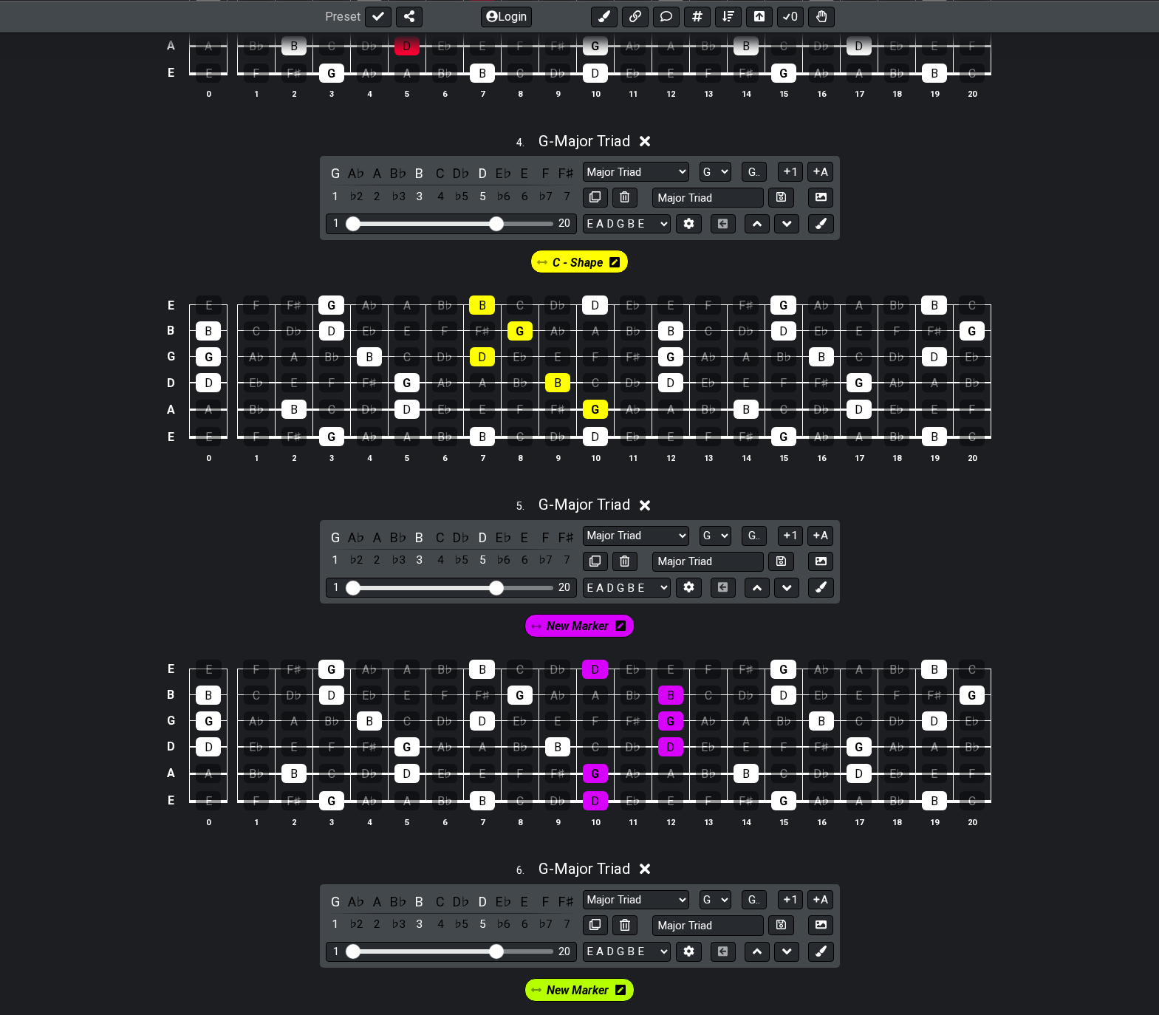
scroll to position [1338, 0]
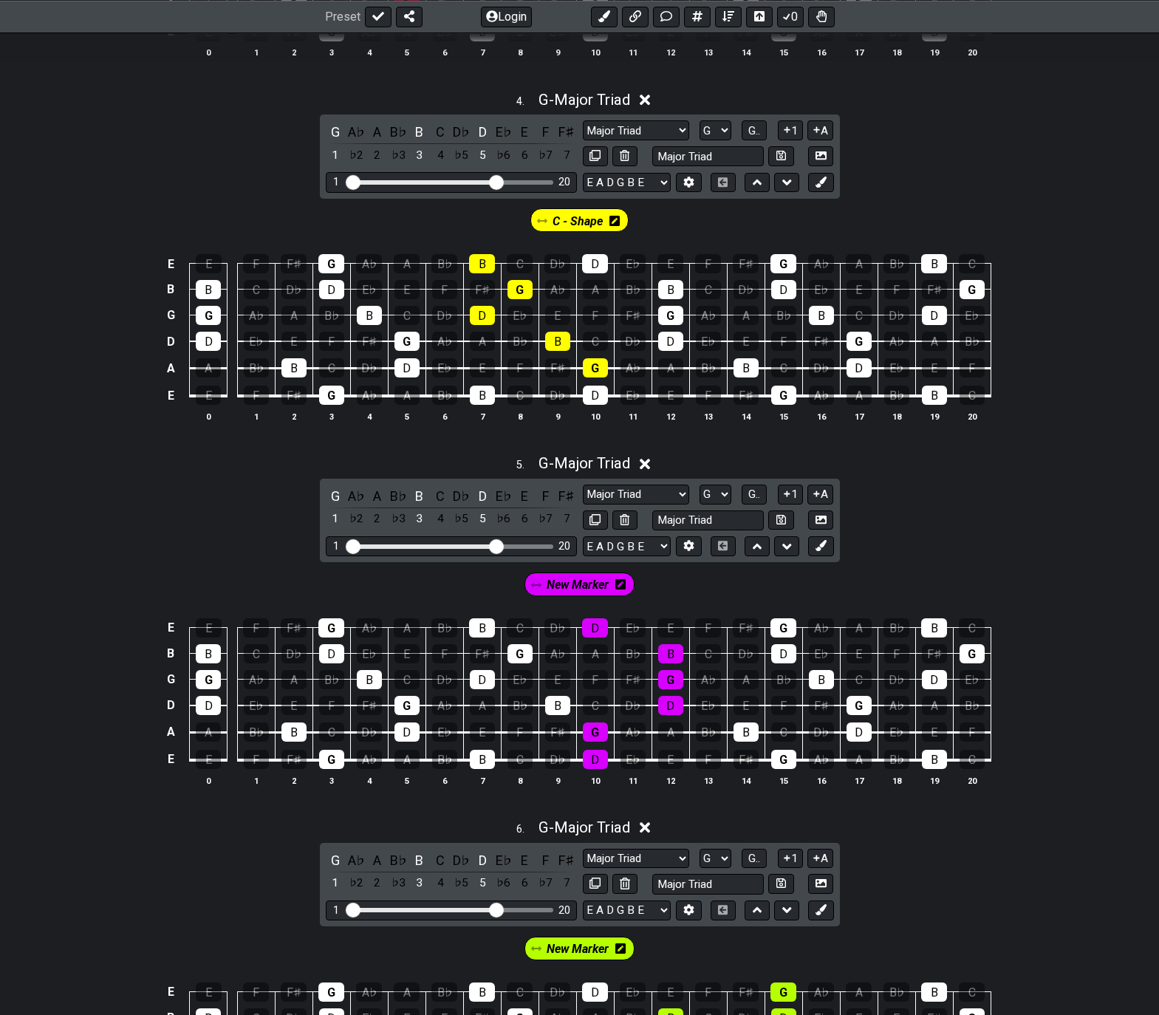
click at [624, 589] on icon at bounding box center [620, 584] width 10 height 10
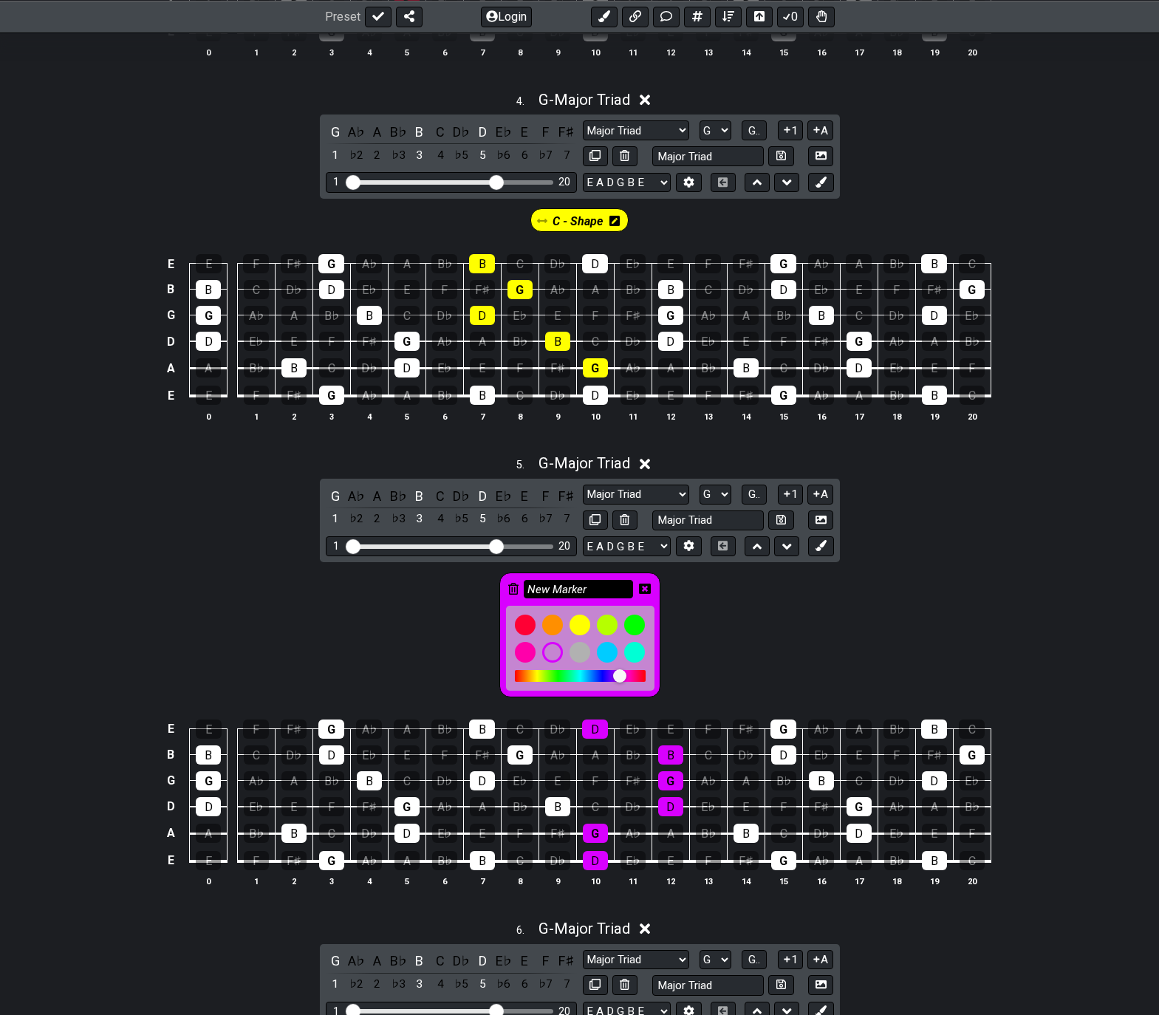
click at [609, 586] on input "New Marker" at bounding box center [578, 589] width 109 height 18
type input "A - Shape"
click at [646, 585] on icon at bounding box center [645, 589] width 12 height 10
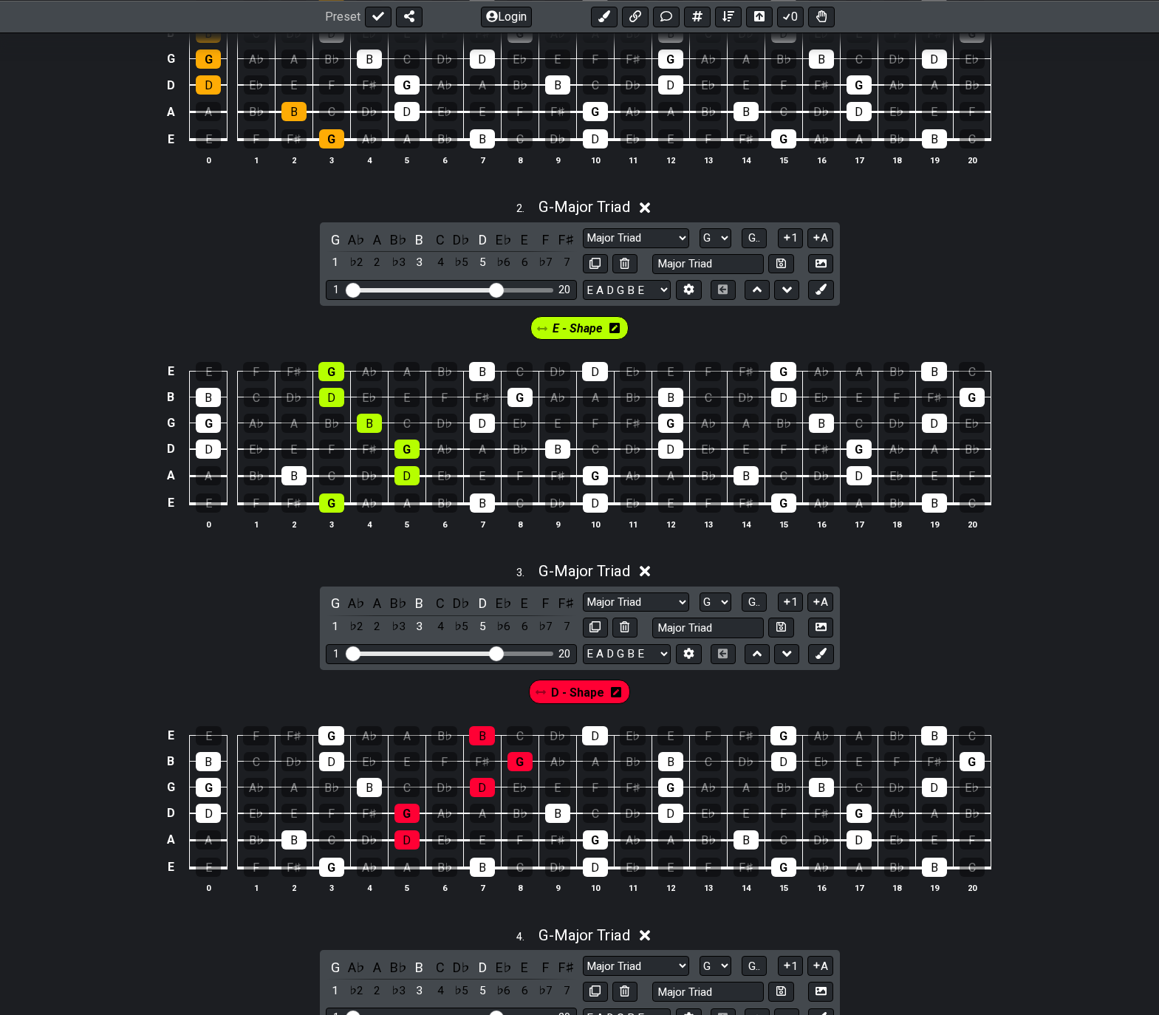
scroll to position [44, 0]
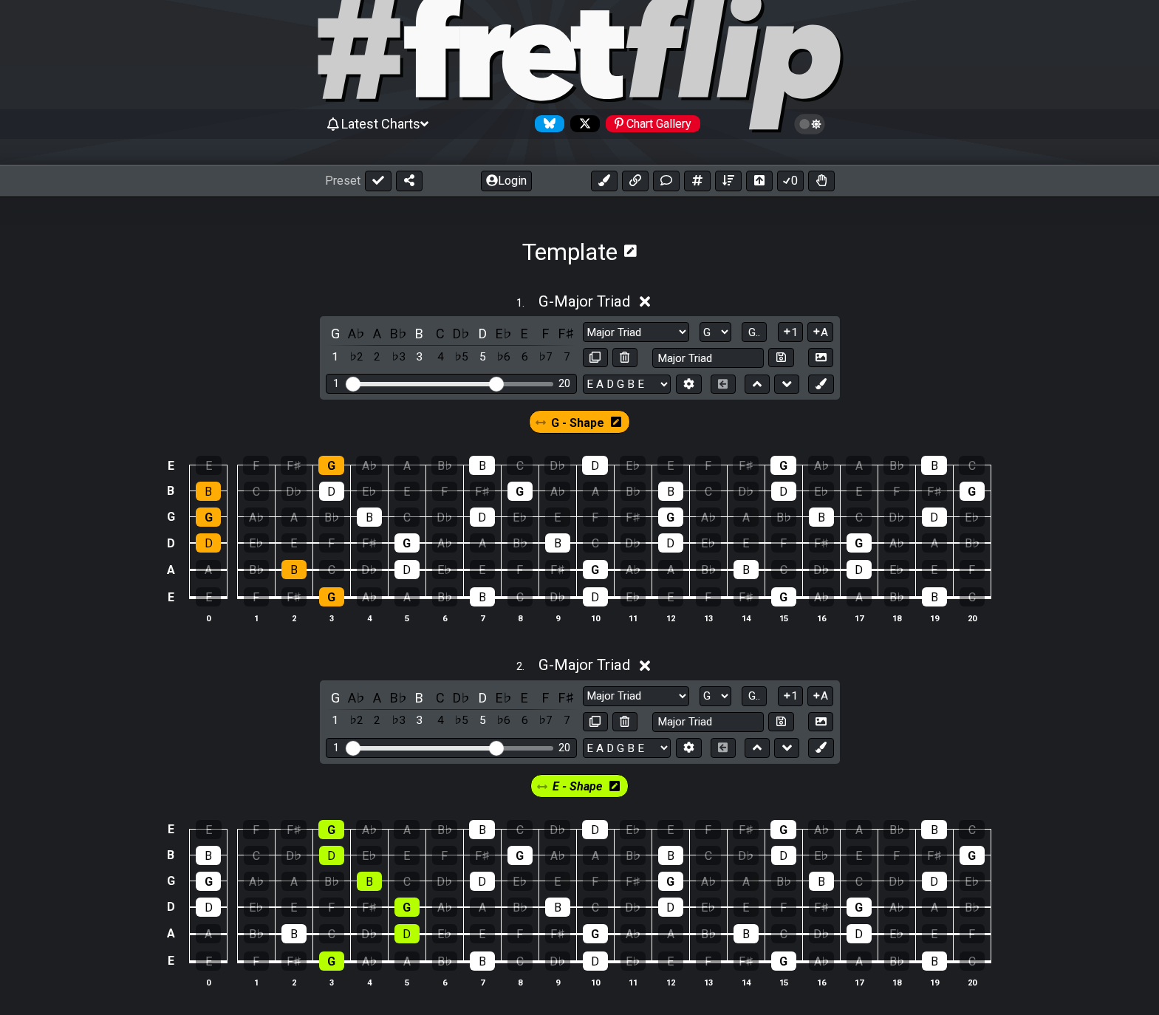
click at [615, 422] on icon at bounding box center [616, 422] width 10 height 12
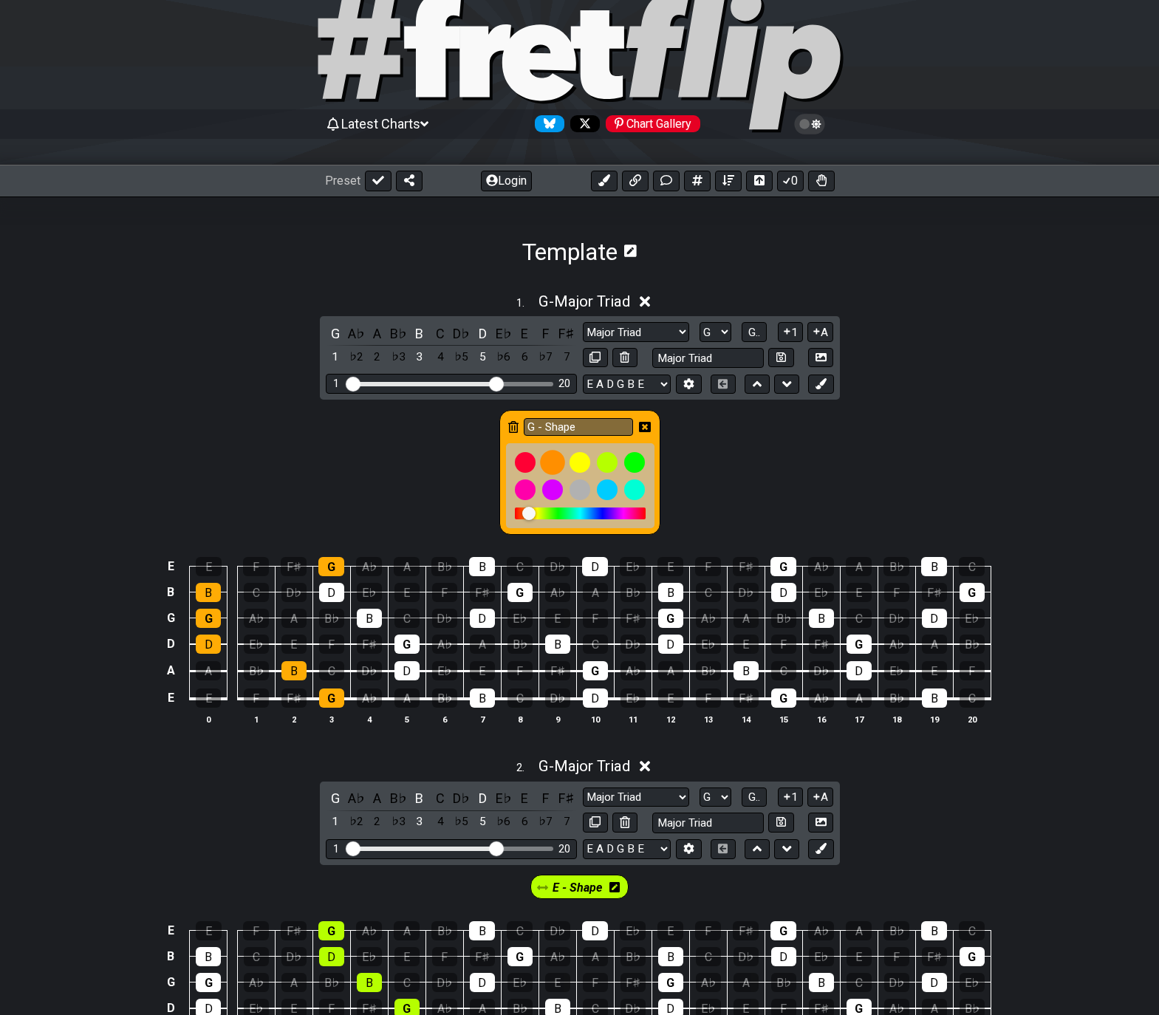
click at [551, 463] on div at bounding box center [552, 462] width 25 height 25
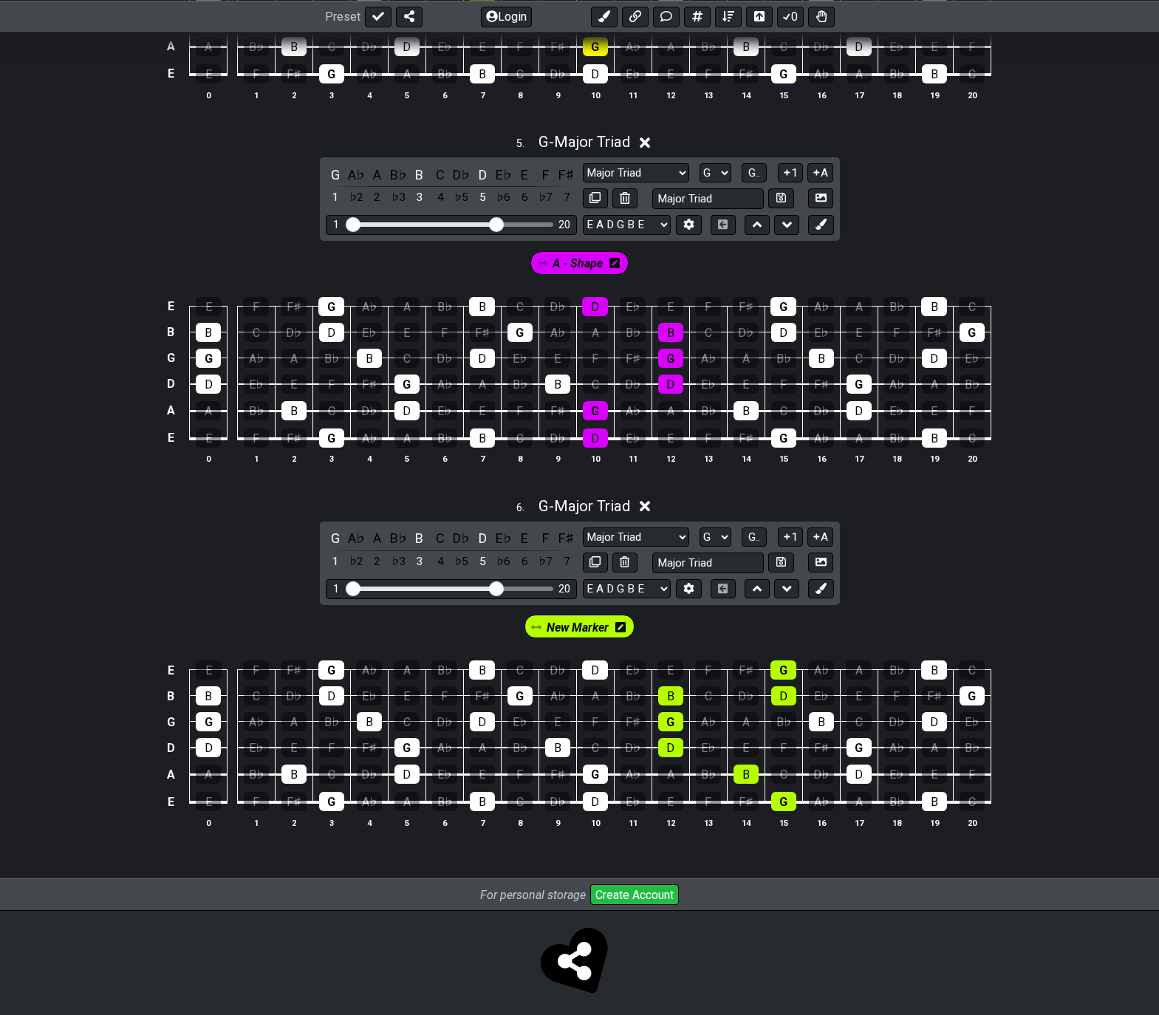
scroll to position [1770, 0]
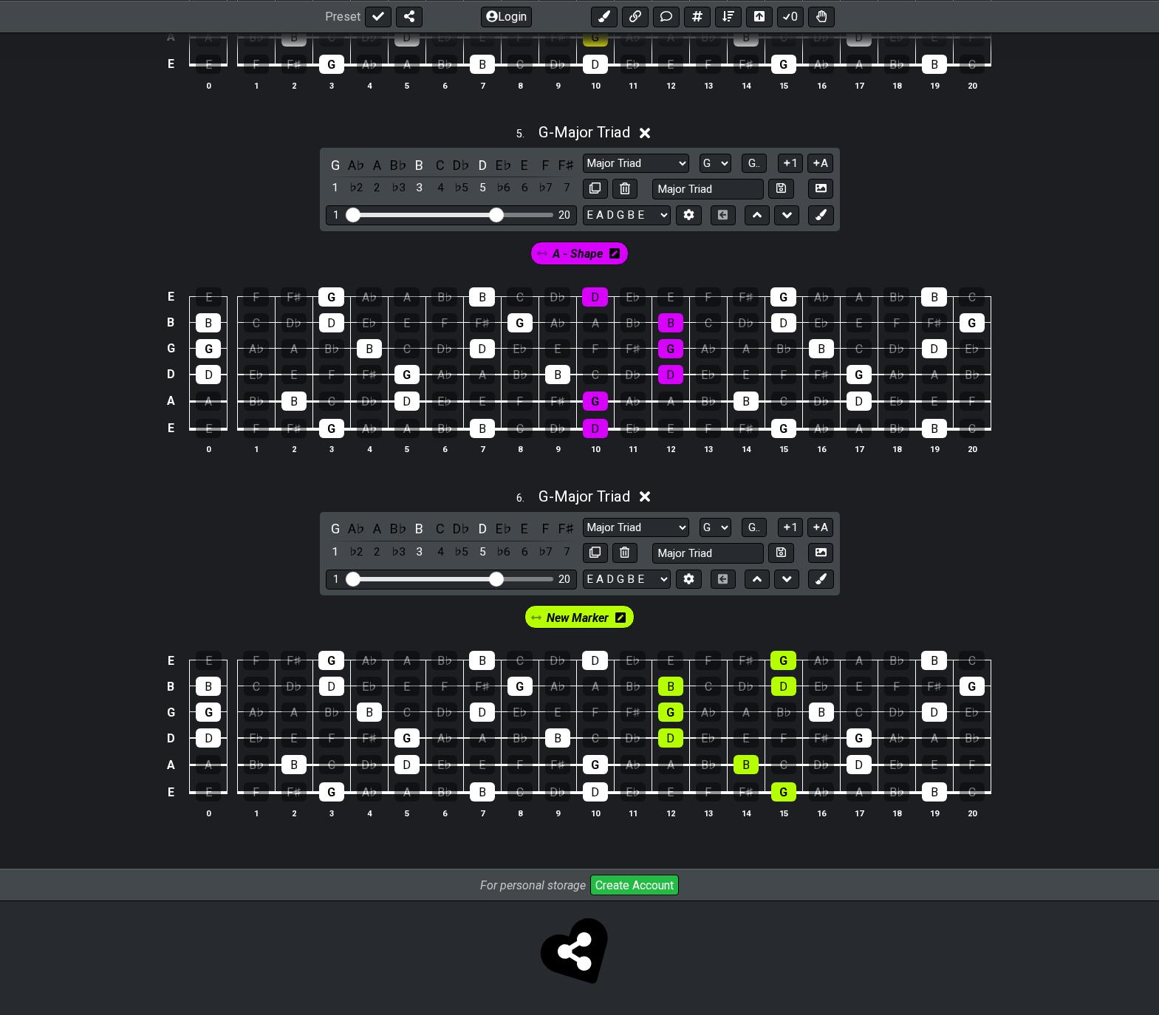
click at [627, 620] on div "New Marker" at bounding box center [579, 617] width 111 height 24
click at [619, 619] on icon at bounding box center [620, 618] width 10 height 12
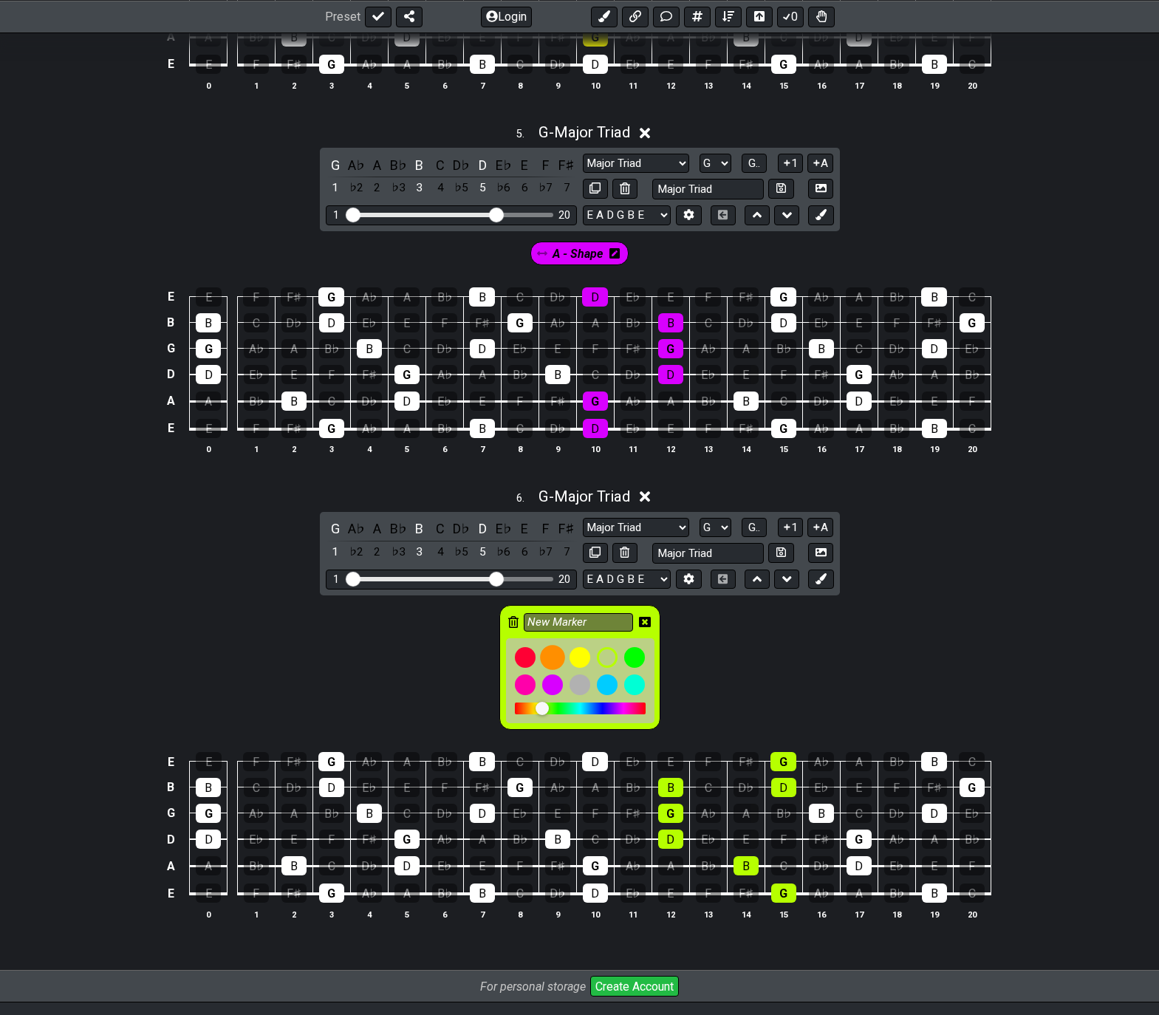
click at [552, 657] on div at bounding box center [552, 657] width 25 height 25
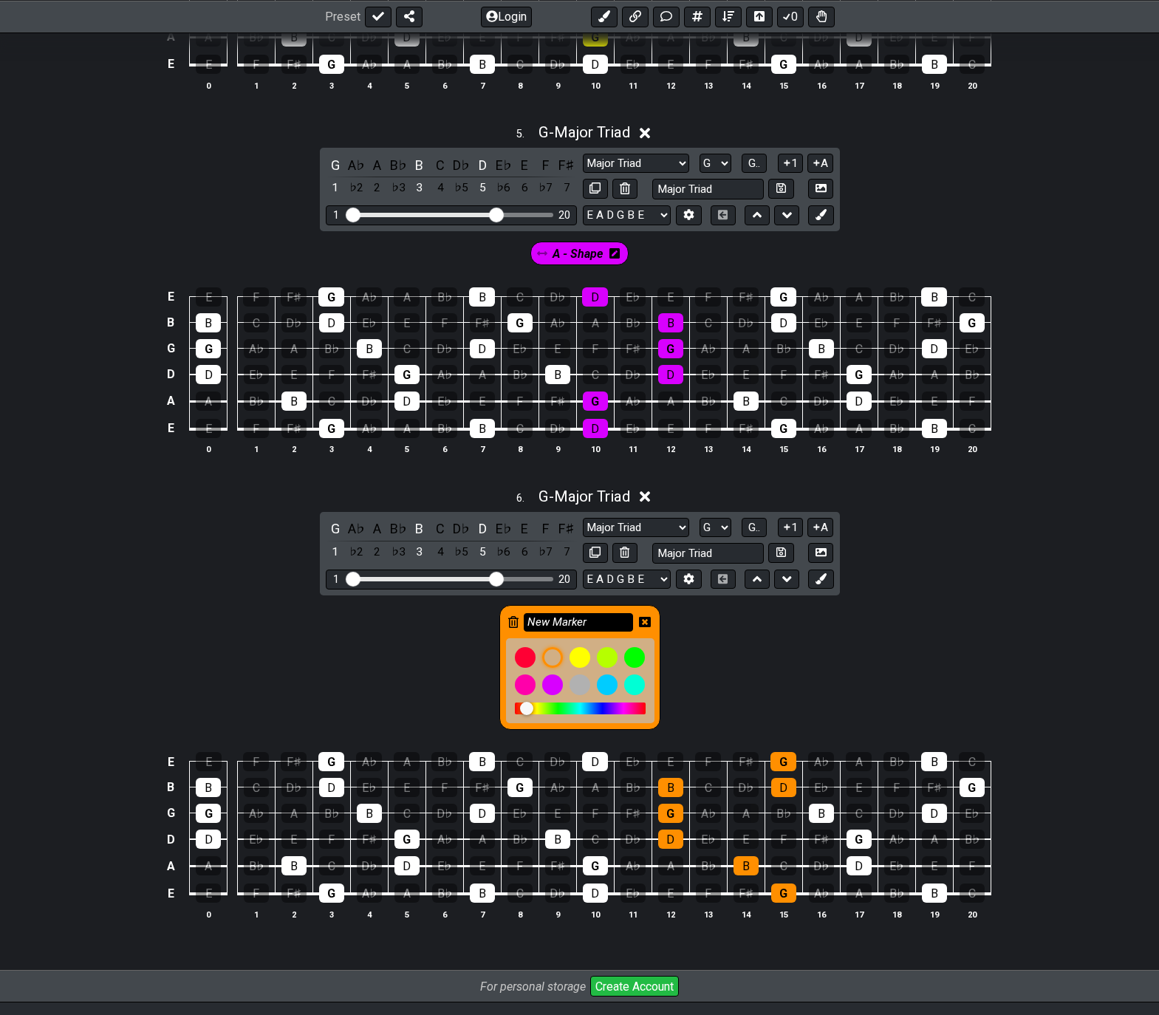
click at [578, 629] on input "New Marker" at bounding box center [578, 622] width 109 height 18
type input "G - Shape"
click at [645, 620] on icon at bounding box center [645, 622] width 12 height 12
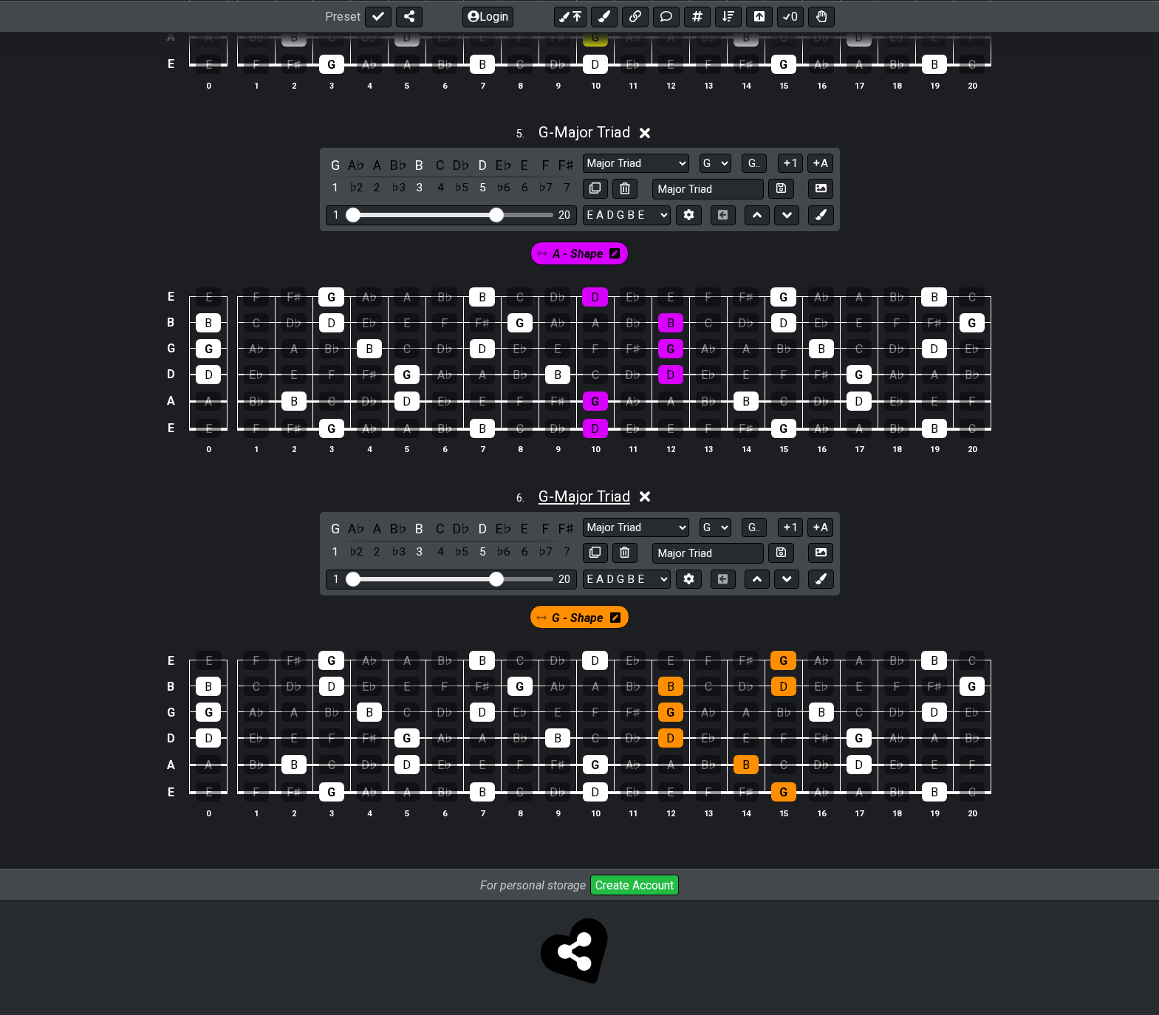
click at [612, 496] on span "G - Major Triad" at bounding box center [584, 496] width 92 height 18
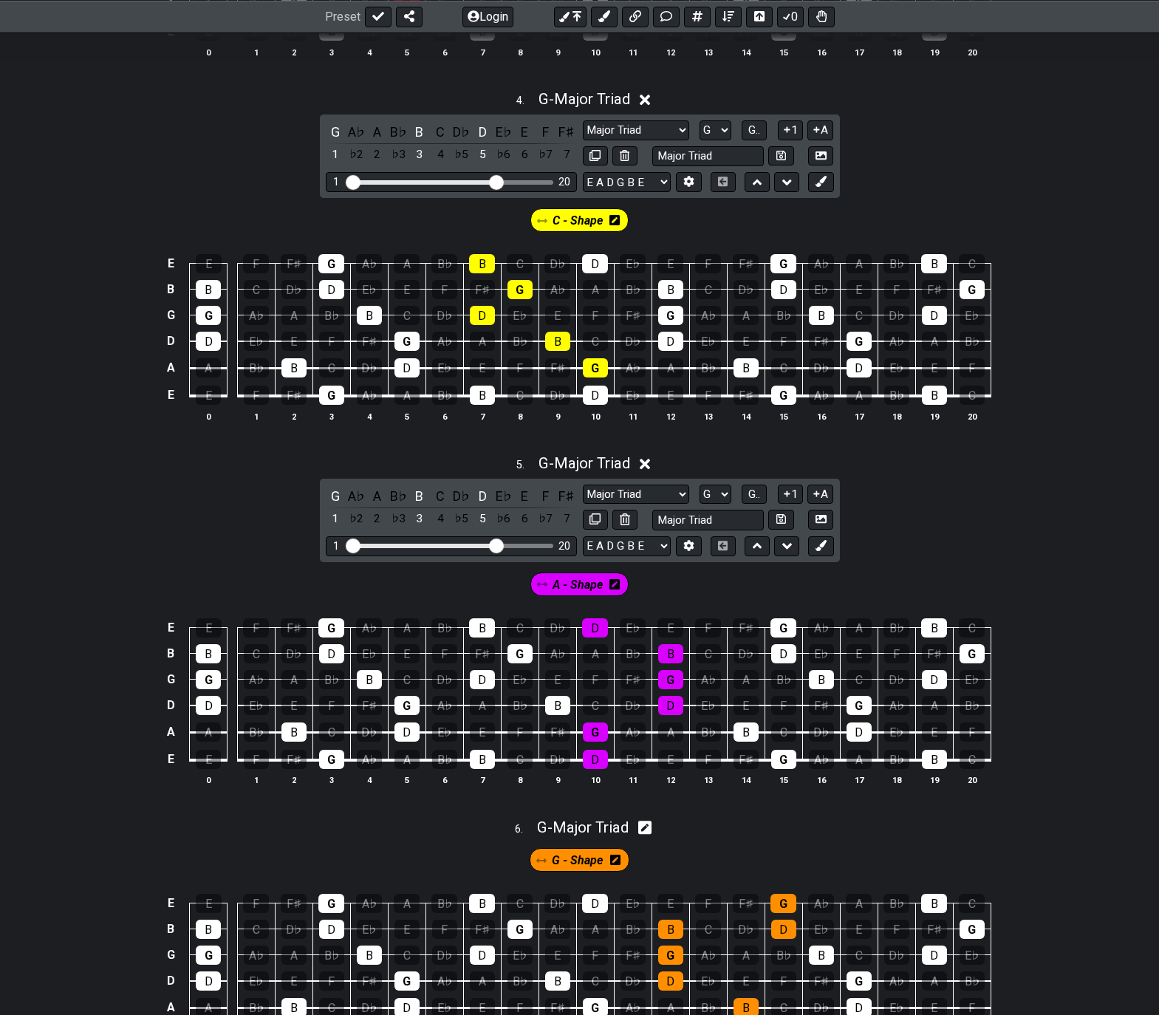
scroll to position [1386, 0]
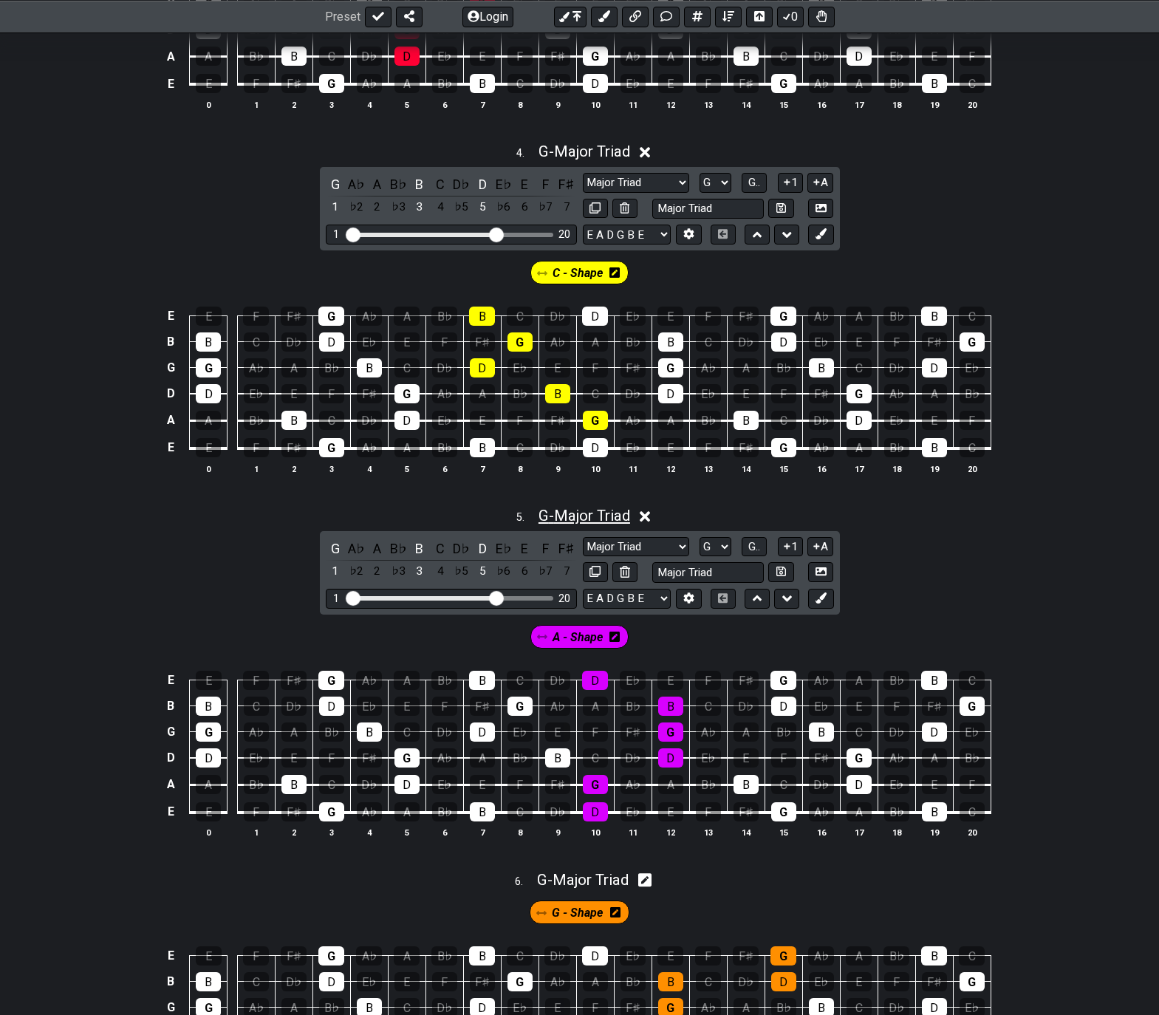
click at [598, 516] on span "G - Major Triad" at bounding box center [584, 516] width 92 height 18
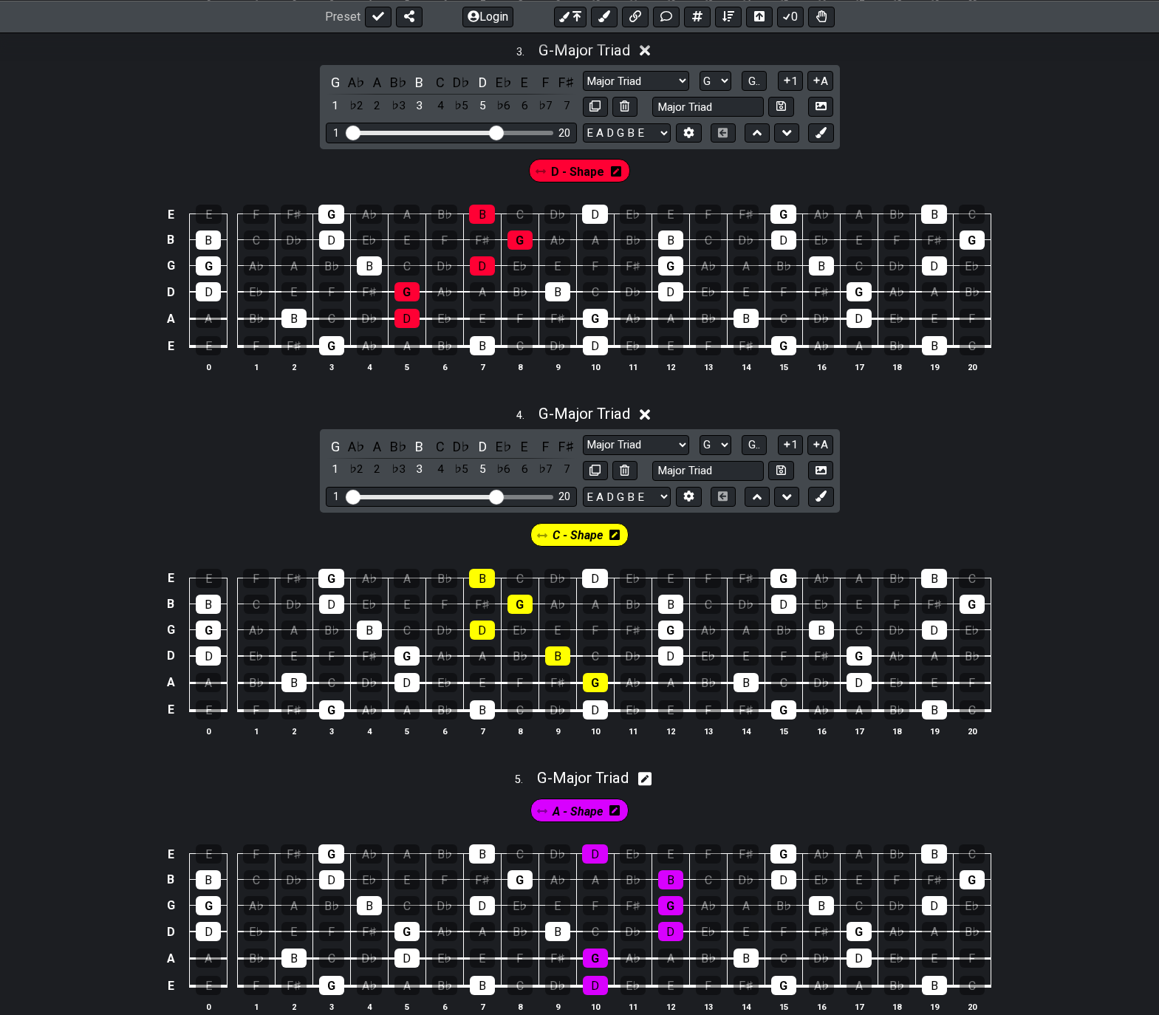
scroll to position [1091, 0]
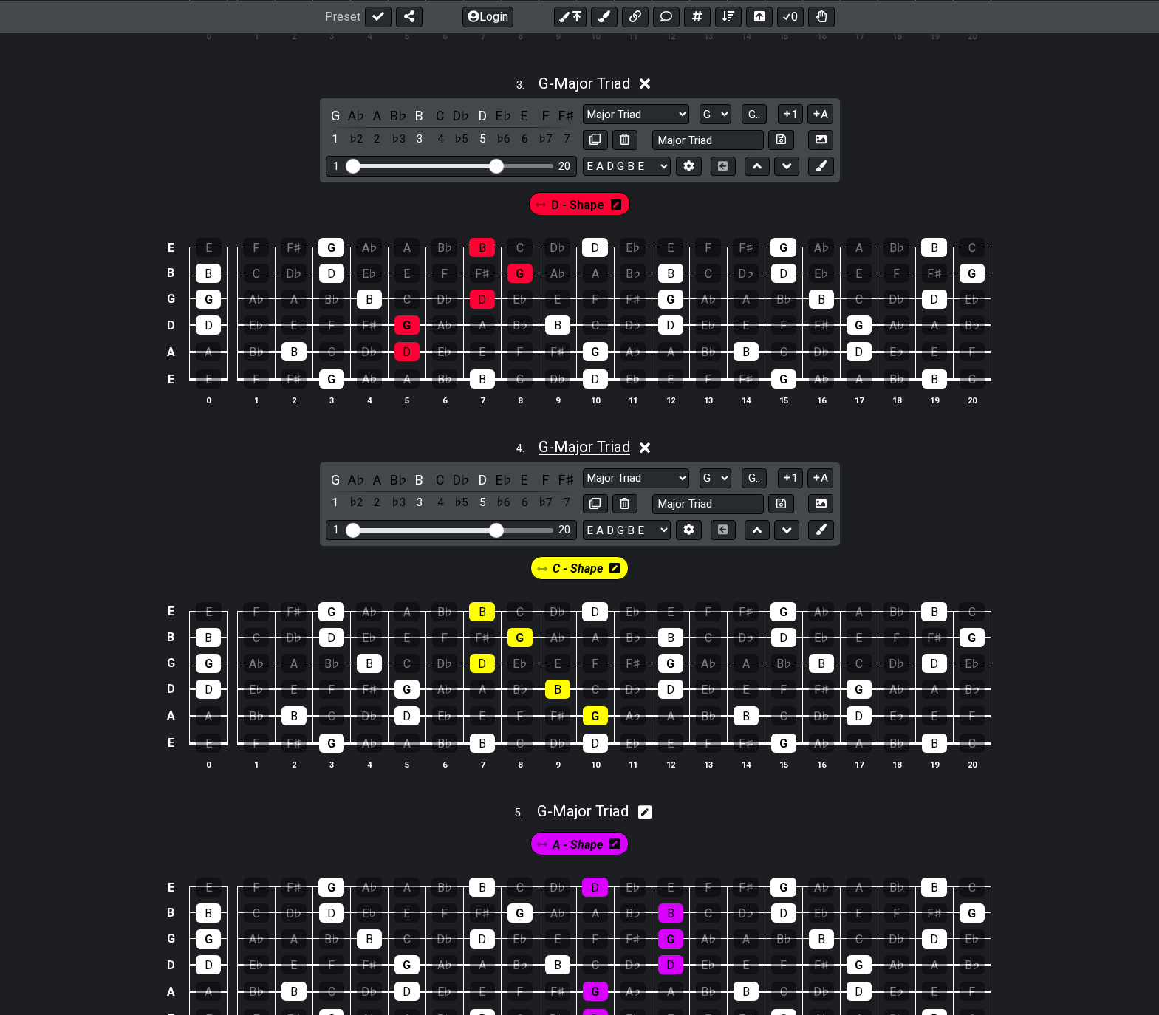
click at [607, 449] on span "G - Major Triad" at bounding box center [584, 447] width 92 height 18
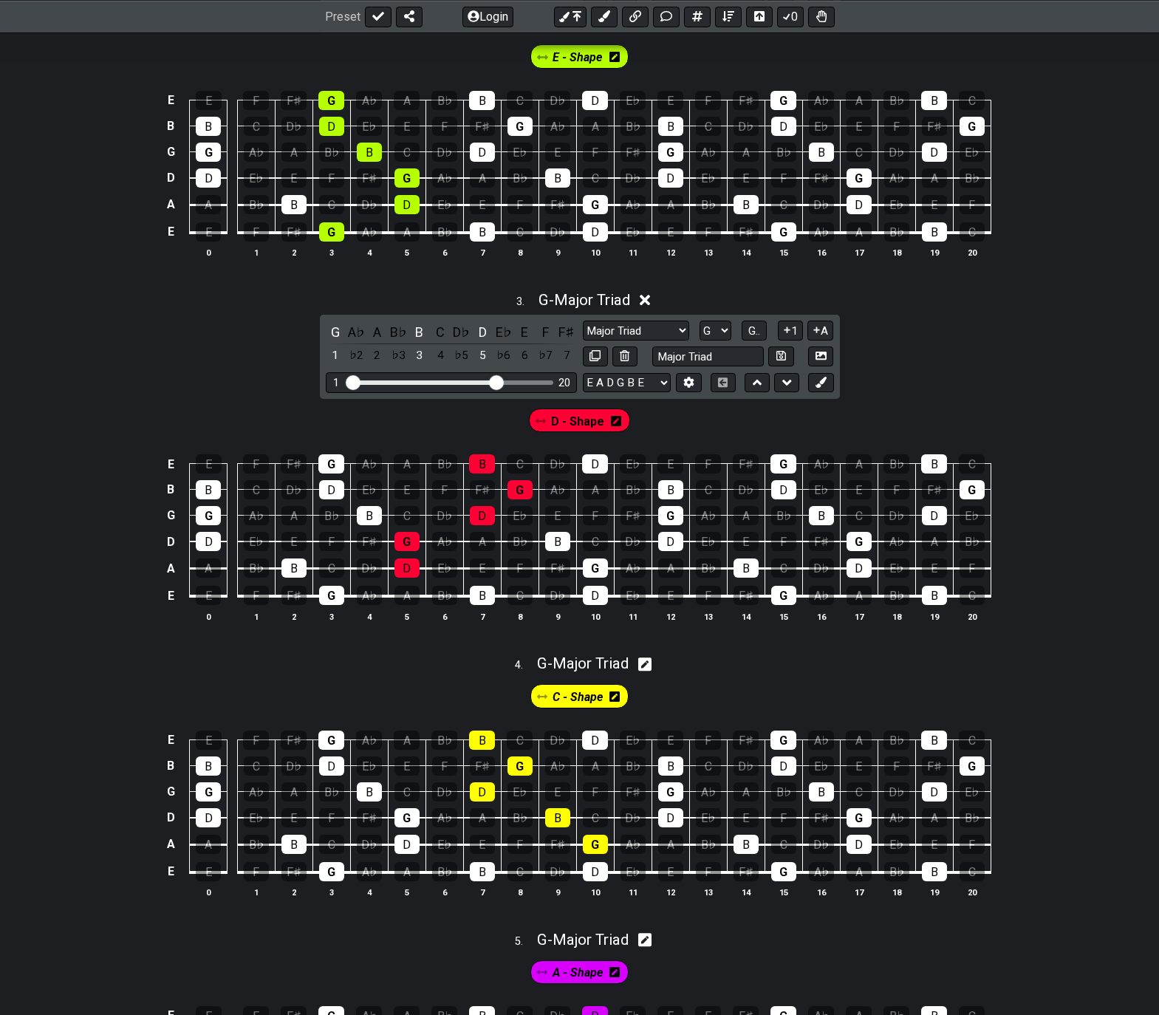
scroll to position [869, 0]
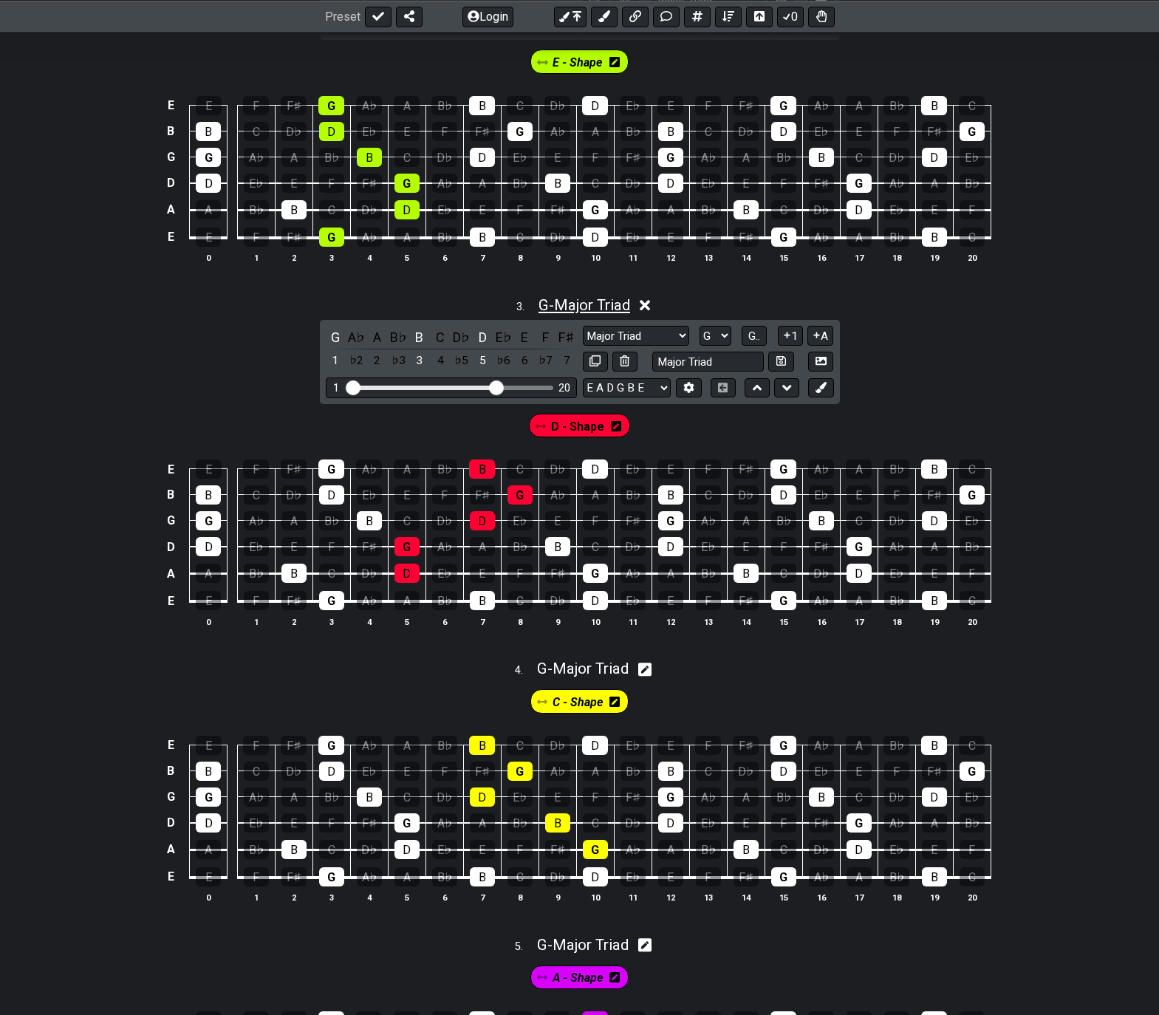
click at [584, 309] on span "G - Major Triad" at bounding box center [584, 305] width 92 height 18
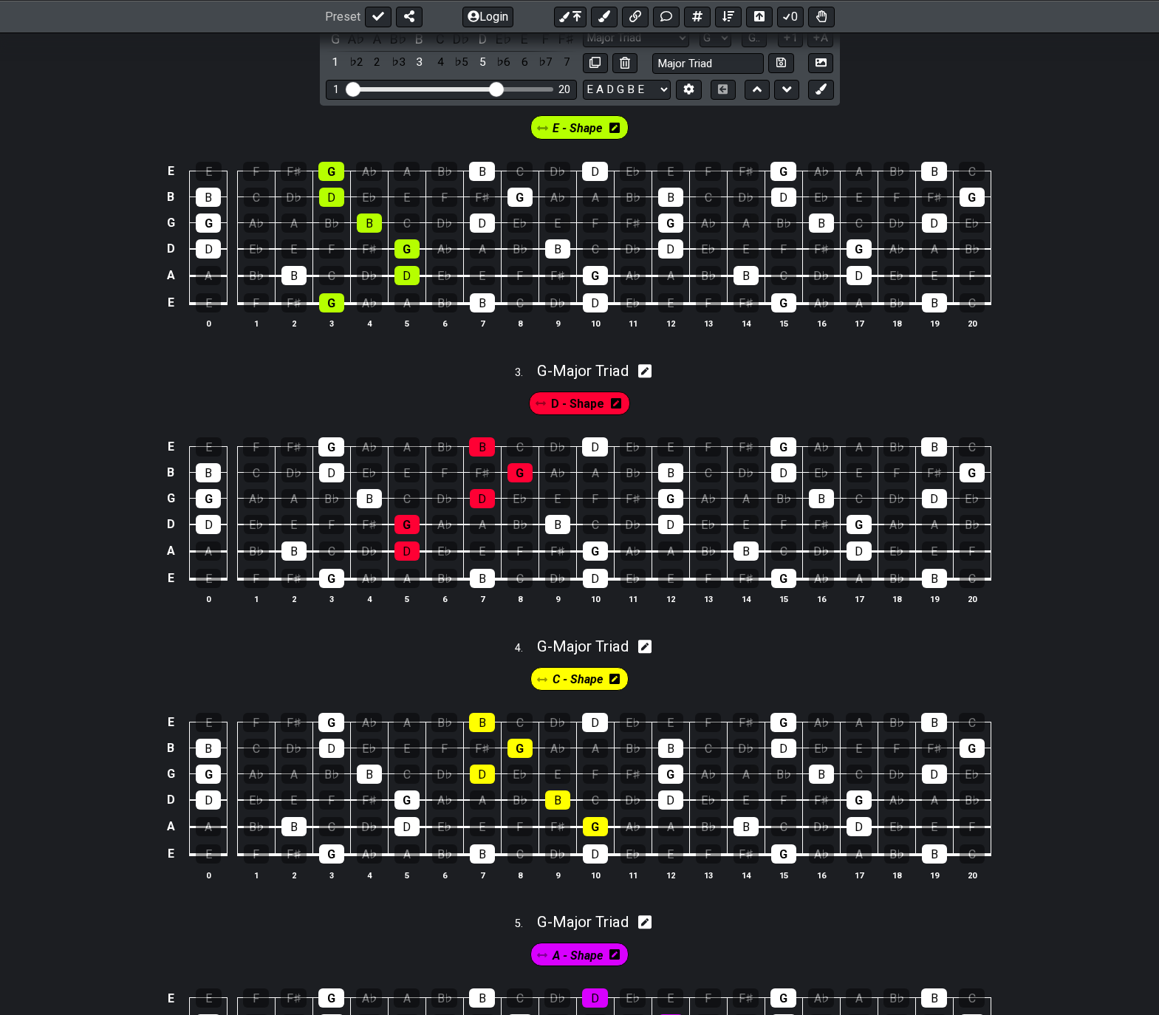
scroll to position [574, 0]
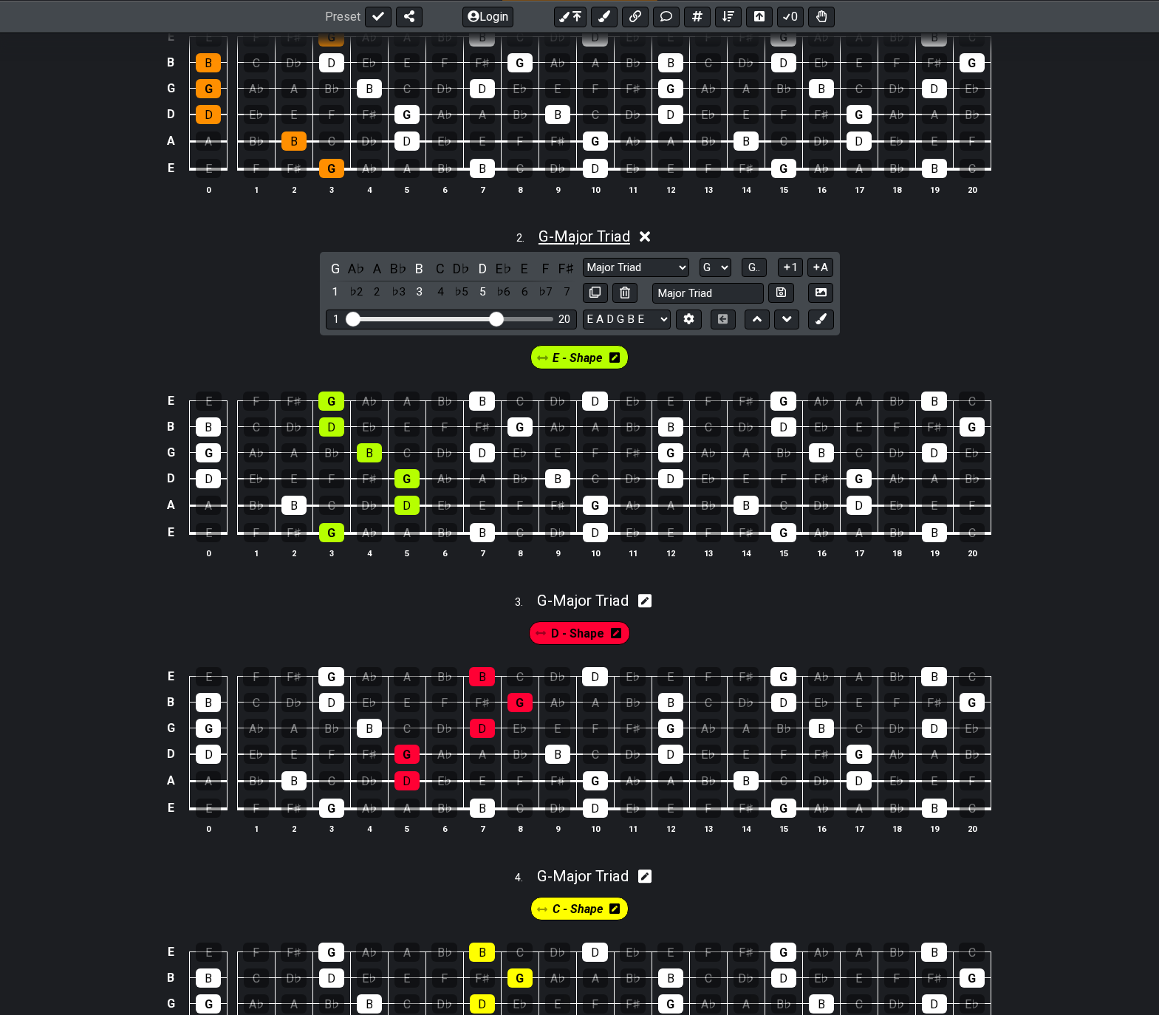
click at [587, 238] on span "G - Major Triad" at bounding box center [584, 236] width 92 height 18
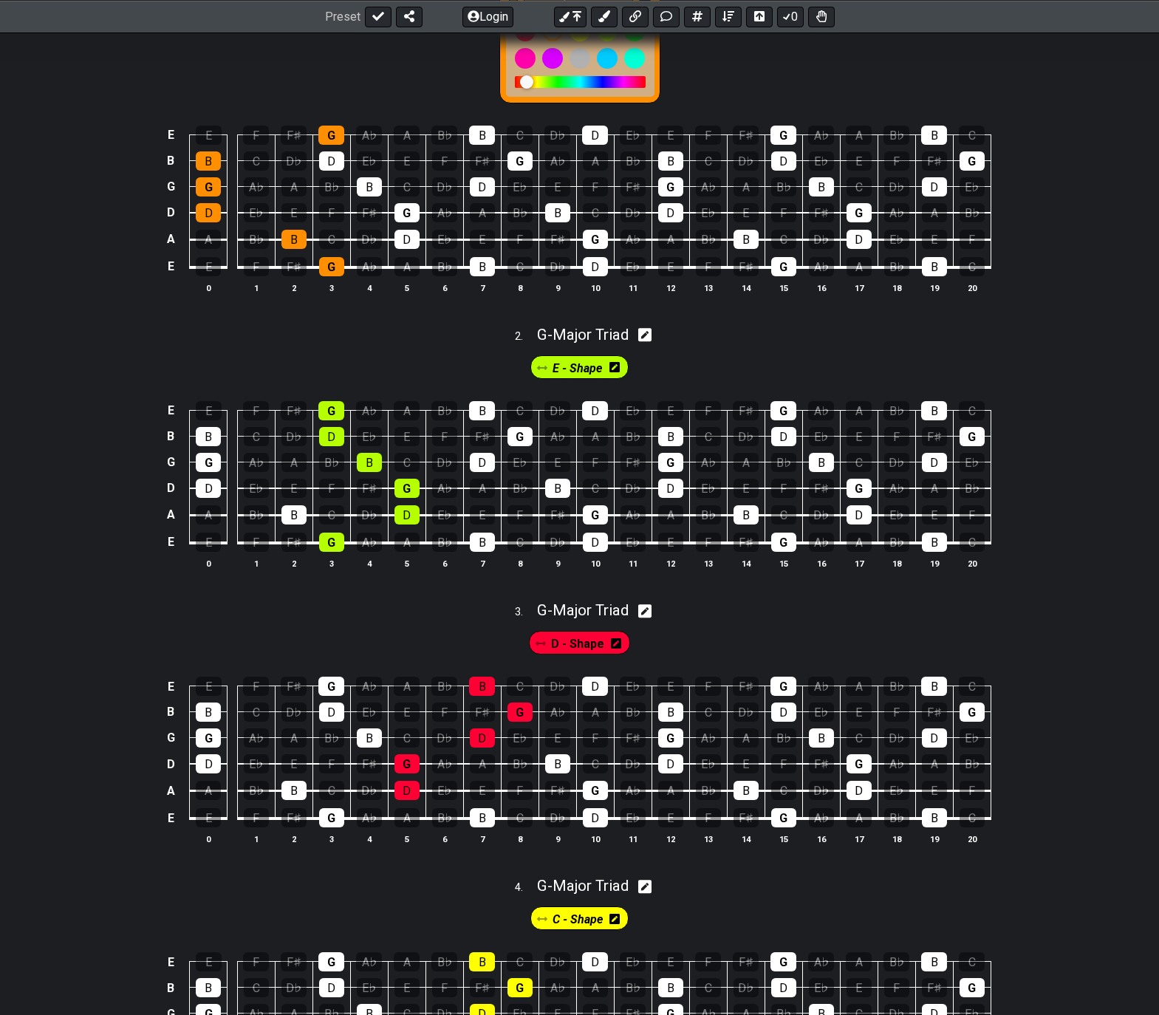
scroll to position [205, 0]
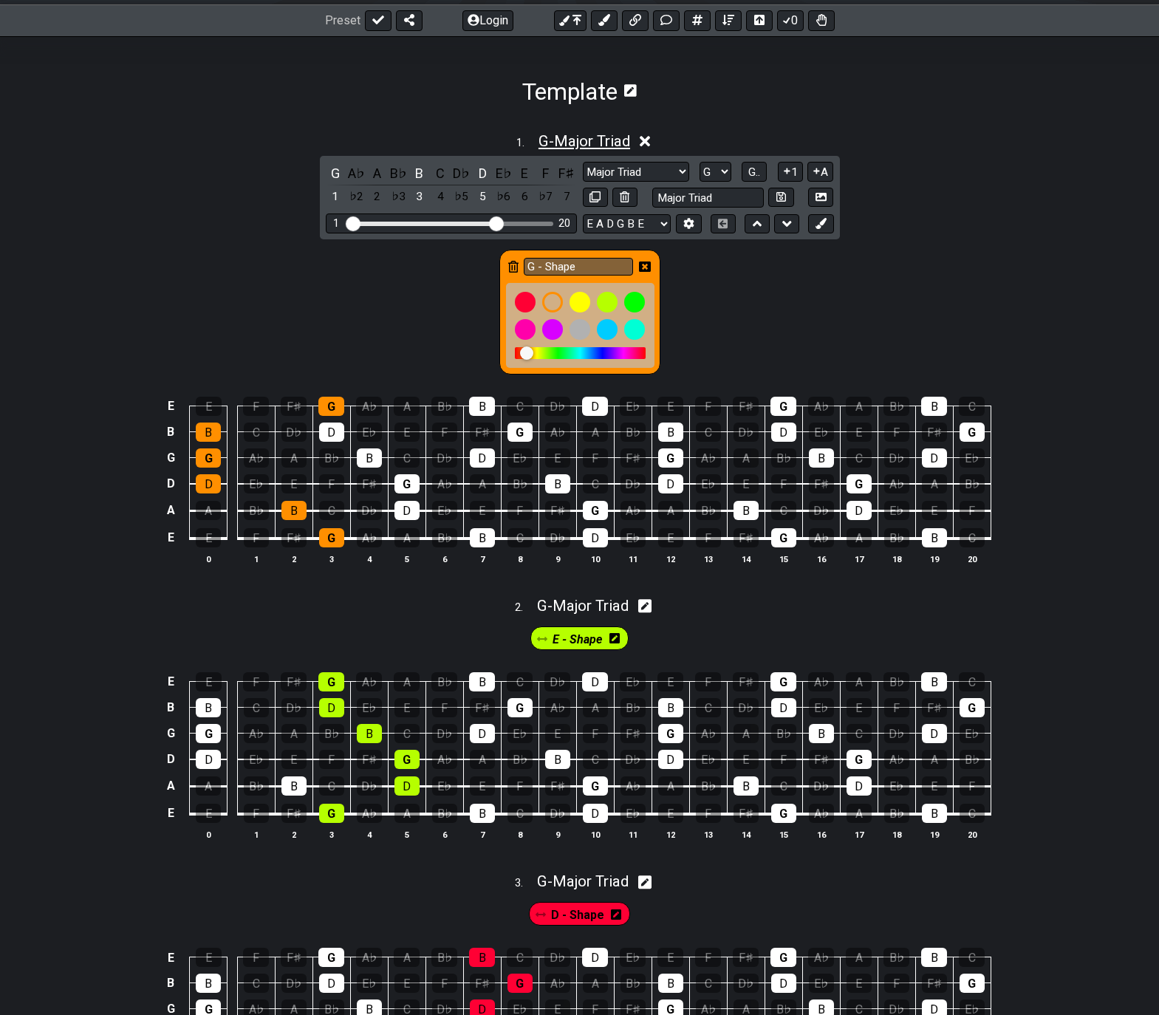
click at [581, 141] on span "G - Major Triad" at bounding box center [584, 141] width 92 height 18
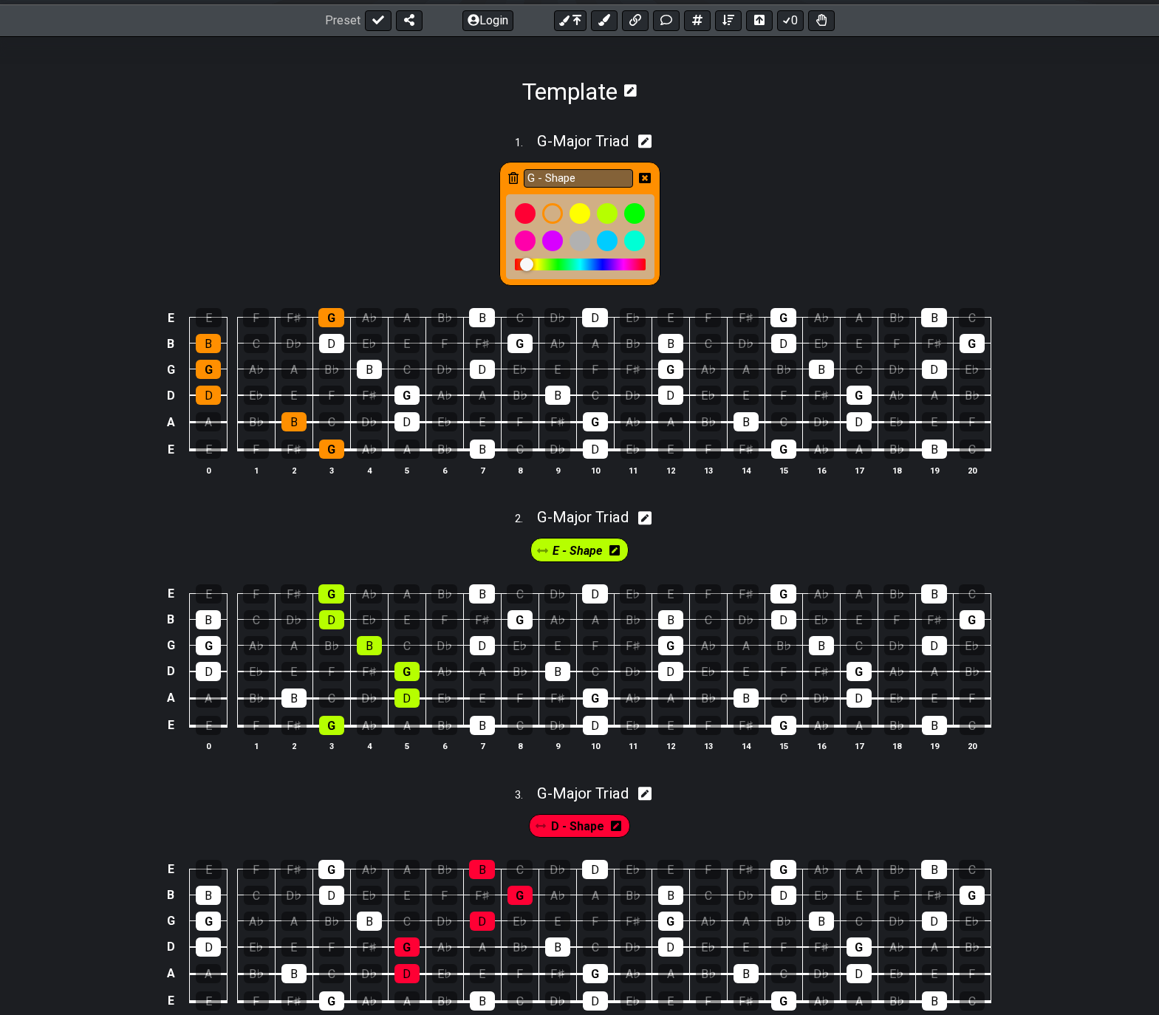
click at [649, 174] on icon at bounding box center [645, 178] width 12 height 10
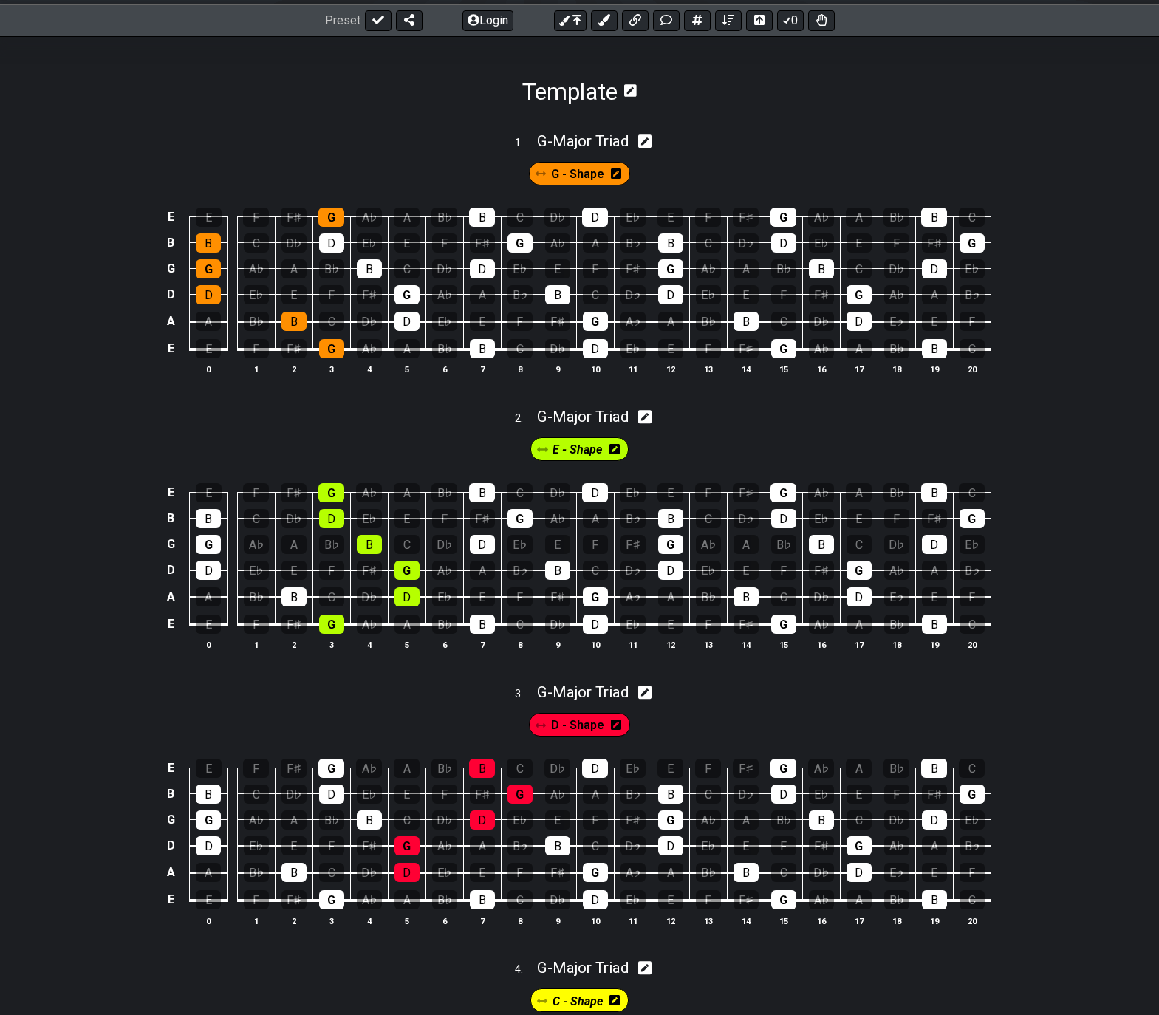
click at [406, 68] on section "Template" at bounding box center [579, 70] width 1159 height 69
click at [368, 19] on button at bounding box center [378, 20] width 27 height 21
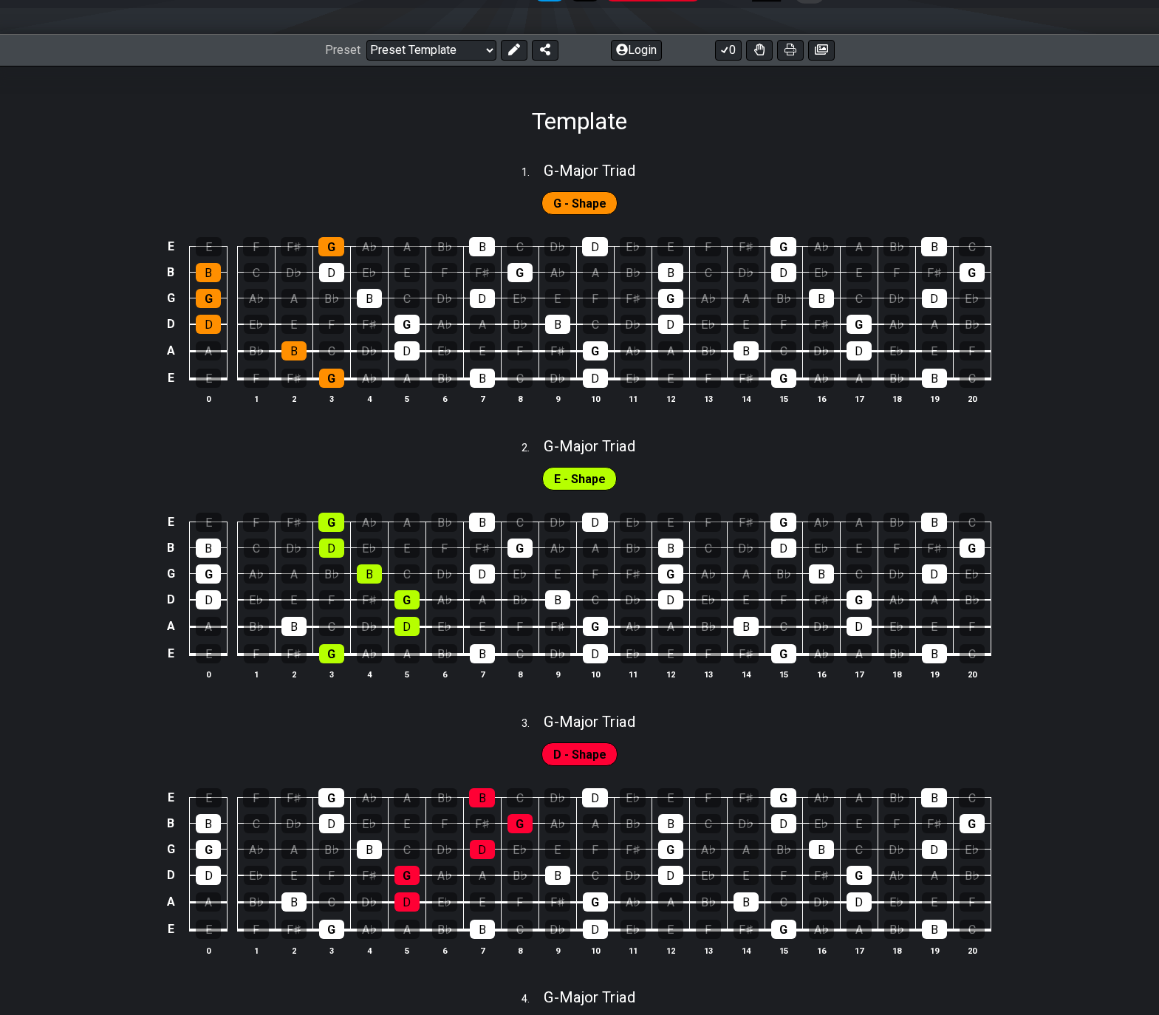
scroll to position [0, 0]
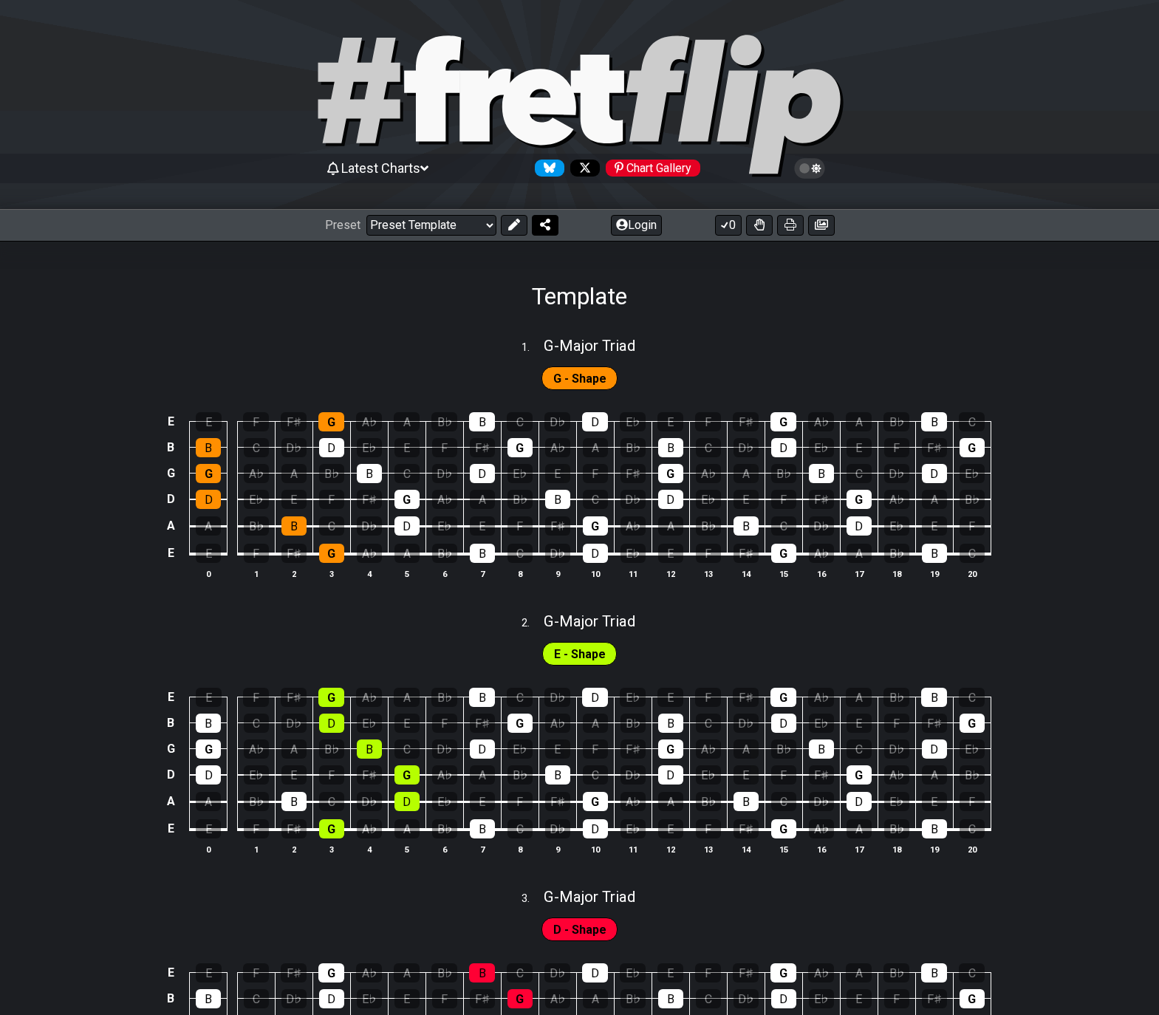
click at [540, 227] on icon at bounding box center [545, 225] width 10 height 12
select select "/welcome"
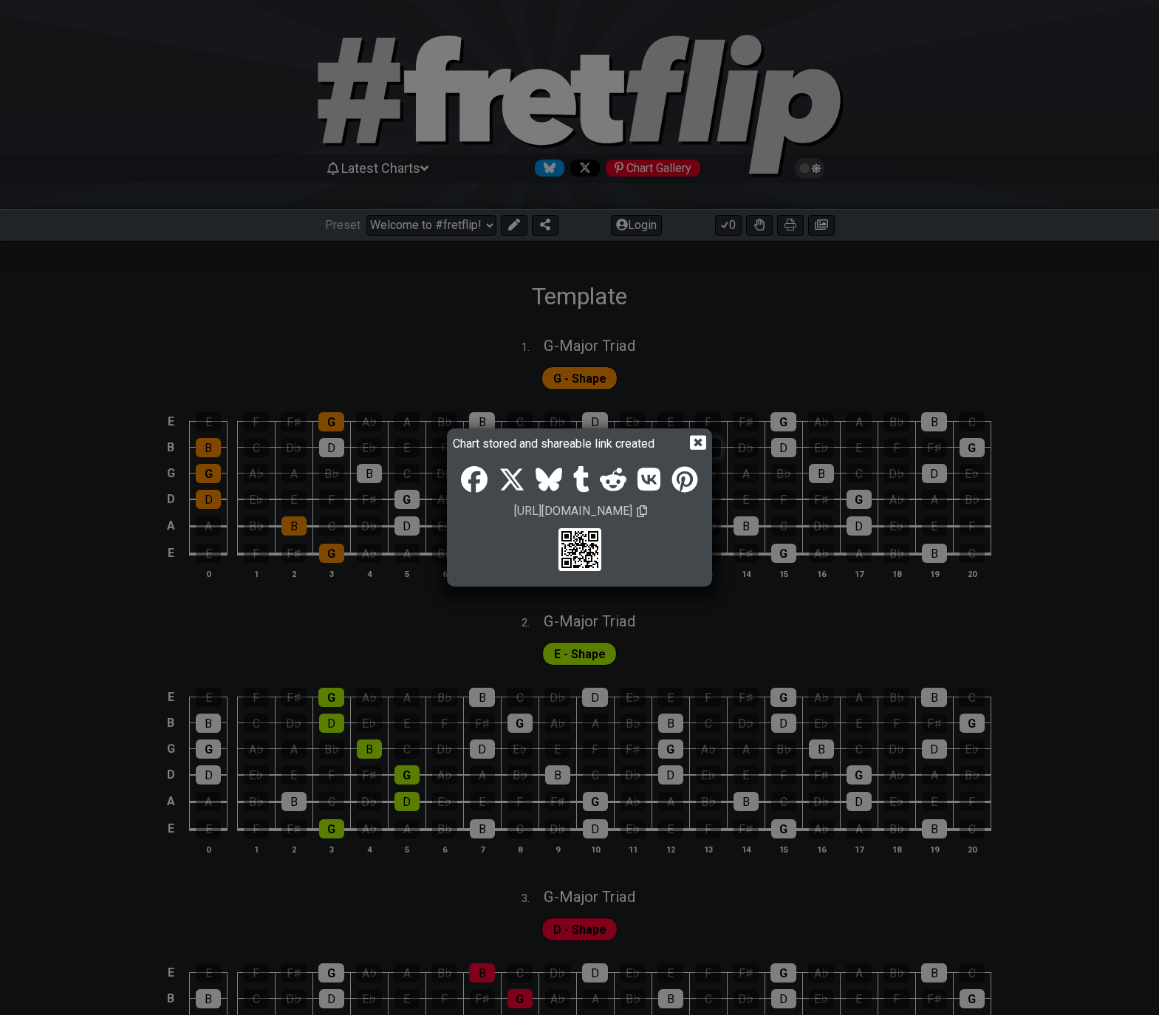
click at [694, 442] on icon at bounding box center [698, 443] width 16 height 14
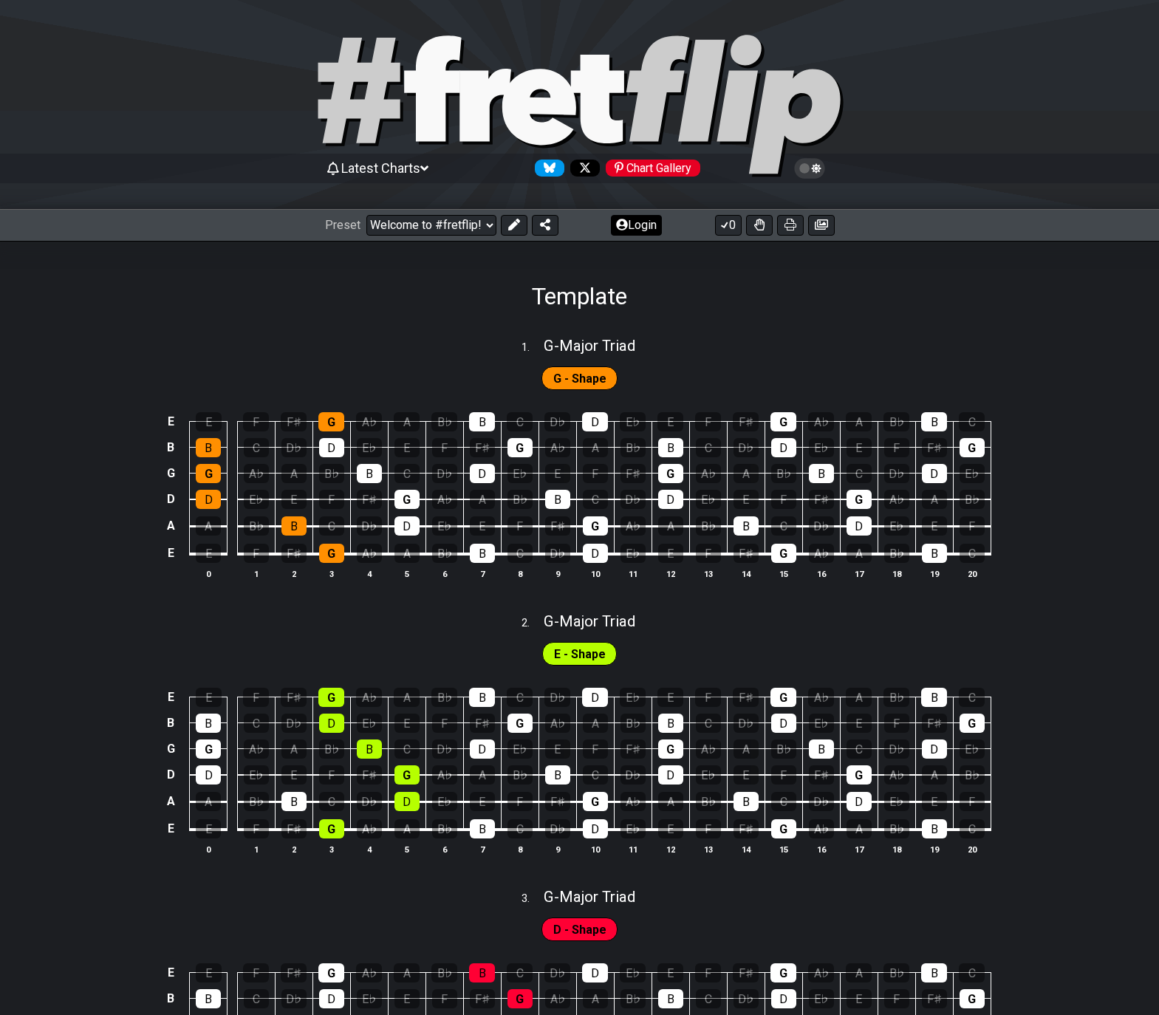
click at [634, 225] on button "Login" at bounding box center [636, 225] width 51 height 21
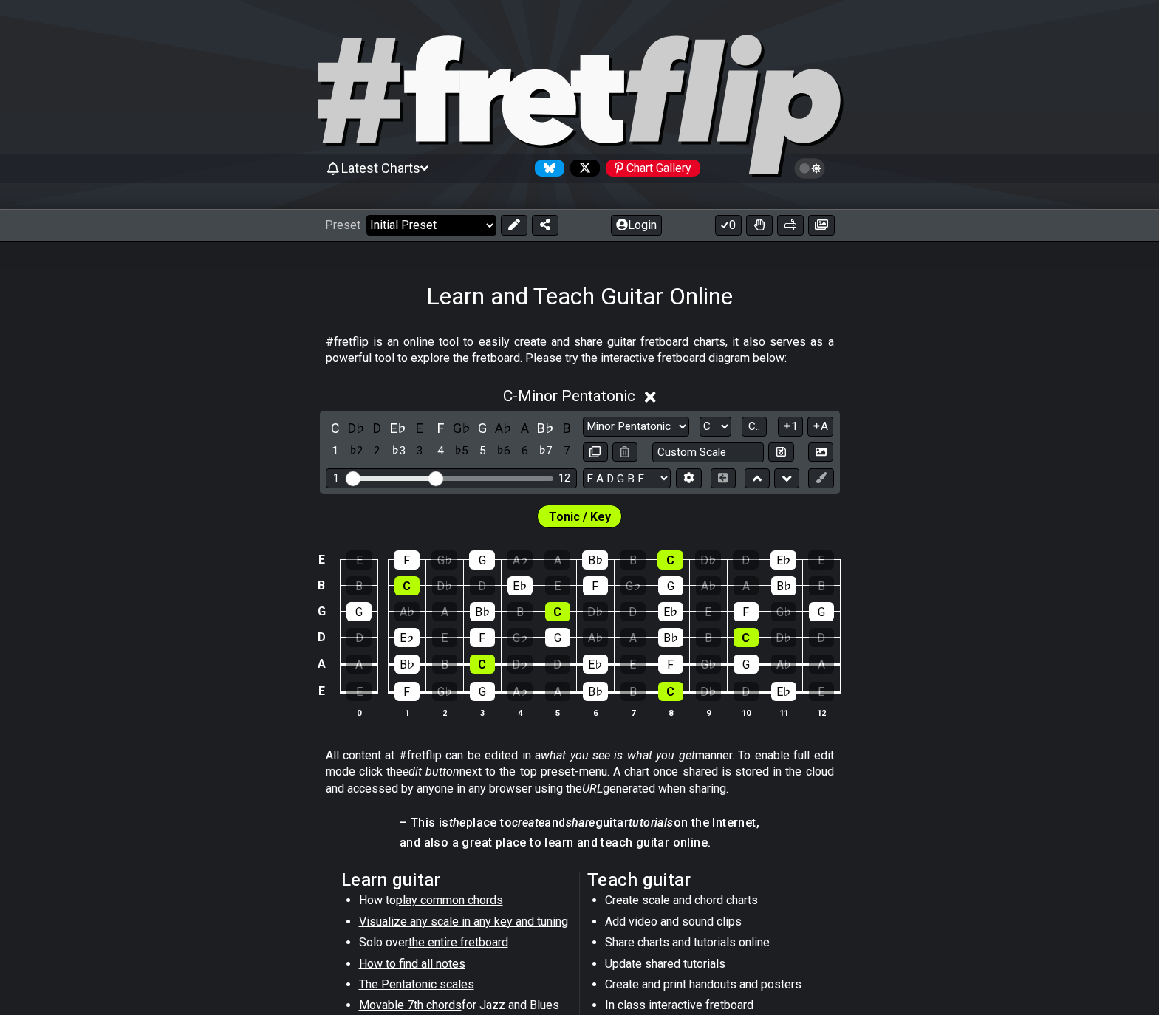
drag, startPoint x: 421, startPoint y: 228, endPoint x: 431, endPoint y: 233, distance: 10.9
click at [421, 228] on select "Welcome to #fretflip! Initial Preset Custom Preset Minor Pentatonic Major Penta…" at bounding box center [431, 225] width 130 height 21
click at [366, 215] on select "Welcome to #fretflip! Initial Preset Custom Preset Minor Pentatonic Major Penta…" at bounding box center [431, 225] width 130 height 21
select select "/common-guitar-chords"
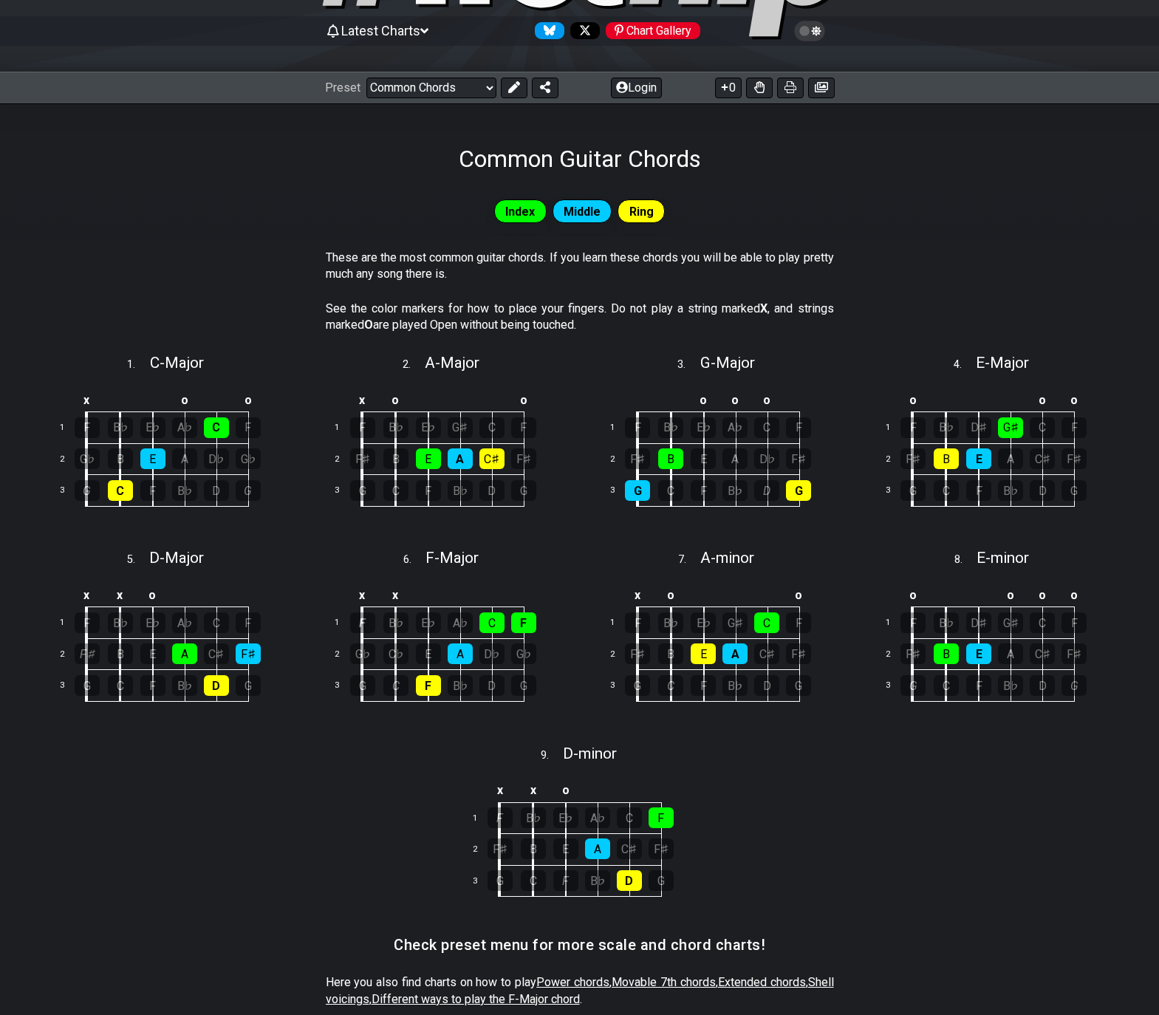
scroll to position [148, 0]
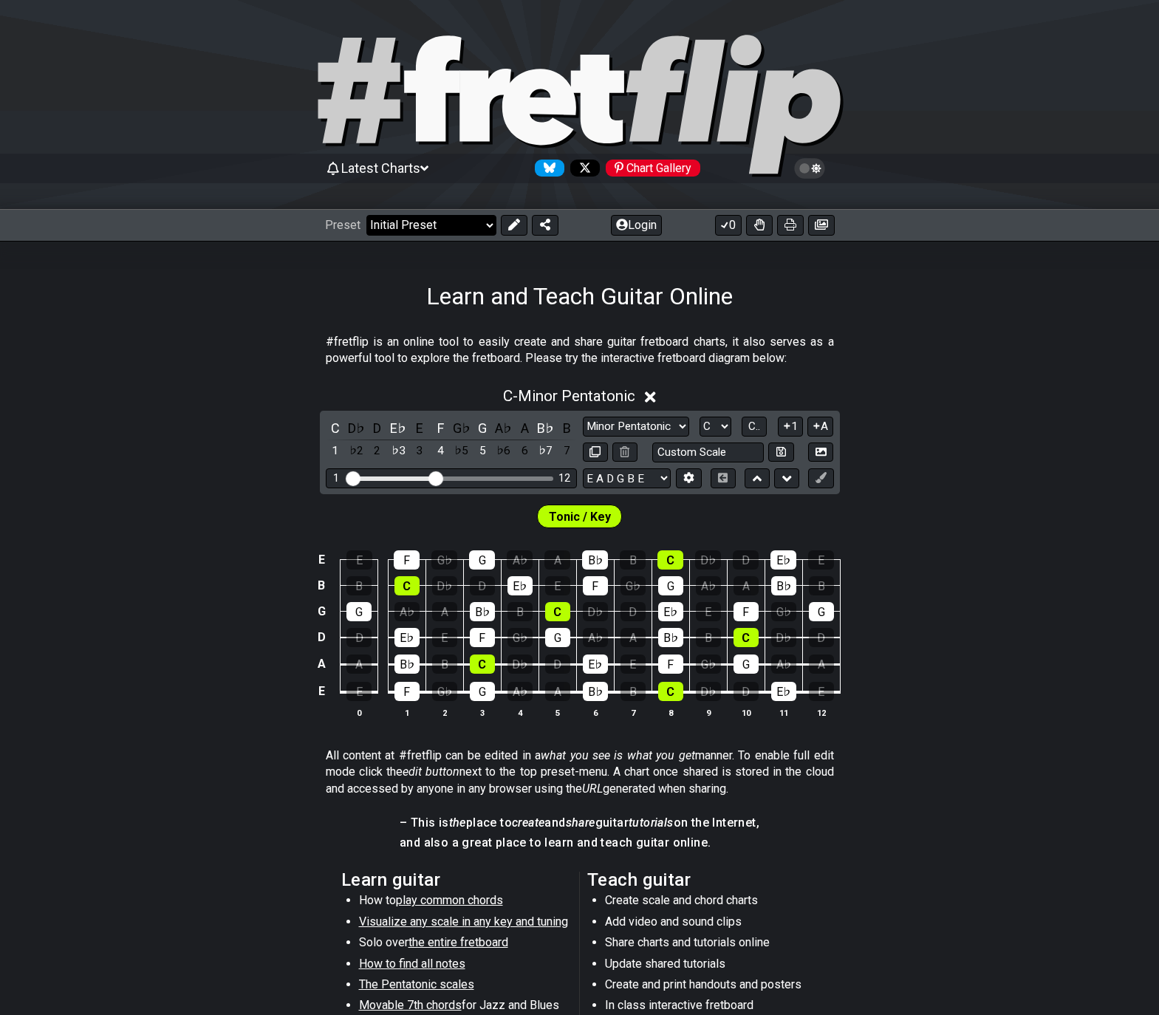
click at [479, 229] on select "Welcome to #fretflip! Initial Preset Custom Preset Minor Pentatonic Major Penta…" at bounding box center [431, 225] width 130 height 21
click at [366, 215] on select "Welcome to #fretflip! Initial Preset Custom Preset Minor Pentatonic Major Penta…" at bounding box center [431, 225] width 130 height 21
select select "/the-caged-system"
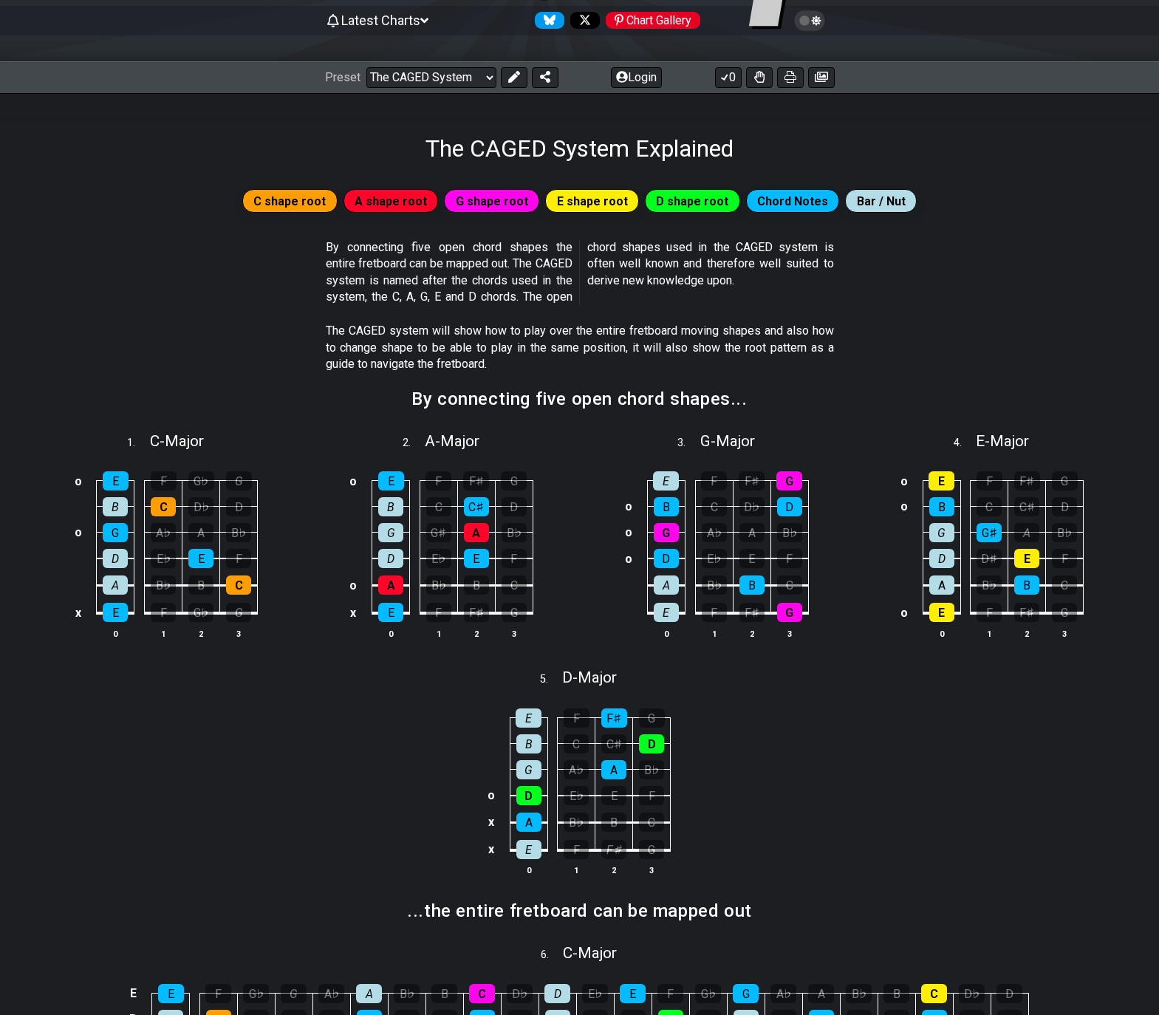
scroll to position [222, 0]
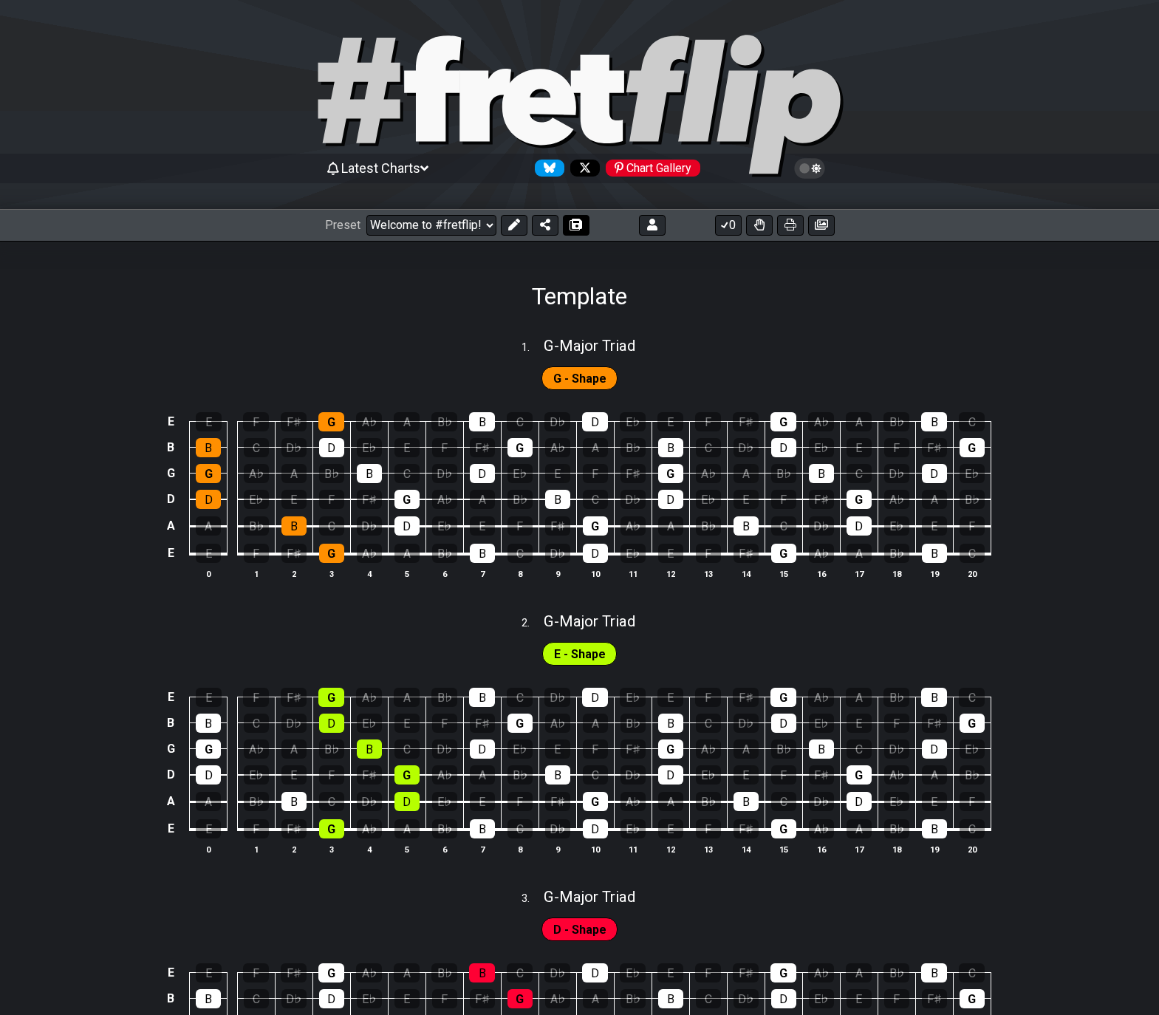
click at [571, 223] on icon at bounding box center [576, 225] width 10 height 12
select select "/024GKKGPR"
click at [810, 167] on icon at bounding box center [809, 168] width 13 height 13
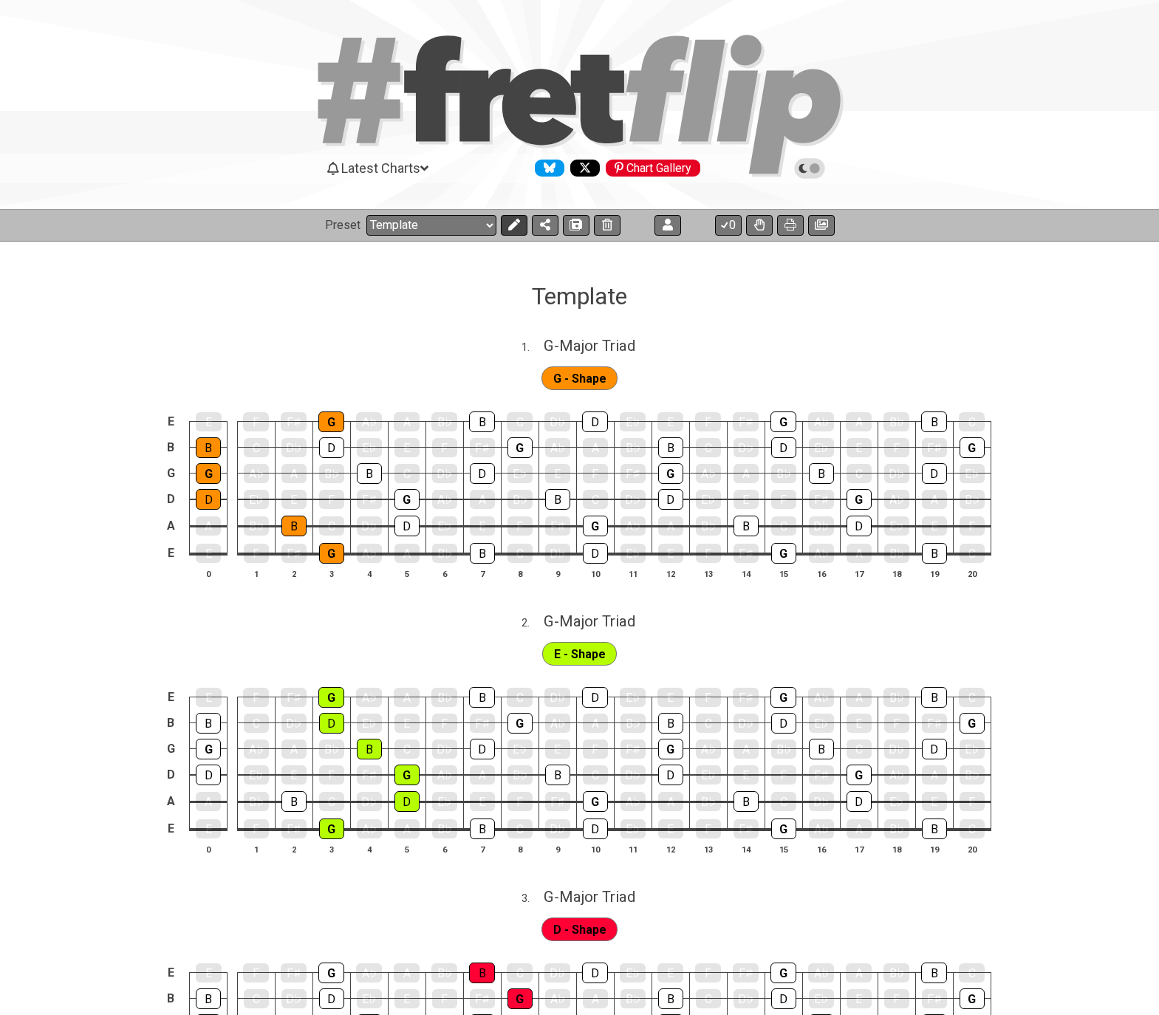
click at [504, 227] on button at bounding box center [514, 225] width 27 height 21
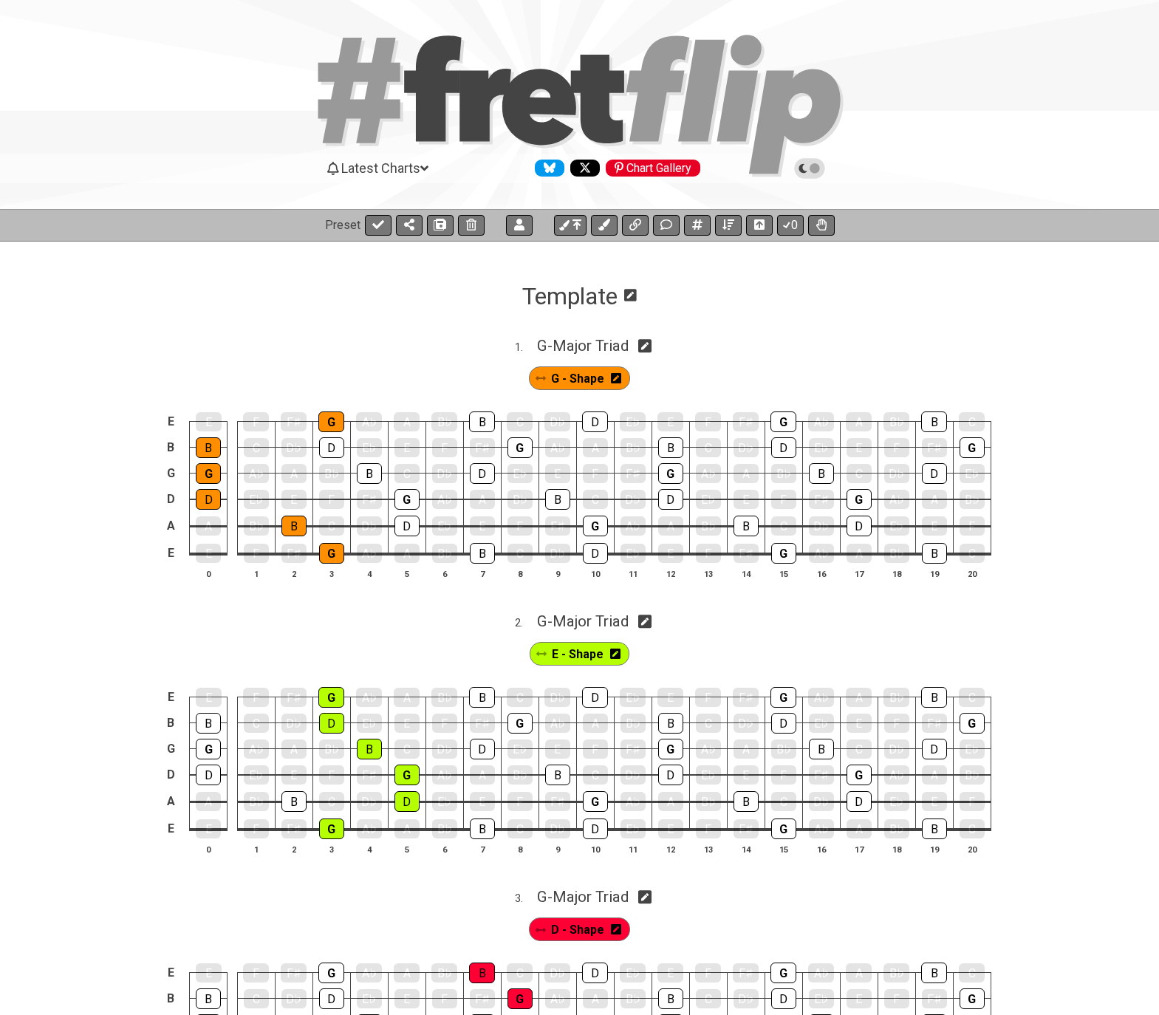
click at [631, 296] on icon at bounding box center [630, 295] width 13 height 14
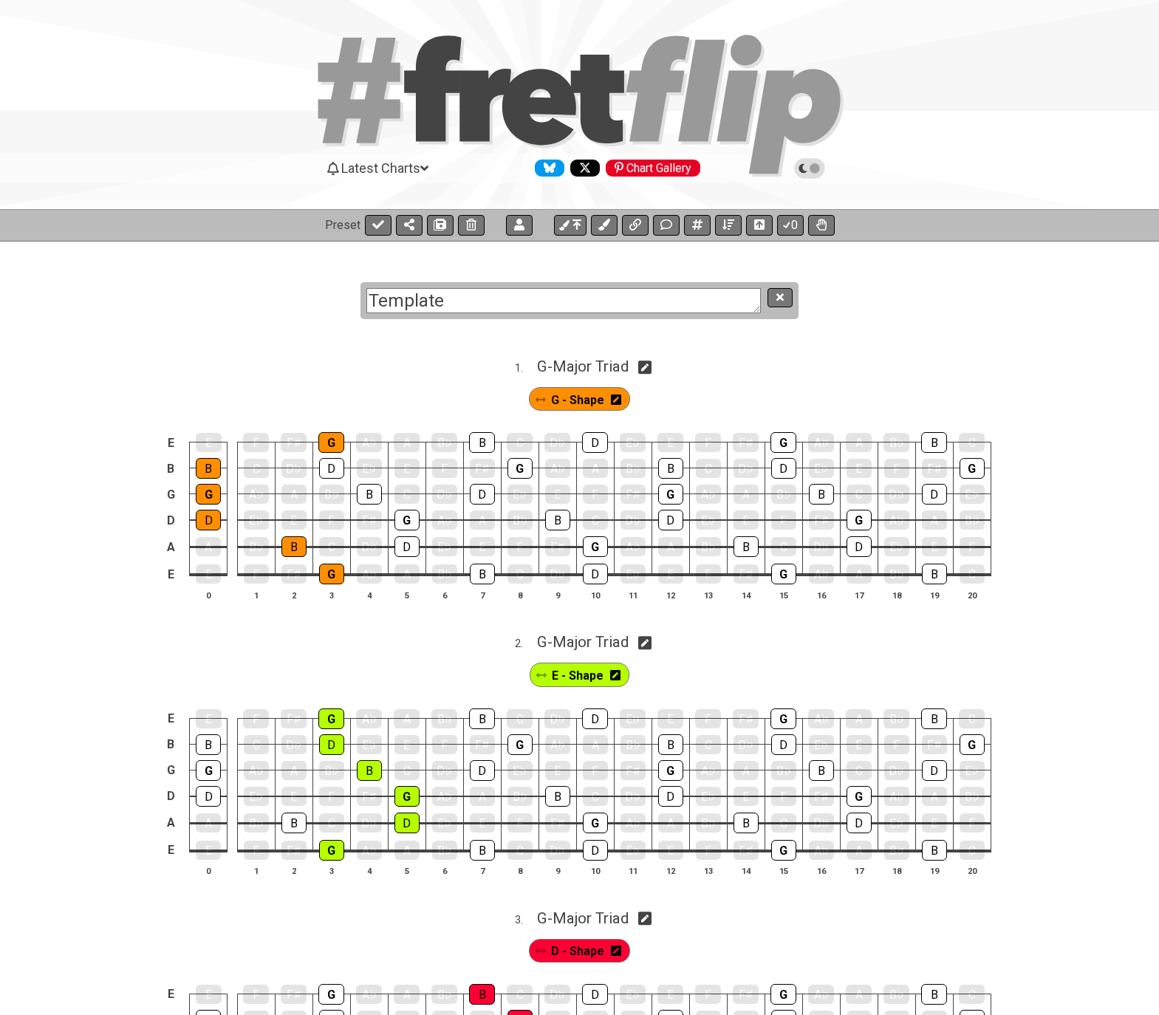
drag, startPoint x: 605, startPoint y: 297, endPoint x: 280, endPoint y: 274, distance: 325.8
click at [280, 274] on section "Template" at bounding box center [579, 286] width 1159 height 91
type textarea "&"
type textarea "The G Major Triad over the fretboard"
click at [781, 298] on icon at bounding box center [779, 296] width 7 height 7
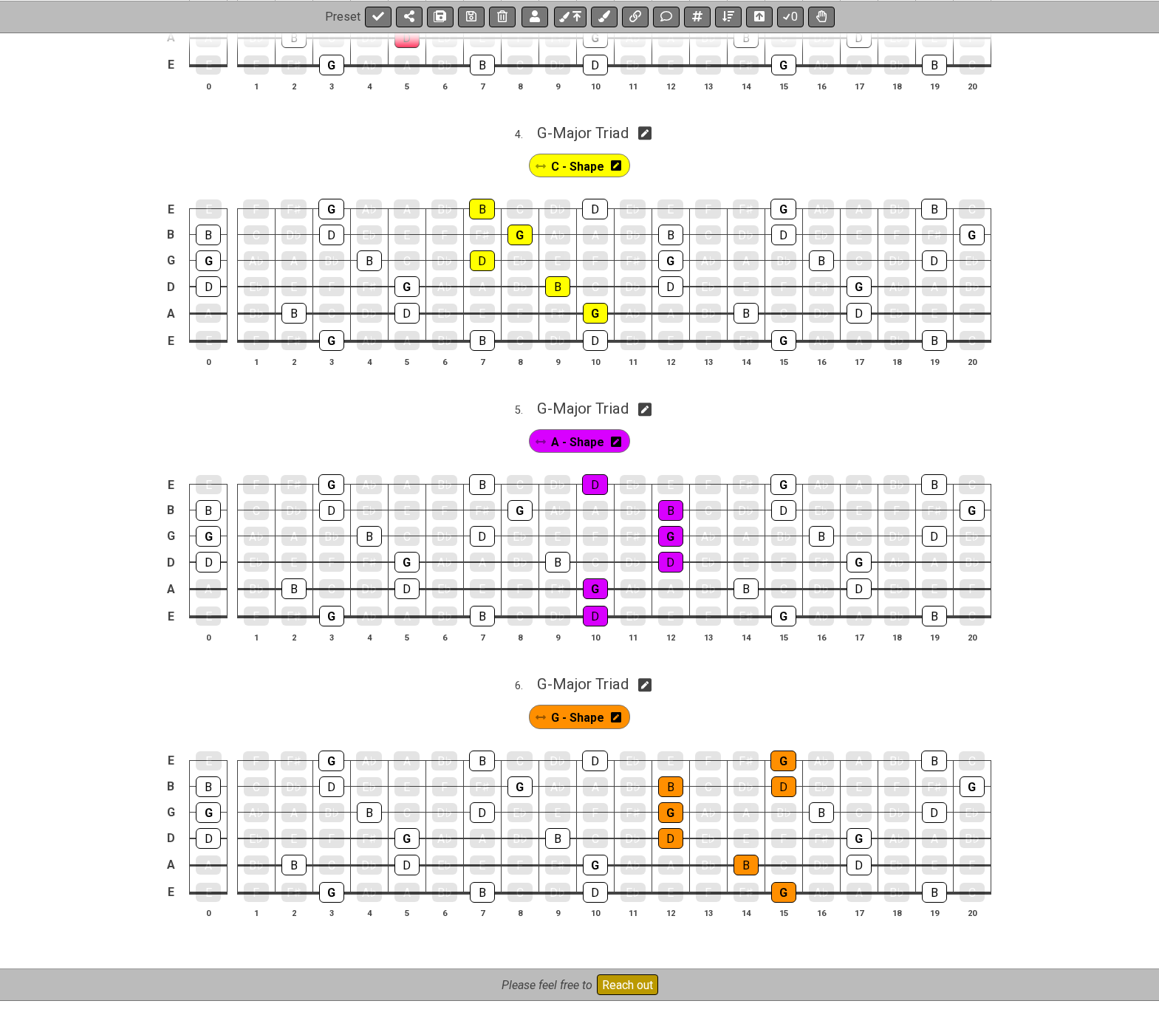
scroll to position [1140, 0]
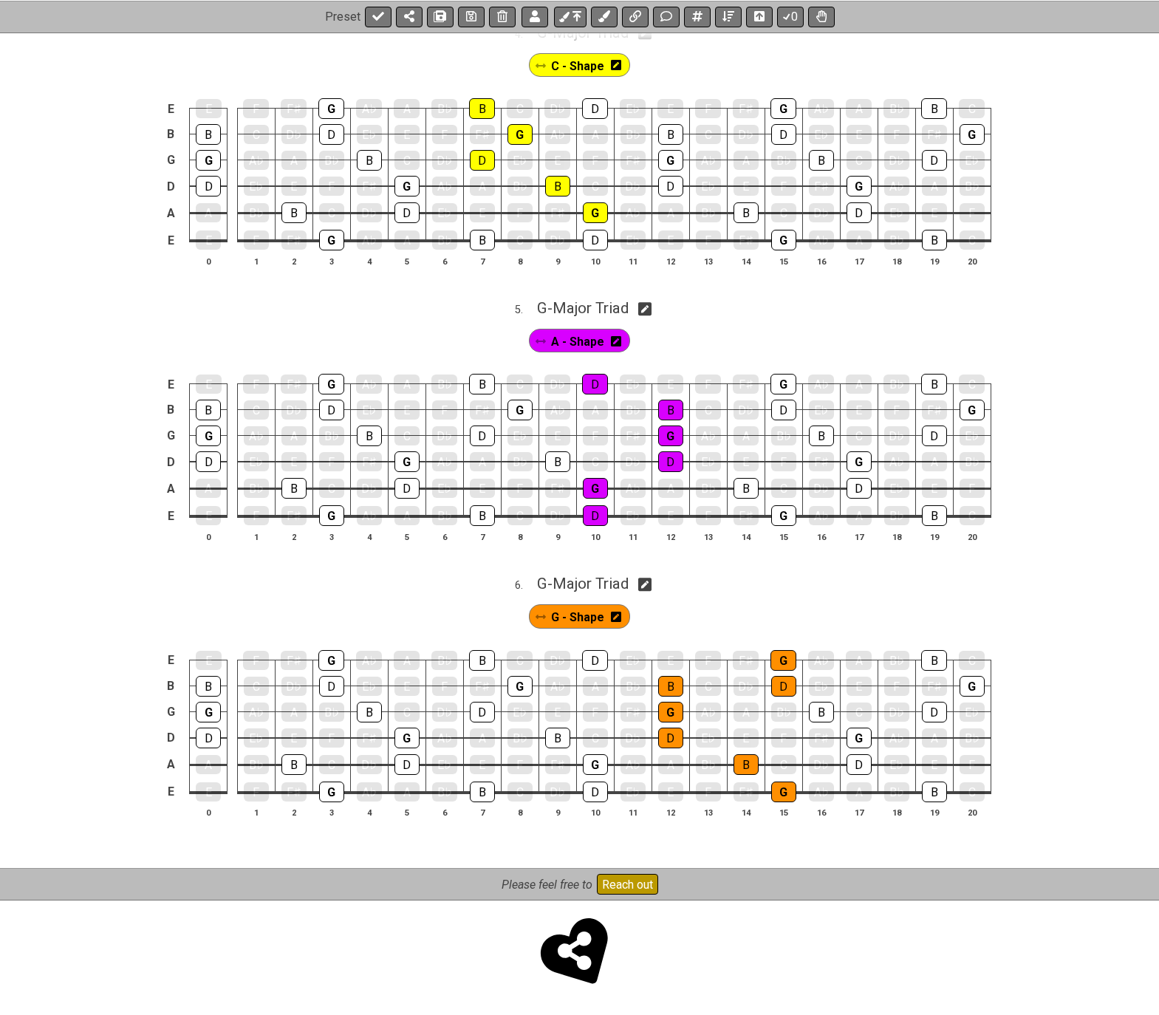
click at [648, 584] on icon at bounding box center [645, 585] width 14 height 16
select select "G"
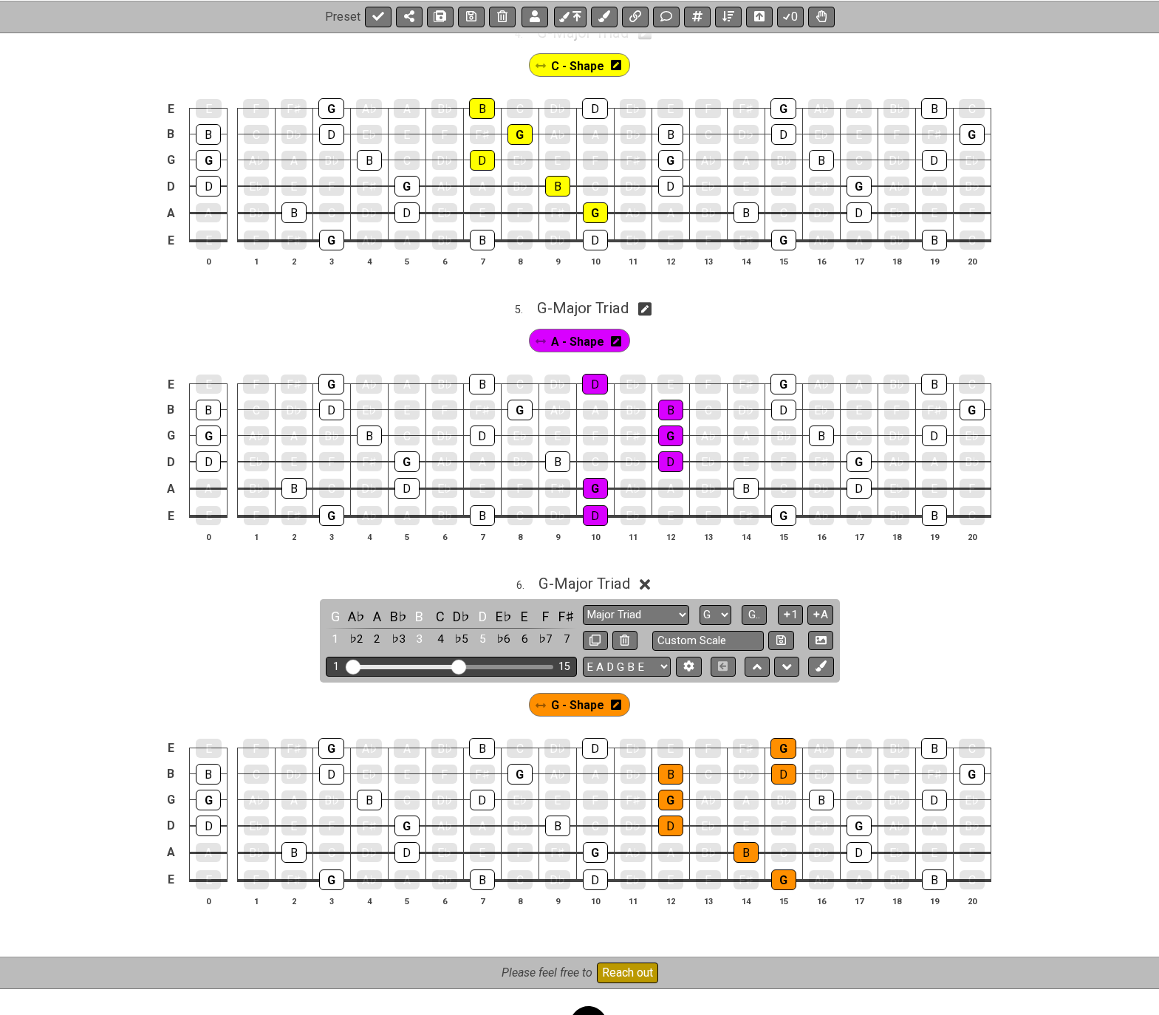
drag, startPoint x: 492, startPoint y: 664, endPoint x: 457, endPoint y: 672, distance: 35.7
click at [457, 666] on input "Visible fret range" at bounding box center [451, 666] width 210 height 0
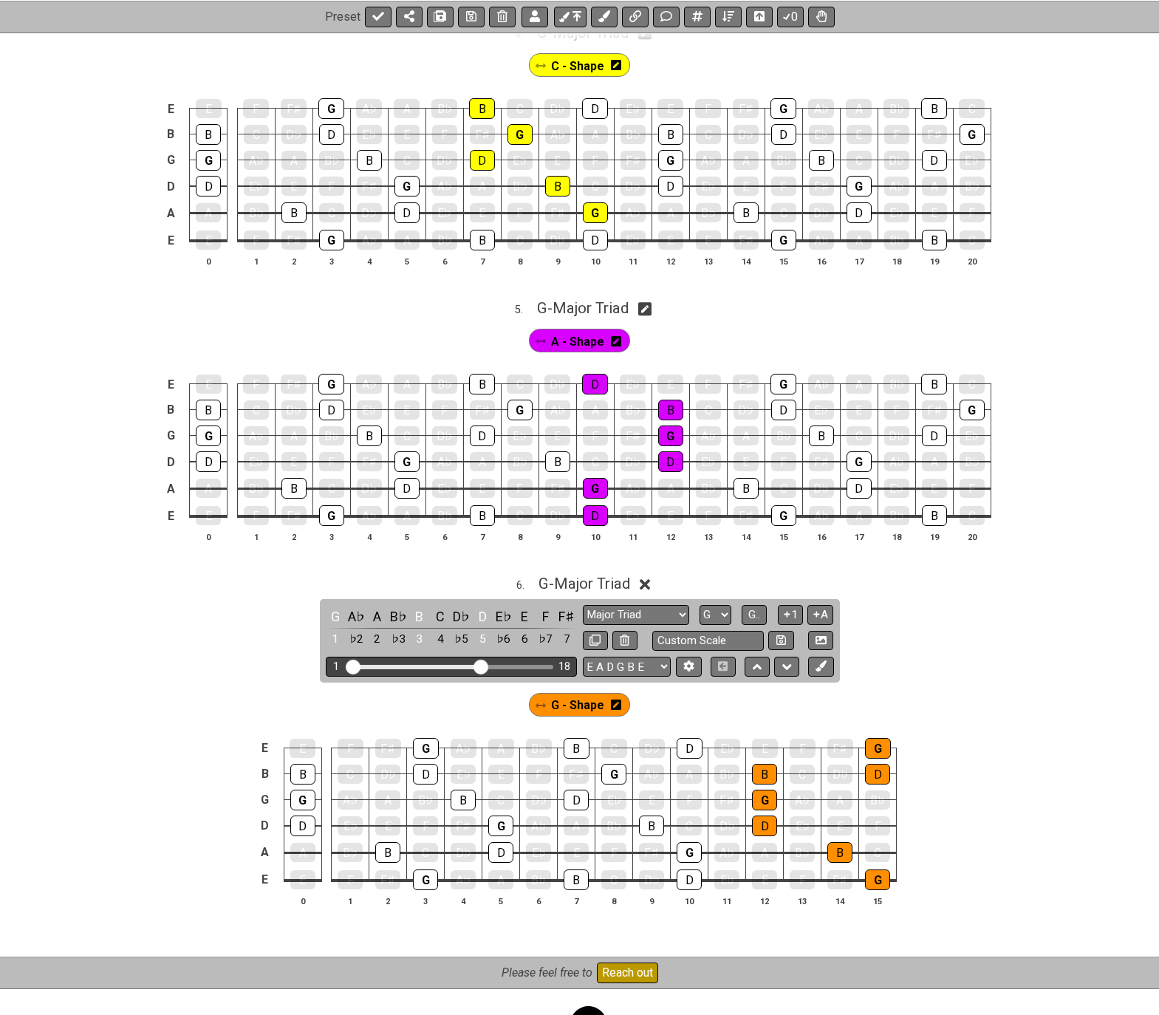
drag, startPoint x: 460, startPoint y: 666, endPoint x: 483, endPoint y: 670, distance: 23.2
click at [483, 666] on input "Visible fret range" at bounding box center [451, 666] width 210 height 0
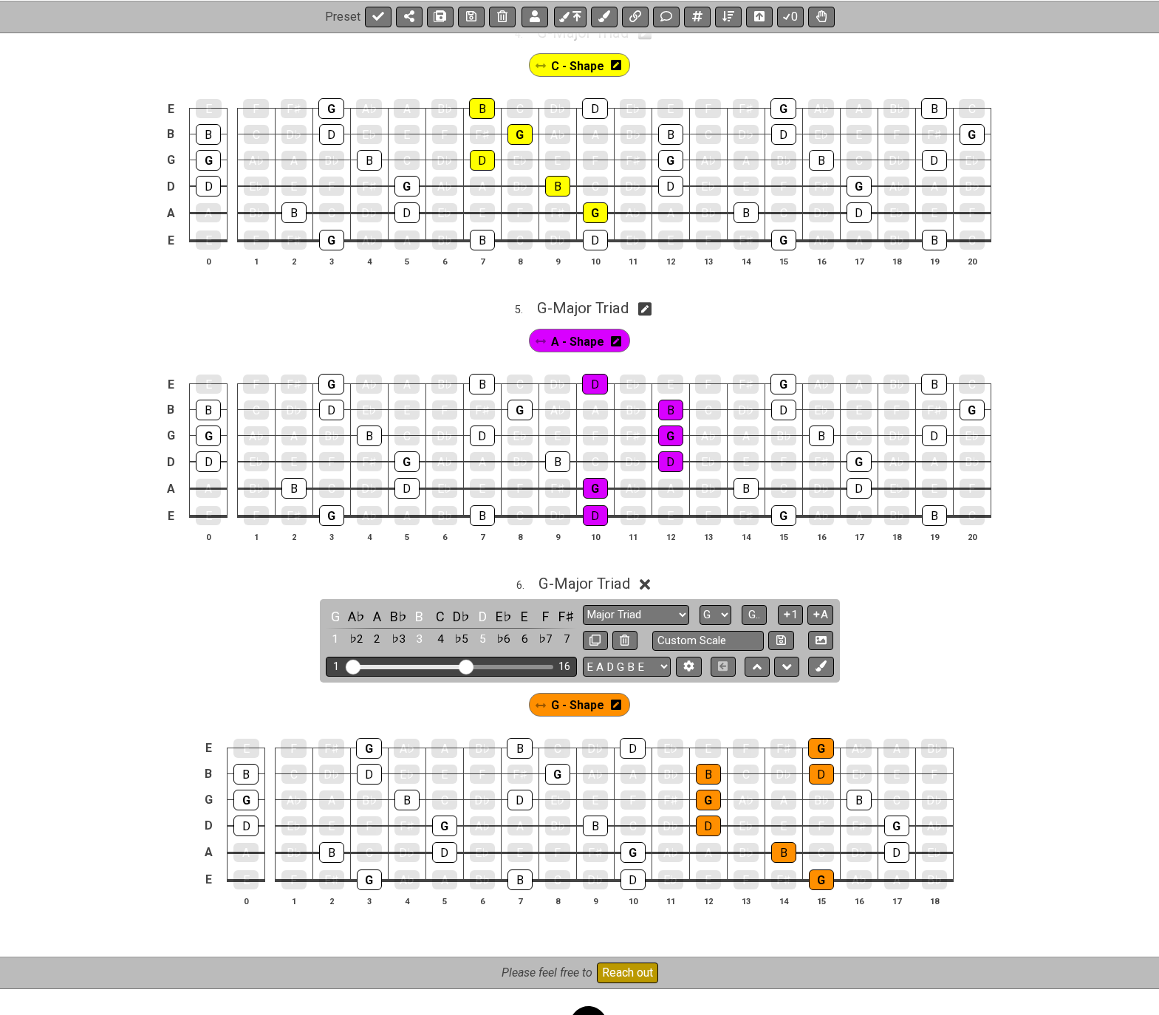
drag, startPoint x: 480, startPoint y: 663, endPoint x: 468, endPoint y: 666, distance: 12.2
click at [468, 666] on input "Visible fret range" at bounding box center [451, 666] width 210 height 0
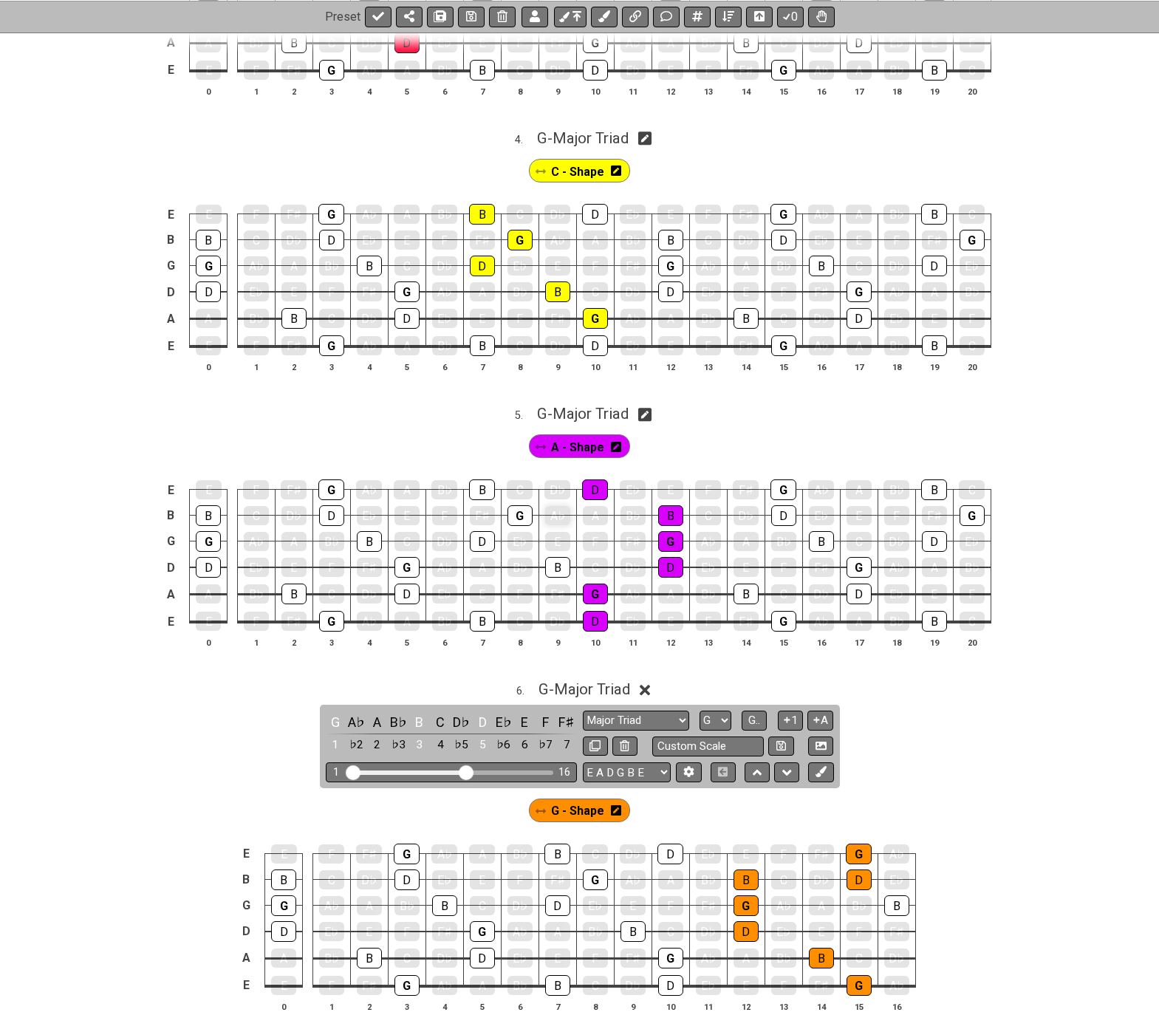
scroll to position [1228, 0]
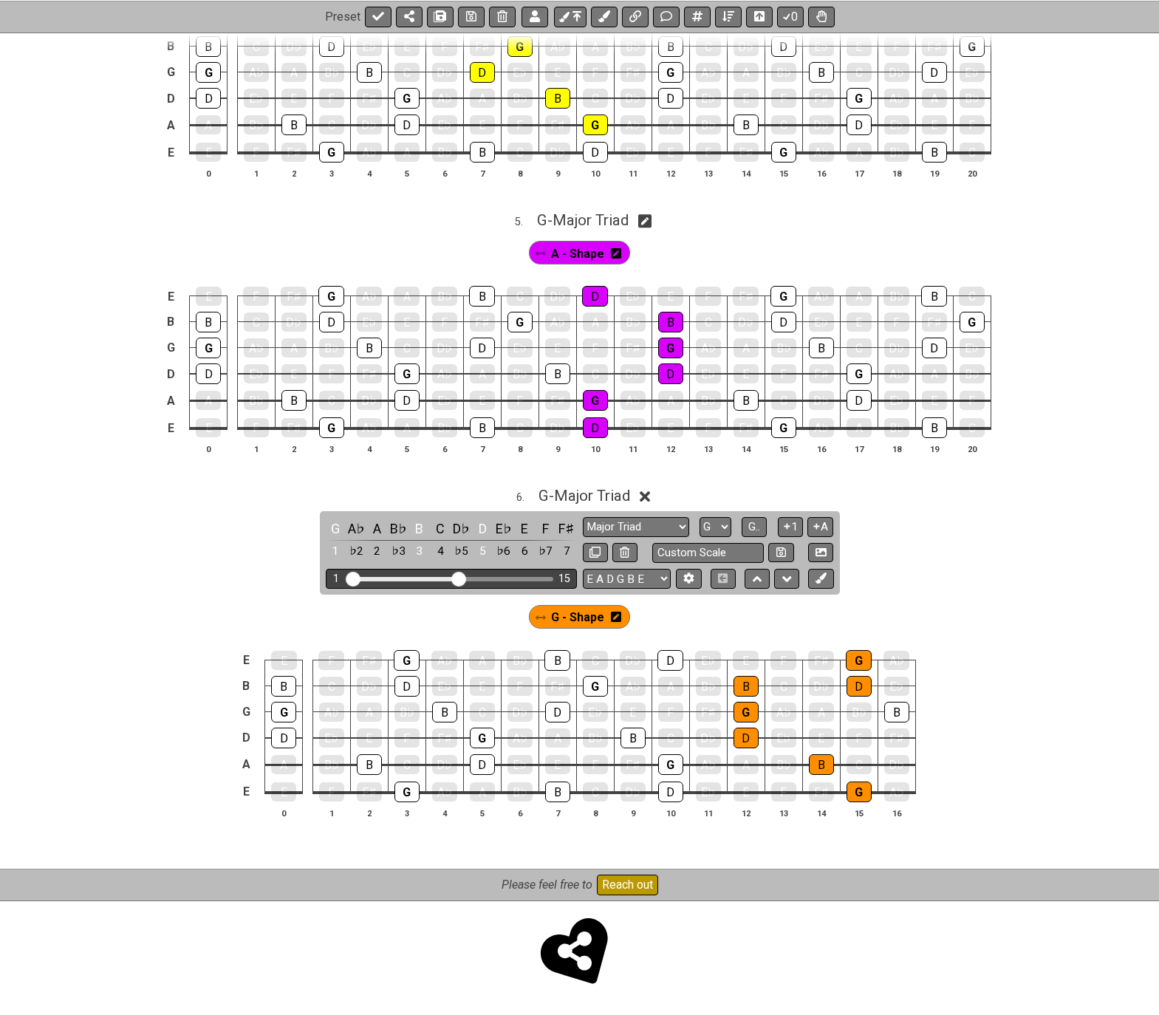
click at [458, 578] on input "Visible fret range" at bounding box center [451, 578] width 210 height 0
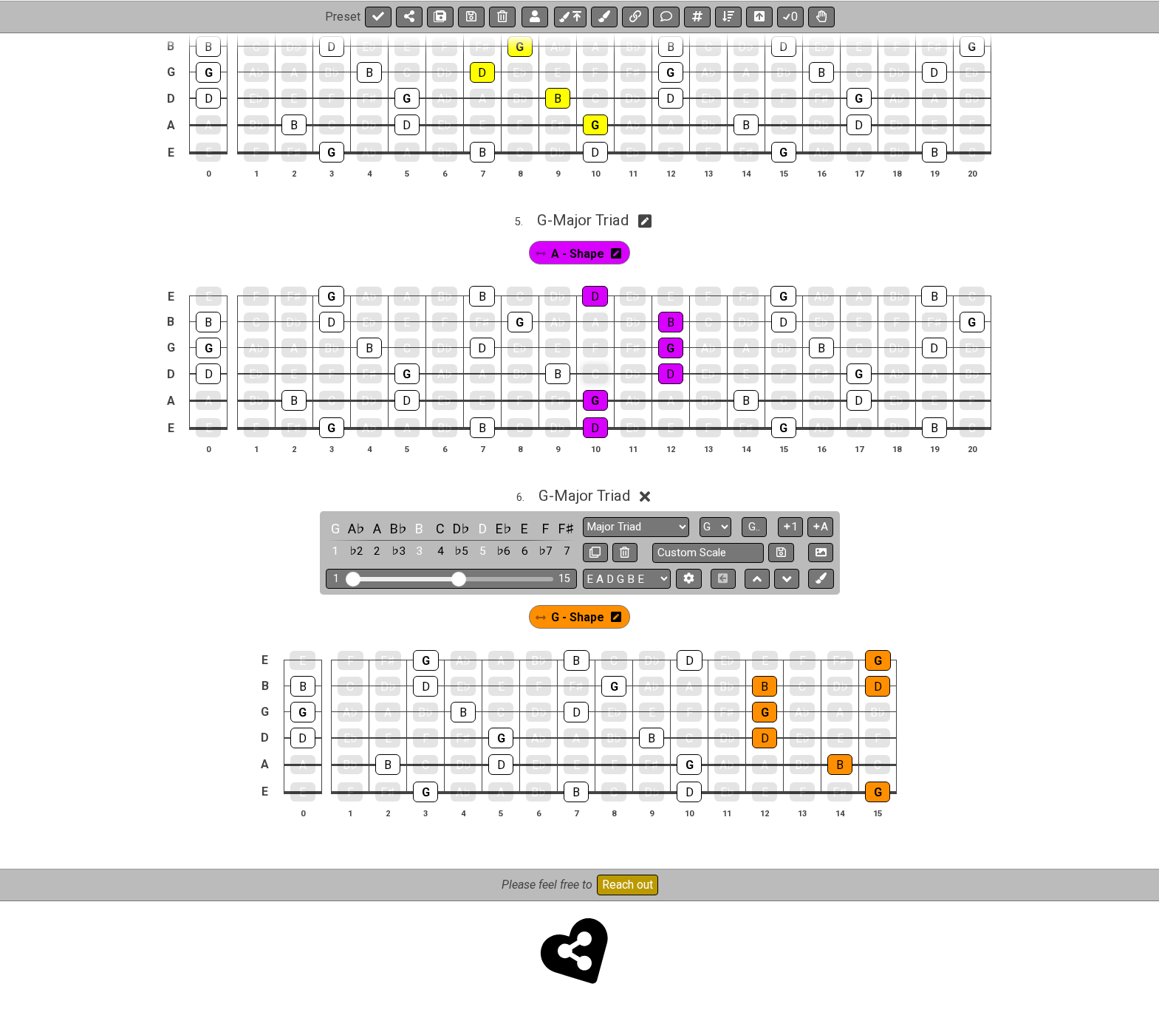
click at [587, 493] on span "G - Major Triad" at bounding box center [584, 496] width 92 height 18
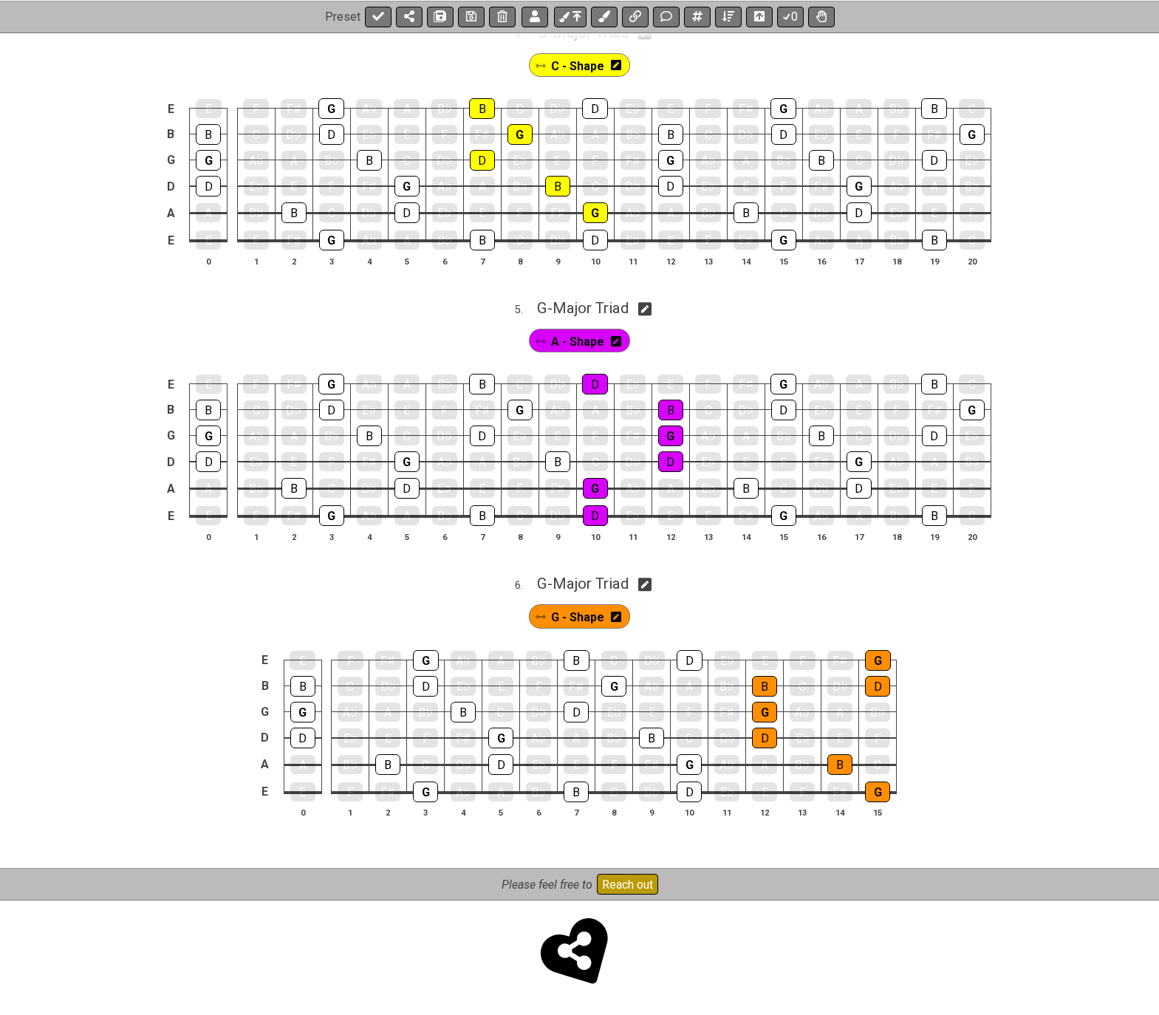
click at [651, 308] on icon at bounding box center [645, 309] width 14 height 16
select select "G"
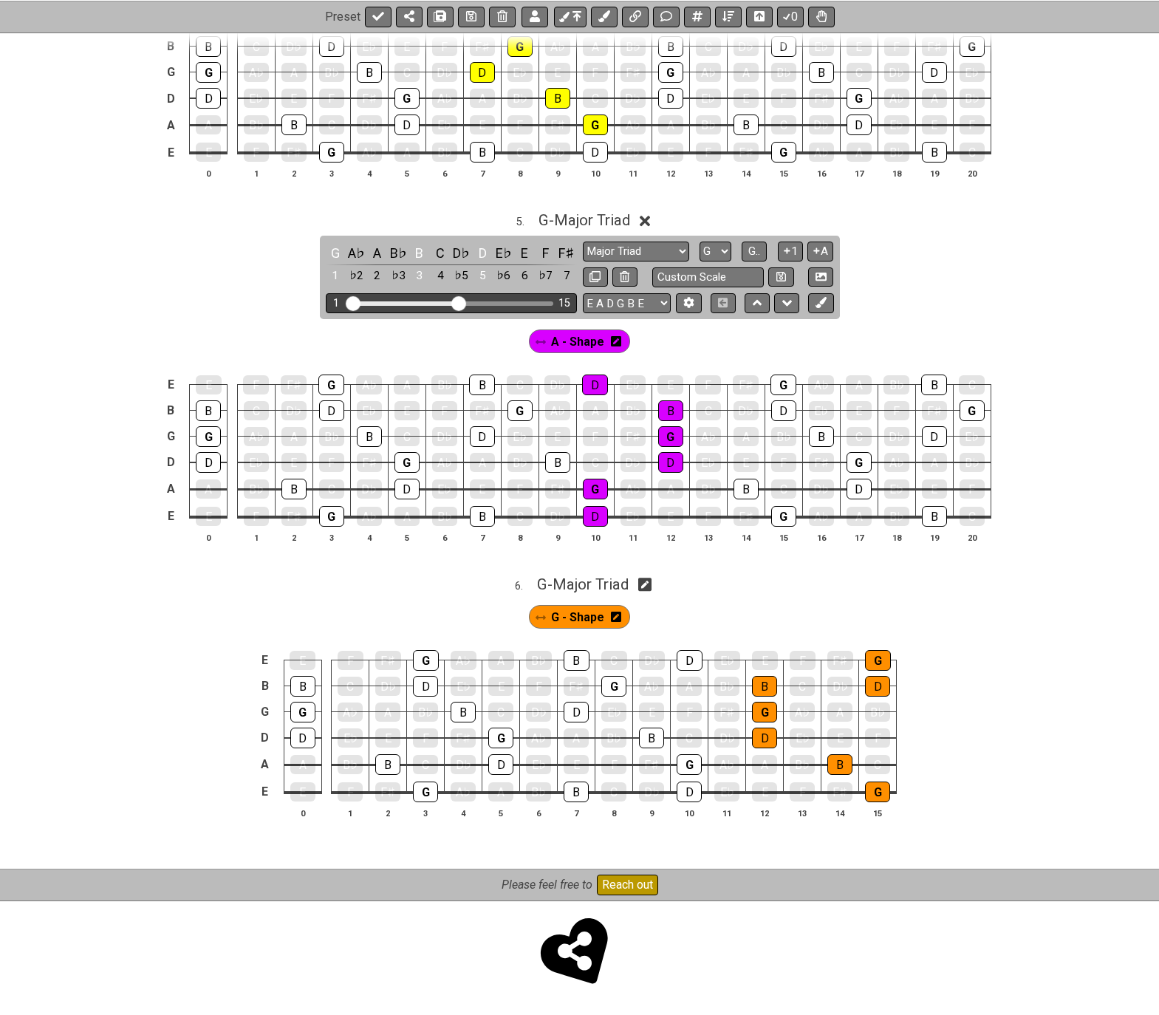
drag, startPoint x: 495, startPoint y: 305, endPoint x: 459, endPoint y: 311, distance: 36.7
click at [459, 302] on input "Visible fret range" at bounding box center [451, 302] width 210 height 0
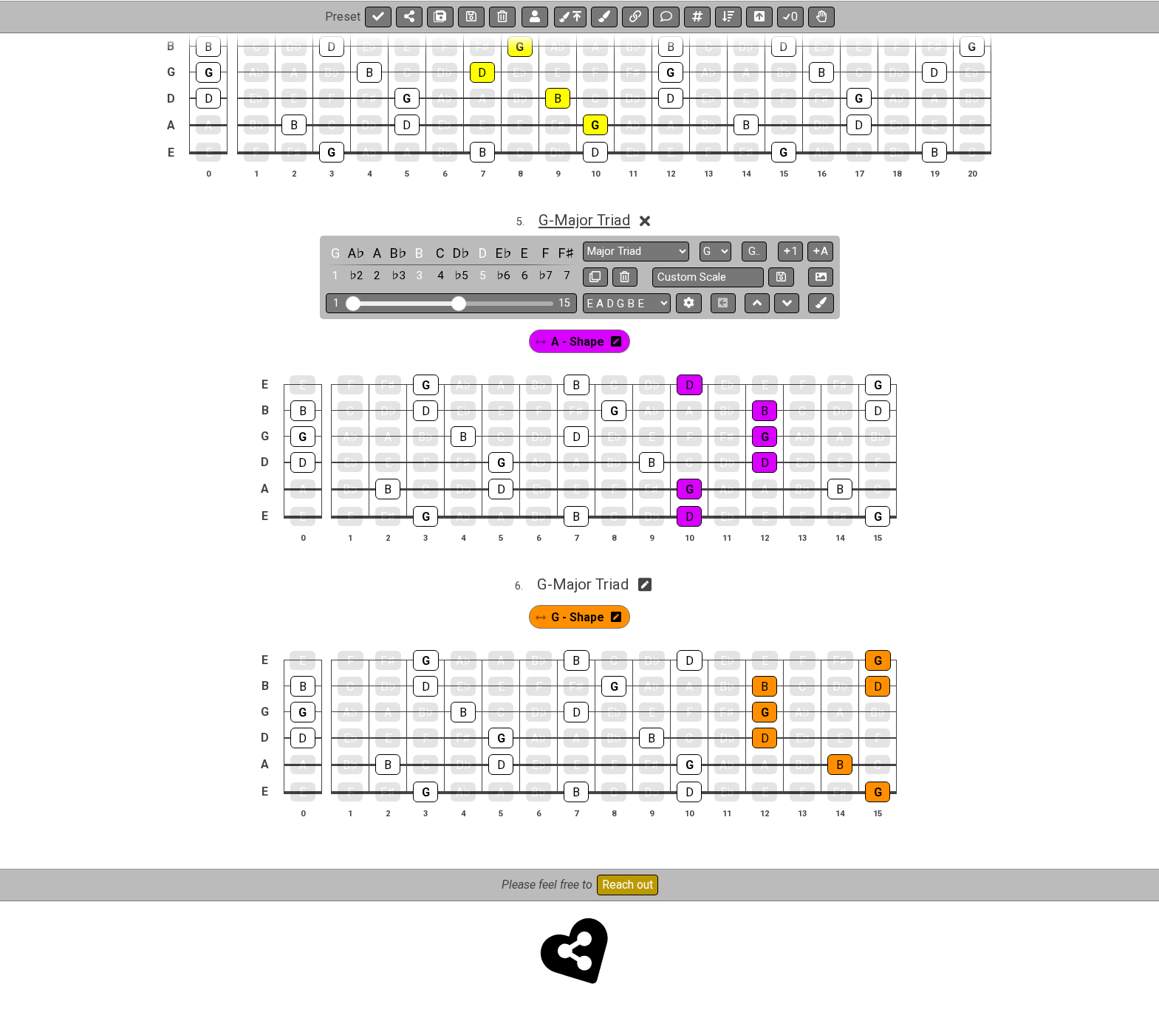
click at [617, 220] on span "G - Major Triad" at bounding box center [584, 220] width 92 height 18
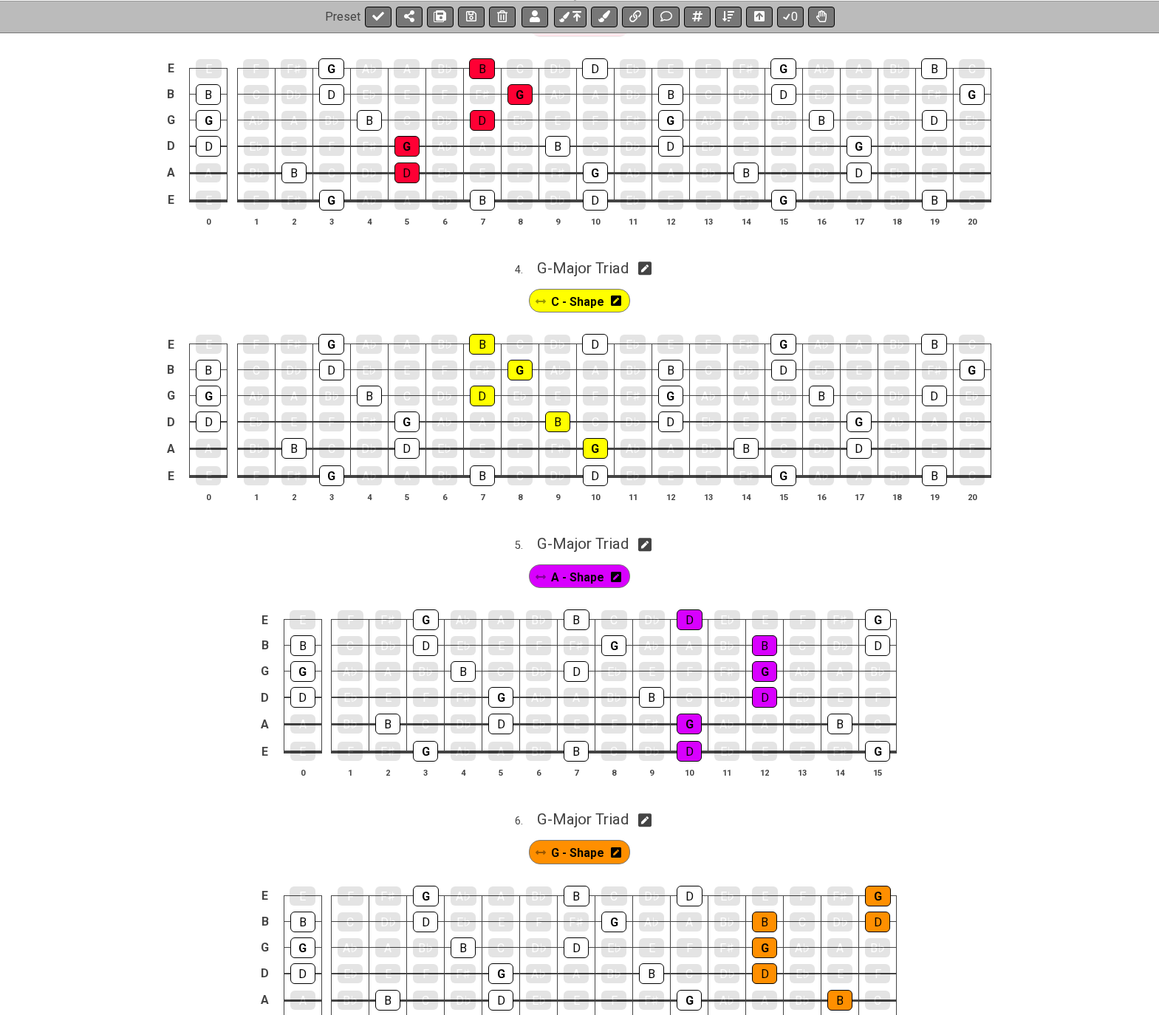
scroll to position [844, 0]
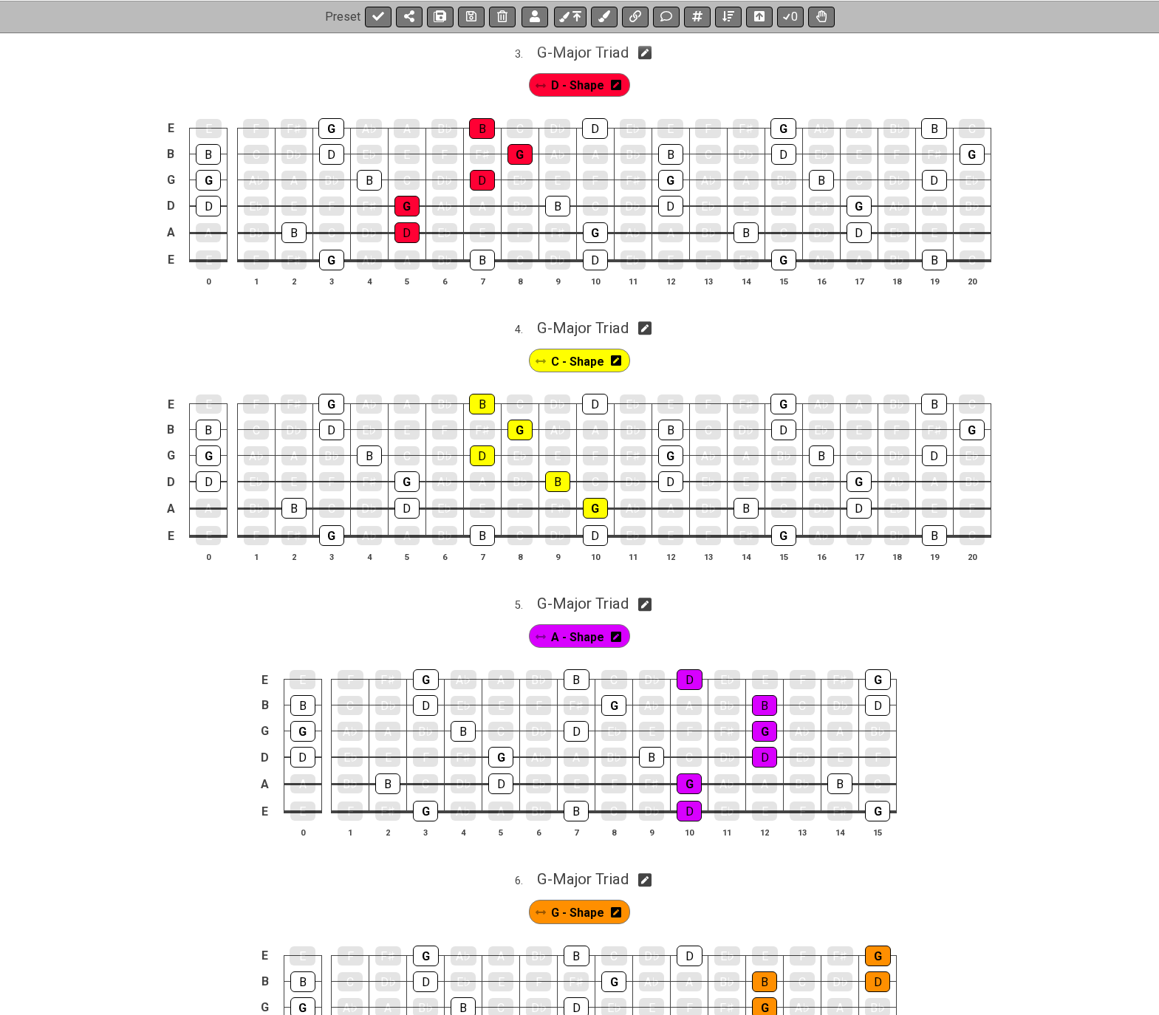
click at [649, 329] on icon at bounding box center [645, 329] width 14 height 16
select select "G"
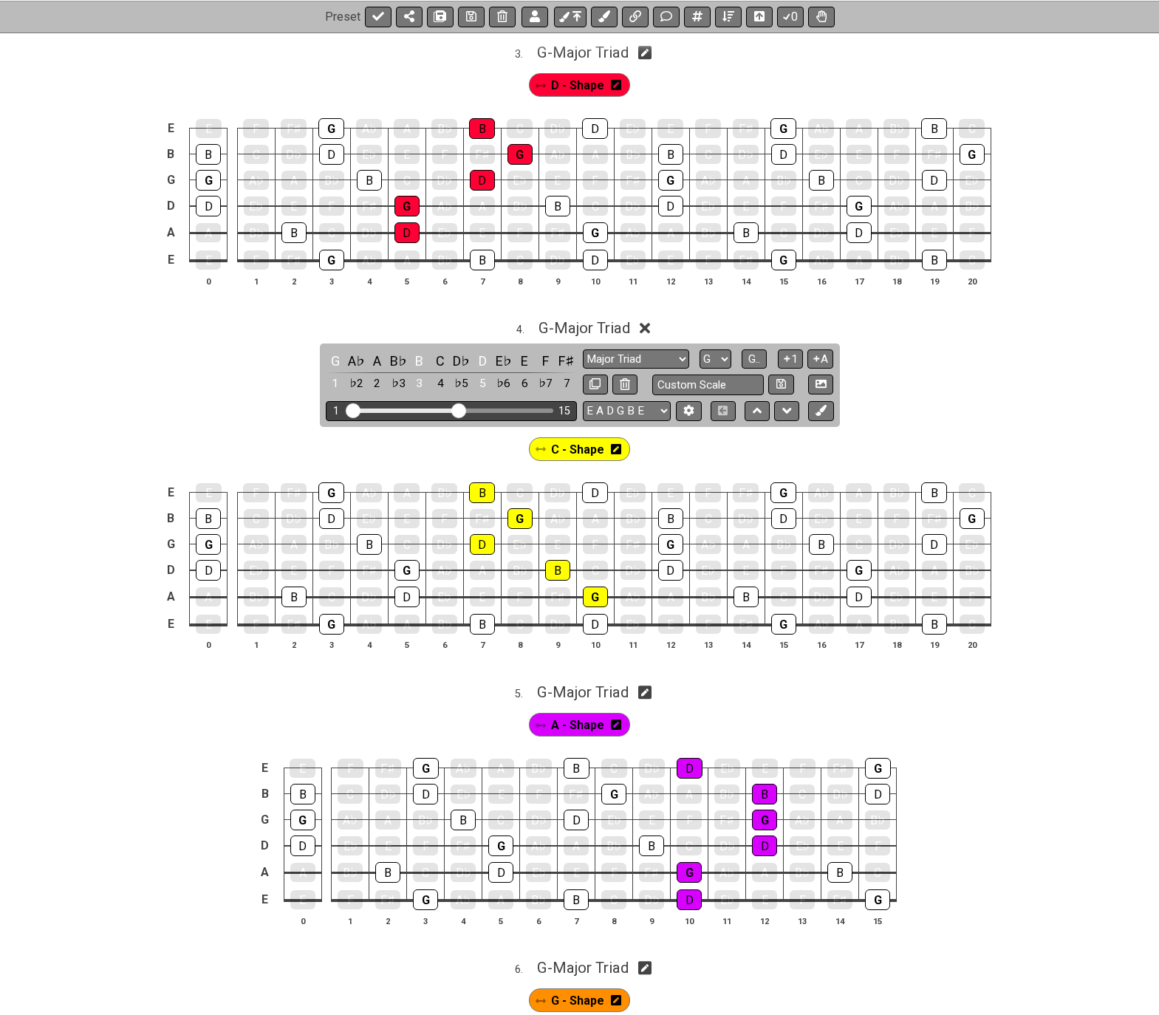
drag, startPoint x: 496, startPoint y: 408, endPoint x: 460, endPoint y: 411, distance: 35.6
click at [460, 409] on input "Visible fret range" at bounding box center [451, 409] width 210 height 0
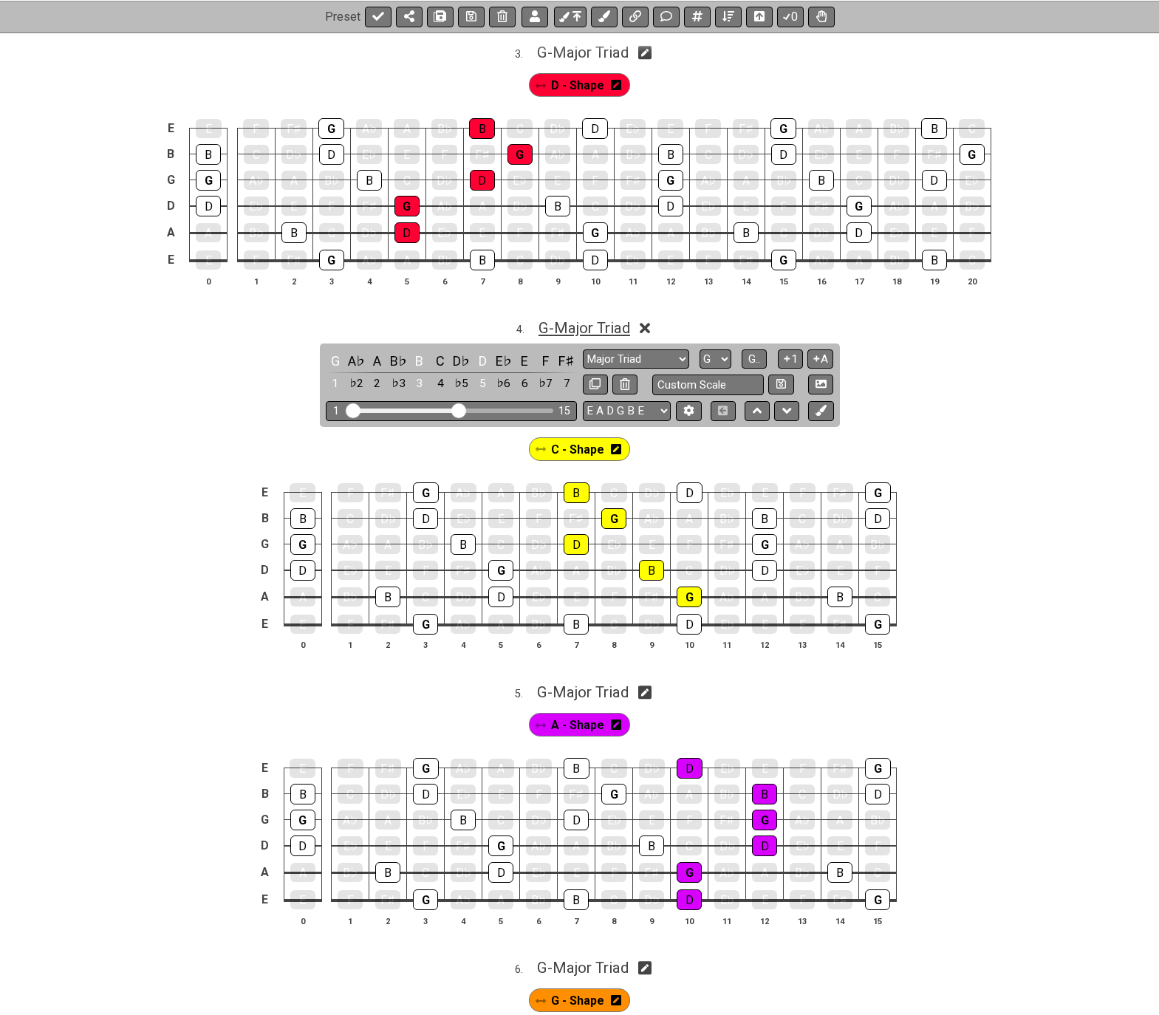
click at [609, 327] on span "G - Major Triad" at bounding box center [584, 328] width 92 height 18
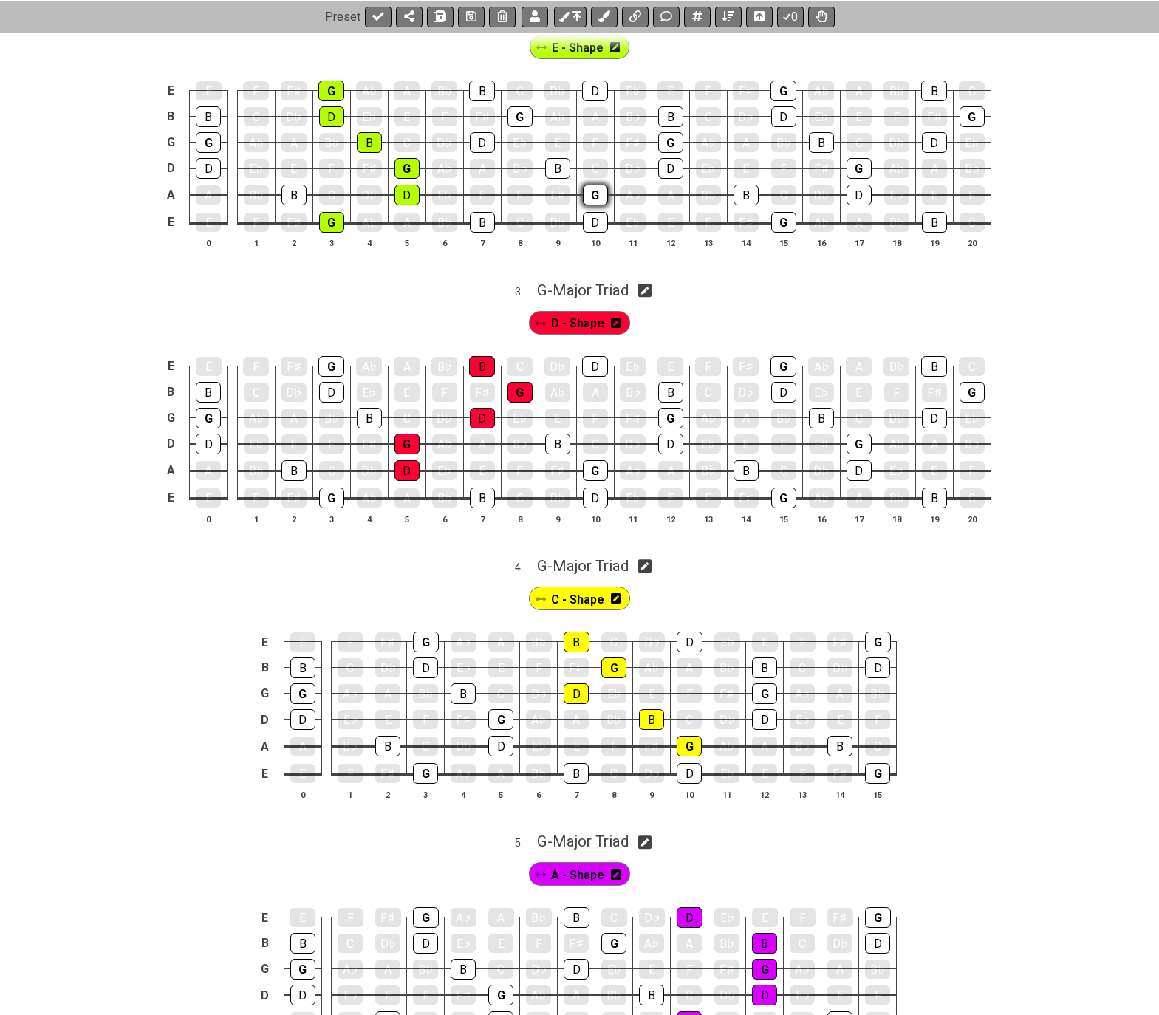
scroll to position [475, 0]
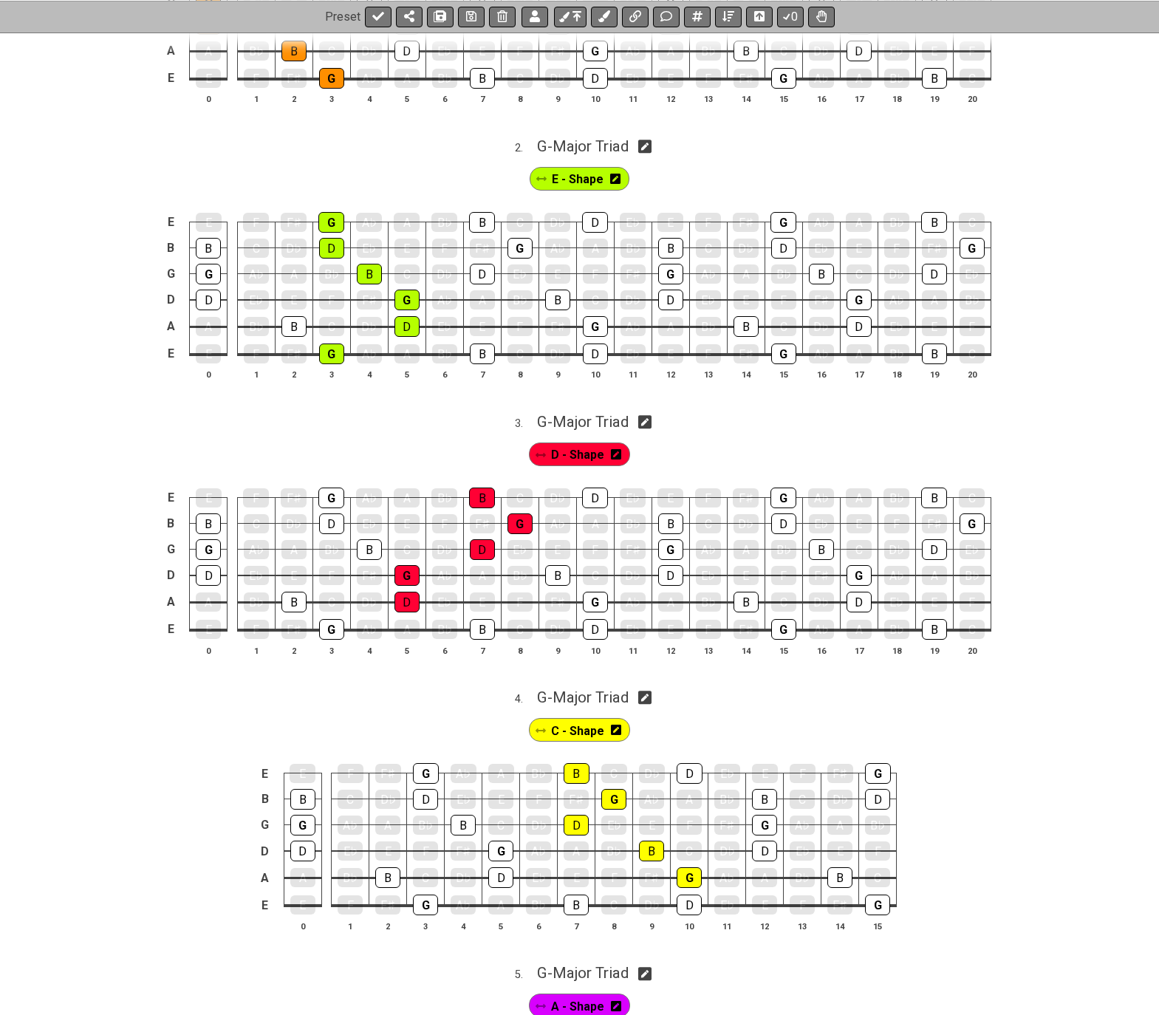
click at [651, 419] on icon at bounding box center [645, 422] width 14 height 16
select select "G"
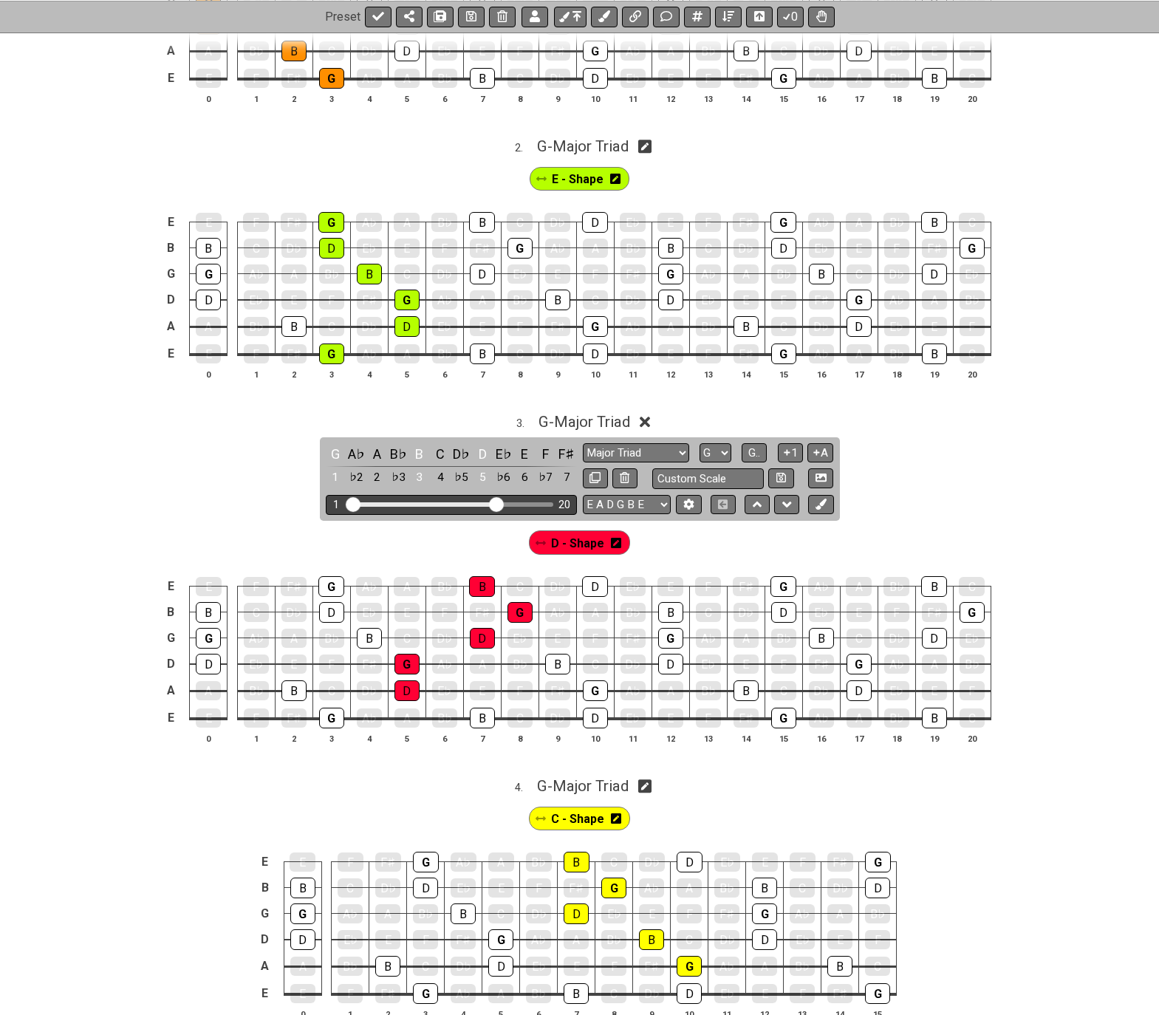
drag, startPoint x: 493, startPoint y: 502, endPoint x: 470, endPoint y: 506, distance: 24.0
click at [470, 506] on div "1 20" at bounding box center [451, 505] width 251 height 20
drag, startPoint x: 490, startPoint y: 509, endPoint x: 462, endPoint y: 510, distance: 28.1
click at [462, 503] on input "Visible fret range" at bounding box center [451, 503] width 210 height 0
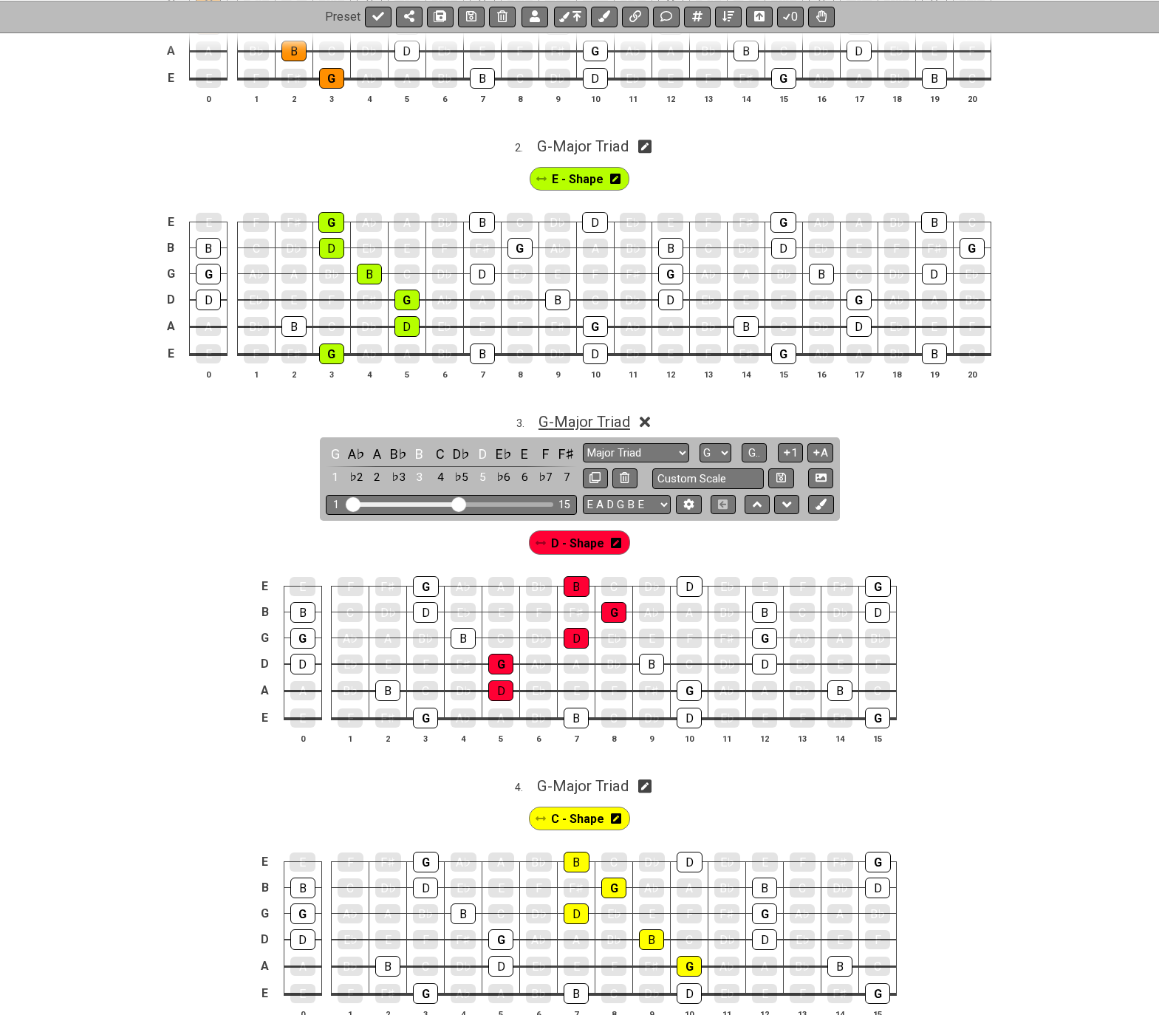
click at [612, 422] on span "G - Major Triad" at bounding box center [584, 422] width 92 height 18
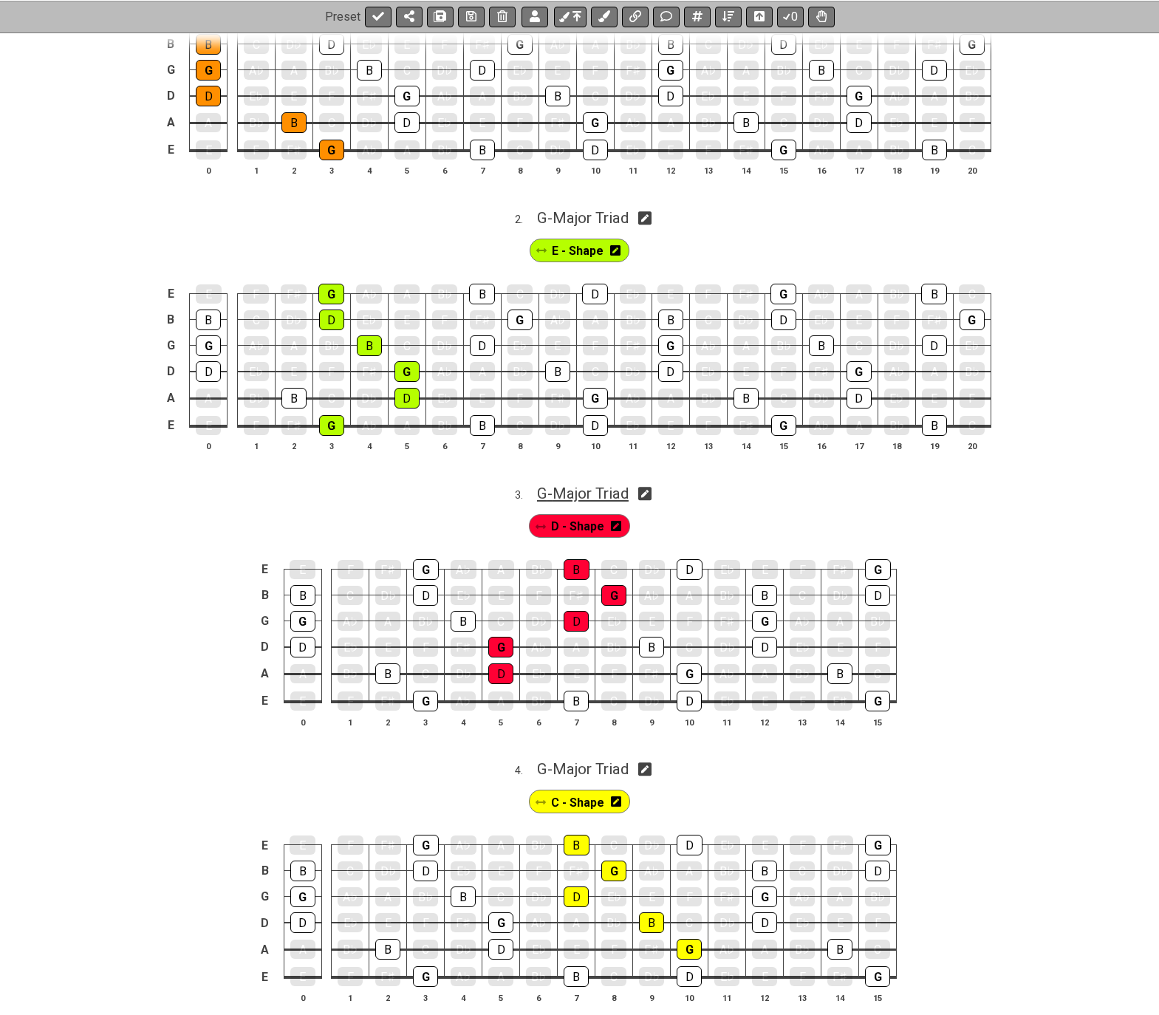
scroll to position [253, 0]
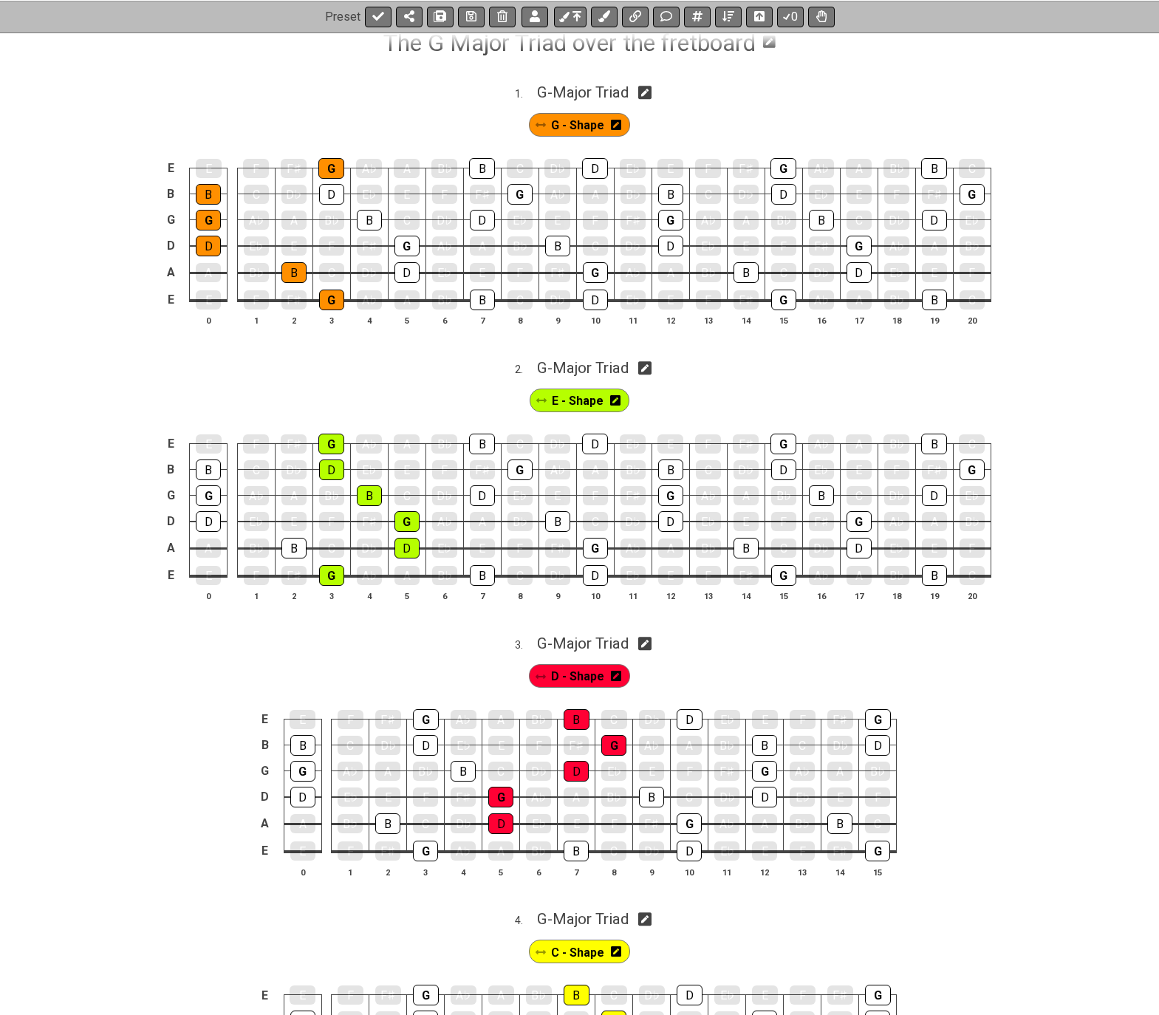
click at [649, 369] on icon at bounding box center [645, 368] width 14 height 16
select select "G"
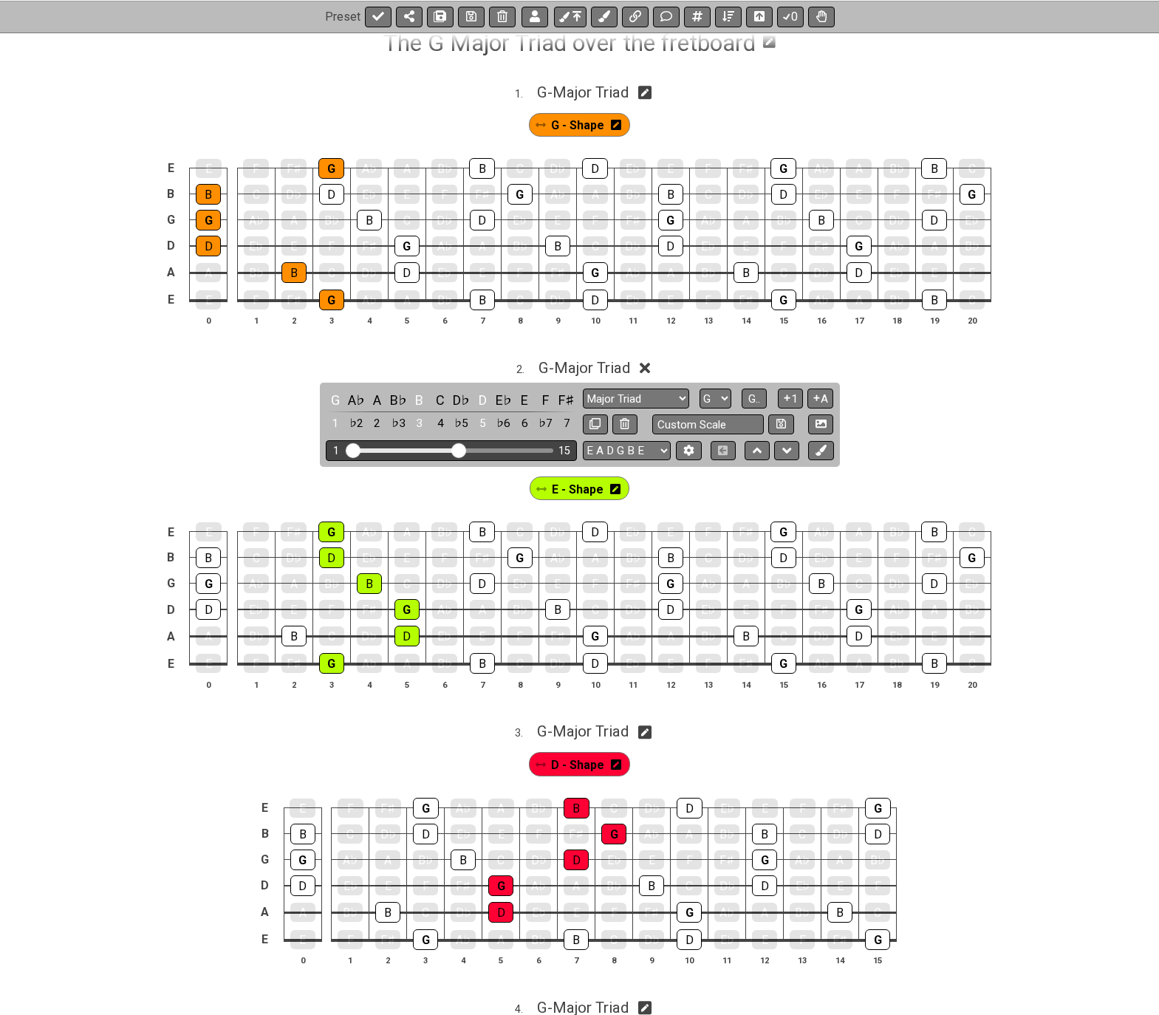
drag, startPoint x: 490, startPoint y: 450, endPoint x: 461, endPoint y: 453, distance: 29.7
click at [461, 449] on input "Visible fret range" at bounding box center [451, 449] width 210 height 0
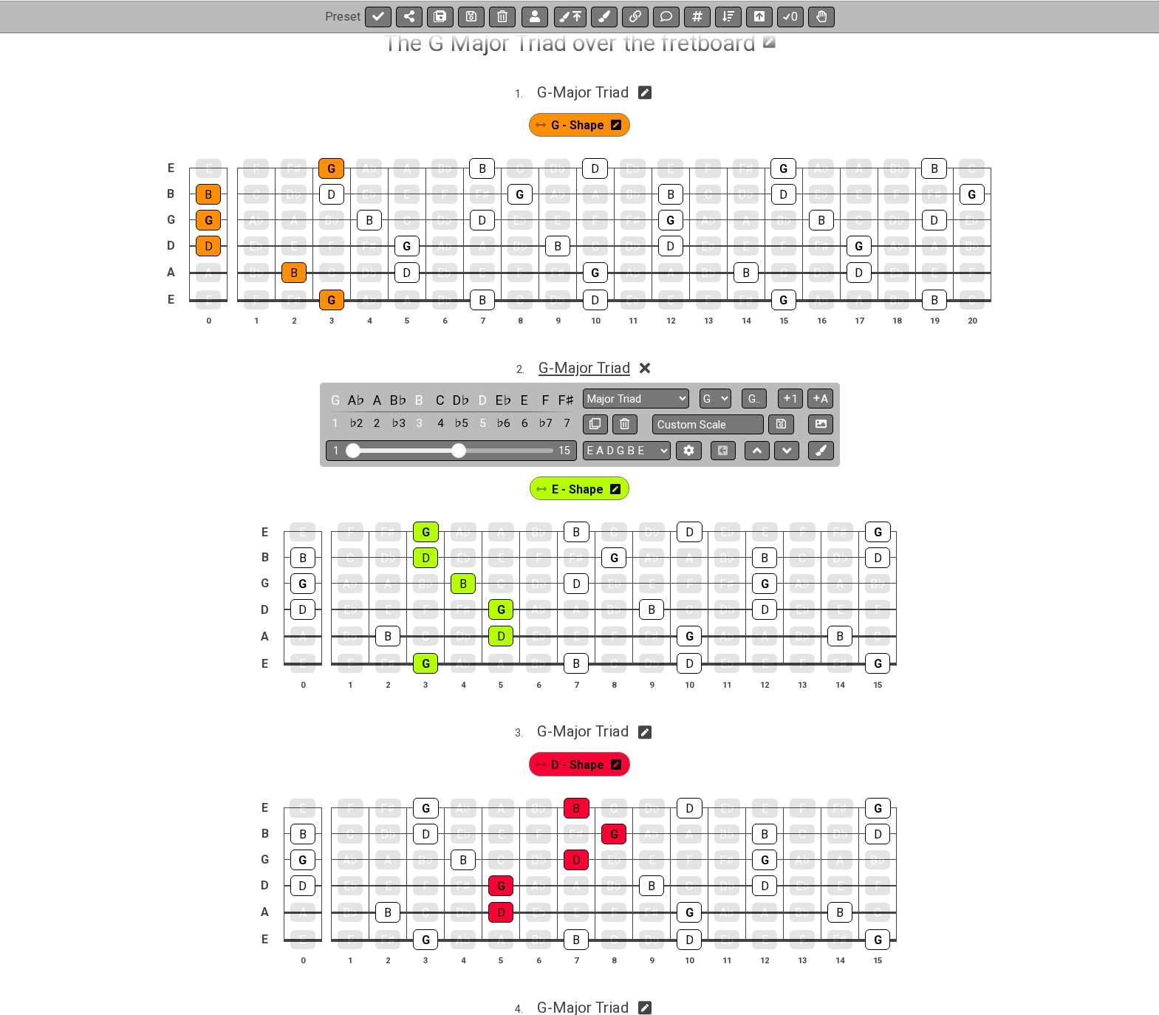
click at [625, 366] on span "G - Major Triad" at bounding box center [584, 368] width 92 height 18
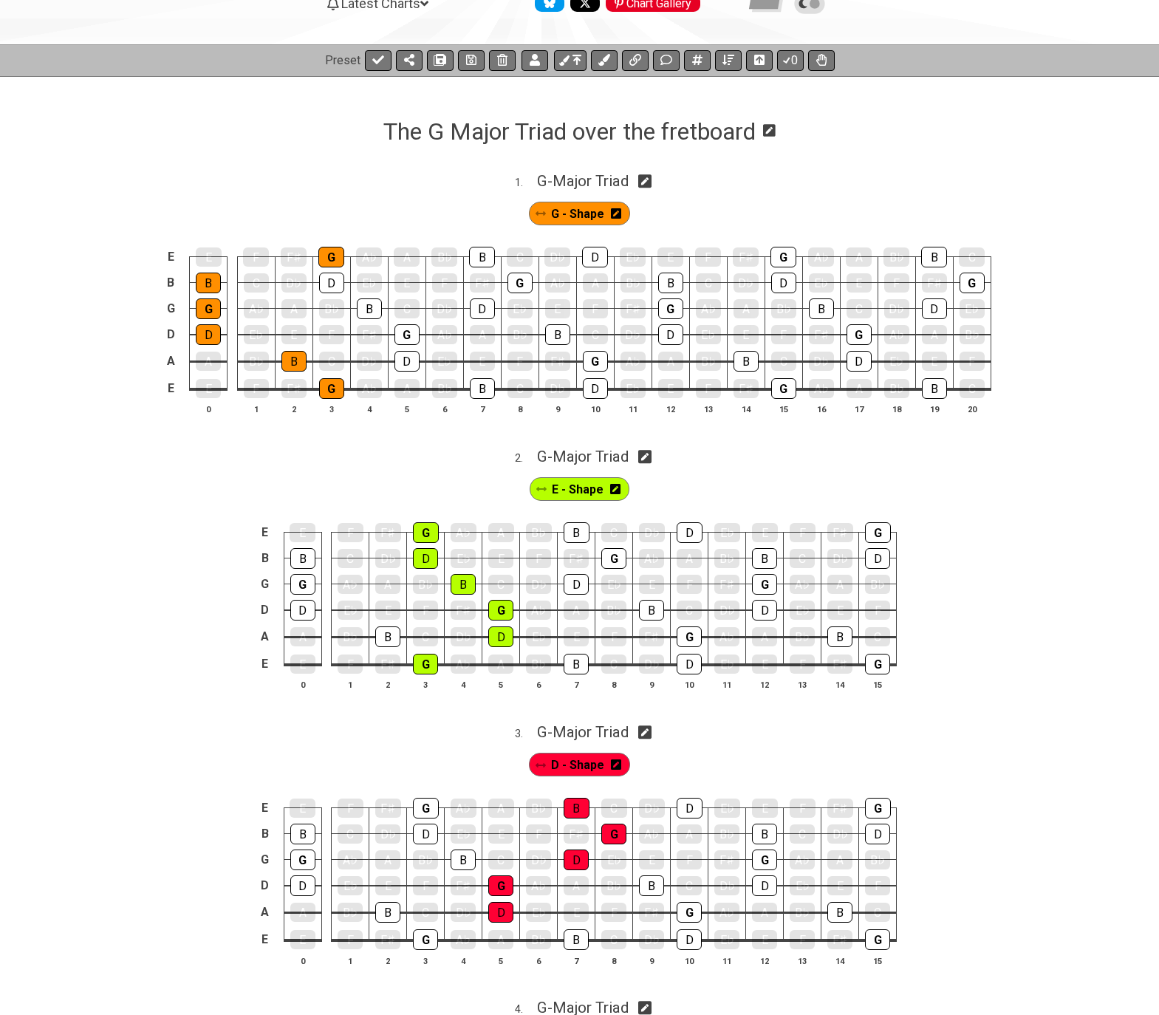
scroll to position [0, 0]
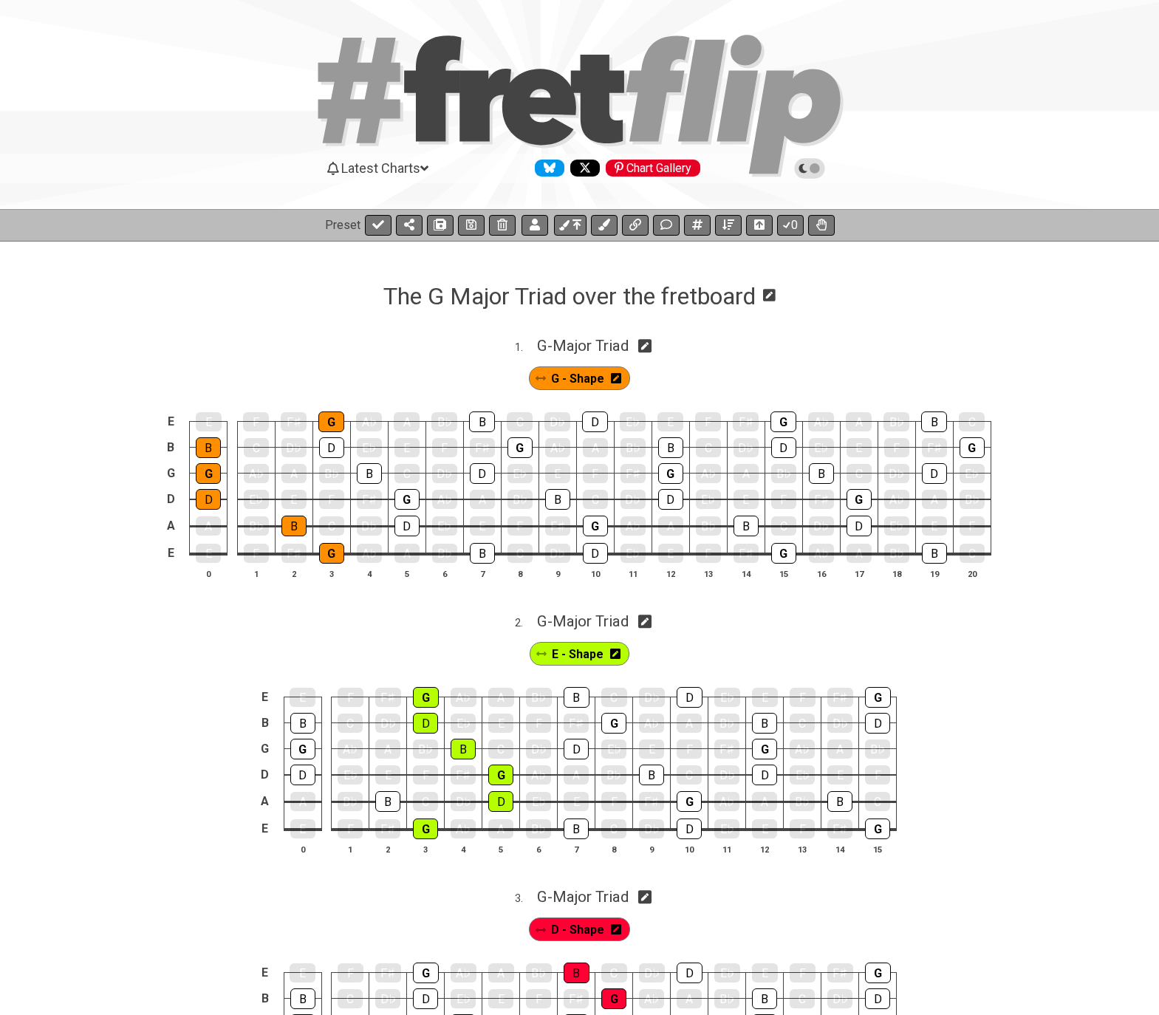
click at [646, 346] on icon at bounding box center [645, 346] width 14 height 14
select select "G"
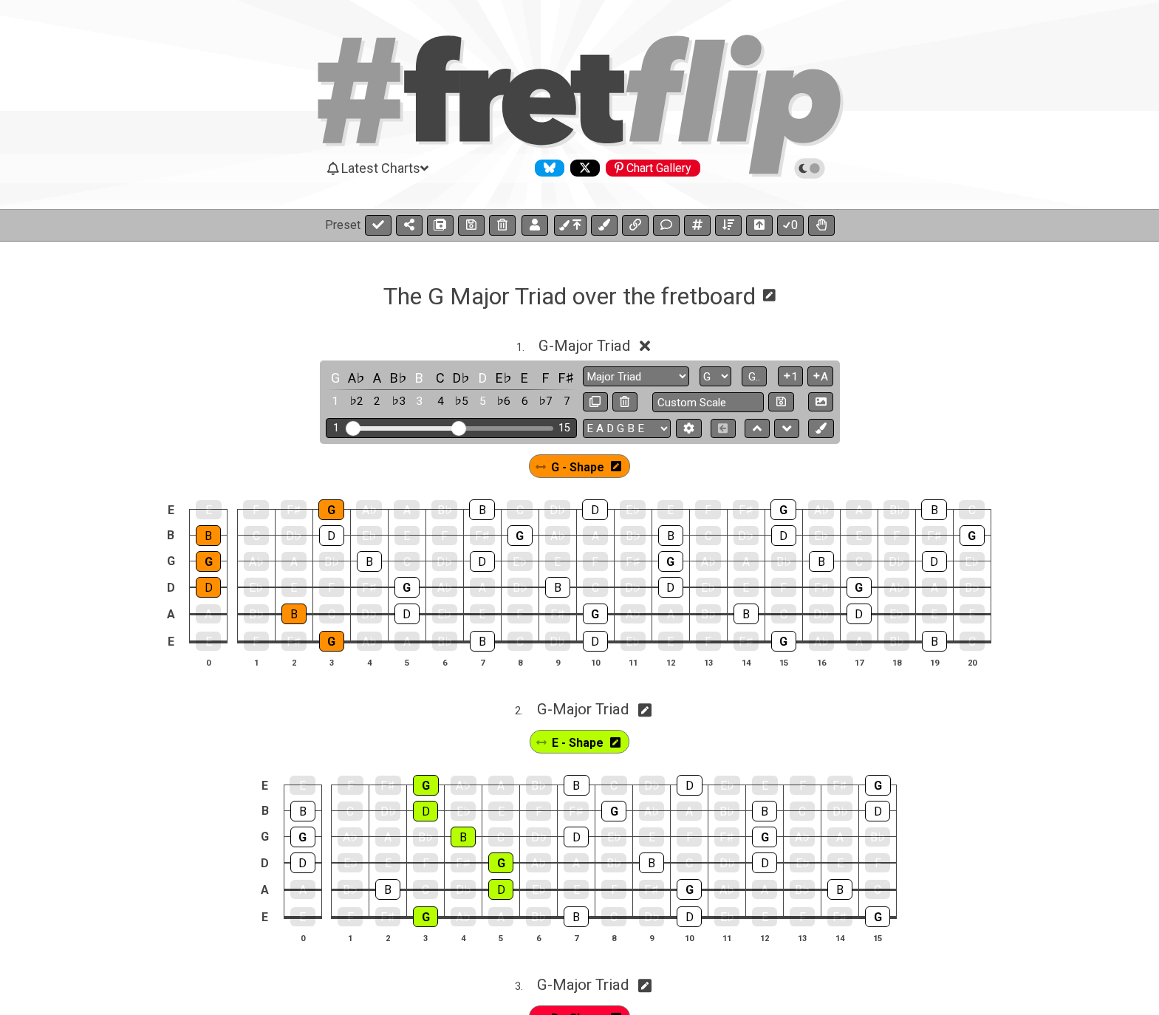
drag, startPoint x: 496, startPoint y: 427, endPoint x: 459, endPoint y: 433, distance: 38.1
click at [459, 427] on input "Visible fret range" at bounding box center [451, 427] width 210 height 0
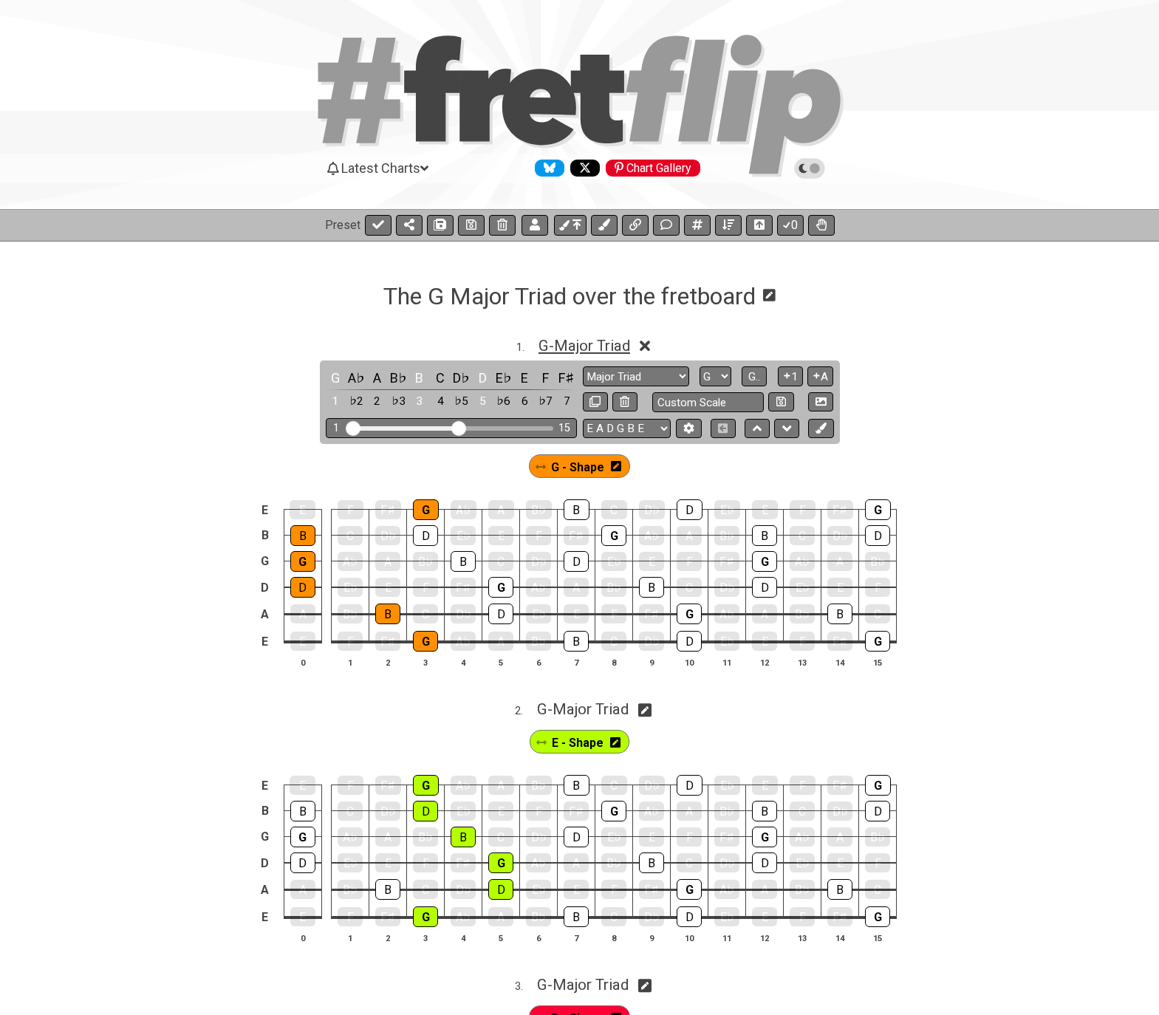
click at [605, 349] on span "G - Major Triad" at bounding box center [584, 346] width 92 height 18
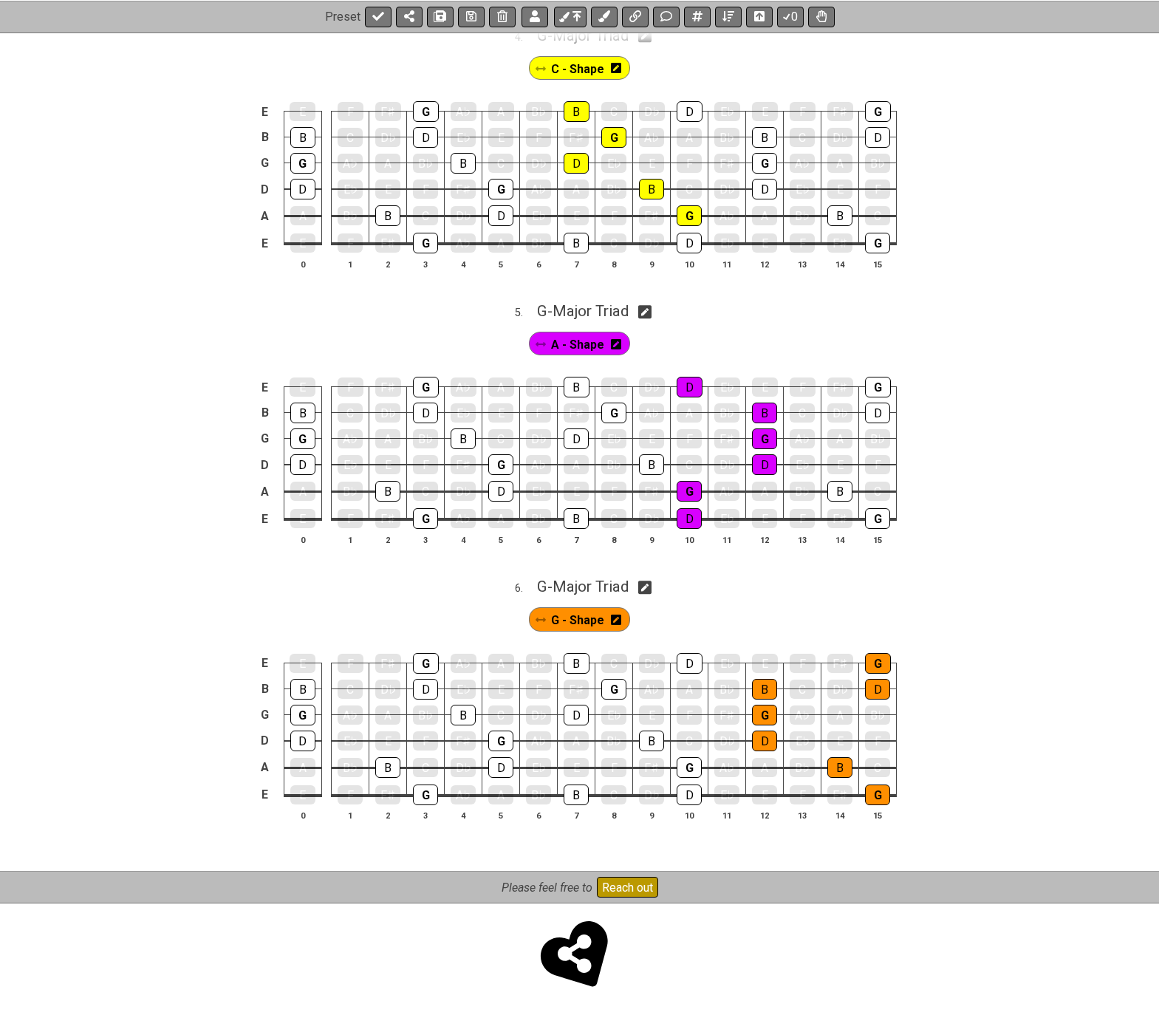
scroll to position [1140, 0]
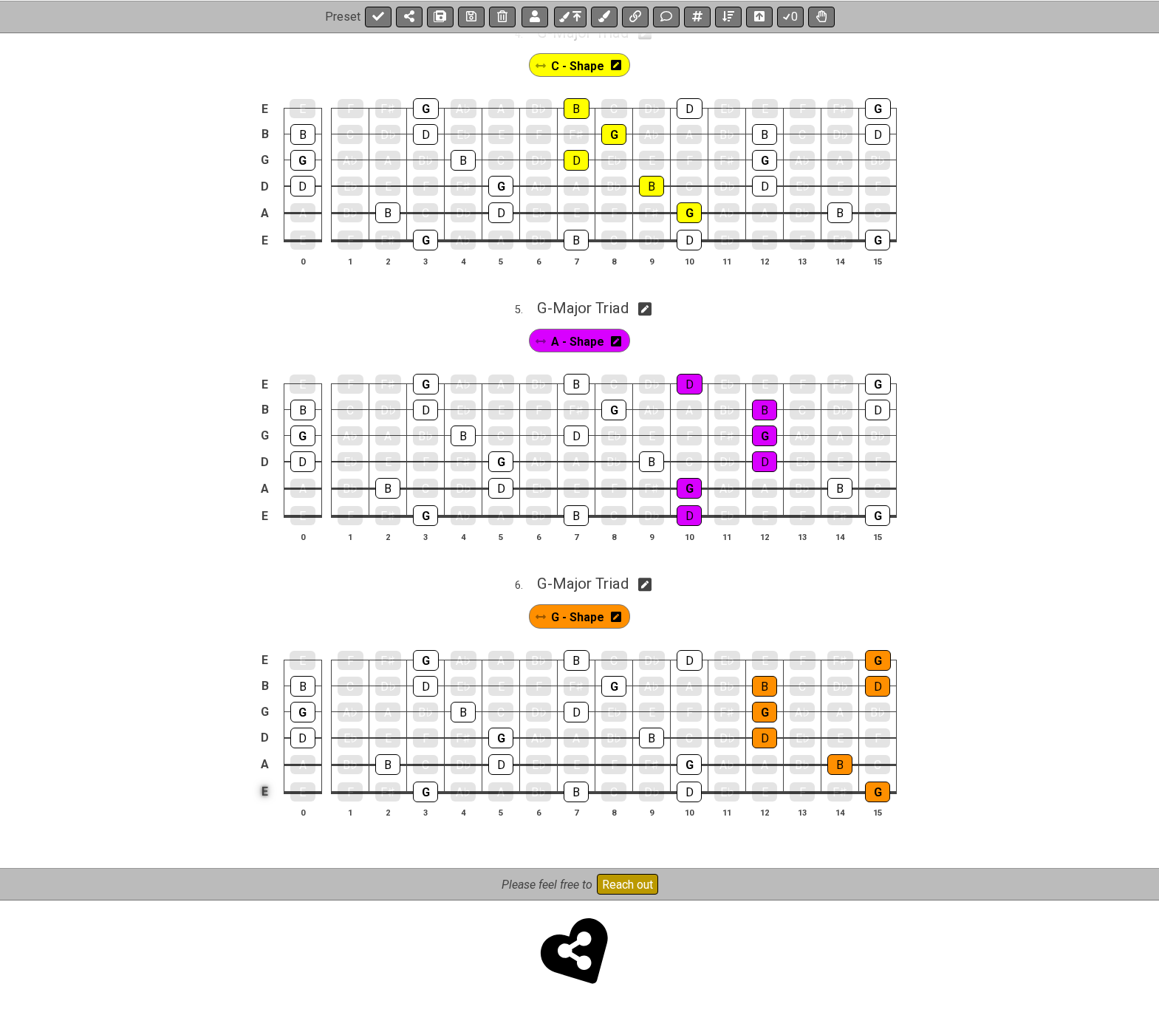
click at [264, 793] on td "E" at bounding box center [265, 792] width 18 height 28
click at [261, 765] on td "A" at bounding box center [265, 763] width 18 height 27
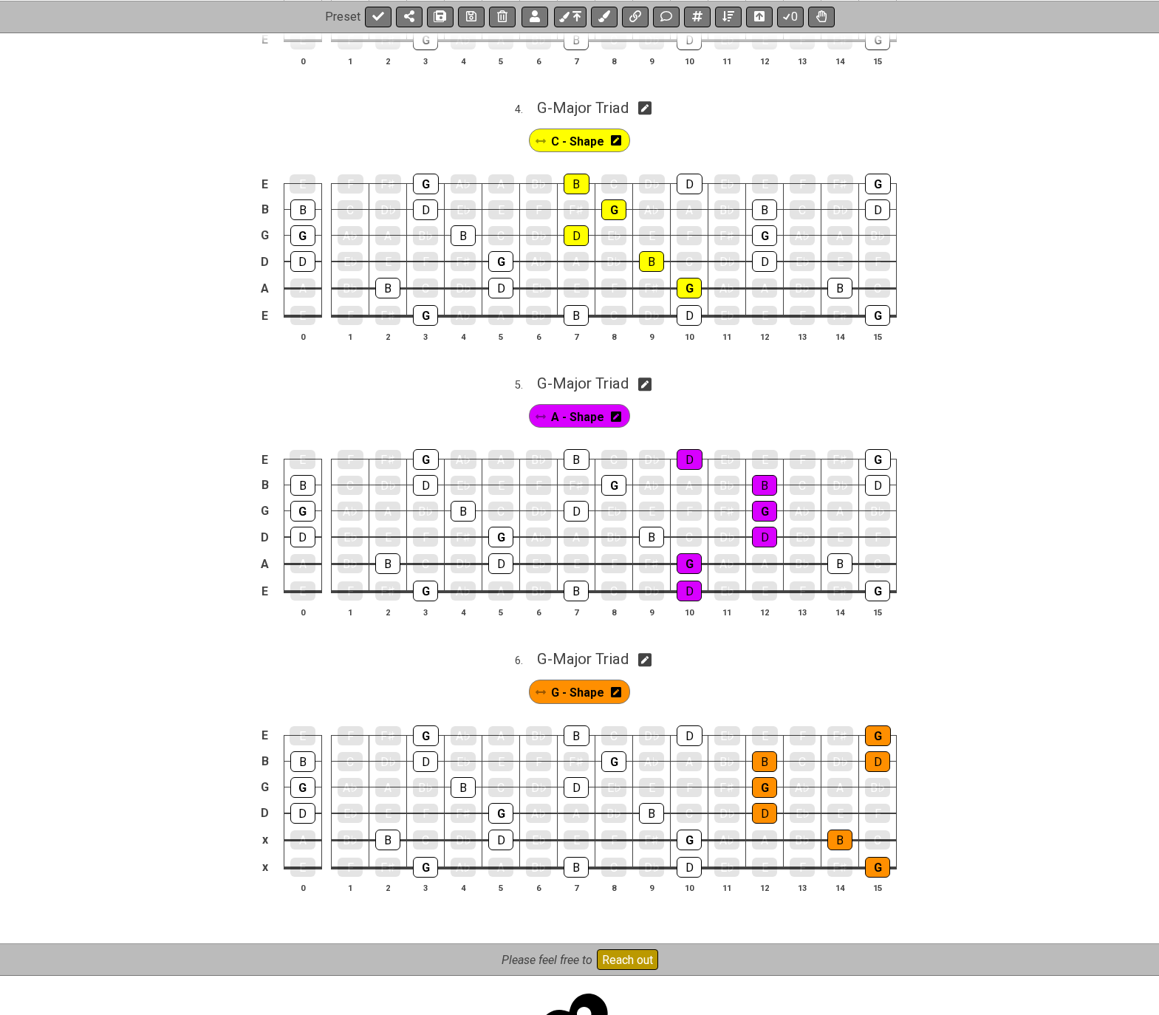
scroll to position [992, 0]
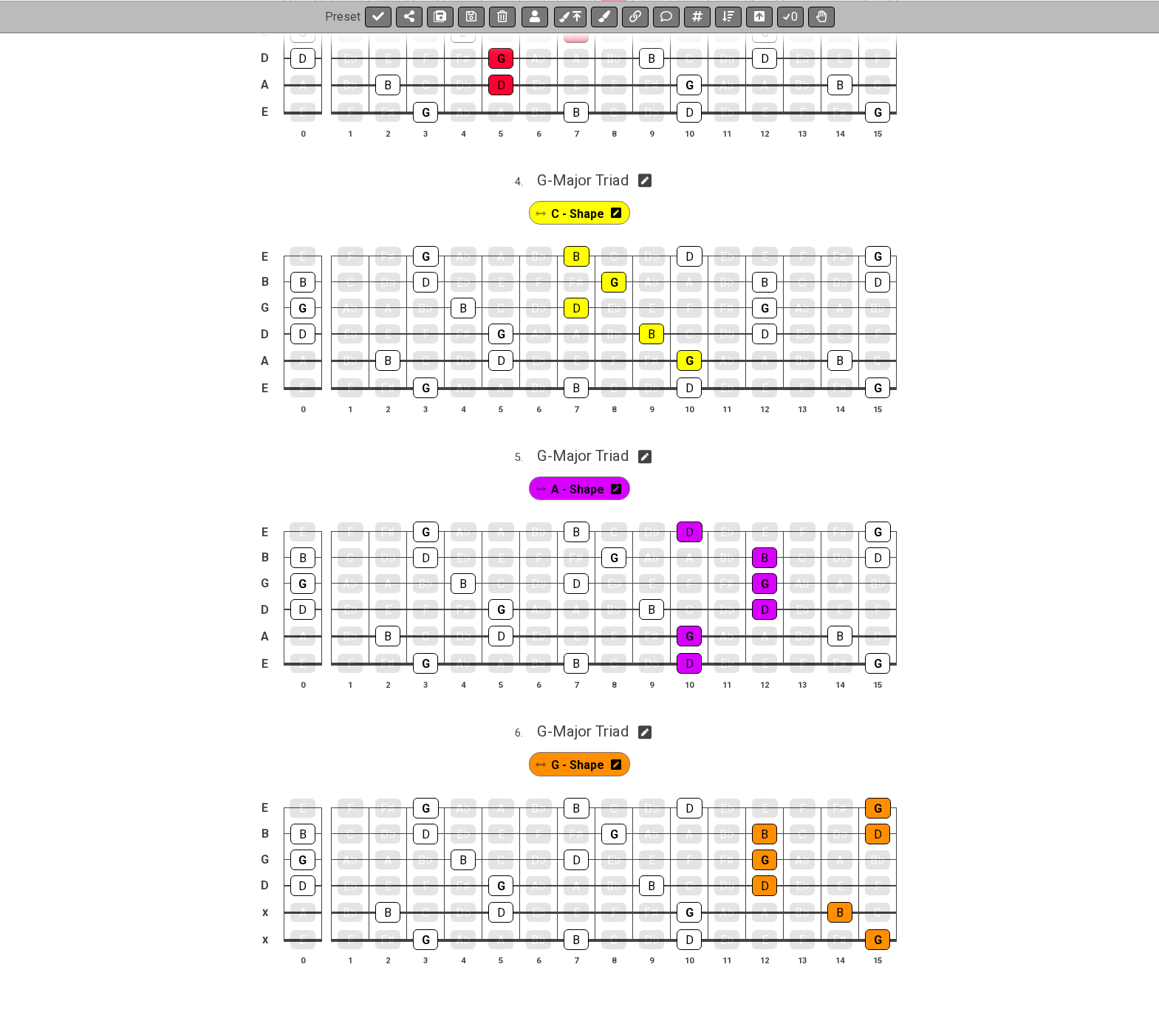
click at [649, 460] on icon at bounding box center [645, 457] width 14 height 14
select select "G"
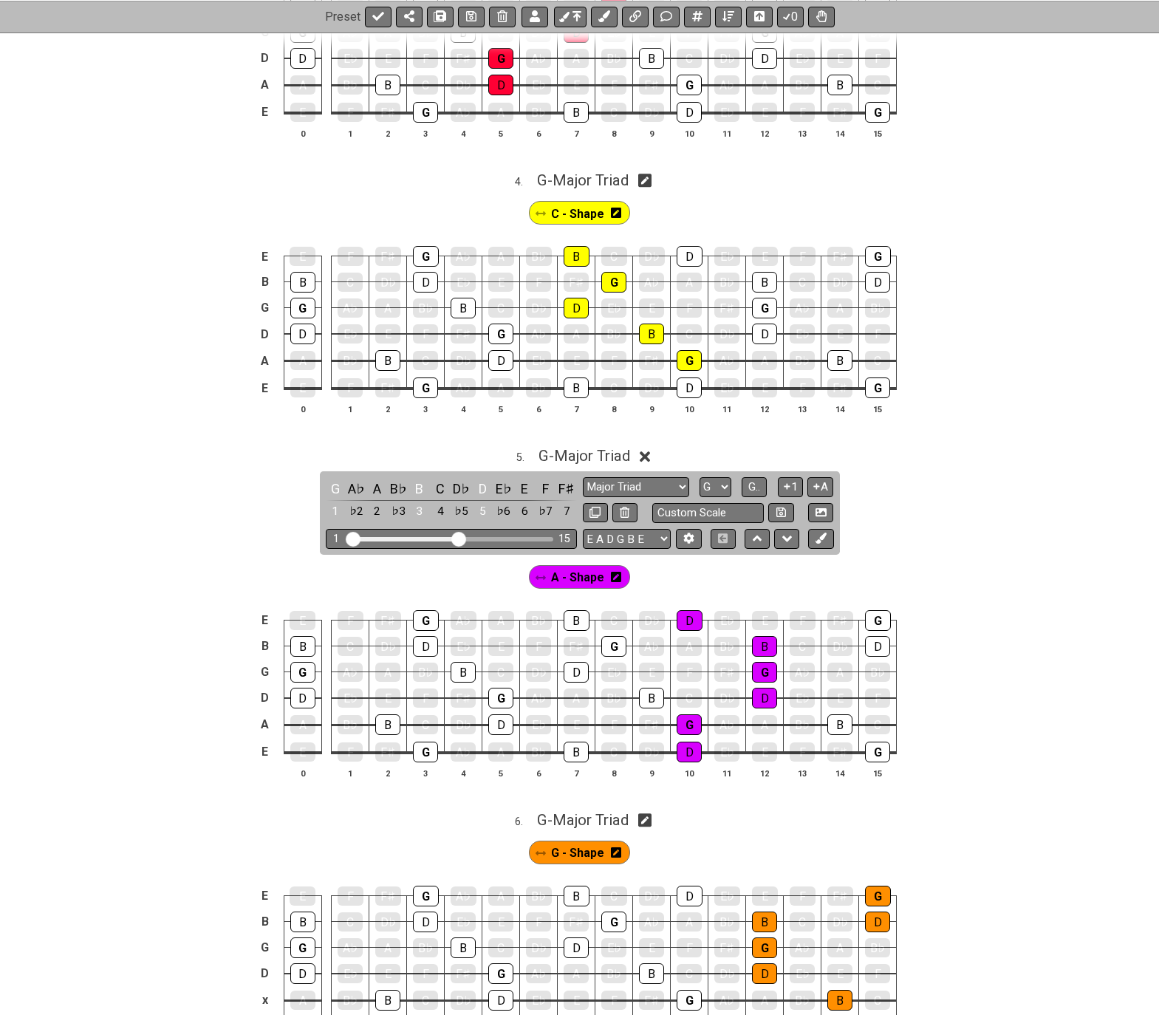
click at [614, 578] on icon at bounding box center [616, 577] width 10 height 12
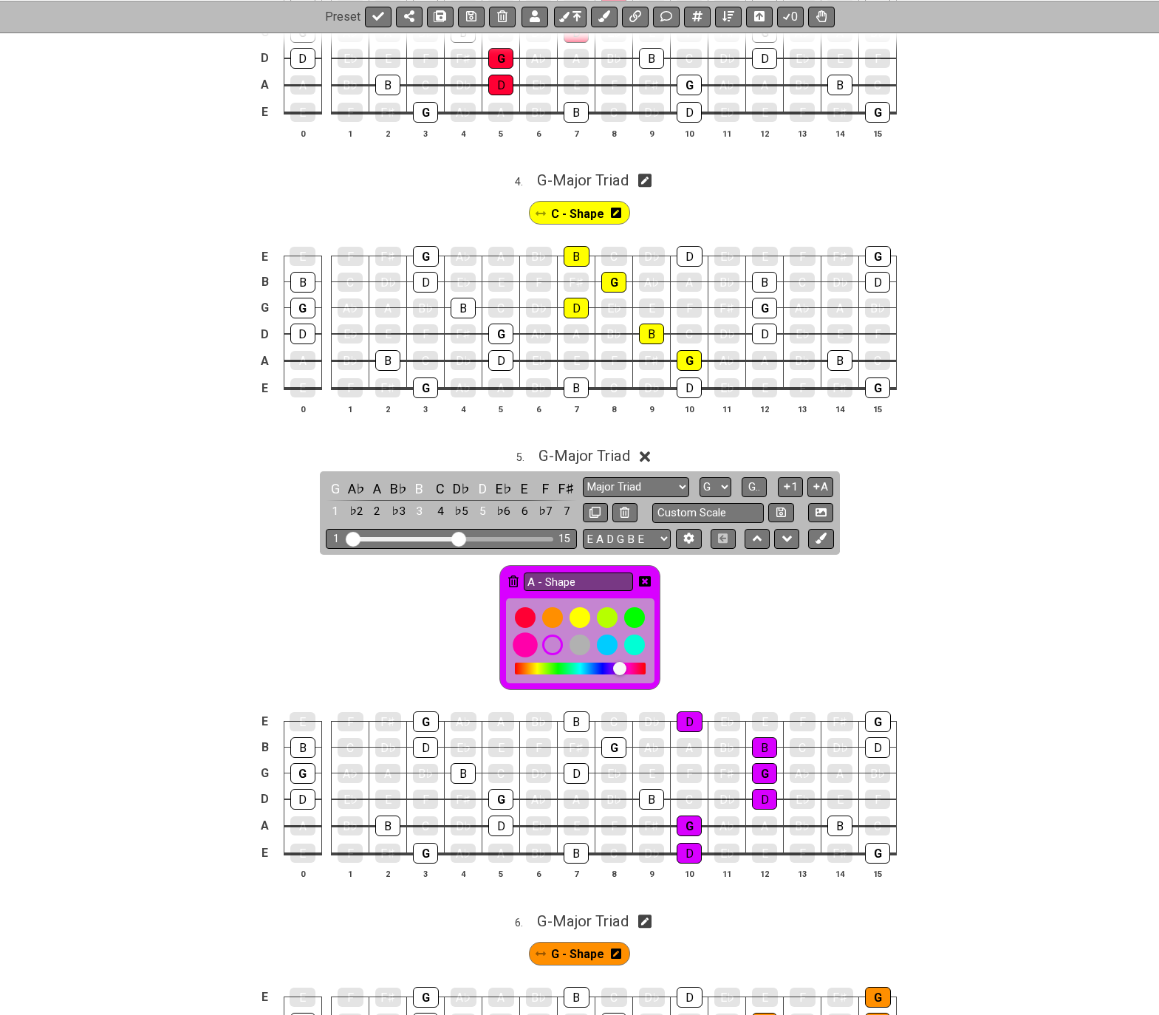
click at [527, 647] on div at bounding box center [525, 644] width 25 height 25
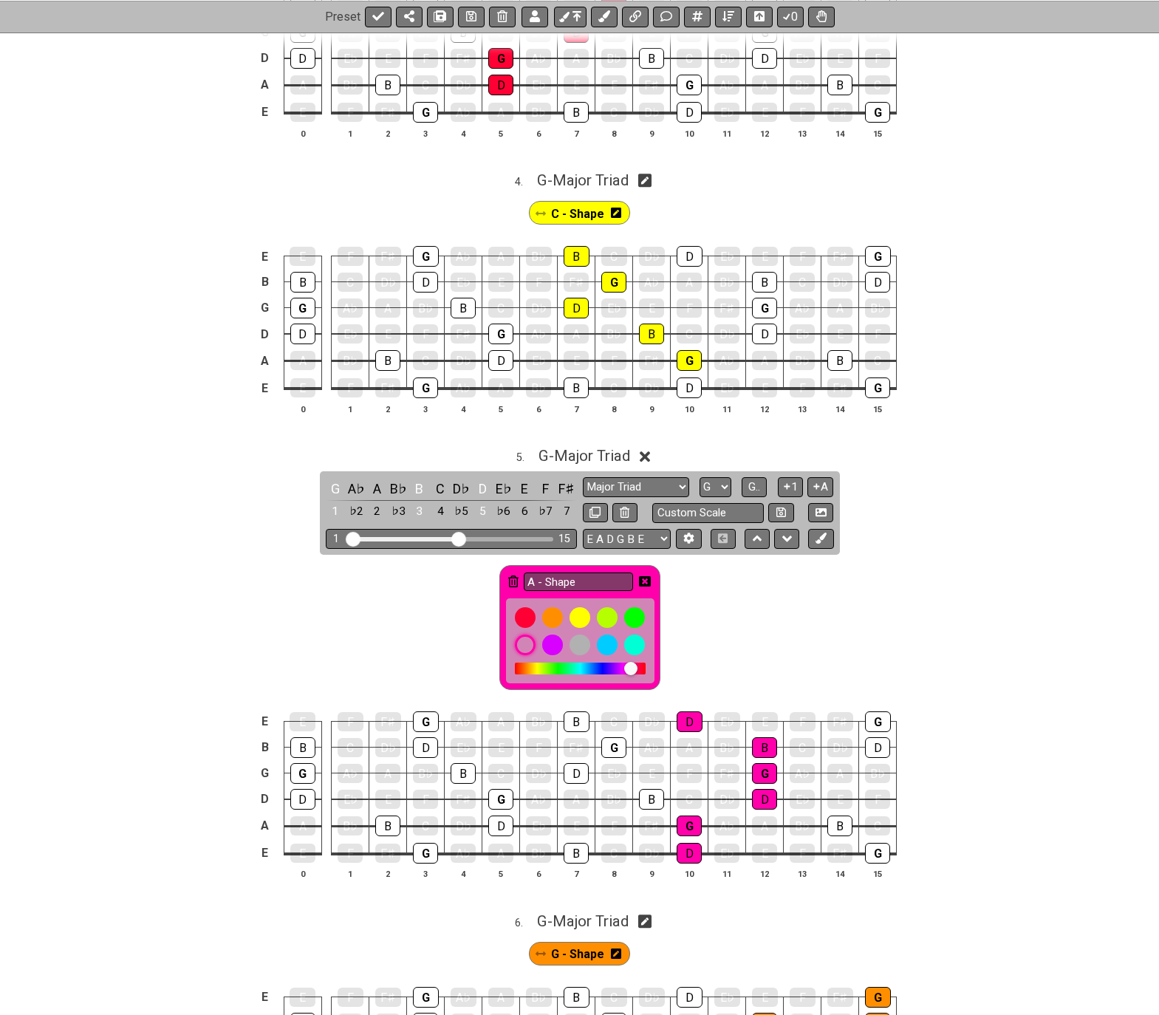
click at [646, 578] on icon at bounding box center [645, 581] width 12 height 10
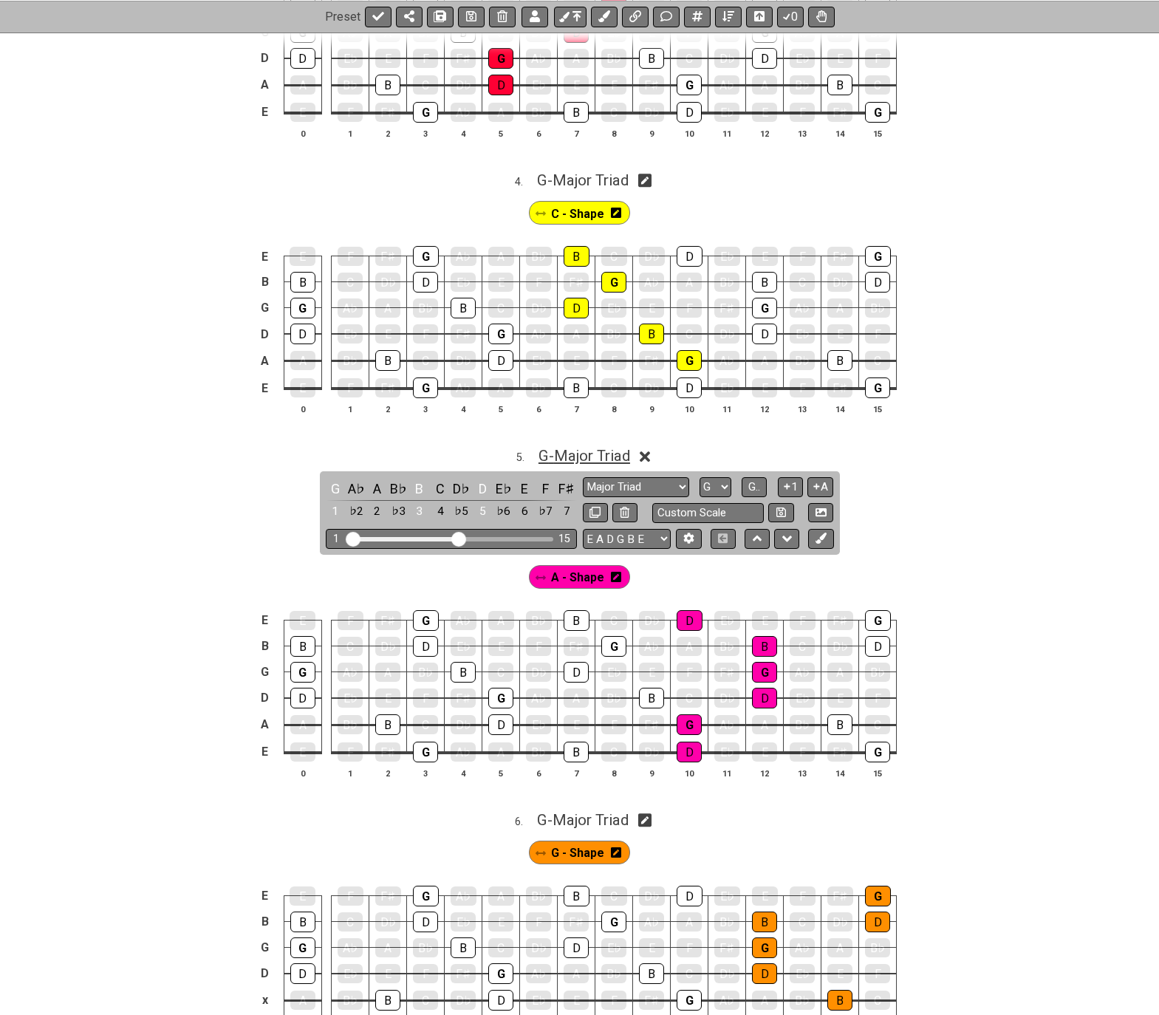
click at [601, 451] on span "G - Major Triad" at bounding box center [584, 456] width 92 height 18
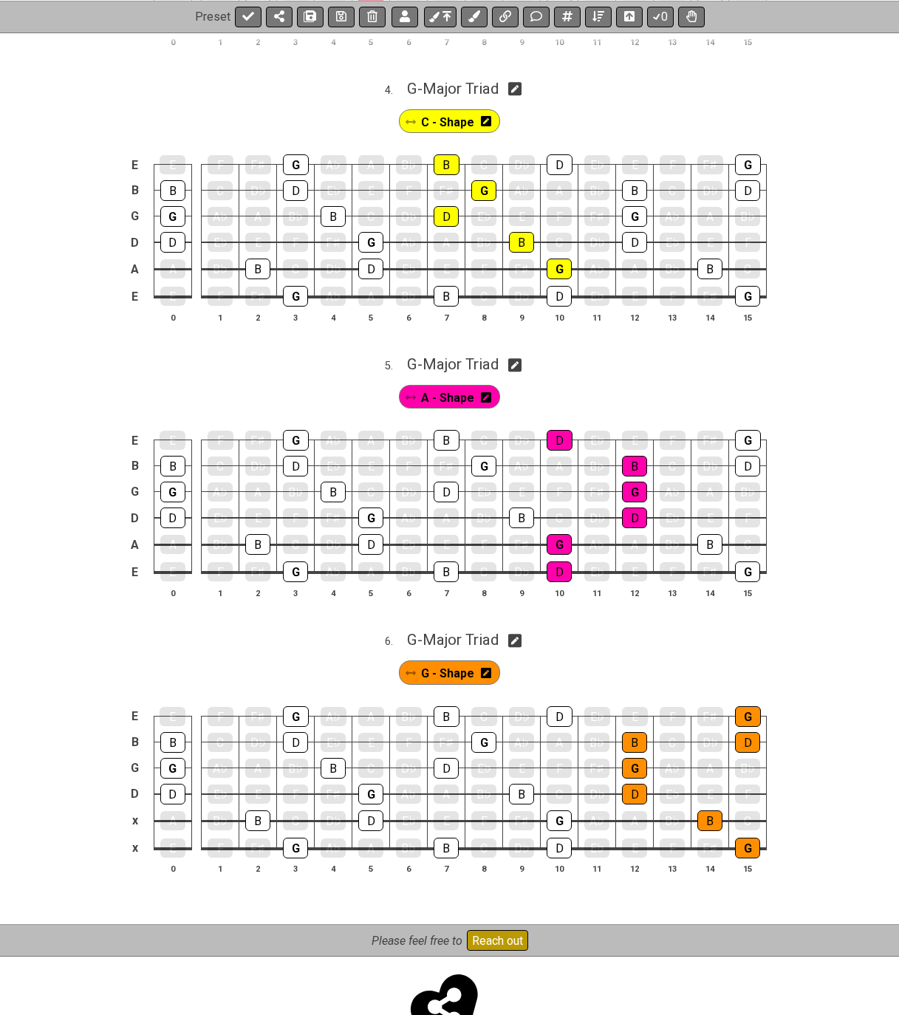
scroll to position [1140, 0]
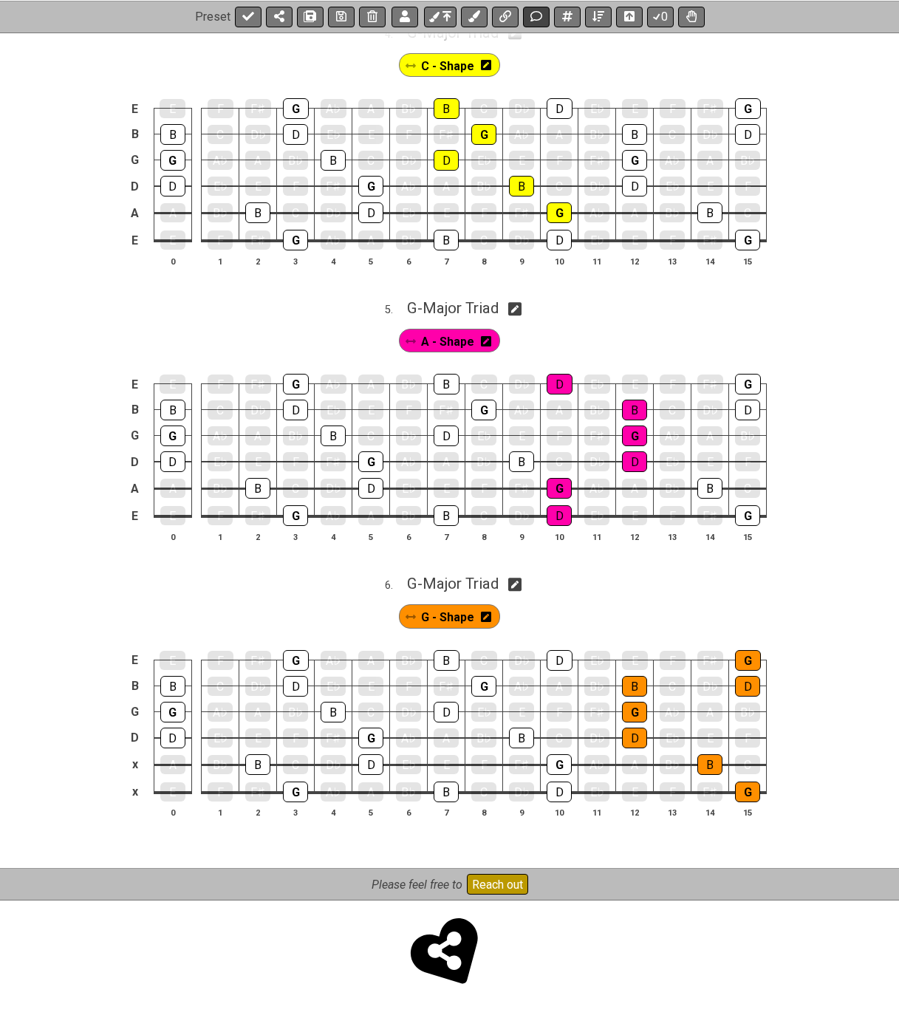
click at [536, 19] on icon at bounding box center [536, 16] width 12 height 10
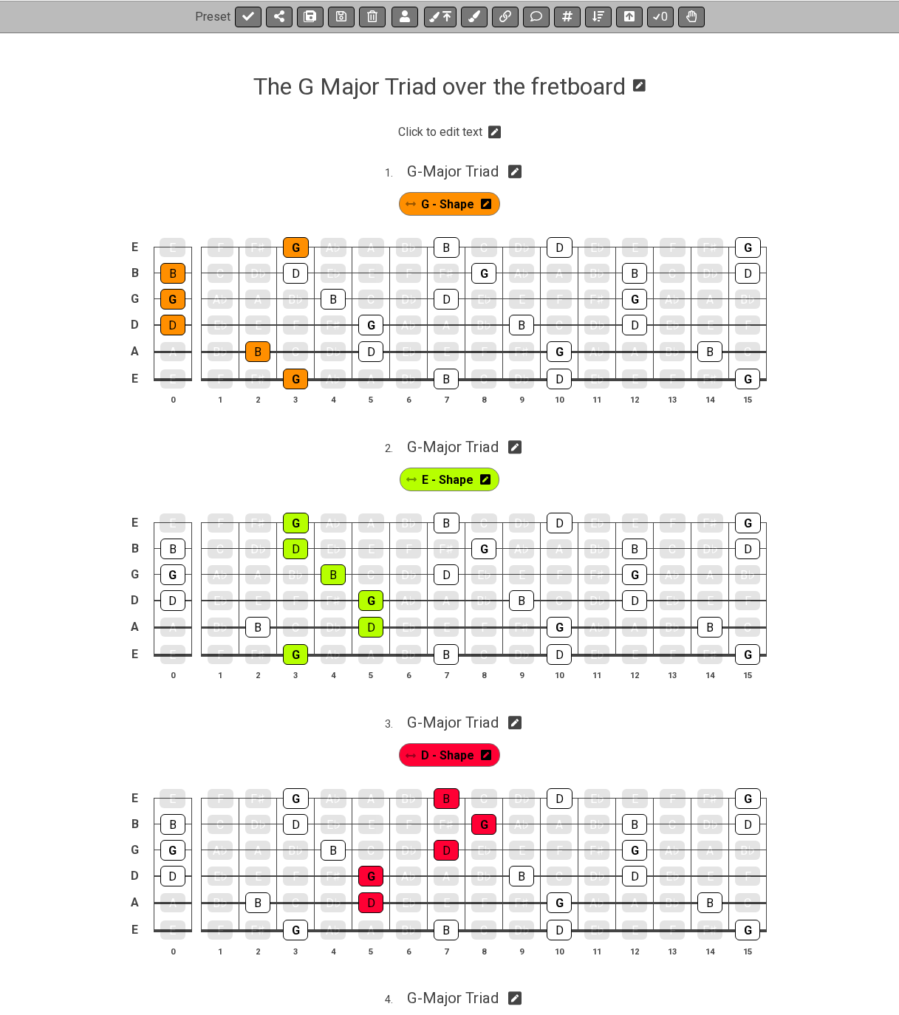
click at [496, 134] on icon at bounding box center [494, 132] width 13 height 13
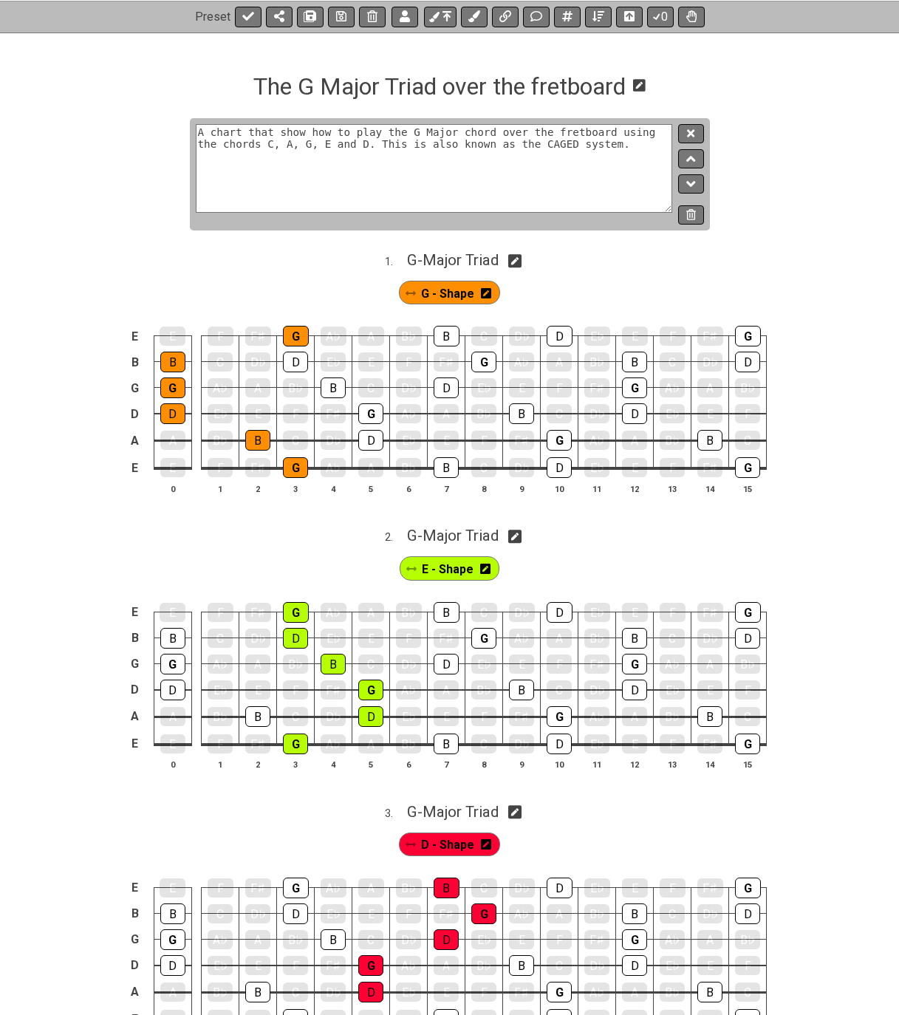
type textarea "A chart that show how to play the G Major chord over the fretboard using the ch…"
click at [643, 83] on icon at bounding box center [639, 85] width 13 height 13
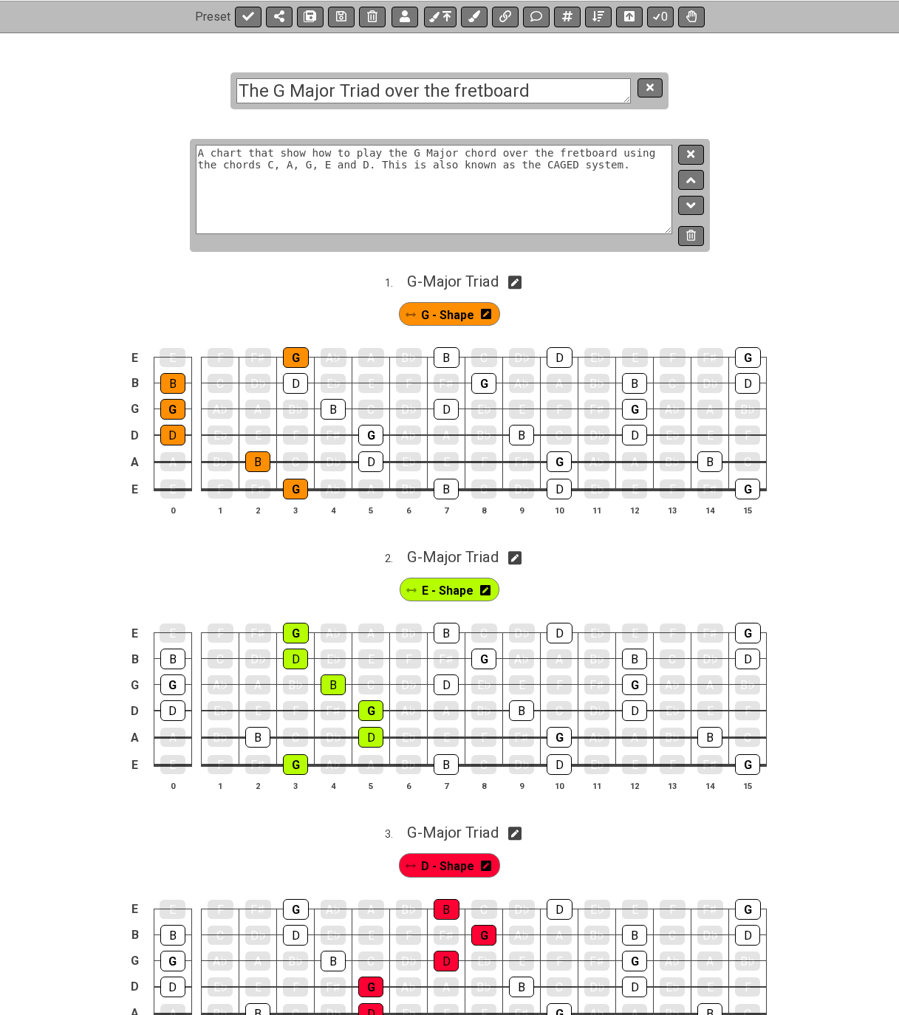
click at [456, 91] on textarea "The G Major Triad over the fretboard" at bounding box center [433, 91] width 394 height 26
type textarea "The G Major Triad over the Fretboard"
click at [653, 90] on icon at bounding box center [649, 86] width 7 height 7
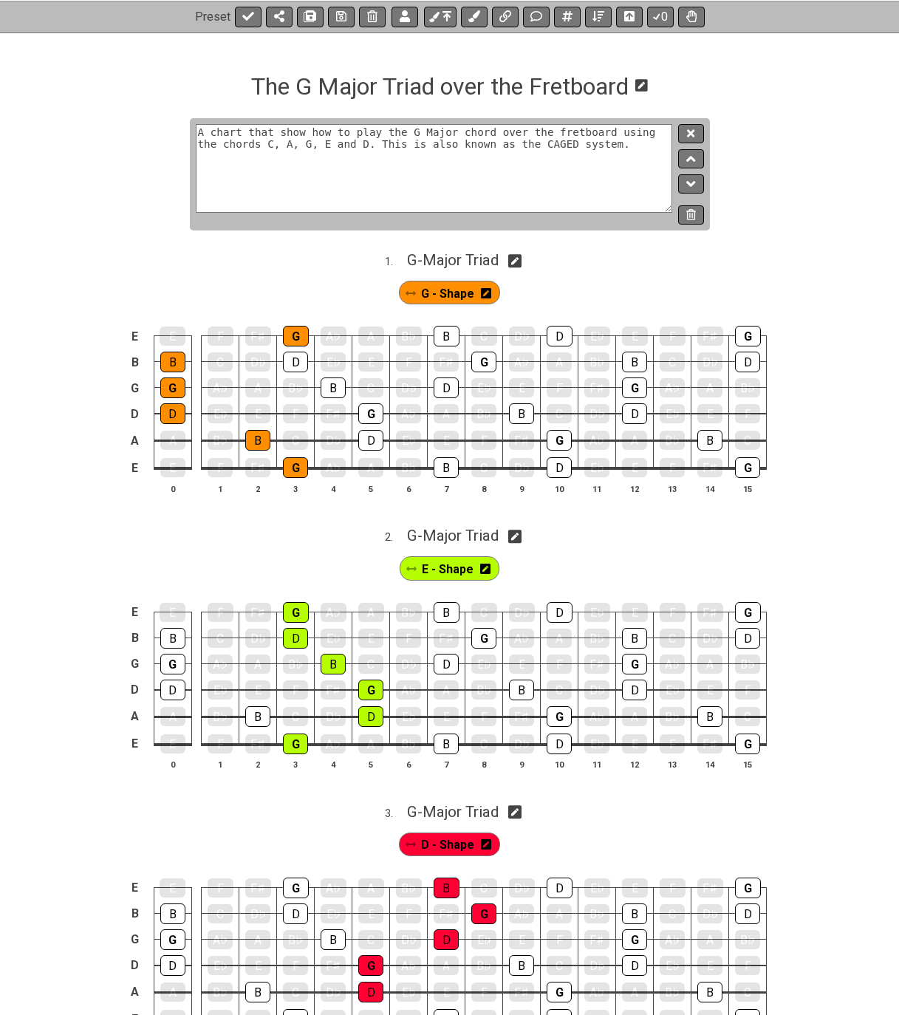
click at [644, 85] on icon at bounding box center [641, 85] width 13 height 14
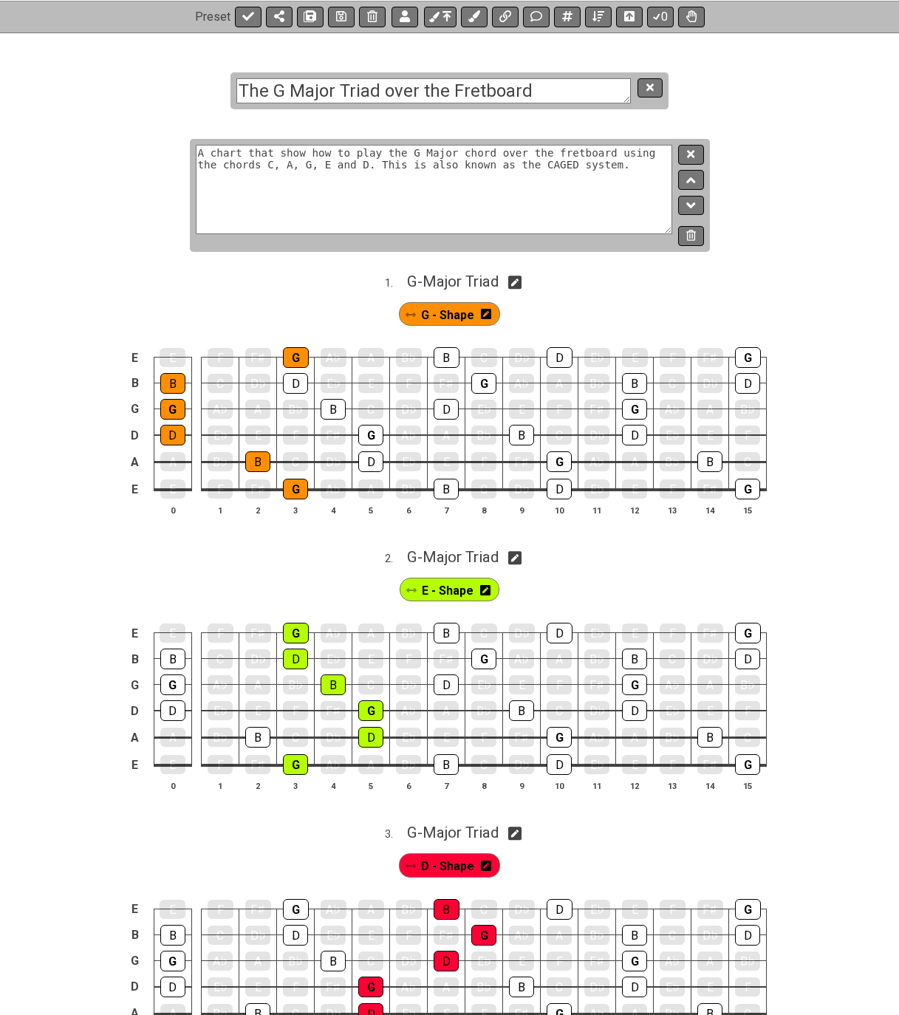
drag, startPoint x: 241, startPoint y: 92, endPoint x: 273, endPoint y: 100, distance: 33.0
click at [242, 92] on textarea "The G Major Triad over the Fretboard" at bounding box center [433, 91] width 394 height 26
click at [694, 157] on icon at bounding box center [690, 154] width 7 height 7
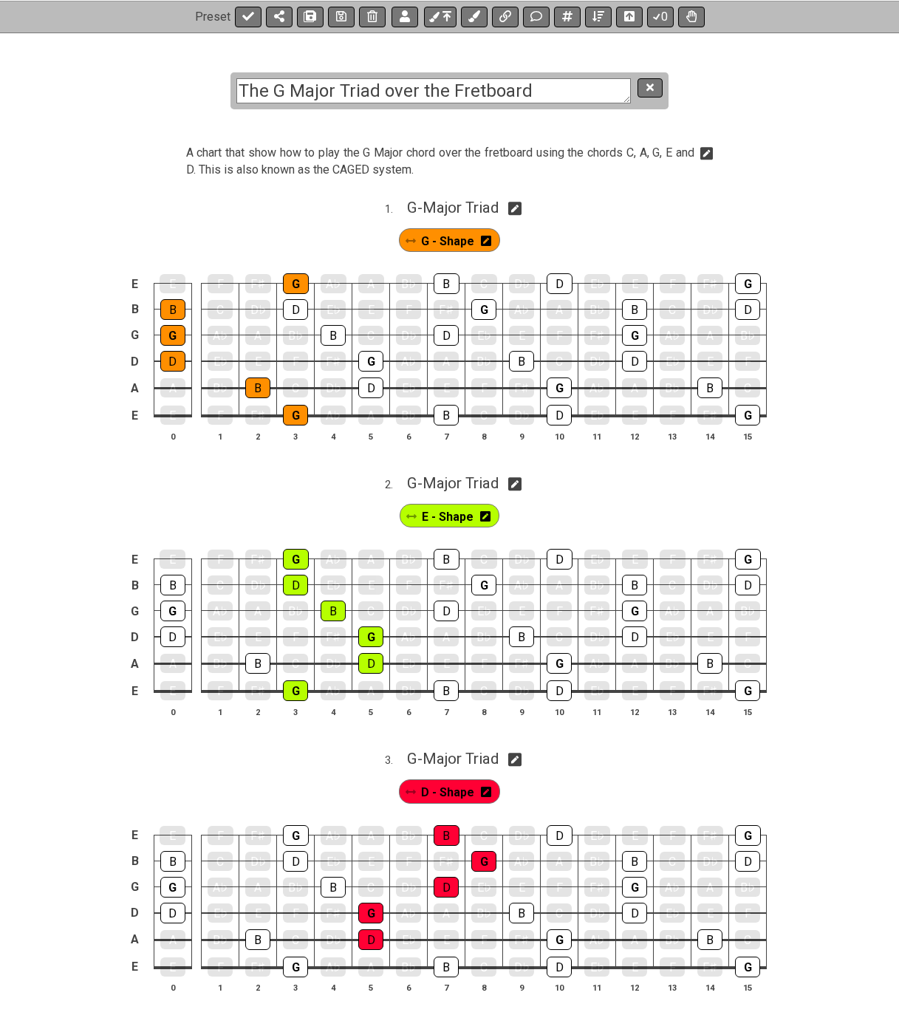
click at [705, 155] on icon at bounding box center [706, 153] width 13 height 15
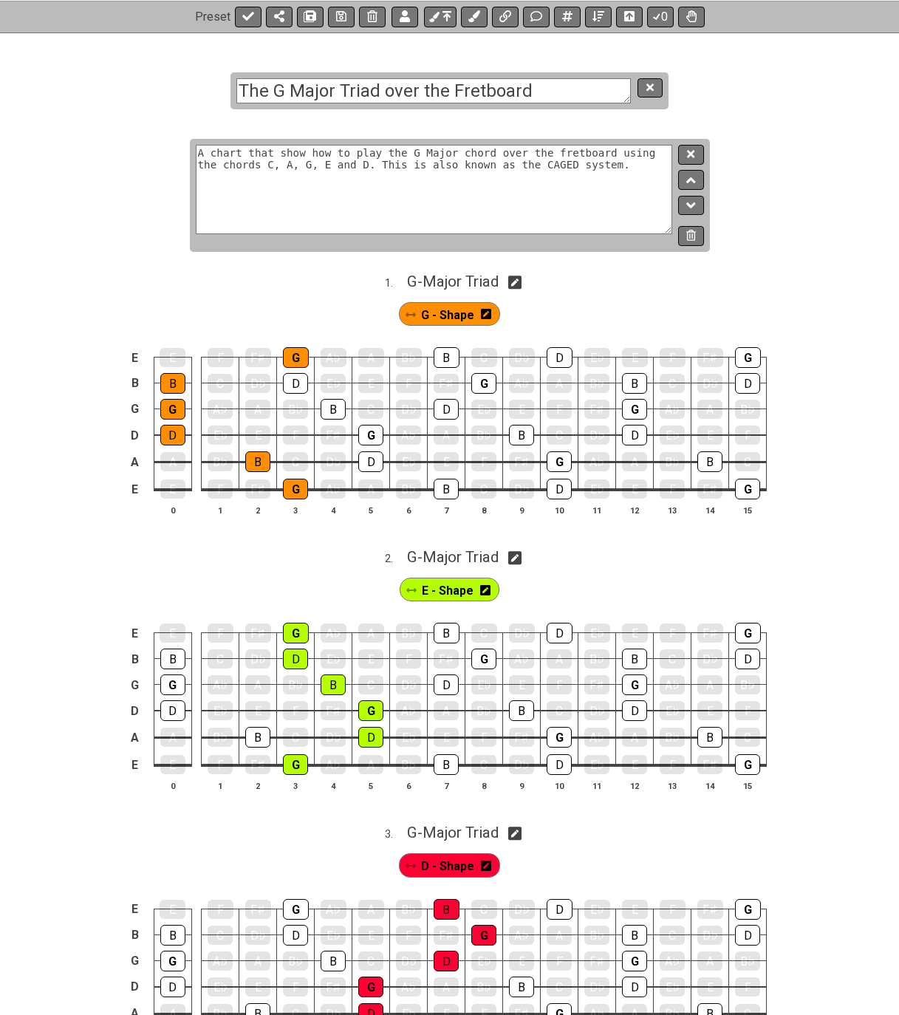
click at [373, 162] on textarea "A chart that show how to play the G Major chord over the fretboard using the ch…" at bounding box center [434, 189] width 477 height 89
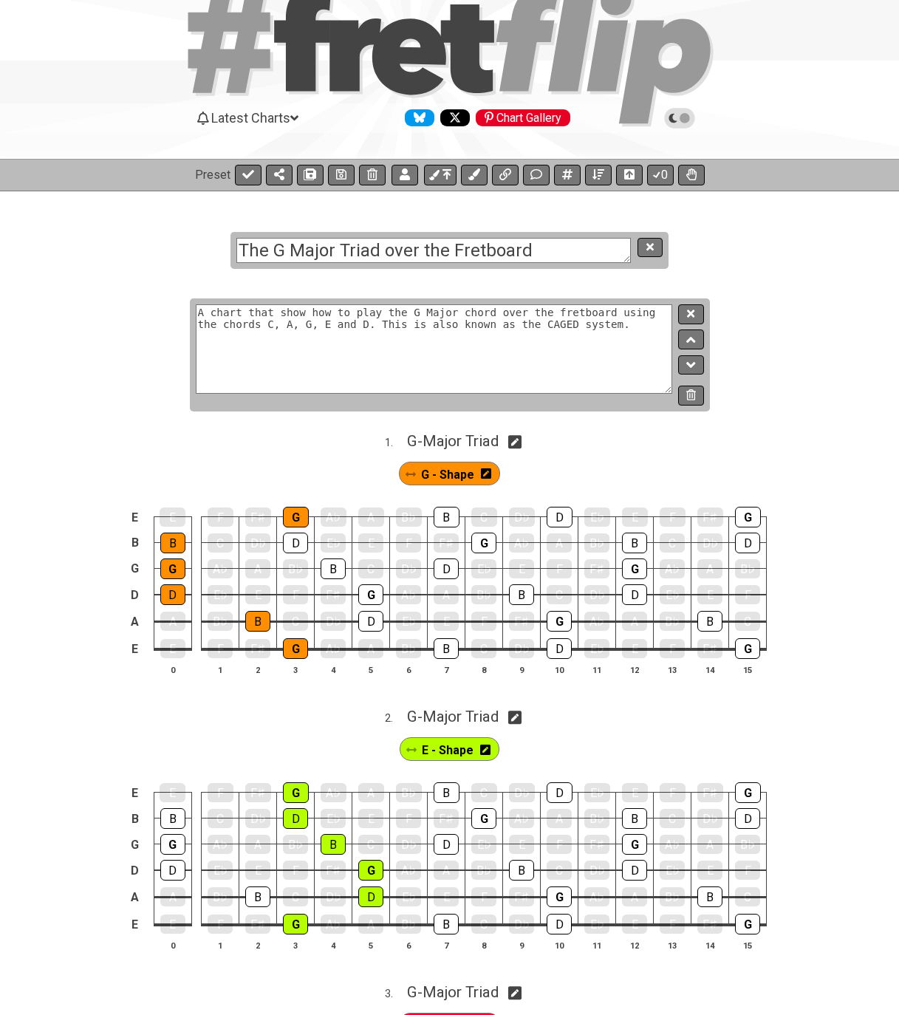
scroll to position [0, 0]
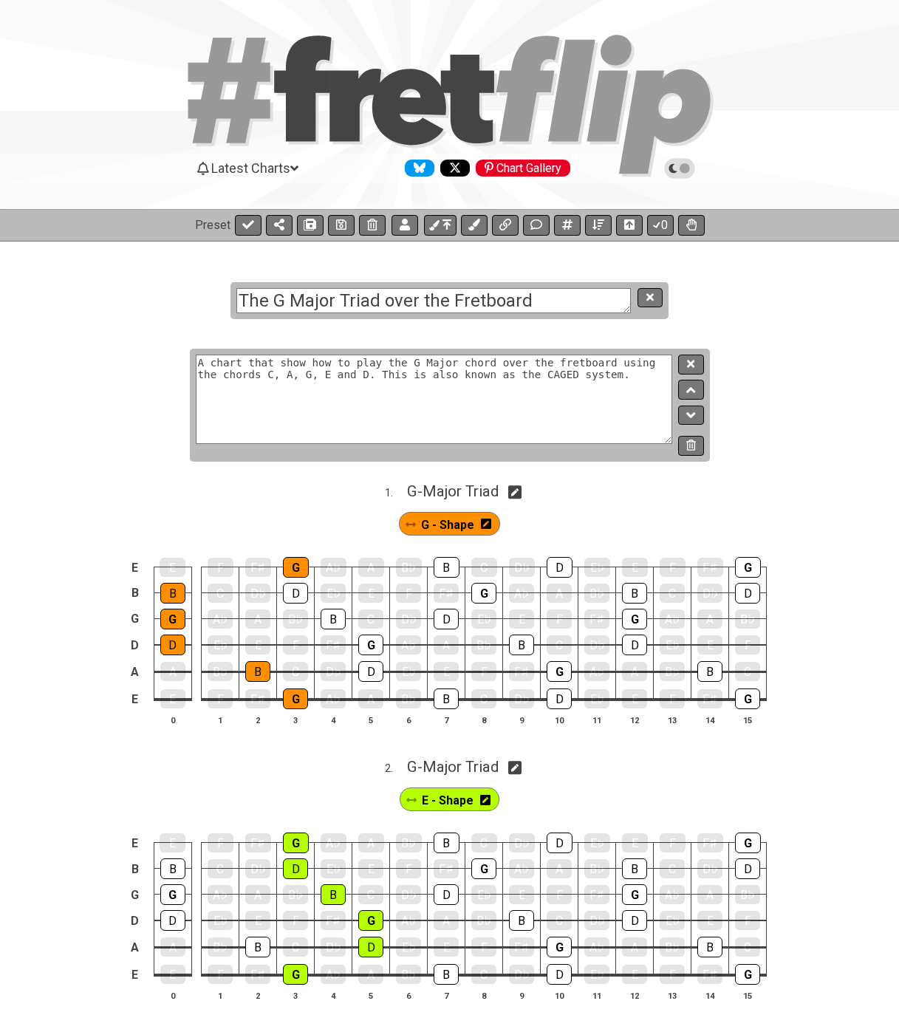
click at [367, 374] on textarea "A chart that show how to play the G Major chord over the fretboard using the ch…" at bounding box center [434, 399] width 477 height 89
type textarea "A chart that show how to play the G Major chord over the fretboard using the ch…"
click at [691, 366] on icon at bounding box center [690, 363] width 7 height 11
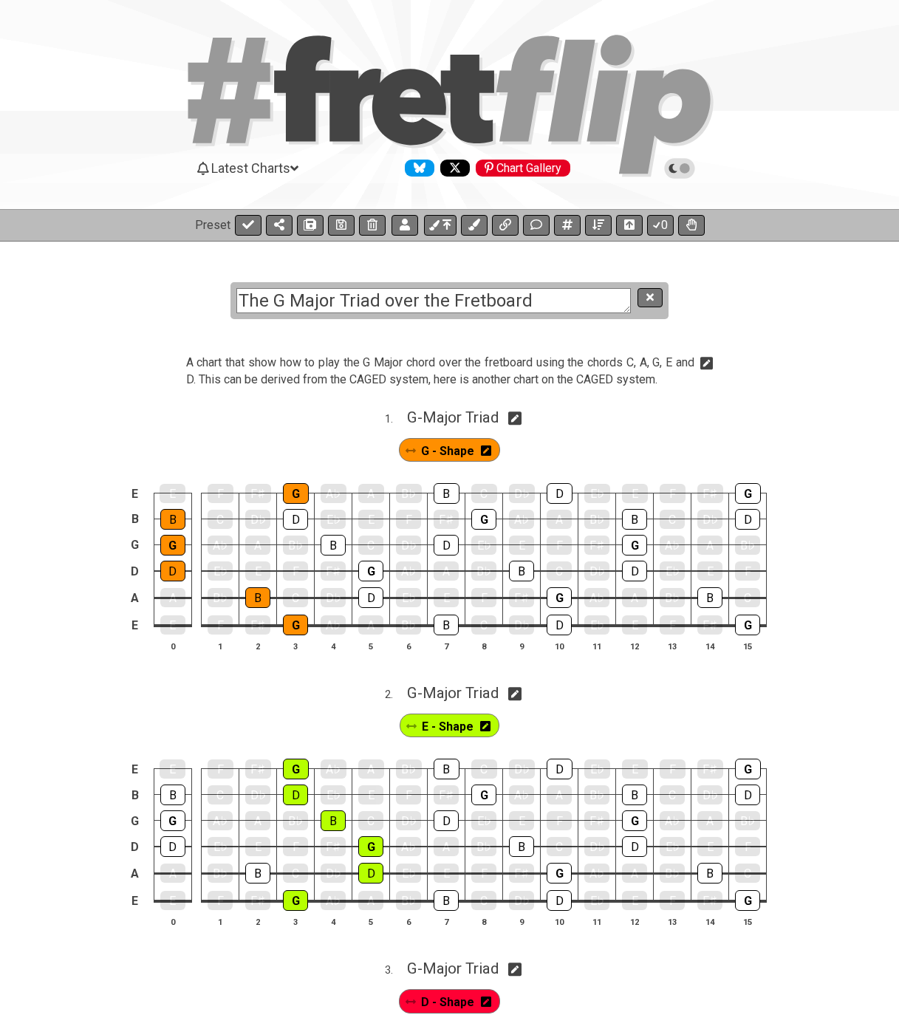
click at [703, 363] on icon at bounding box center [706, 363] width 13 height 13
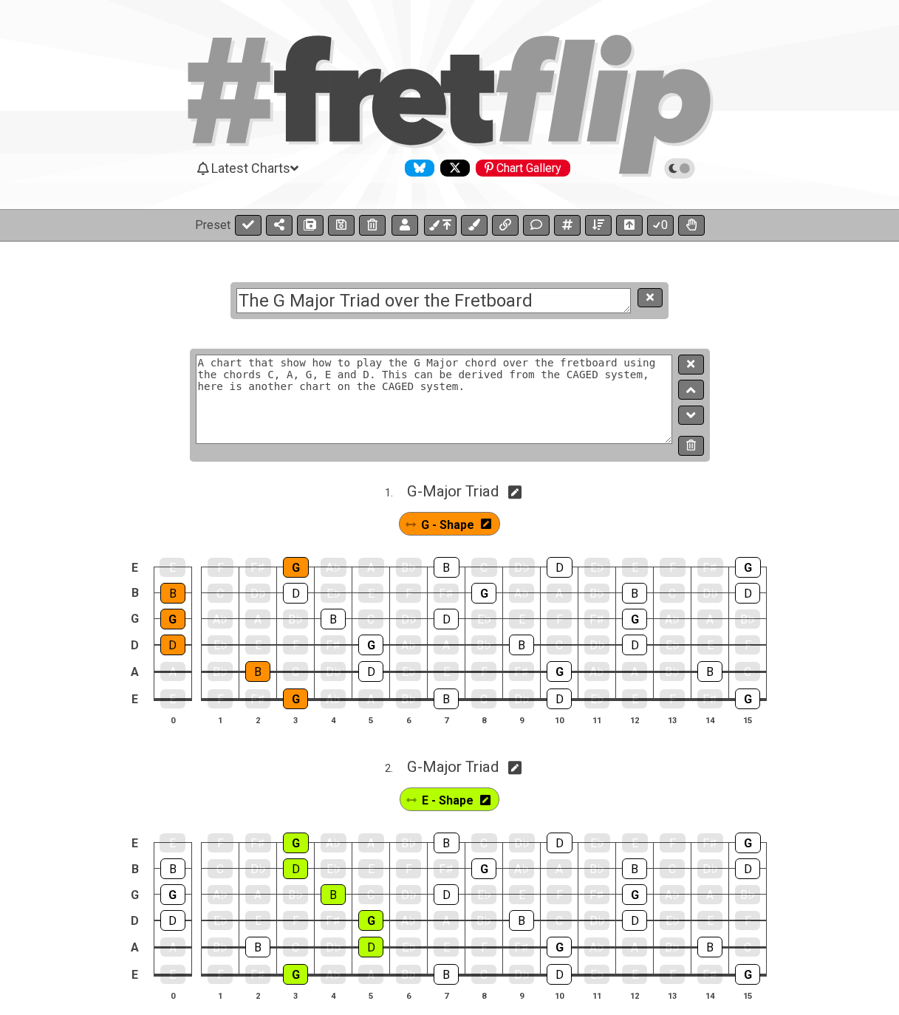
click at [244, 387] on textarea "A chart that show how to play the G Major chord over the fretboard using the ch…" at bounding box center [434, 399] width 477 height 89
click at [405, 391] on textarea "A chart that show how to play the G Major chord over the fretboard using the ch…" at bounding box center [434, 399] width 477 height 89
paste textarea "/the-caged-system"
click at [552, 391] on textarea "A chart that show how to play the G Major chord over the fretboard using the ch…" at bounding box center [434, 399] width 477 height 89
type textarea "A chart that show how to play the G Major chord over the fretboard using the ch…"
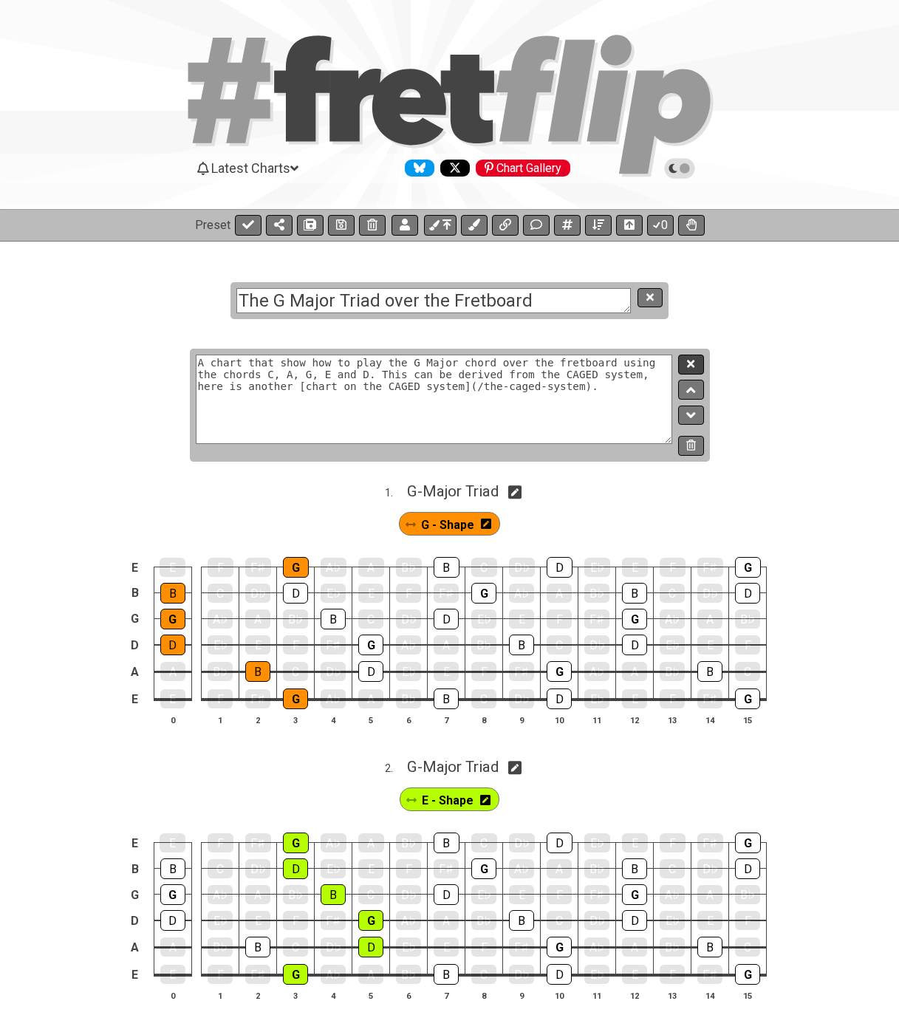
click at [692, 364] on icon at bounding box center [690, 363] width 7 height 7
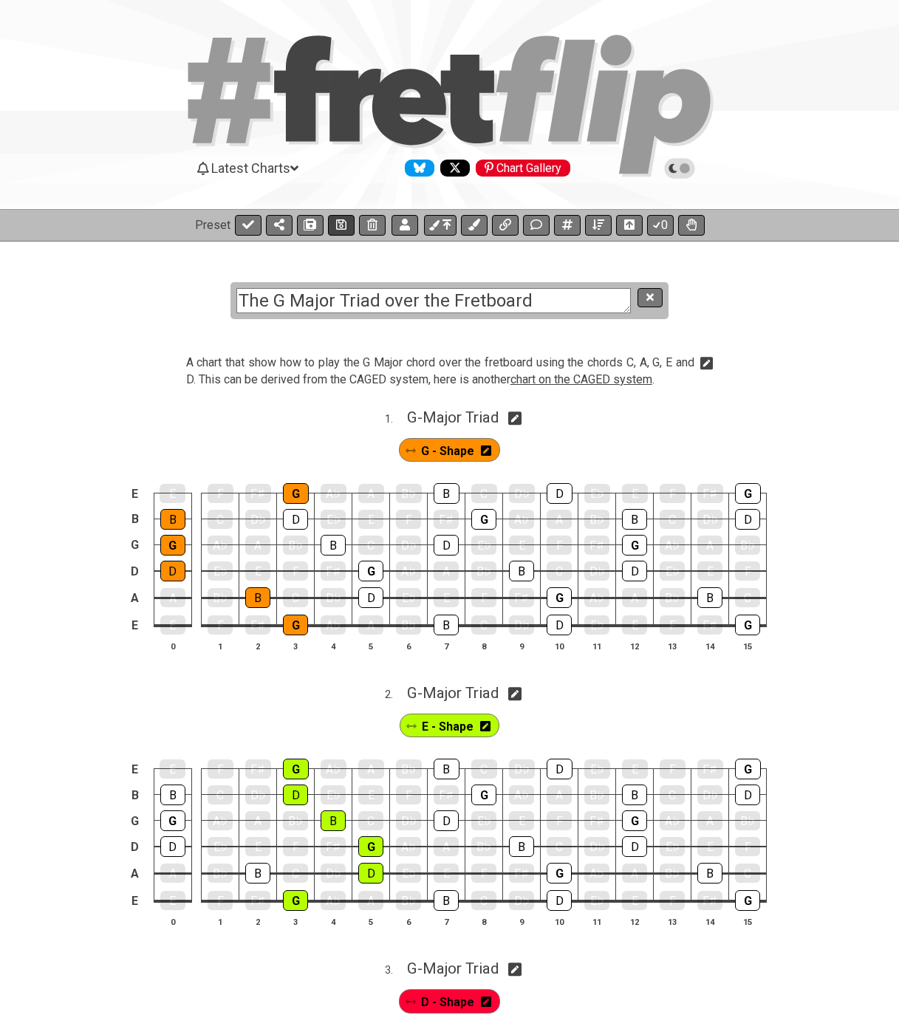
click at [338, 225] on icon at bounding box center [341, 225] width 10 height 12
click at [649, 295] on icon at bounding box center [649, 296] width 7 height 7
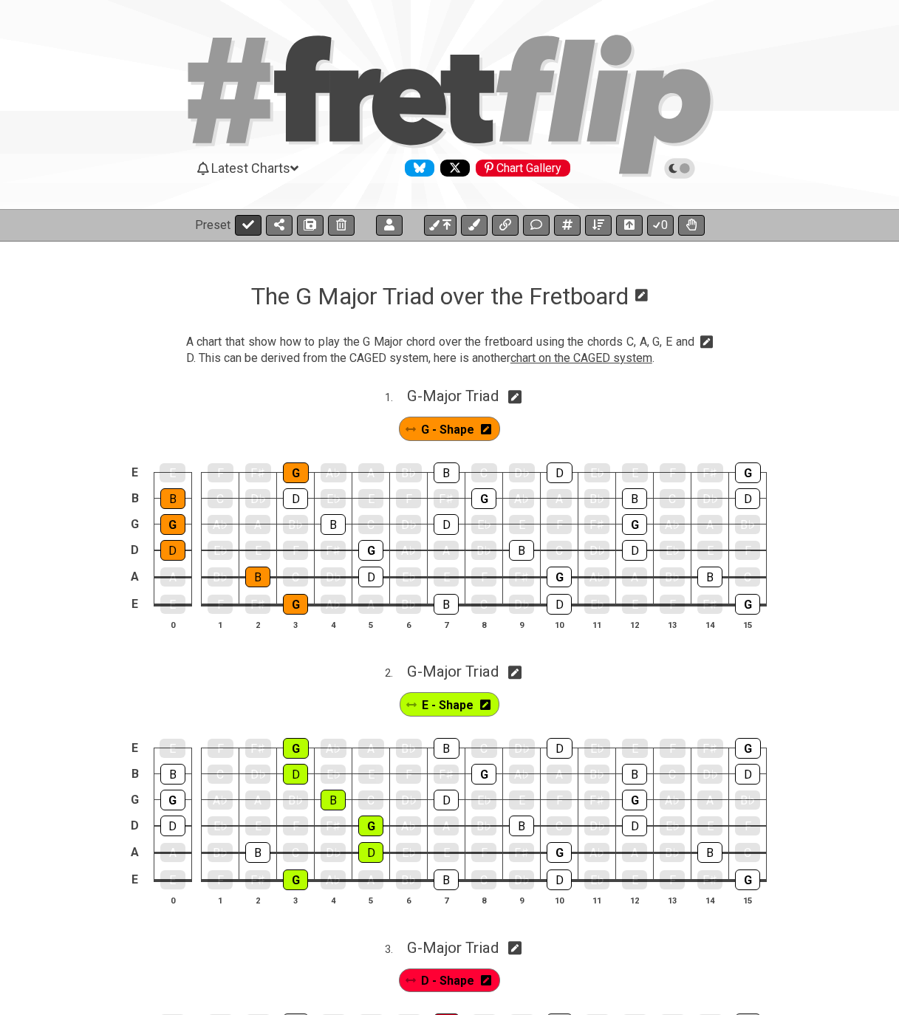
click at [243, 227] on icon at bounding box center [248, 225] width 12 height 12
select select "/024GKKGPR"
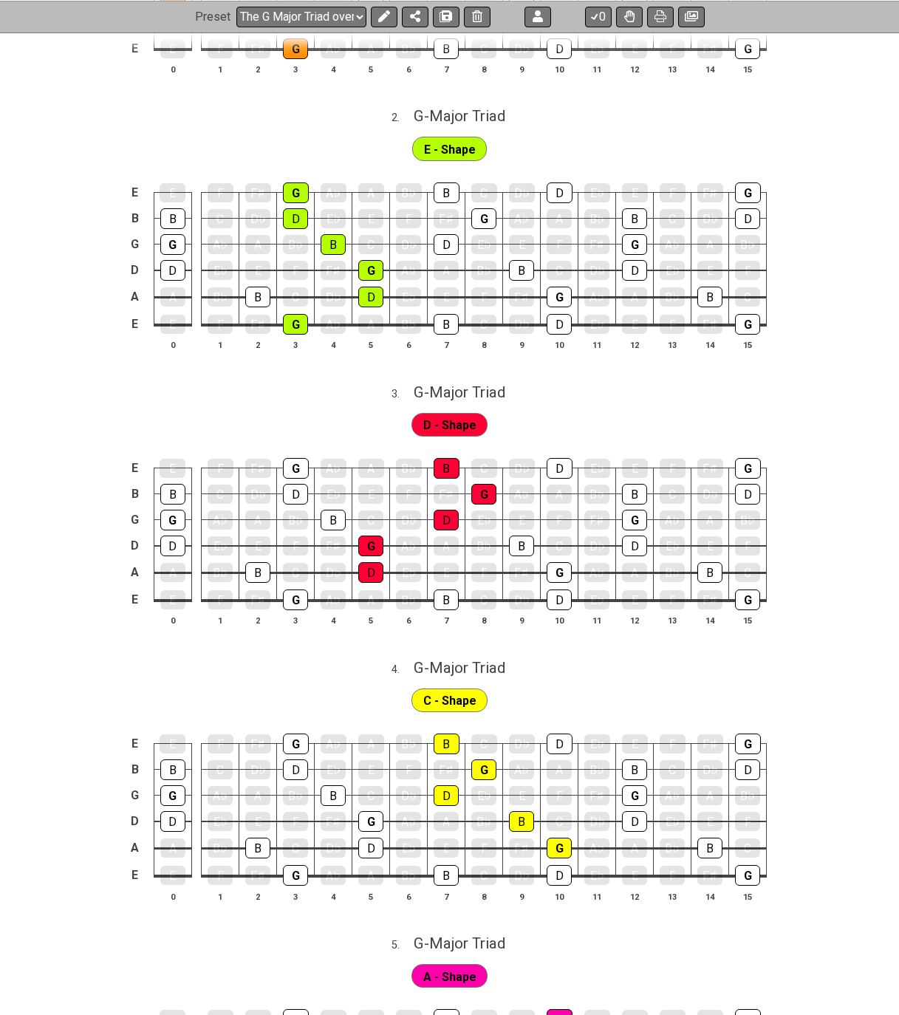
scroll to position [591, 0]
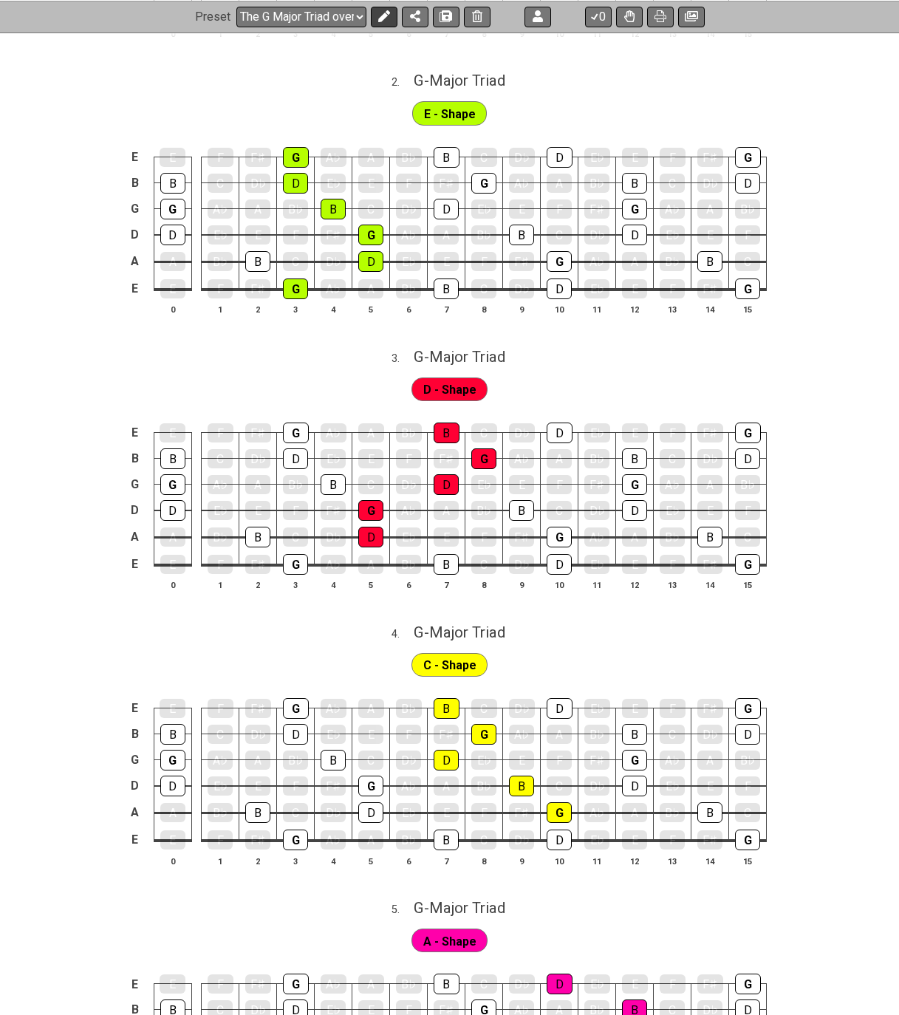
click at [380, 18] on icon at bounding box center [383, 16] width 12 height 12
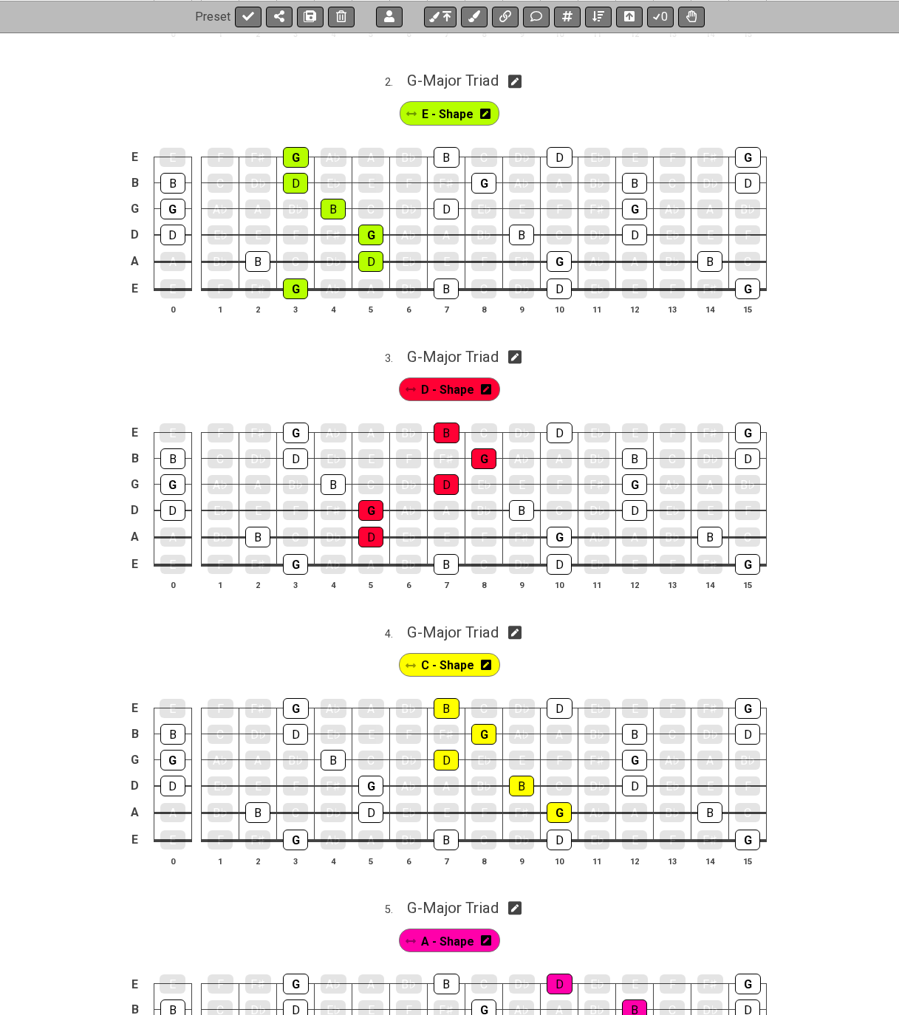
click at [520, 633] on icon at bounding box center [515, 633] width 14 height 16
select select "G"
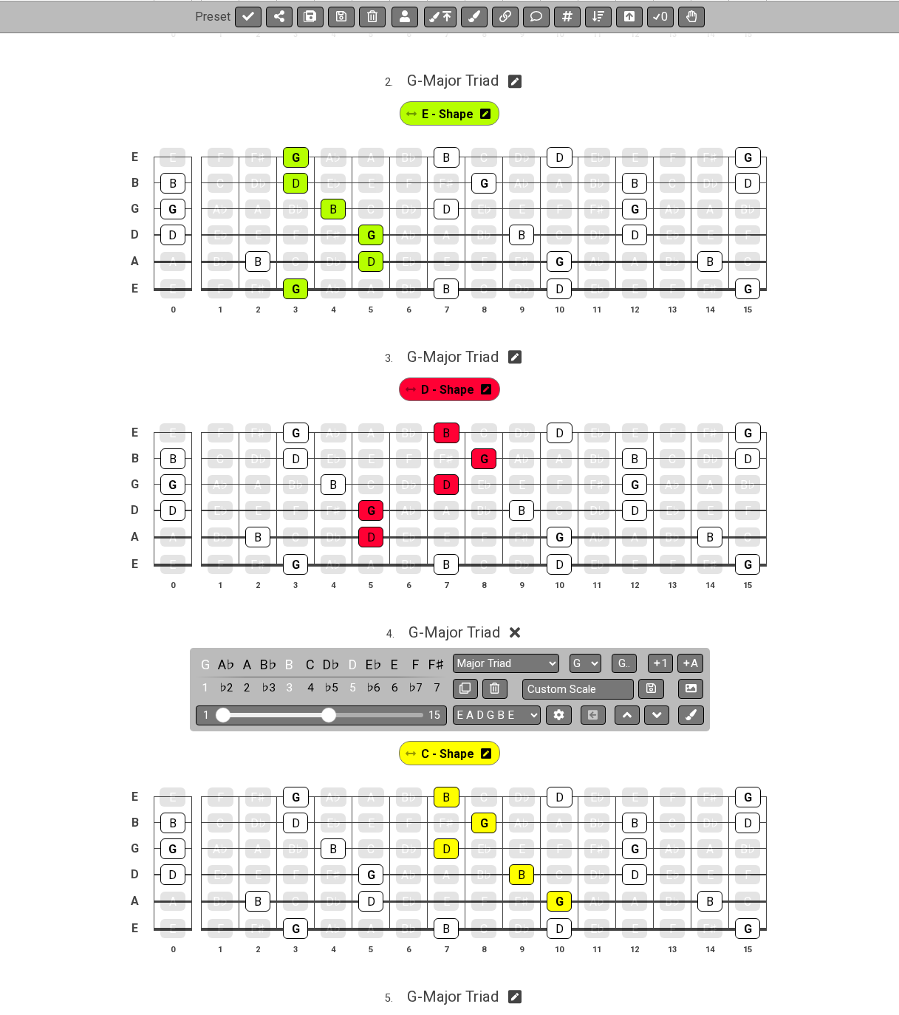
click at [445, 756] on span "C - Shape" at bounding box center [447, 753] width 53 height 21
click at [448, 928] on div "B" at bounding box center [446, 928] width 25 height 21
click at [462, 632] on span "G - Major Triad" at bounding box center [454, 632] width 92 height 18
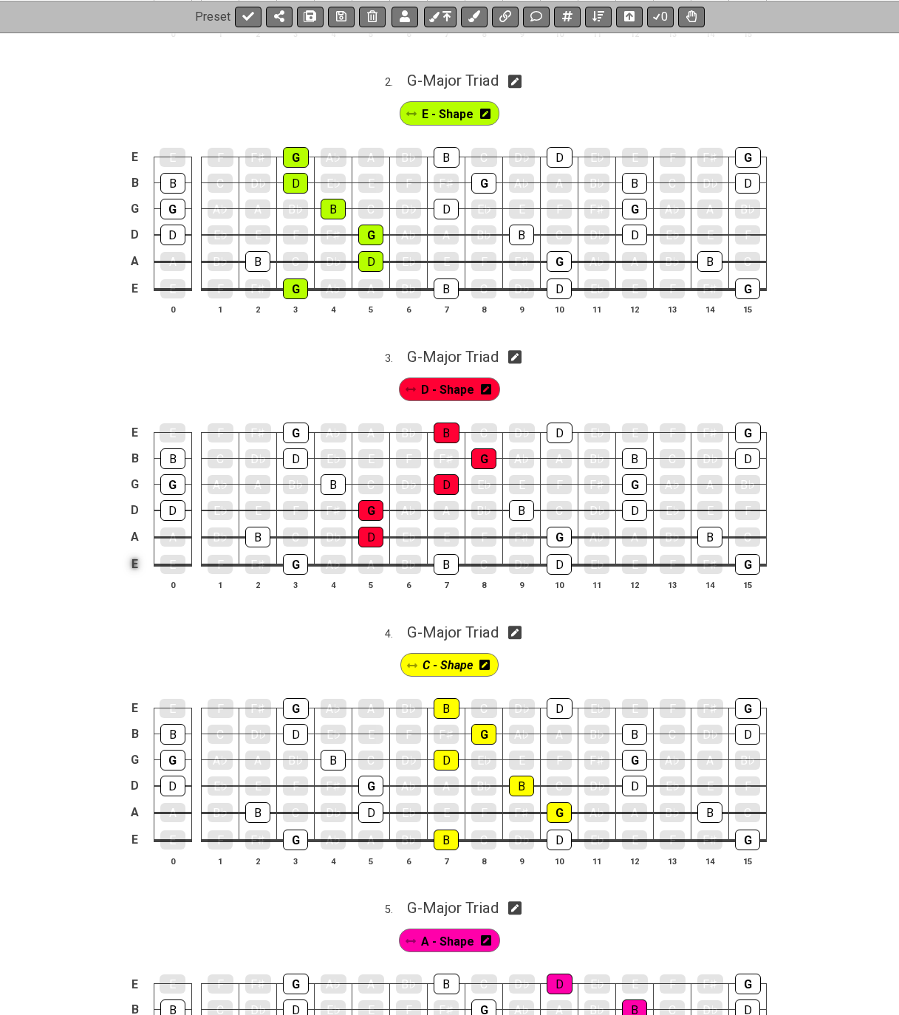
click at [133, 559] on td "E" at bounding box center [135, 564] width 18 height 28
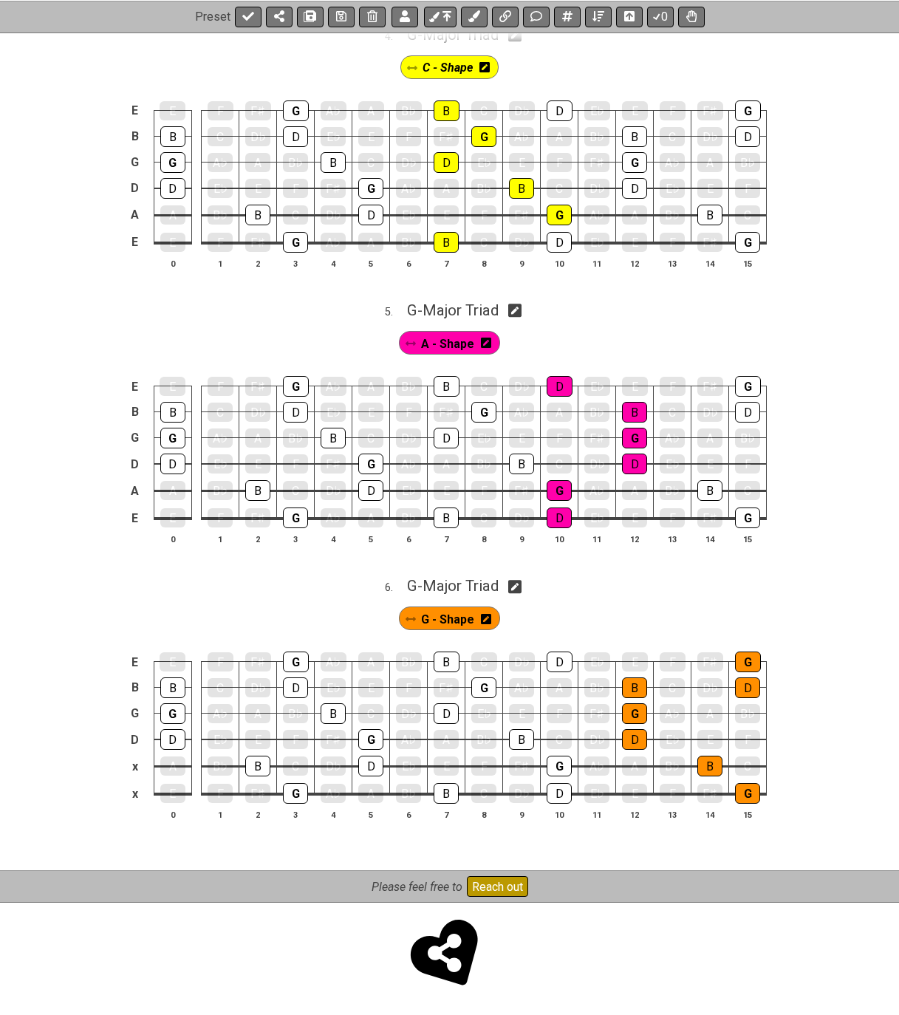
scroll to position [1190, 0]
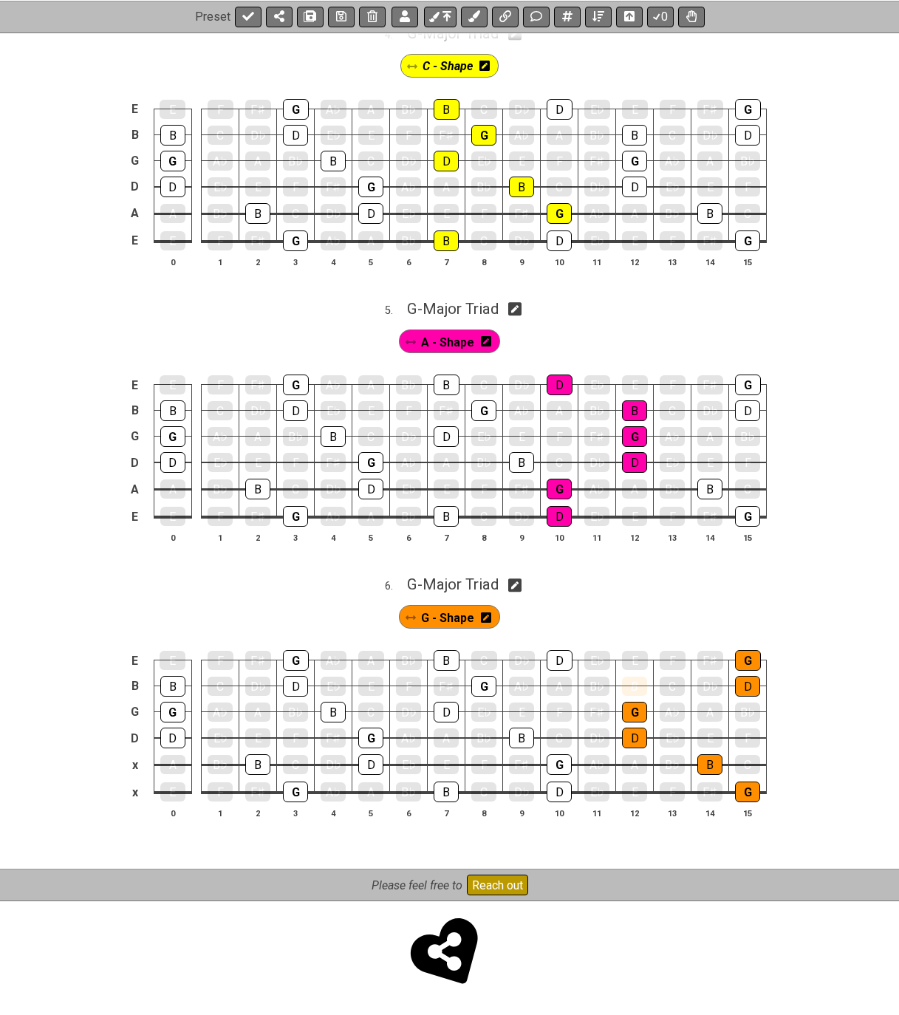
drag, startPoint x: 632, startPoint y: 686, endPoint x: 620, endPoint y: 695, distance: 14.8
click at [632, 687] on div "B" at bounding box center [634, 686] width 25 height 19
click at [646, 685] on div "B" at bounding box center [634, 686] width 25 height 19
click at [451, 616] on span "G - Shape" at bounding box center [447, 617] width 53 height 21
click at [627, 682] on div "B" at bounding box center [634, 686] width 25 height 21
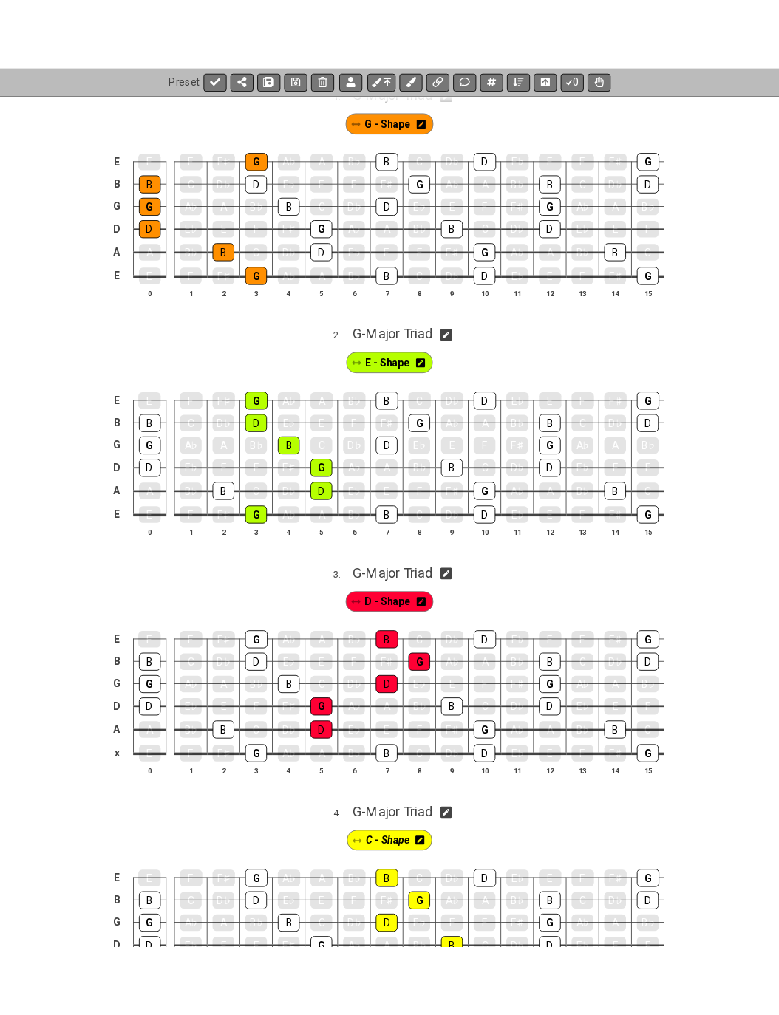
scroll to position [0, 0]
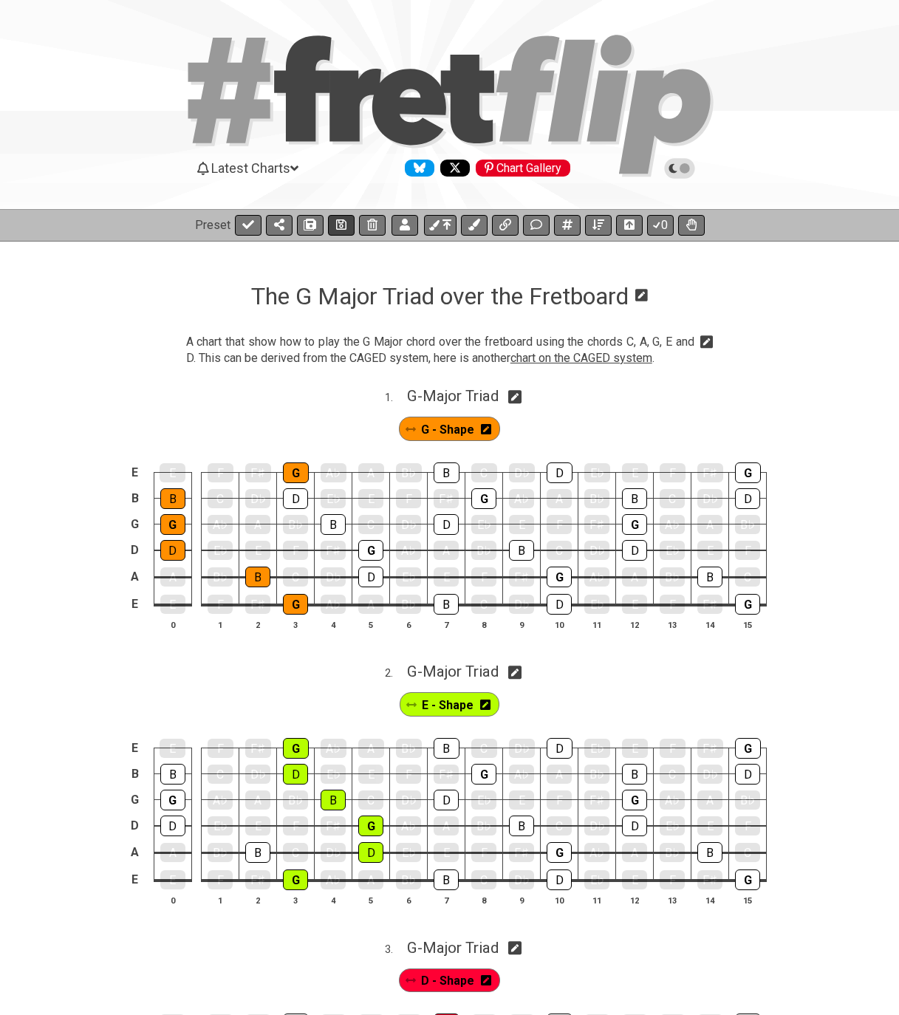
click at [340, 227] on icon at bounding box center [341, 224] width 10 height 10
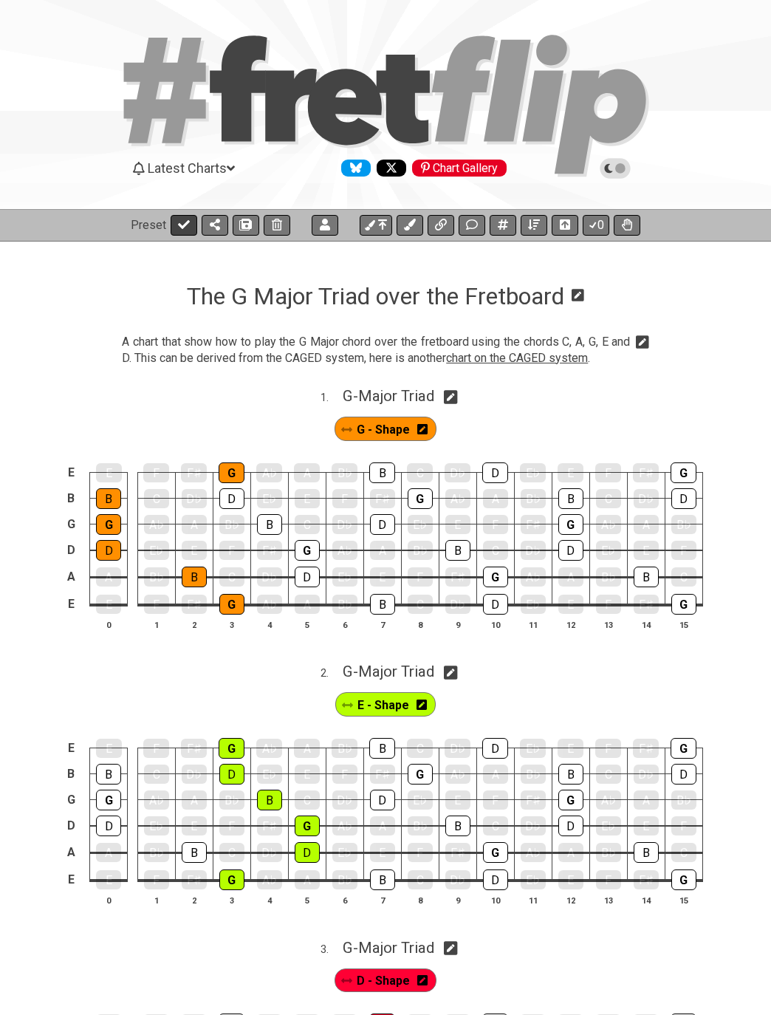
click at [178, 219] on icon at bounding box center [184, 225] width 12 height 12
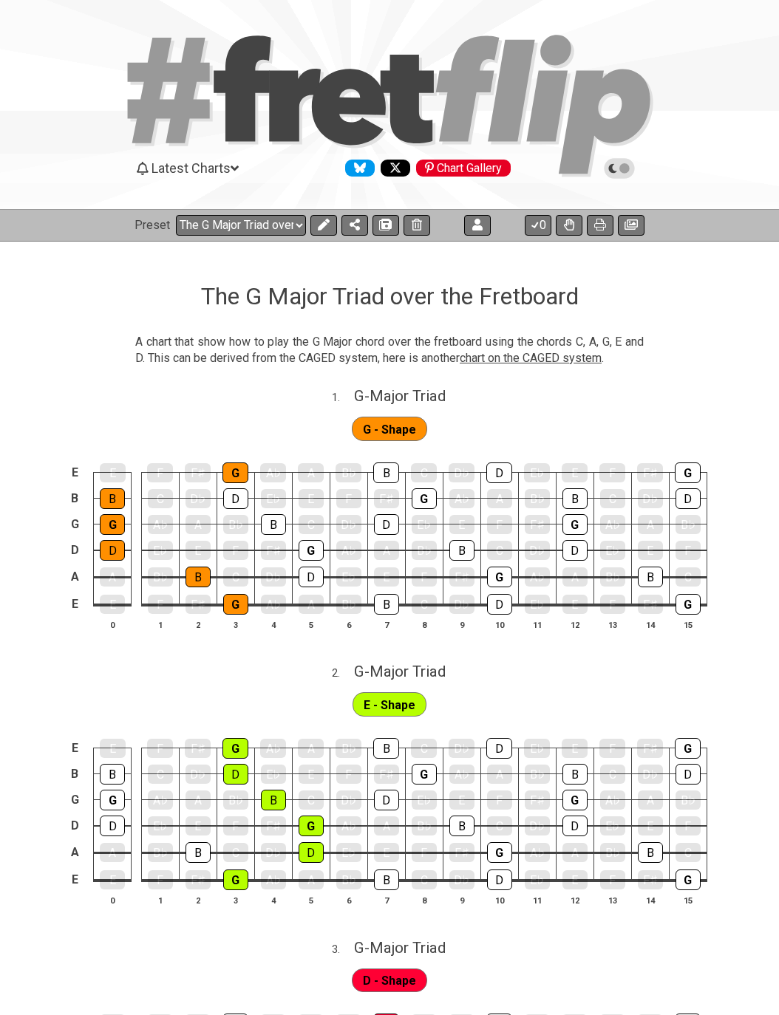
drag, startPoint x: 530, startPoint y: 360, endPoint x: 483, endPoint y: 408, distance: 67.4
click at [483, 411] on div "G - Shape" at bounding box center [389, 425] width 779 height 37
click at [542, 406] on div "1 . G - Major Triad G - Shape E E F F♯ G A♭ A B♭ B C D♭ D E♭ E F F♯ G B B C D♭ …" at bounding box center [389, 514] width 779 height 273
click at [538, 357] on span "chart on the CAGED system" at bounding box center [530, 358] width 142 height 14
select select "/the-caged-system"
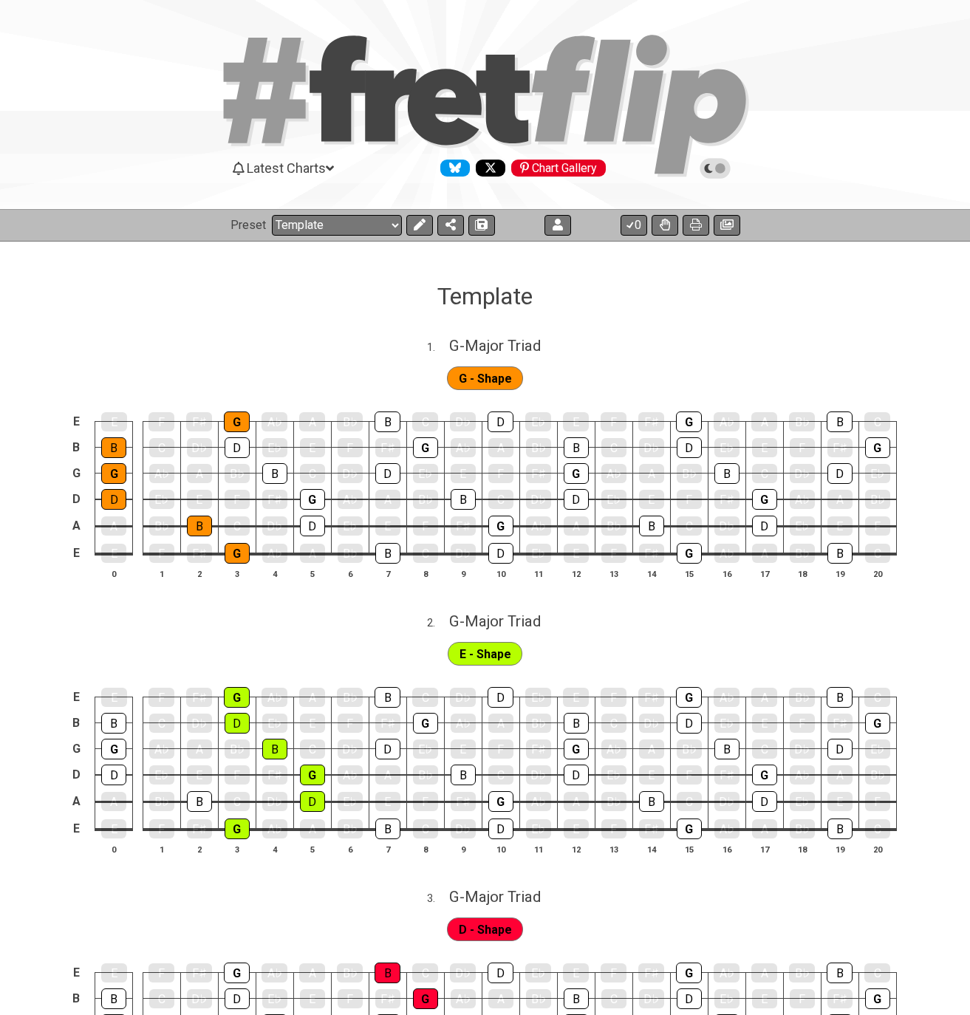
select select "/023XPY86V"
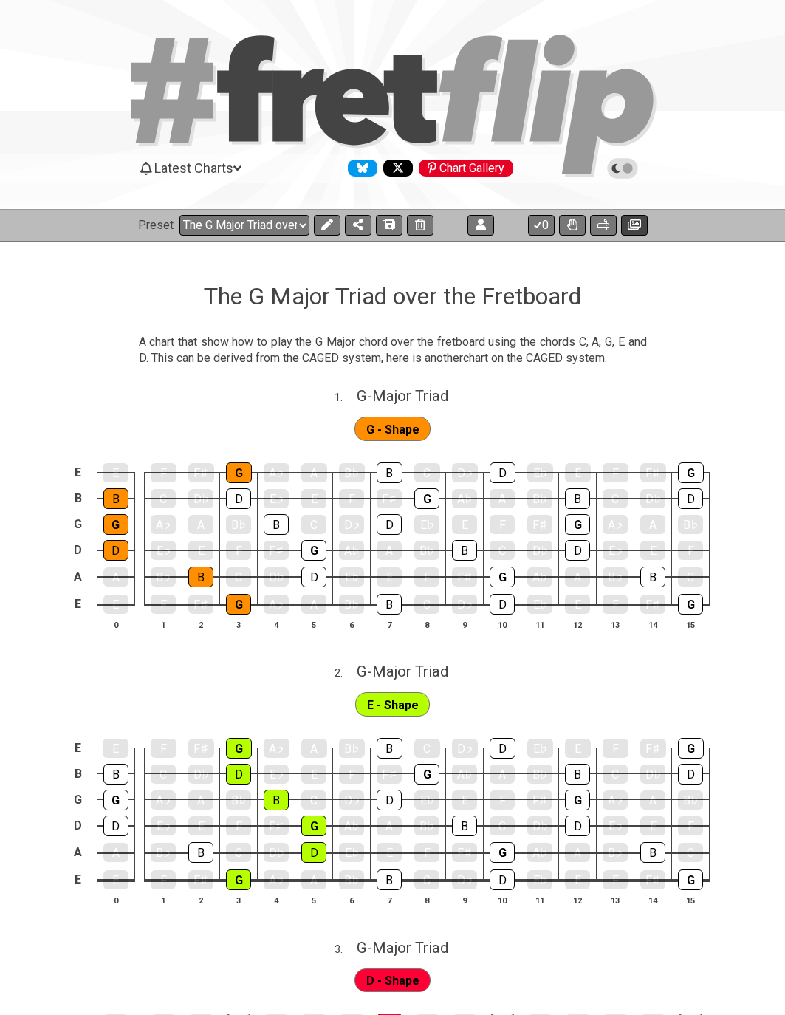
click at [634, 225] on icon at bounding box center [634, 224] width 13 height 10
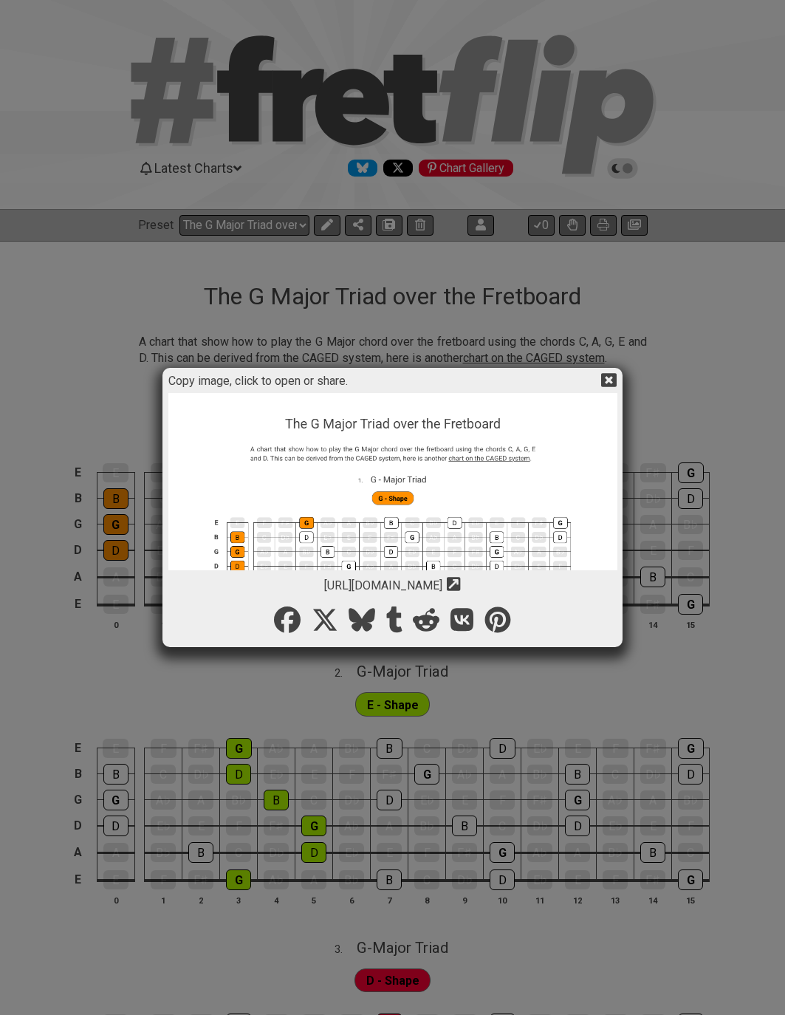
click at [479, 468] on img at bounding box center [392, 903] width 449 height 1020
click at [606, 378] on icon at bounding box center [609, 380] width 16 height 16
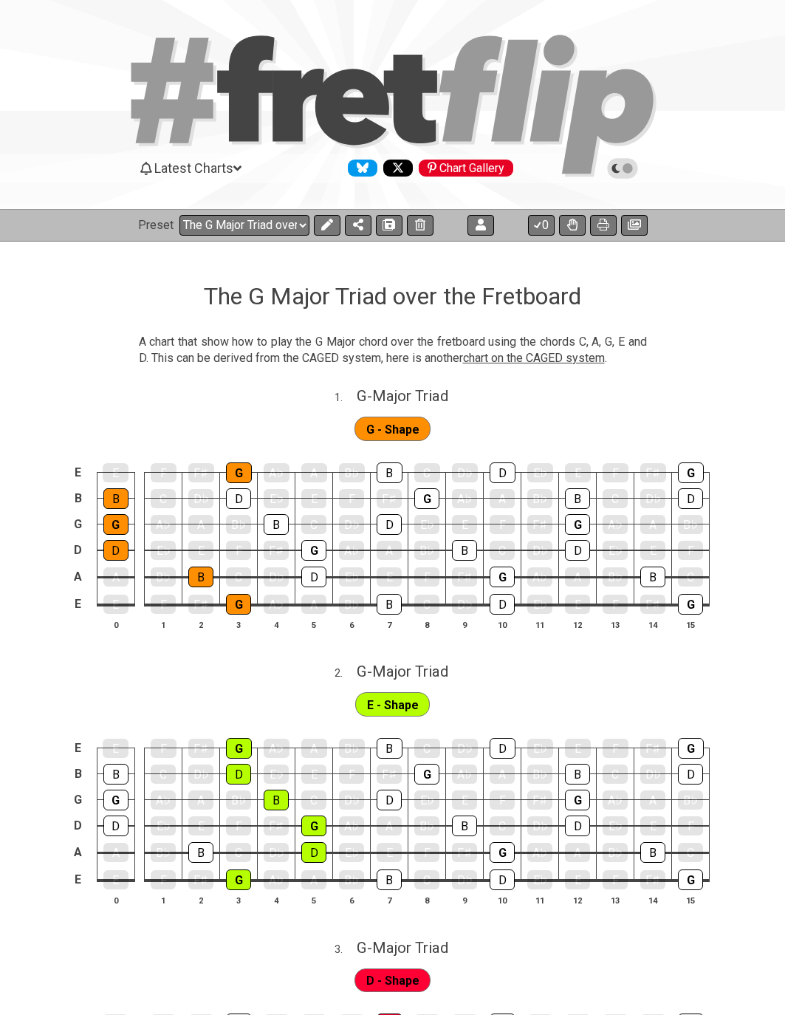
click at [575, 357] on span "chart on the CAGED system" at bounding box center [534, 358] width 142 height 14
select select "/the-caged-system"
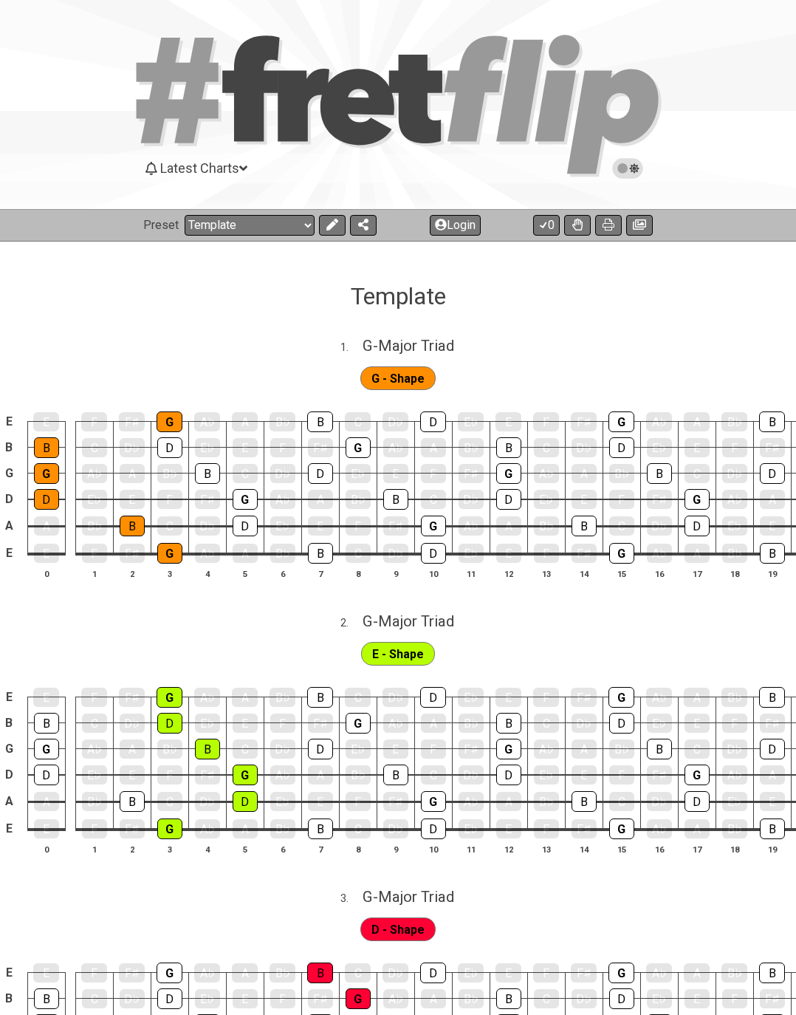
select select "/023XPY86V"
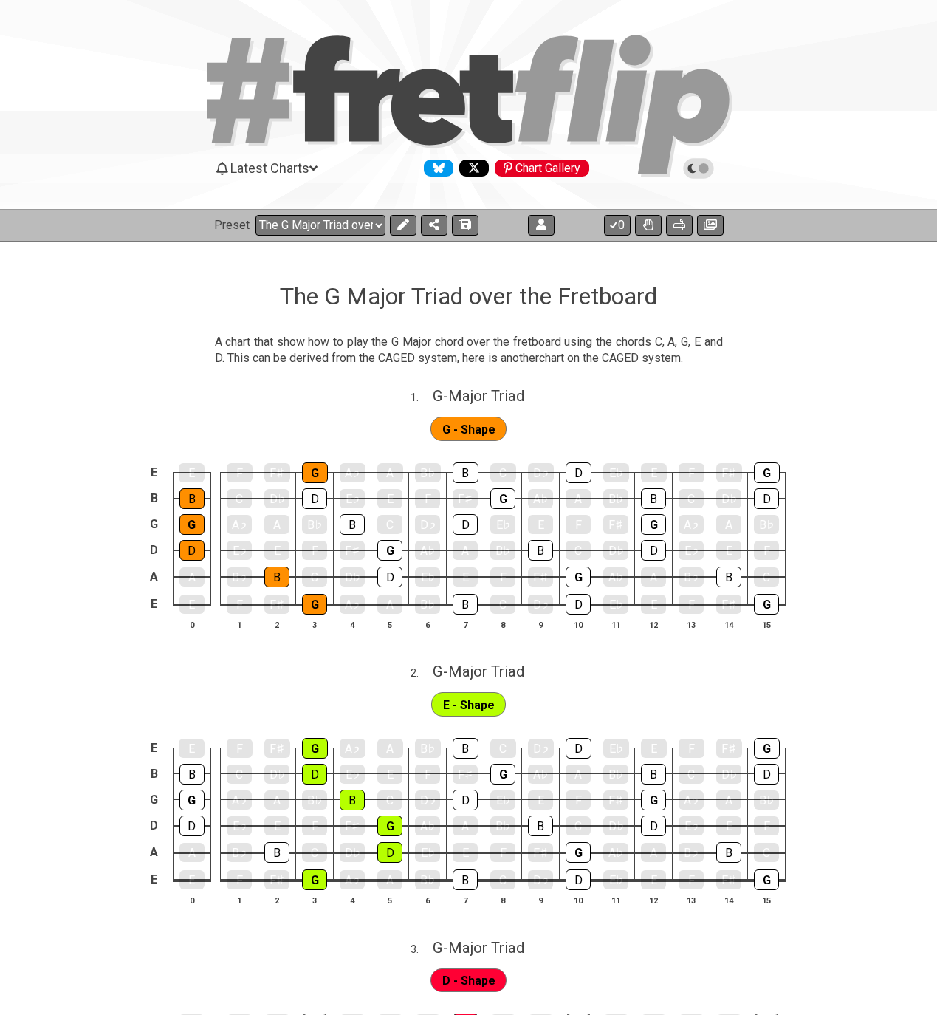
select select "/024GKKGPR"
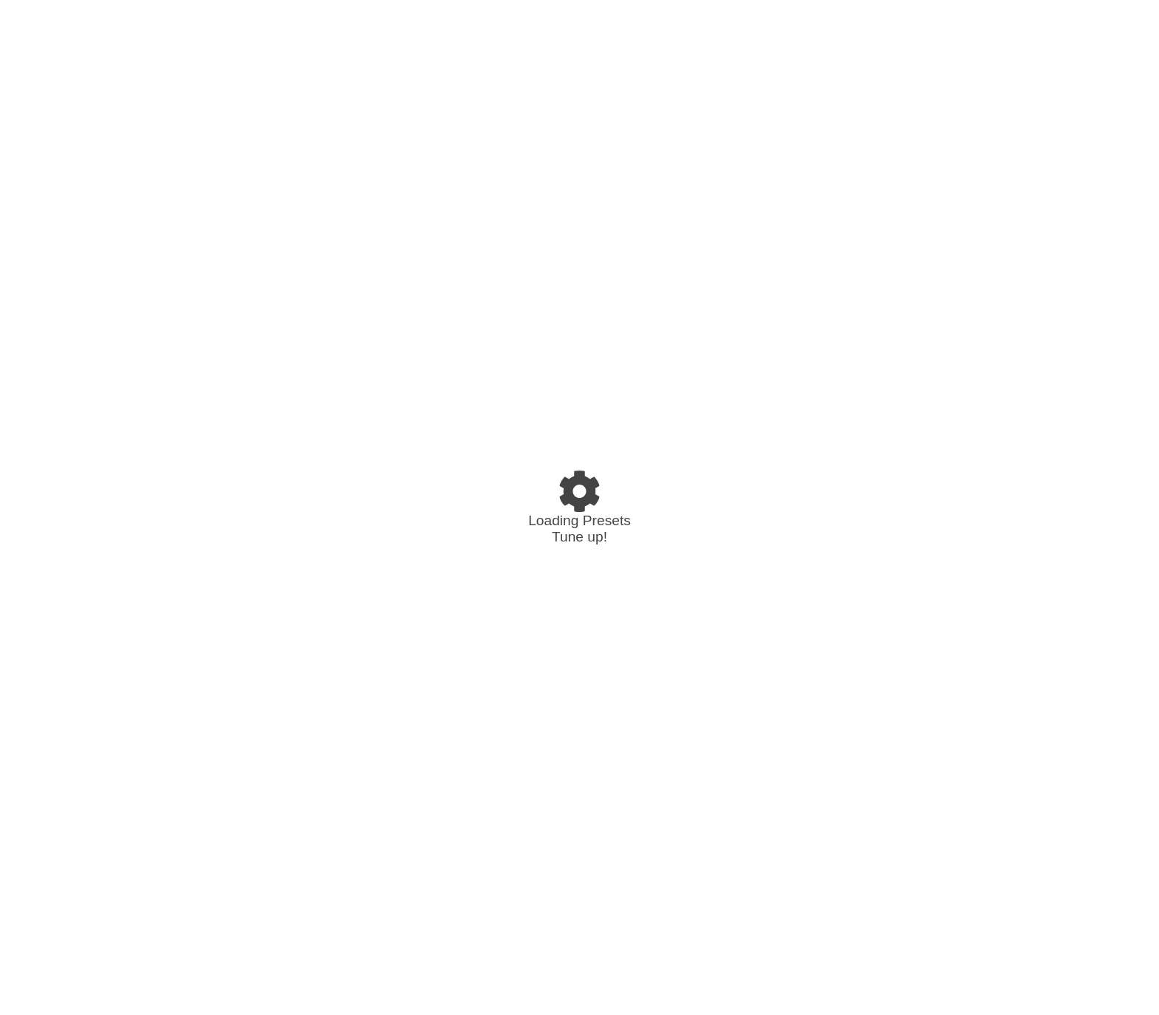
select select "/024GKKGPR"
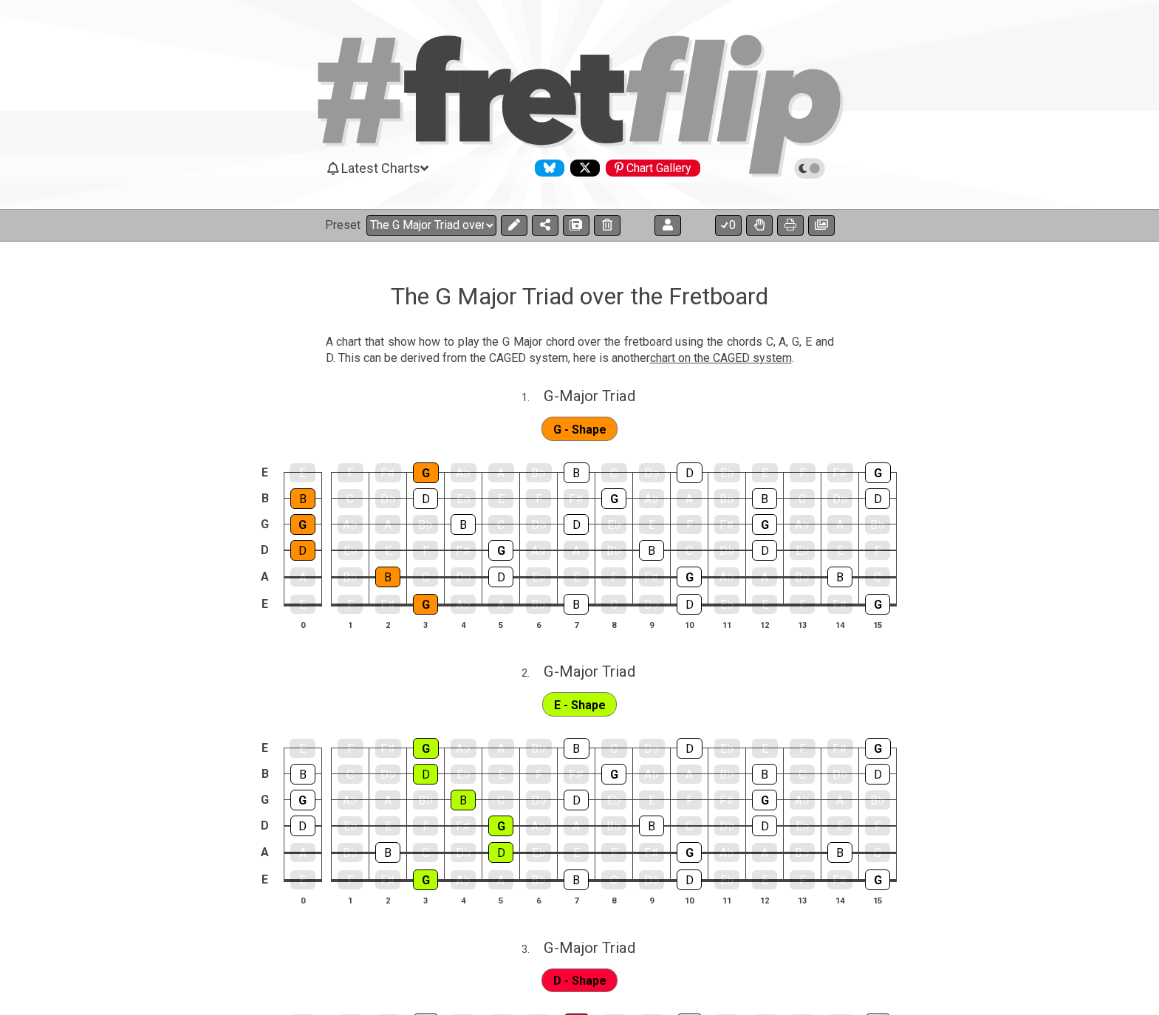
click at [711, 360] on span "chart on the CAGED system" at bounding box center [721, 358] width 142 height 14
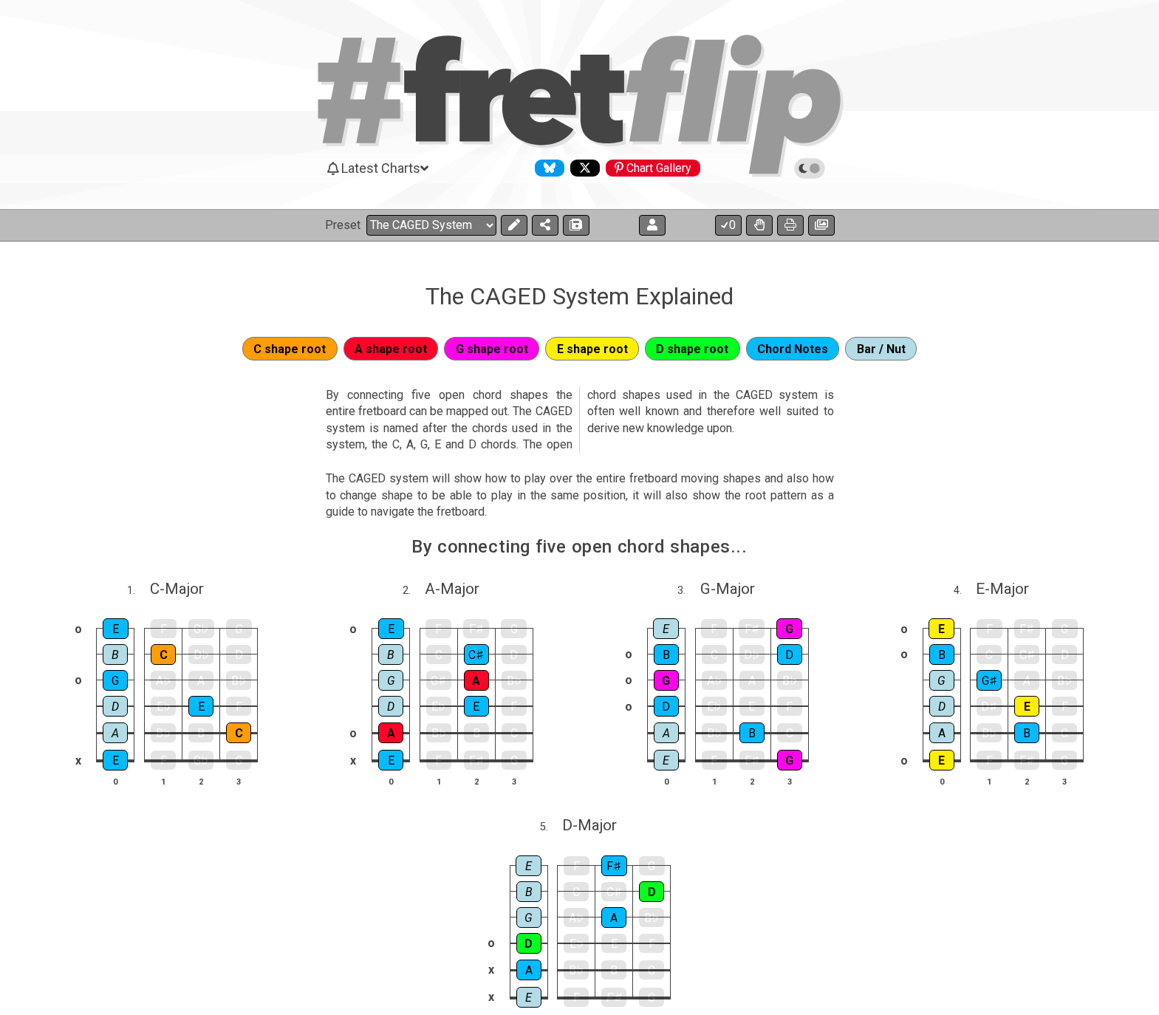
click at [814, 168] on icon at bounding box center [809, 168] width 13 height 13
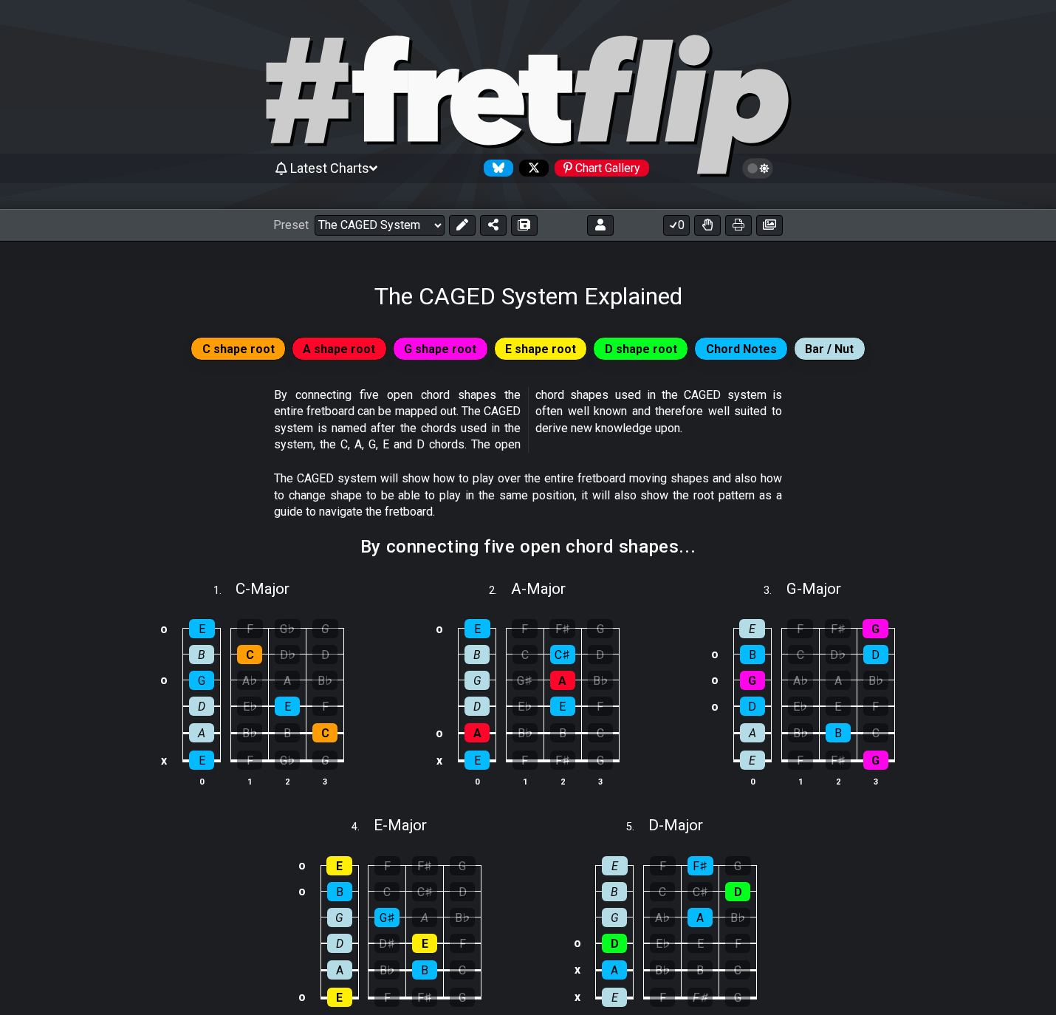
click at [386, 117] on icon at bounding box center [380, 88] width 57 height 106
select select "/welcome"
select select "C"
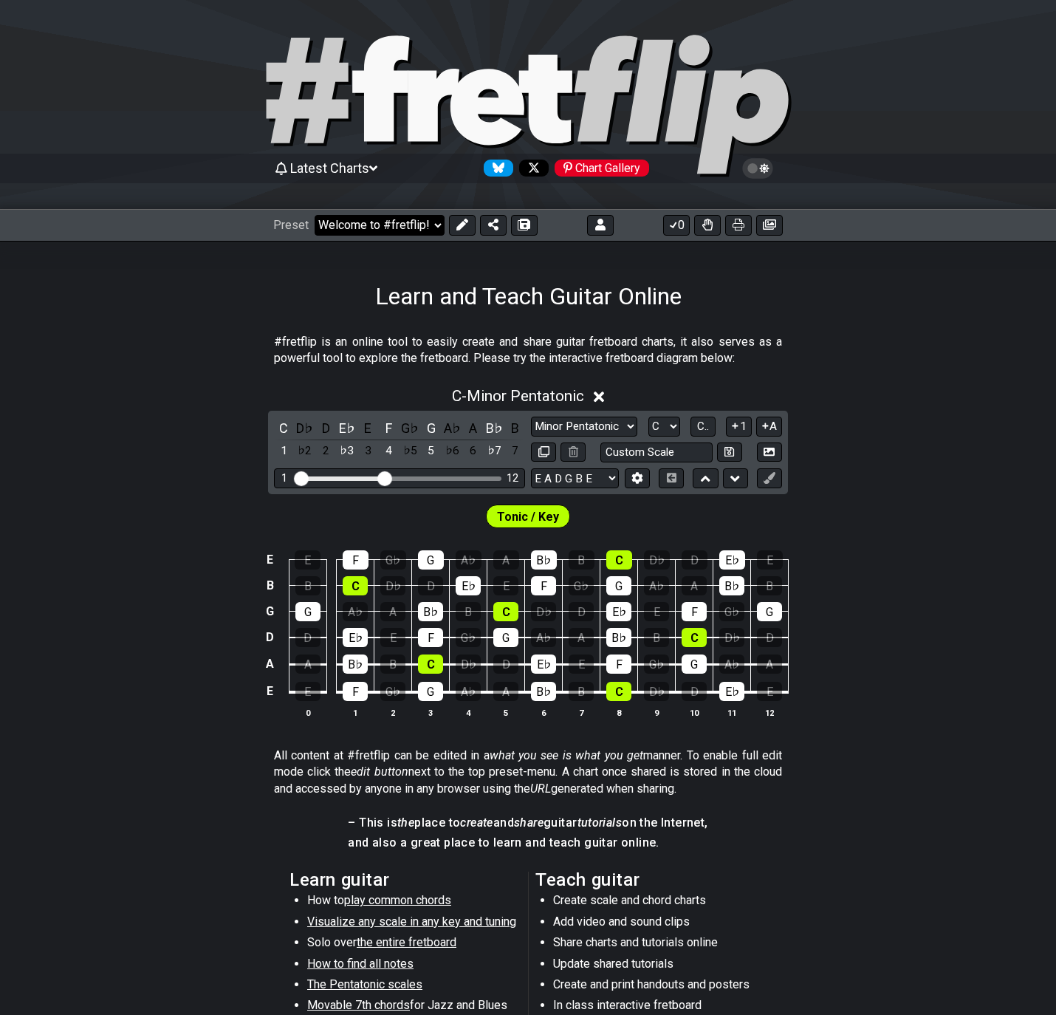
click at [396, 228] on select "Welcome to #fretflip! The G Major Triad over the Fretboard Custom Preset 2 stri…" at bounding box center [380, 225] width 130 height 21
click at [315, 215] on select "Welcome to #fretflip! The G Major Triad over the Fretboard Custom Preset 2 stri…" at bounding box center [380, 225] width 130 height 21
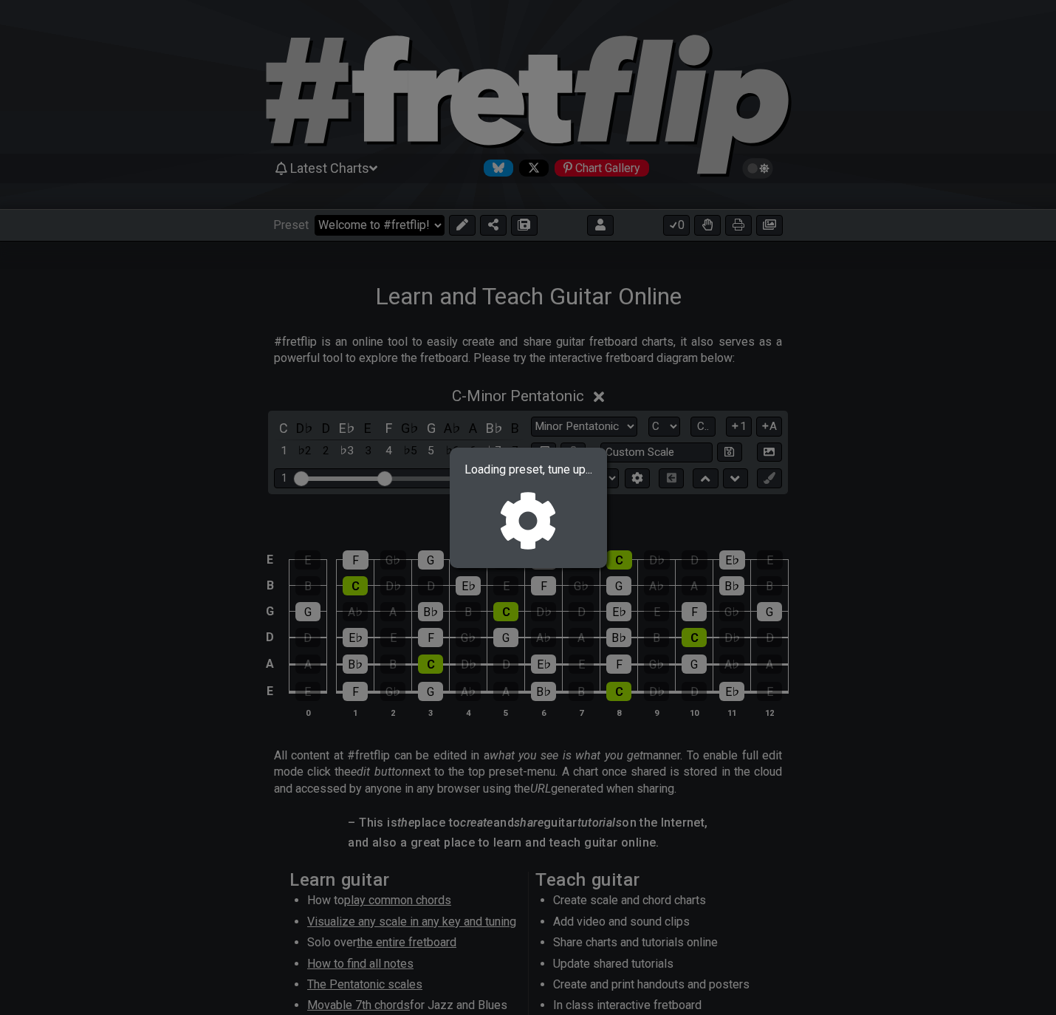
select select "/guitar-scales"
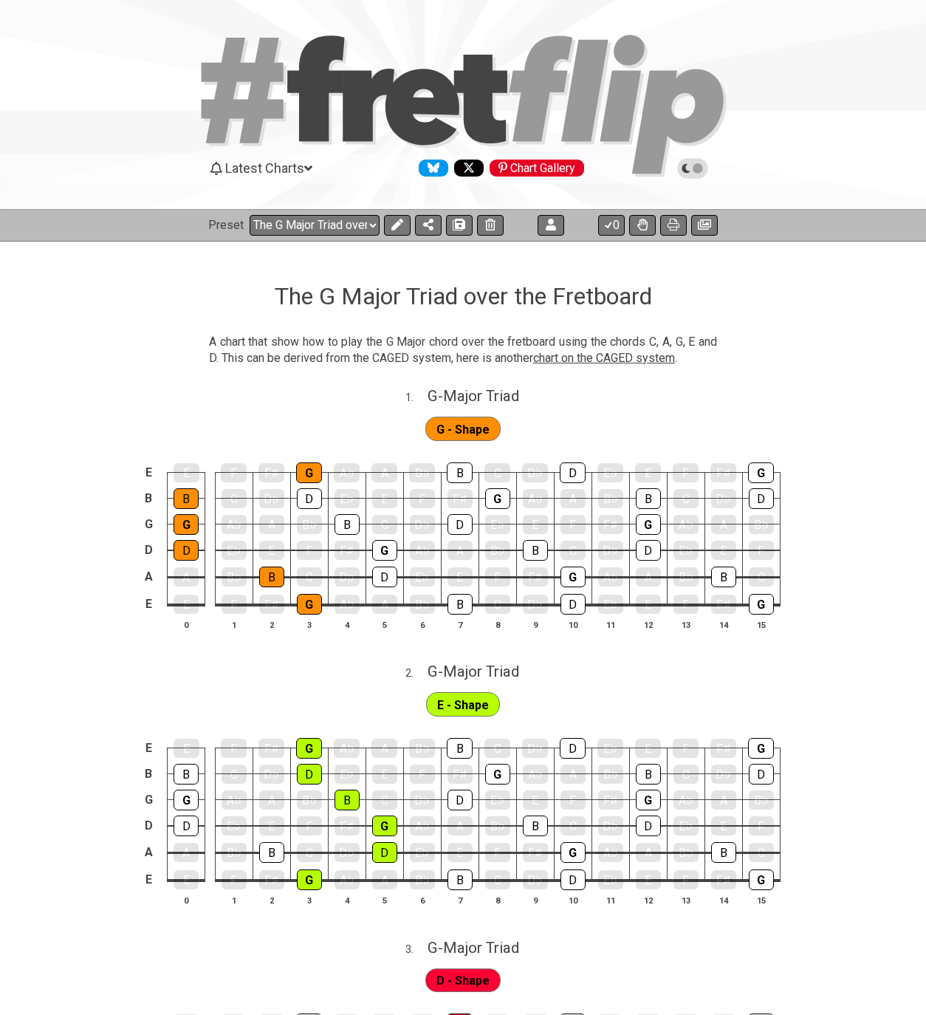
select select "/024GKKGPR"
